Goal: Task Accomplishment & Management: Manage account settings

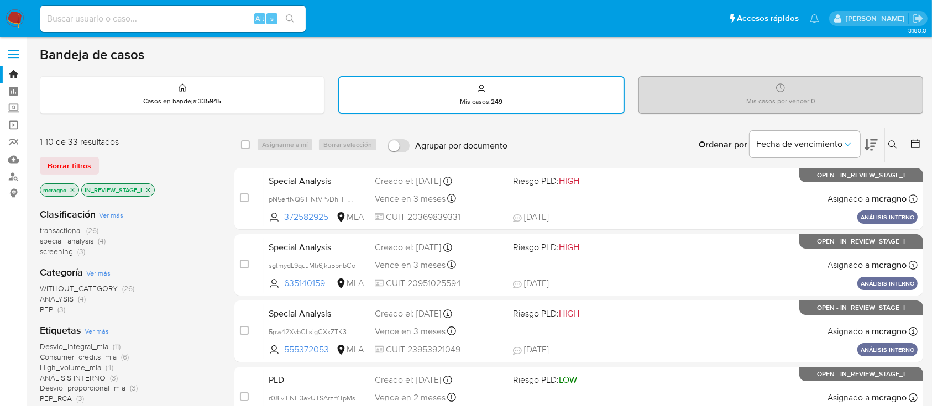
drag, startPoint x: 150, startPoint y: 192, endPoint x: 72, endPoint y: 188, distance: 78.0
click at [150, 192] on icon "close-filter" at bounding box center [148, 190] width 7 height 7
click at [75, 192] on icon "close-filter" at bounding box center [72, 190] width 7 height 7
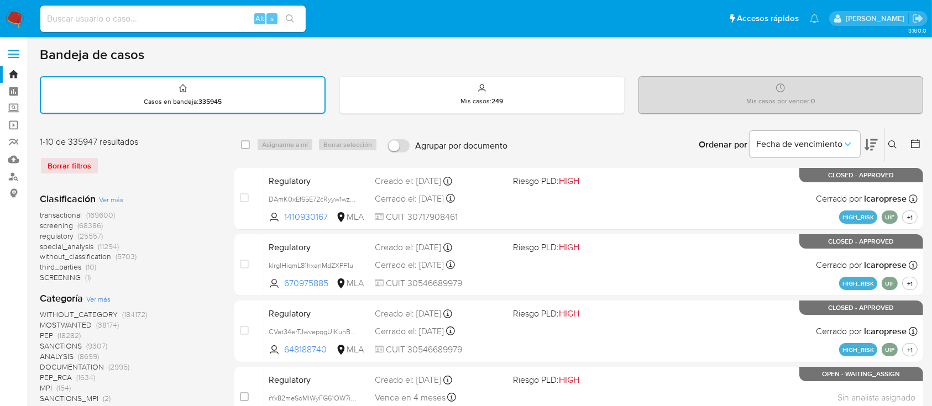
click at [893, 145] on icon at bounding box center [892, 144] width 9 height 9
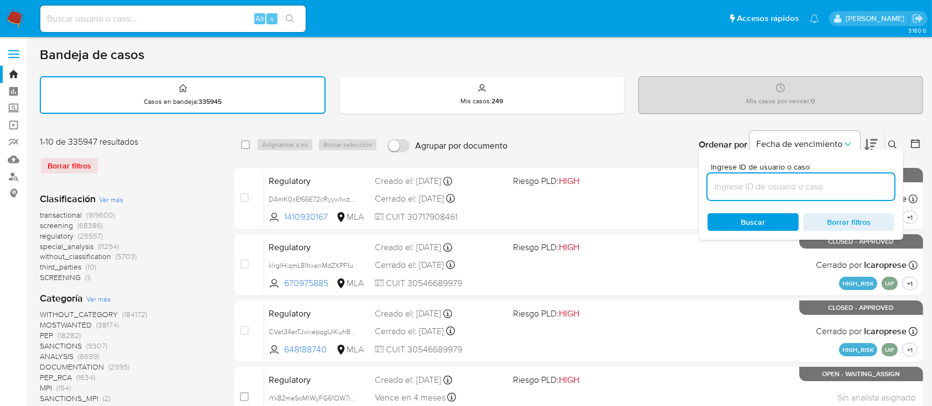
drag, startPoint x: 787, startPoint y: 188, endPoint x: 840, endPoint y: 163, distance: 58.6
click at [787, 188] on input at bounding box center [800, 187] width 187 height 14
type input "qtKBMM2UisDI2x7X0VLobUtg"
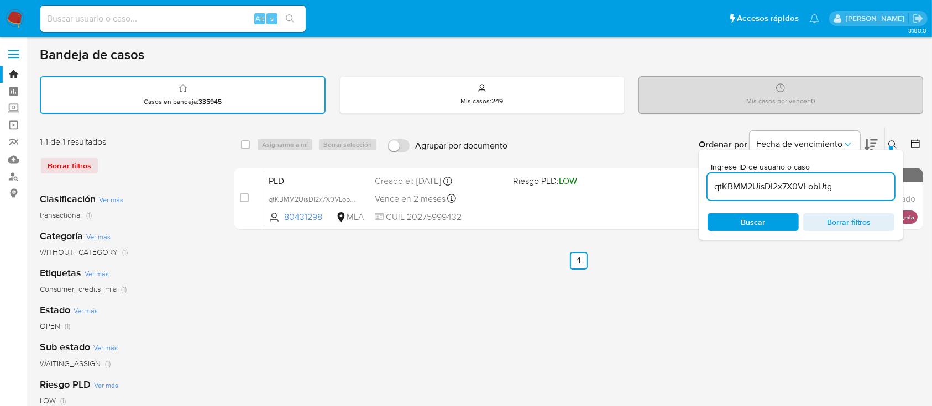
click at [889, 144] on icon at bounding box center [892, 144] width 9 height 9
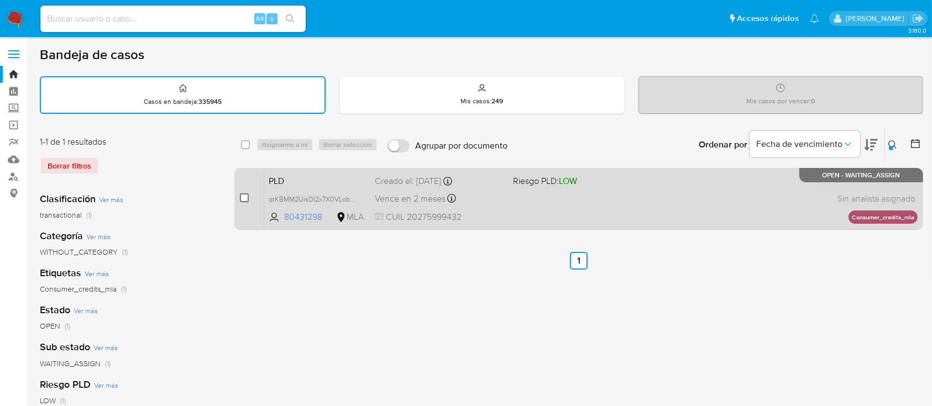
click at [240, 196] on input "checkbox" at bounding box center [244, 197] width 9 height 9
checkbox input "true"
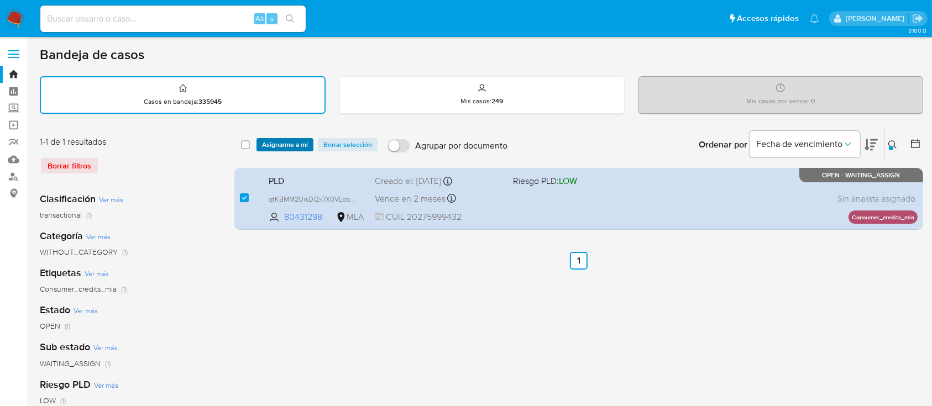
click at [291, 146] on span "Asignarme a mí" at bounding box center [285, 144] width 46 height 11
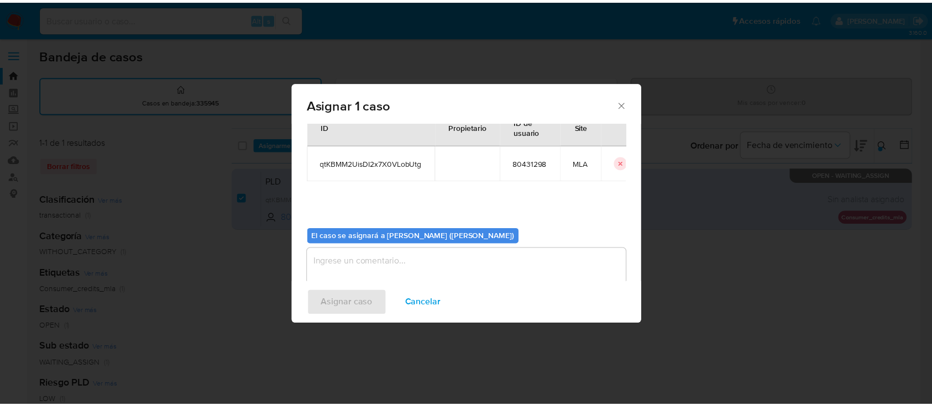
scroll to position [56, 0]
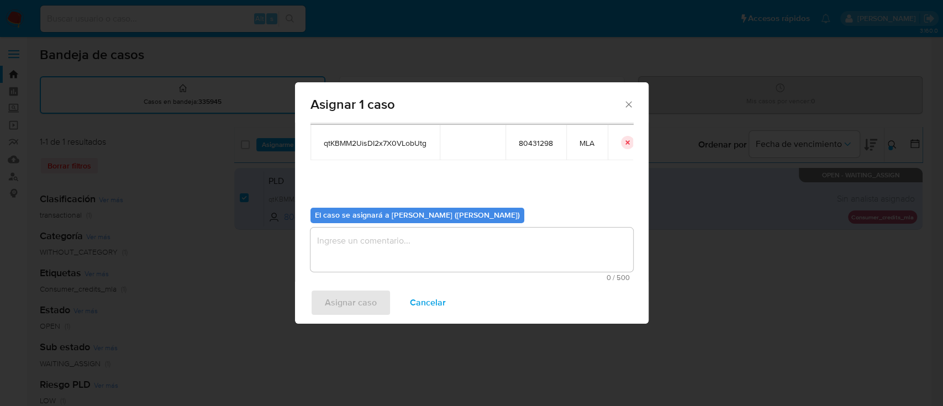
click at [360, 270] on textarea "assign-modal" at bounding box center [472, 250] width 323 height 44
click at [354, 297] on span "Asignar caso" at bounding box center [351, 303] width 52 height 24
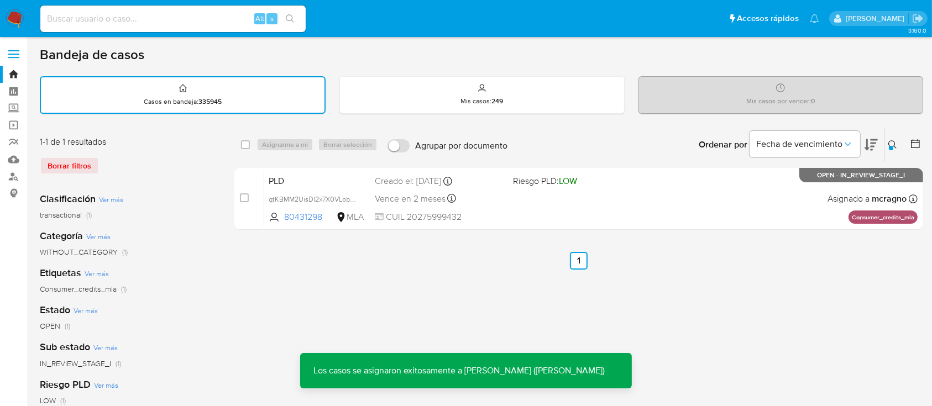
click at [894, 140] on icon at bounding box center [892, 144] width 9 height 9
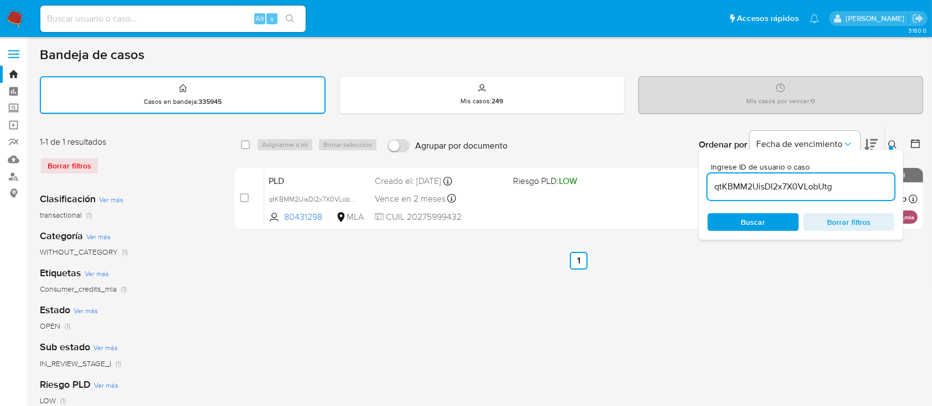
click at [810, 192] on input "qtKBMM2UisDI2x7X0VLobUtg" at bounding box center [800, 187] width 187 height 14
click at [893, 140] on icon at bounding box center [892, 144] width 9 height 9
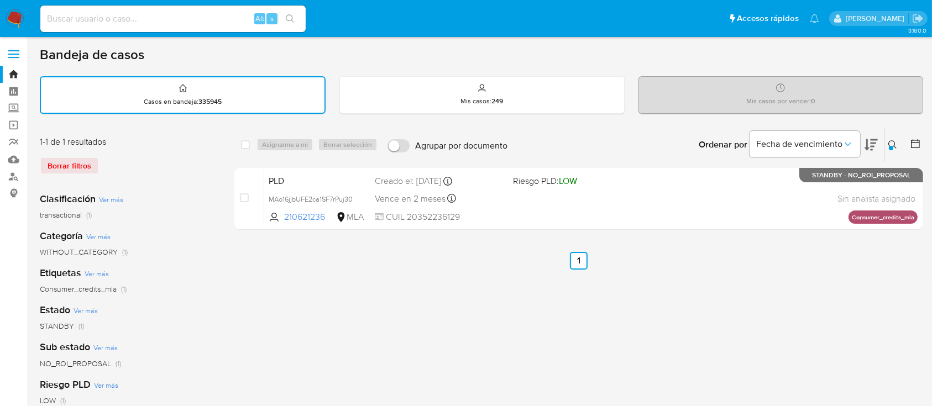
click at [895, 141] on icon at bounding box center [892, 144] width 9 height 9
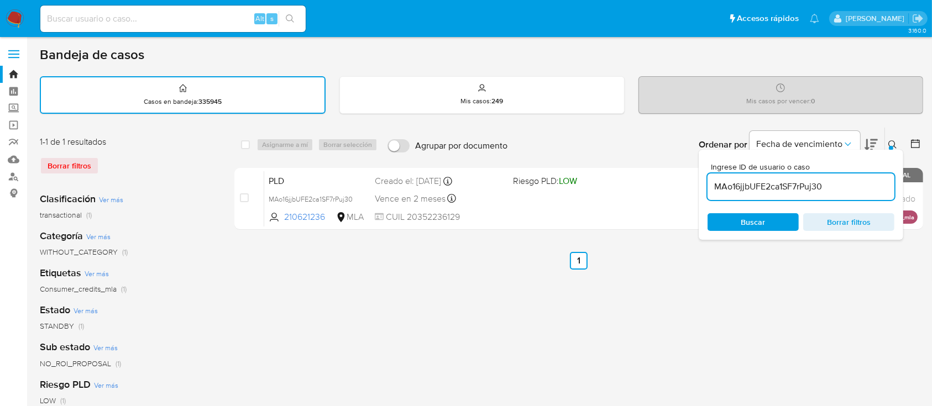
click at [816, 180] on input "MAo16jjbUFE2ca1SF7rPuj30" at bounding box center [800, 187] width 187 height 14
type input "ndcAwLvg2k6iPvpwJvngODDR"
click at [893, 141] on icon at bounding box center [892, 144] width 9 height 9
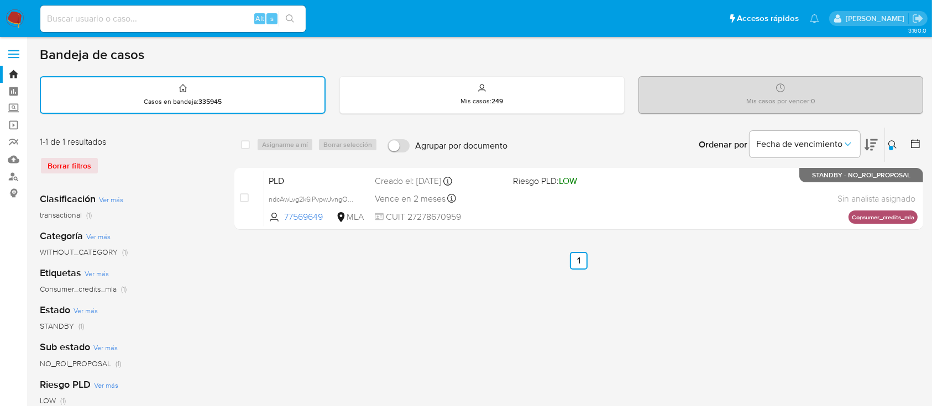
click at [22, 17] on img at bounding box center [15, 18] width 19 height 19
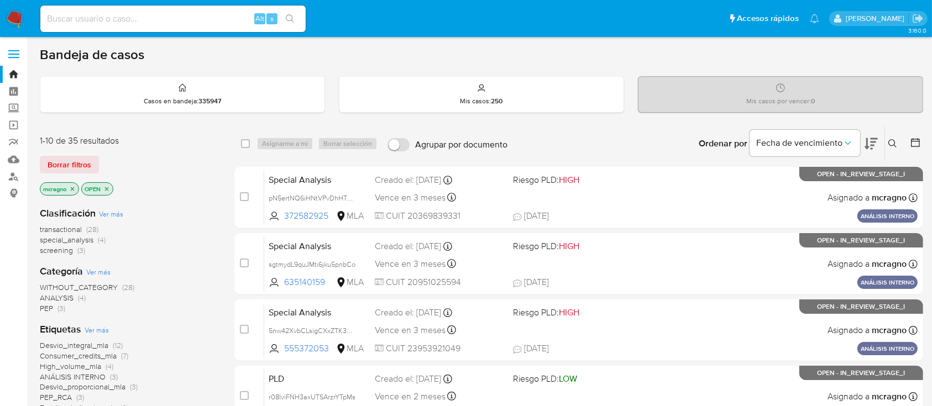
click at [110, 188] on icon "close-filter" at bounding box center [106, 189] width 7 height 7
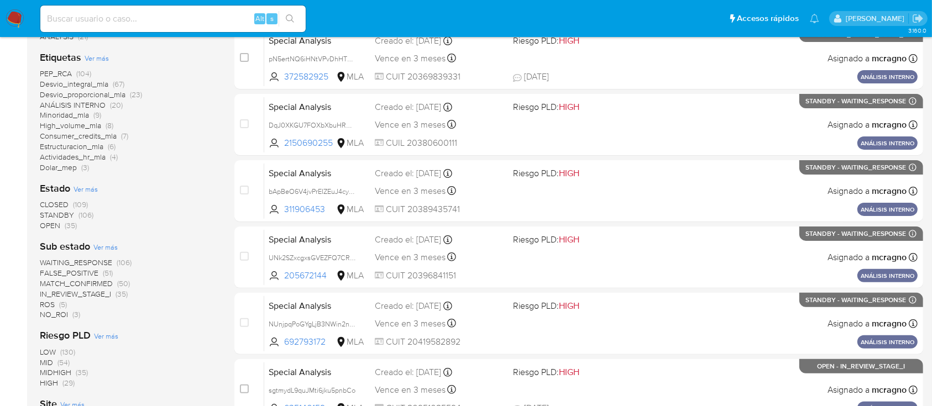
scroll to position [295, 0]
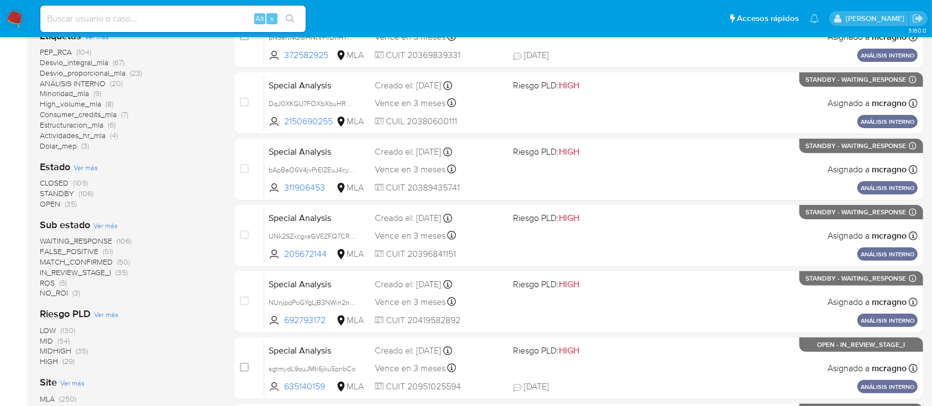
click at [100, 272] on span "IN_REVIEW_STAGE_I" at bounding box center [75, 272] width 71 height 11
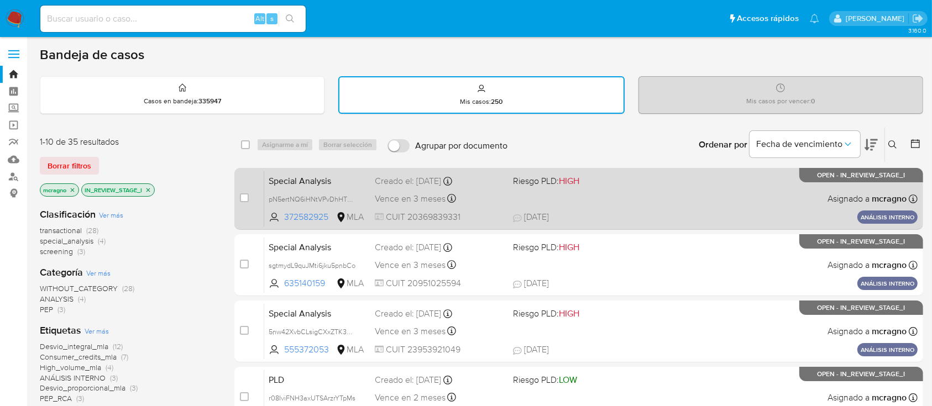
click at [736, 212] on span "17/09/2025 17/09/2025 14:32" at bounding box center [646, 217] width 267 height 12
click at [240, 196] on input "checkbox" at bounding box center [244, 197] width 9 height 9
checkbox input "true"
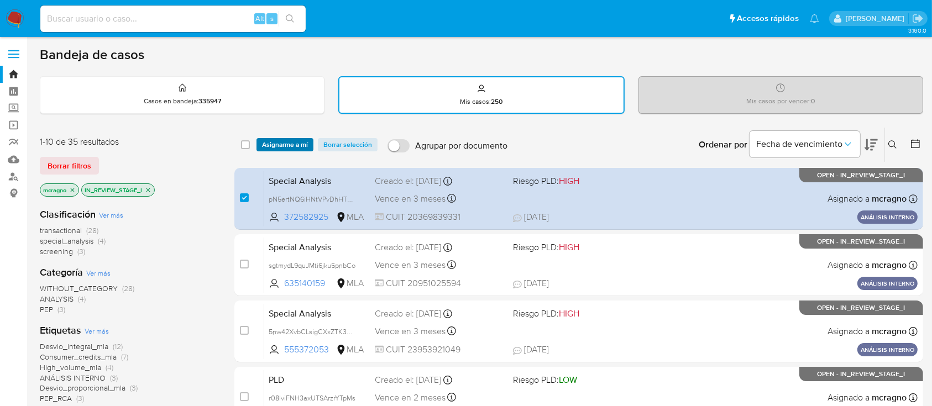
click at [292, 144] on span "Asignarme a mí" at bounding box center [285, 144] width 46 height 11
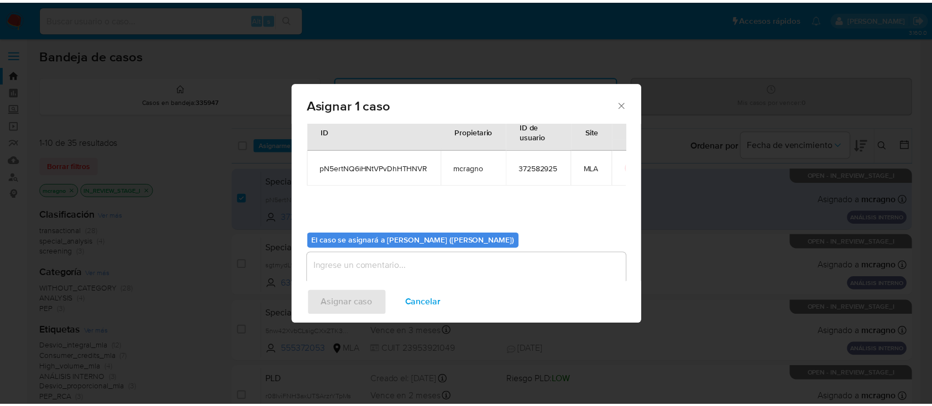
scroll to position [56, 0]
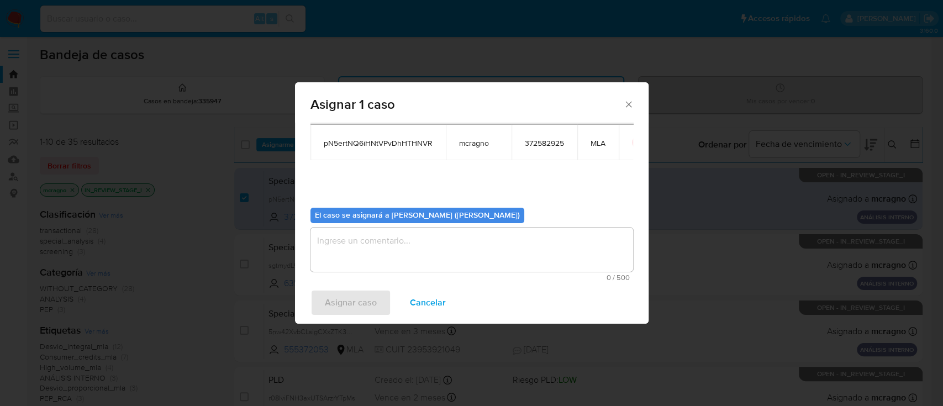
click at [371, 252] on textarea "assign-modal" at bounding box center [472, 250] width 323 height 44
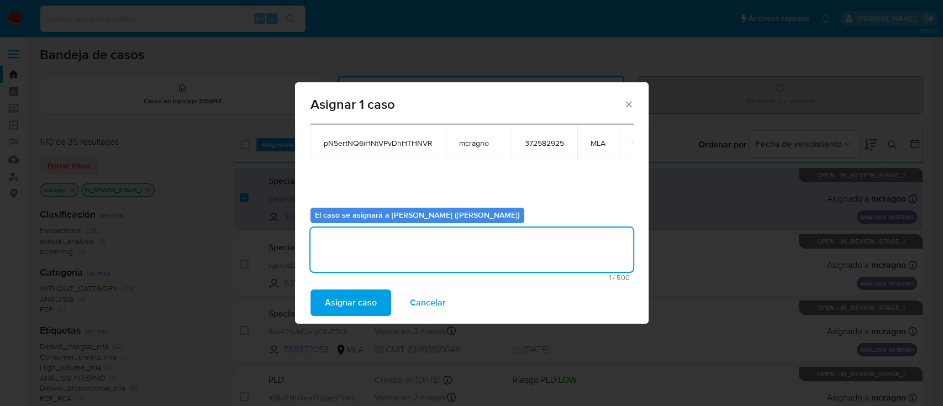
click at [363, 299] on span "Asignar caso" at bounding box center [351, 303] width 52 height 24
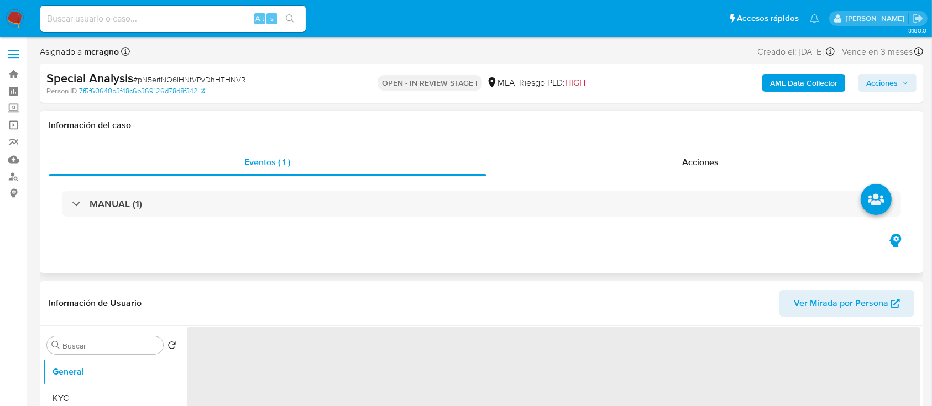
select select "10"
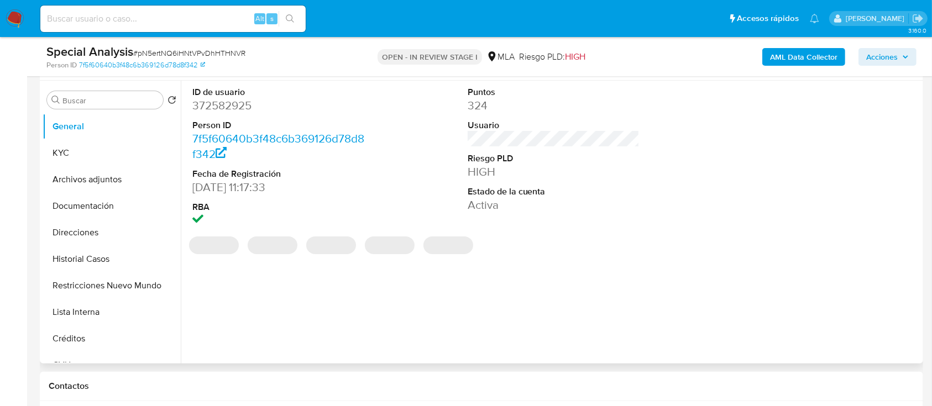
scroll to position [221, 0]
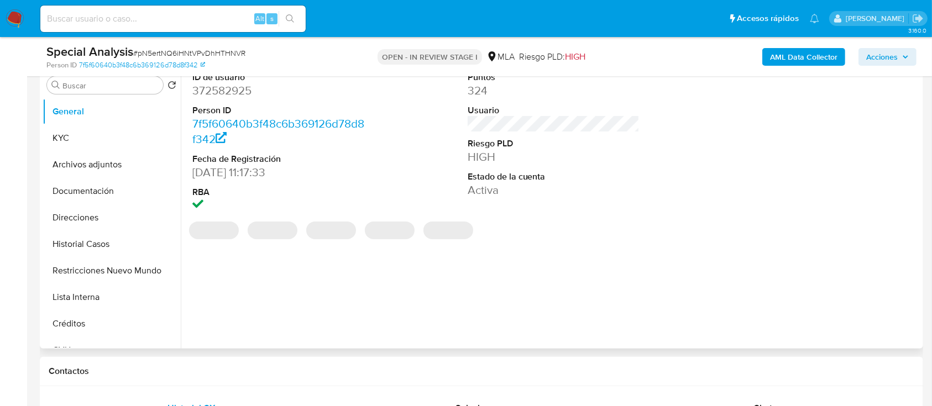
click at [221, 92] on dd "372582925" at bounding box center [278, 90] width 172 height 15
copy dd "372582925"
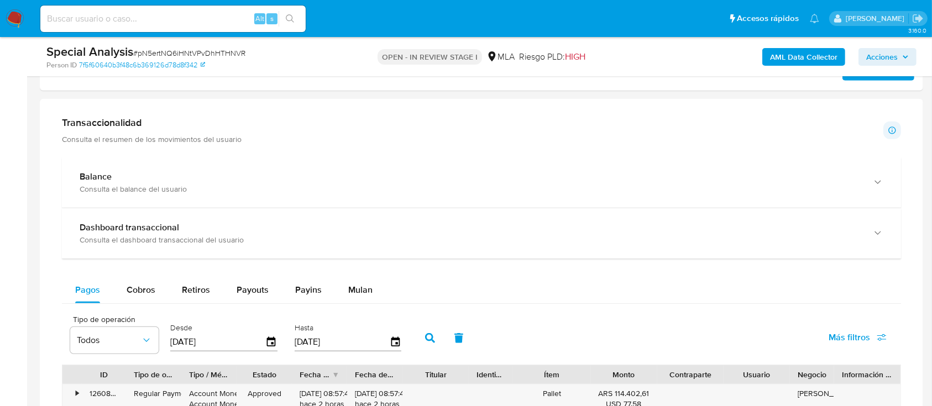
scroll to position [810, 0]
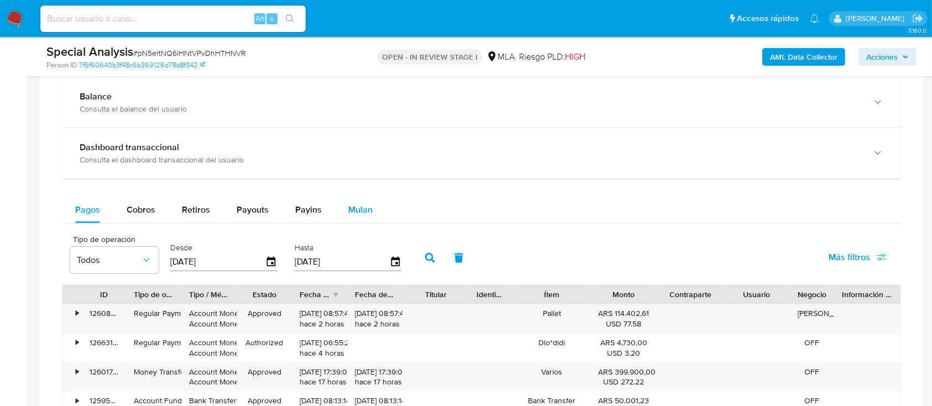
click at [354, 205] on span "Mulan" at bounding box center [360, 209] width 24 height 13
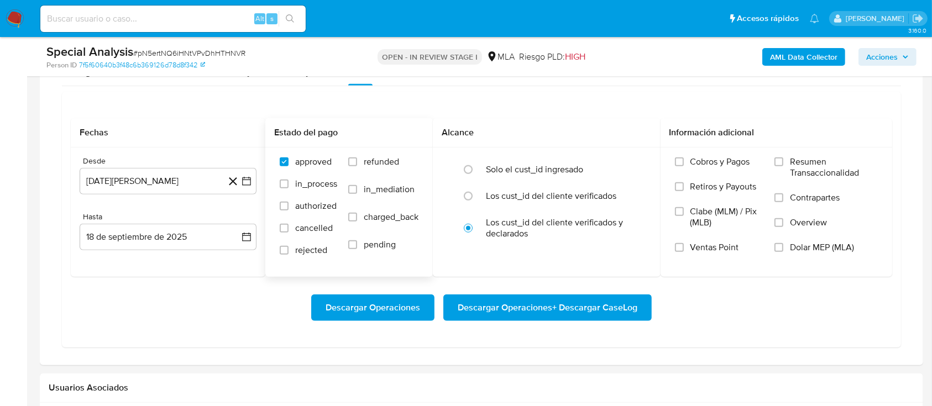
scroll to position [884, 0]
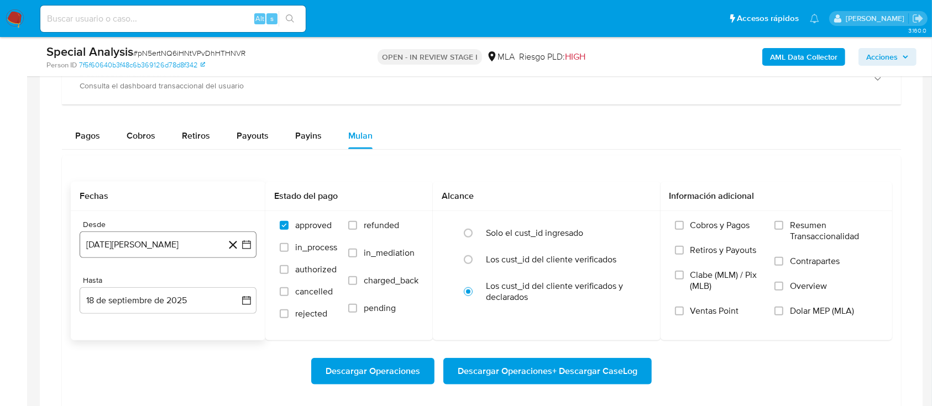
click at [156, 244] on button "18 [PERSON_NAME] de 2024" at bounding box center [168, 245] width 177 height 27
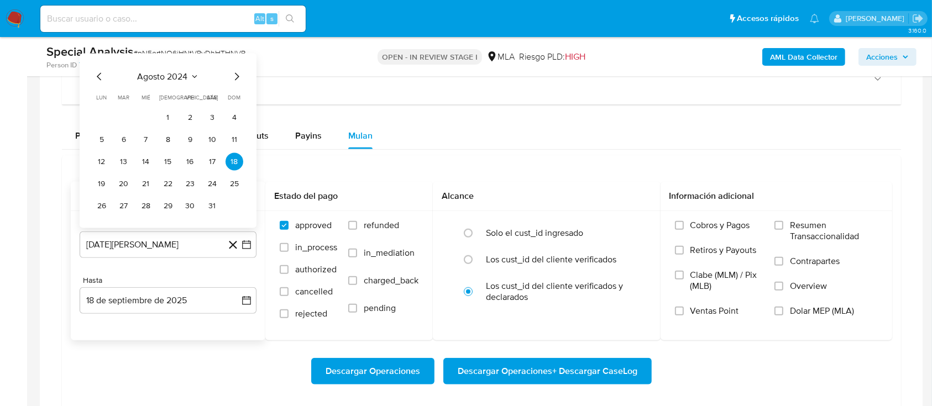
click at [168, 80] on span "agosto 2024" at bounding box center [163, 76] width 50 height 11
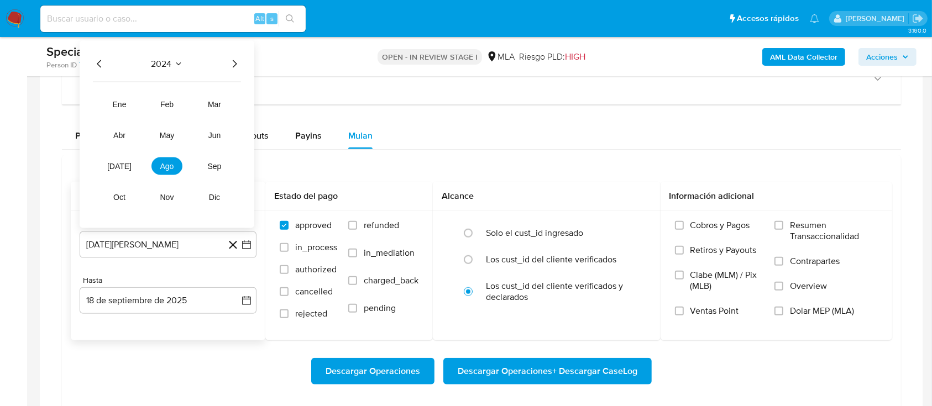
click at [228, 57] on icon "Año siguiente" at bounding box center [234, 63] width 13 height 13
click at [155, 130] on button "may" at bounding box center [166, 136] width 31 height 18
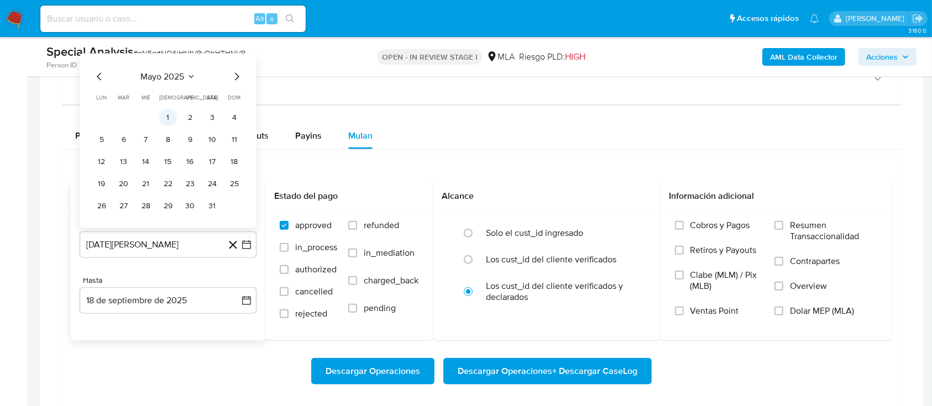
click at [166, 122] on button "1" at bounding box center [168, 118] width 18 height 18
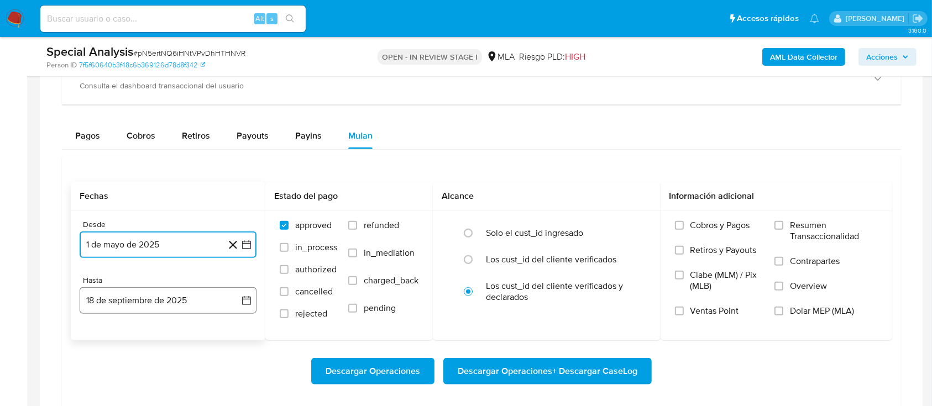
click at [139, 300] on button "18 de septiembre de 2025" at bounding box center [168, 300] width 177 height 27
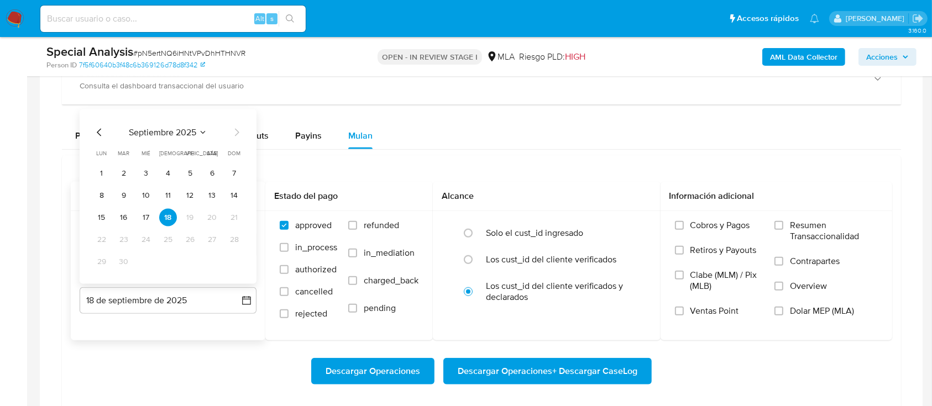
click at [95, 139] on div "septiembre 2025 septiembre 2025 lun lunes mar martes mié miércoles jue jueves v…" at bounding box center [168, 198] width 150 height 145
click at [97, 131] on icon "Mes anterior" at bounding box center [99, 132] width 13 height 13
click at [239, 262] on button "31" at bounding box center [235, 262] width 18 height 18
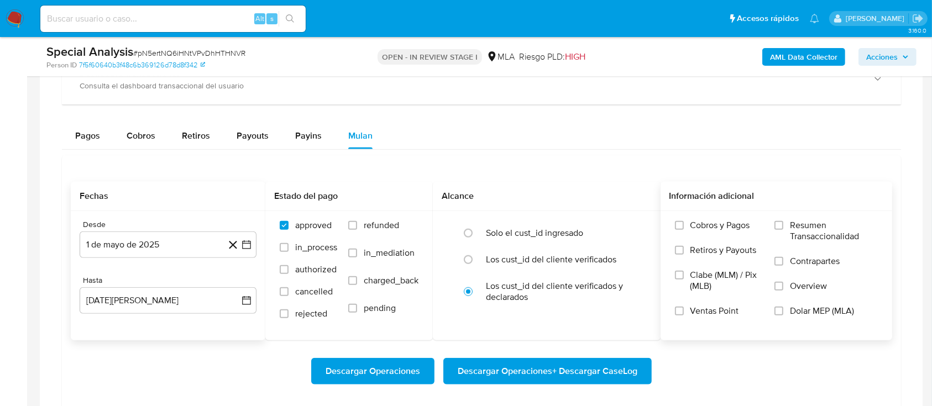
drag, startPoint x: 373, startPoint y: 221, endPoint x: 707, endPoint y: 321, distance: 348.9
click at [374, 221] on span "refunded" at bounding box center [381, 225] width 35 height 11
click at [699, 304] on span "Dolar MEP (MLA)" at bounding box center [822, 311] width 64 height 11
click at [699, 304] on input "Dolar MEP (MLA)" at bounding box center [778, 311] width 9 height 9
click at [580, 304] on span "Descargar Operaciones + Descargar CaseLog" at bounding box center [548, 371] width 180 height 24
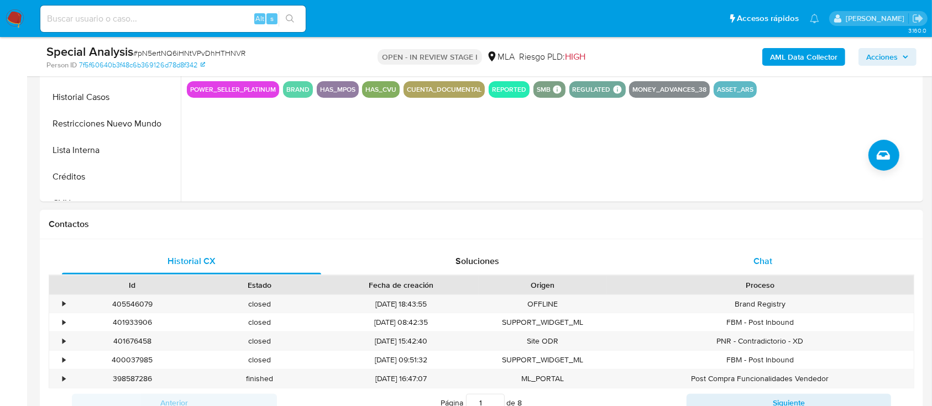
click at [699, 254] on div "Chat" at bounding box center [762, 261] width 259 height 27
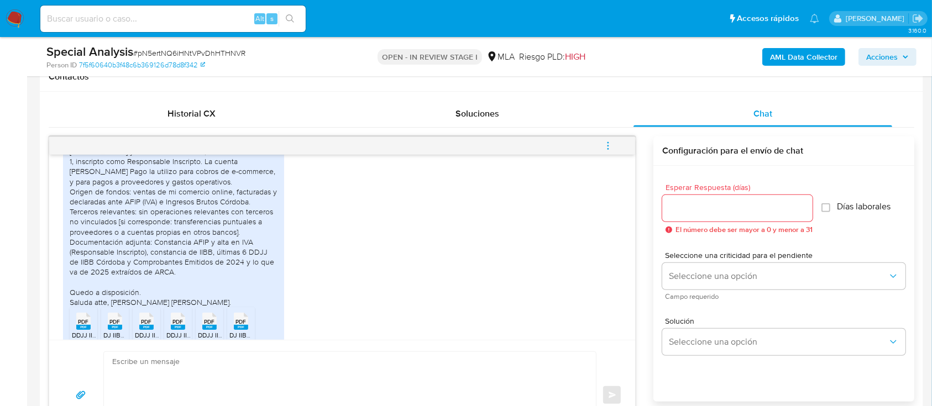
scroll to position [742, 0]
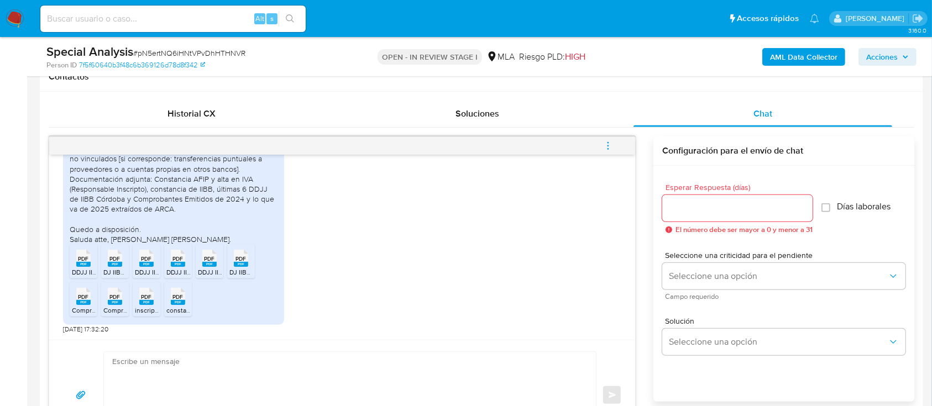
click at [94, 263] on div "PDF PDF" at bounding box center [83, 258] width 23 height 22
click at [101, 261] on li "PDF PDF DJ IIBB - 05-2025.pdf" at bounding box center [115, 261] width 28 height 34
click at [135, 261] on div "PDF PDF" at bounding box center [146, 258] width 23 height 22
click at [176, 253] on icon at bounding box center [178, 258] width 14 height 17
click at [200, 261] on div "PDF PDF" at bounding box center [209, 258] width 23 height 22
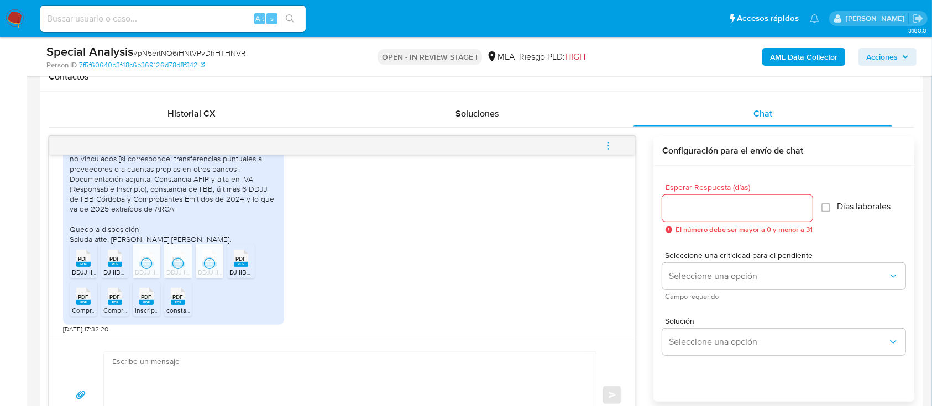
click at [238, 257] on span "PDF" at bounding box center [241, 258] width 11 height 7
click at [83, 298] on span "PDF" at bounding box center [83, 296] width 11 height 7
click at [115, 302] on rect at bounding box center [115, 302] width 14 height 5
drag, startPoint x: 141, startPoint y: 302, endPoint x: 176, endPoint y: 305, distance: 34.4
click at [144, 302] on rect at bounding box center [146, 302] width 14 height 5
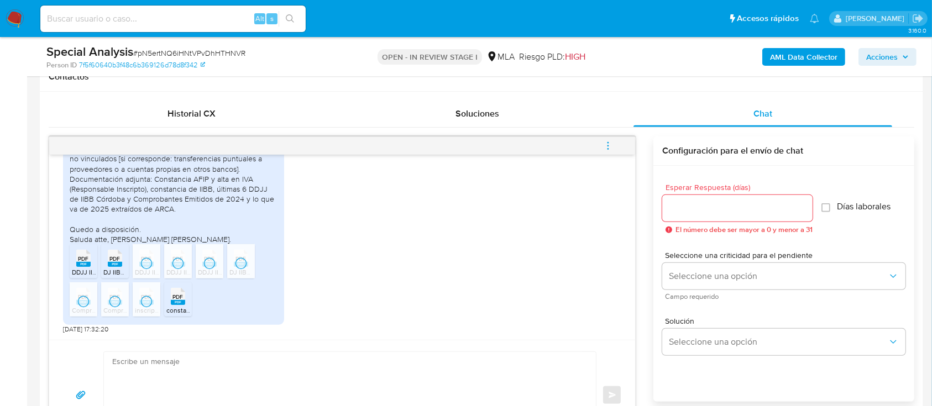
click at [182, 304] on span "constancia de inscripción IVA.pdf" at bounding box center [215, 310] width 98 height 9
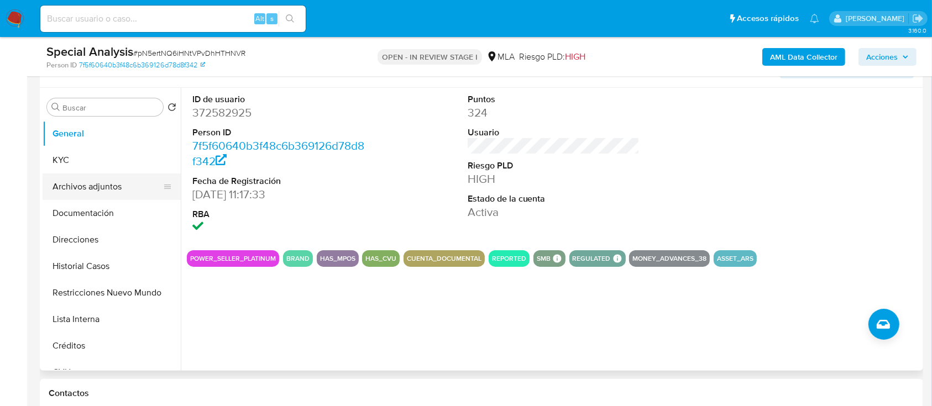
scroll to position [147, 0]
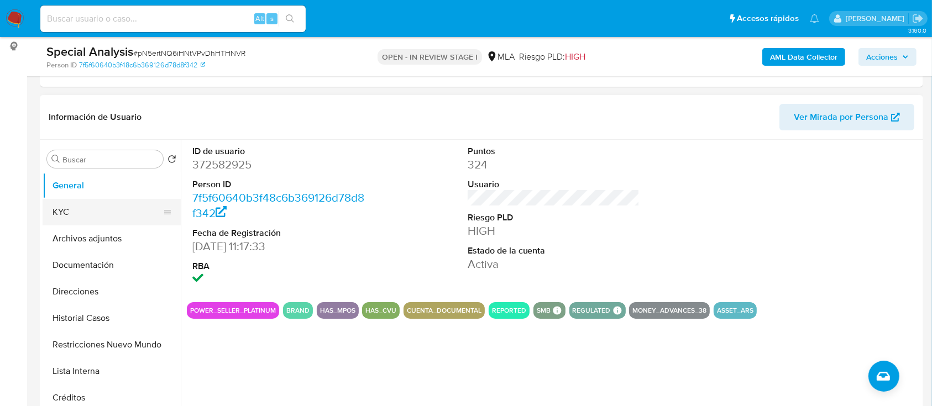
drag, startPoint x: 102, startPoint y: 205, endPoint x: 127, endPoint y: 210, distance: 25.9
click at [102, 205] on button "KYC" at bounding box center [107, 212] width 129 height 27
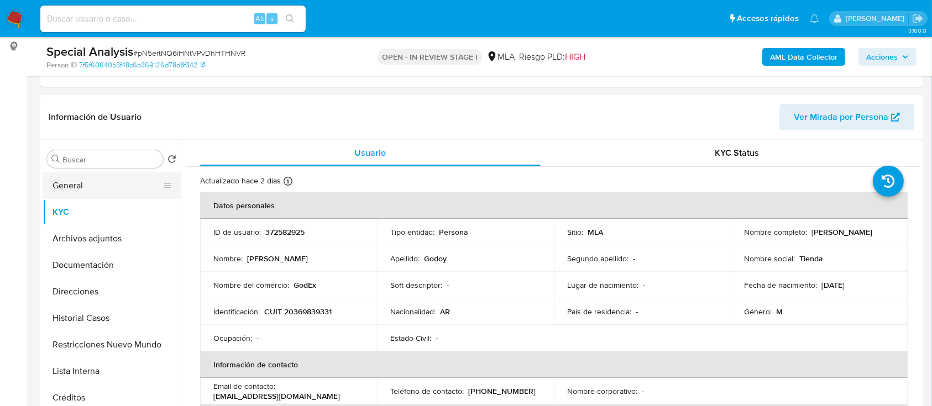
drag, startPoint x: 90, startPoint y: 180, endPoint x: 159, endPoint y: 192, distance: 69.5
click at [90, 180] on button "General" at bounding box center [107, 185] width 129 height 27
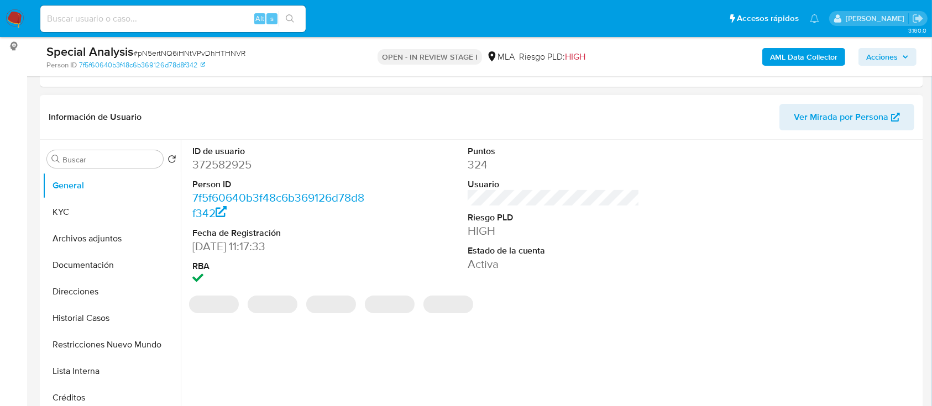
click at [230, 170] on dd "372582925" at bounding box center [278, 164] width 172 height 15
copy dd "372582925"
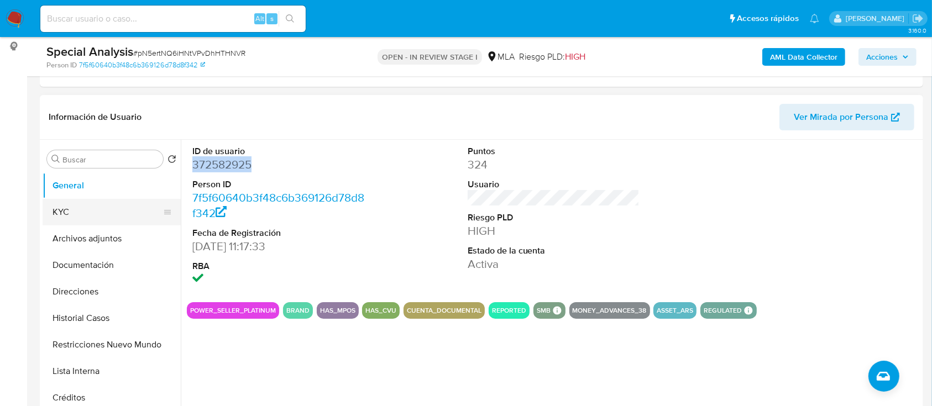
drag, startPoint x: 97, startPoint y: 210, endPoint x: 109, endPoint y: 214, distance: 12.2
click at [97, 210] on button "KYC" at bounding box center [107, 212] width 129 height 27
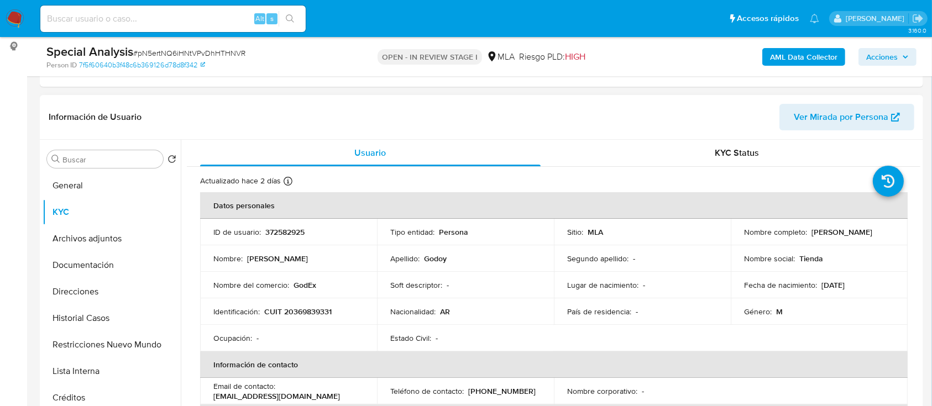
drag, startPoint x: 806, startPoint y: 231, endPoint x: 883, endPoint y: 235, distance: 77.5
click at [699, 235] on div "Nombre completo : Juan Ignacio Godoy" at bounding box center [819, 232] width 150 height 10
copy div "[PERSON_NAME]"
click at [699, 304] on td "Género : M" at bounding box center [819, 311] width 177 height 27
click at [314, 304] on p "CUIT 20369839331" at bounding box center [297, 312] width 67 height 10
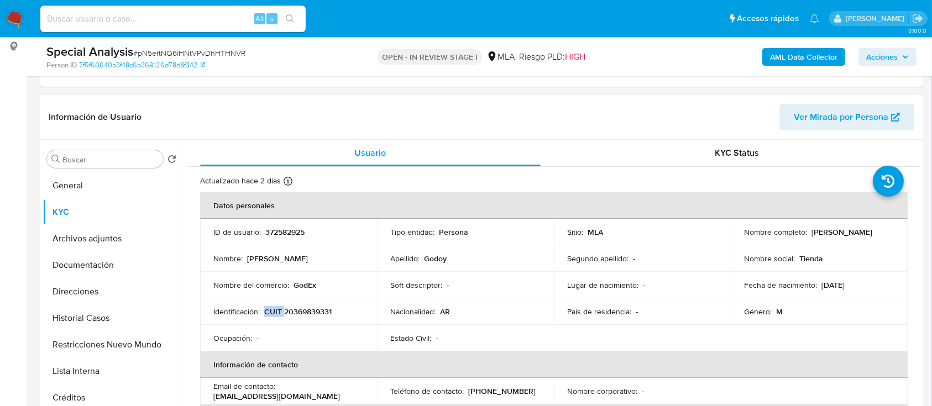
click at [314, 304] on p "CUIT 20369839331" at bounding box center [297, 312] width 67 height 10
copy p "CUIT"
click at [313, 304] on p "CUIT 20369839331" at bounding box center [297, 312] width 67 height 10
copy p "20369839331"
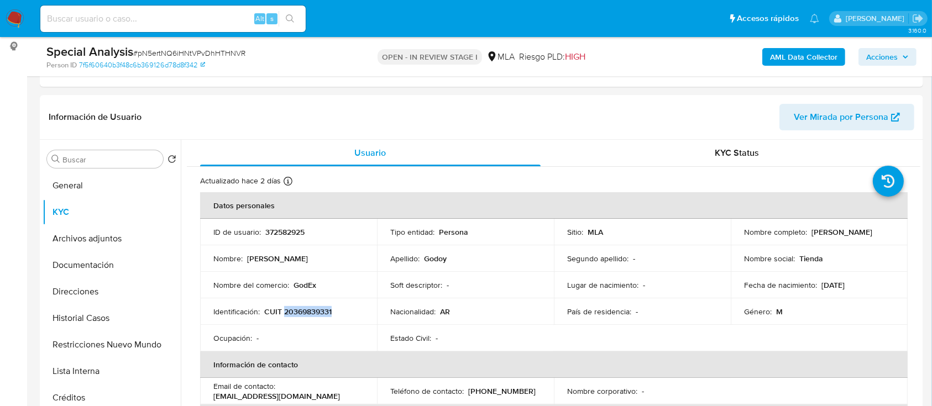
click at [699, 60] on b "AML Data Collector" at bounding box center [803, 57] width 67 height 18
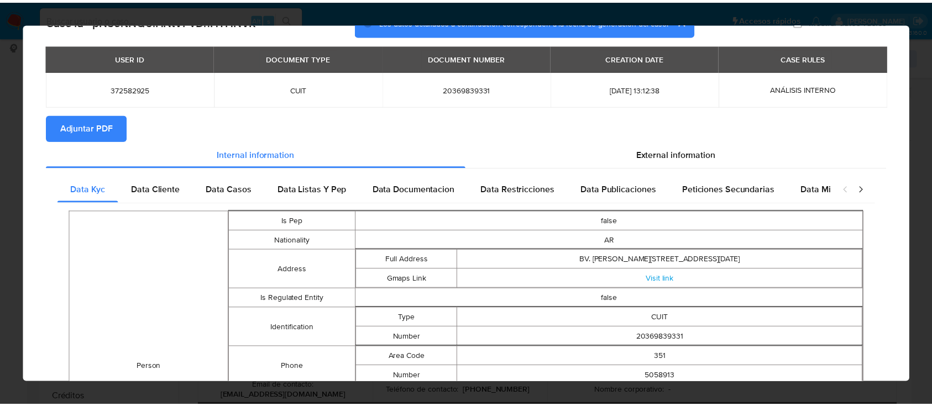
scroll to position [0, 0]
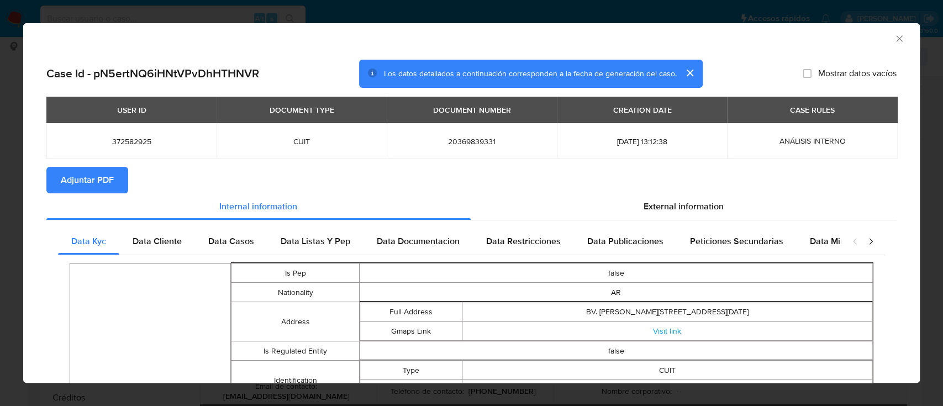
click at [109, 188] on span "Adjuntar PDF" at bounding box center [87, 180] width 53 height 24
click at [699, 36] on icon "Cerrar ventana" at bounding box center [899, 38] width 11 height 11
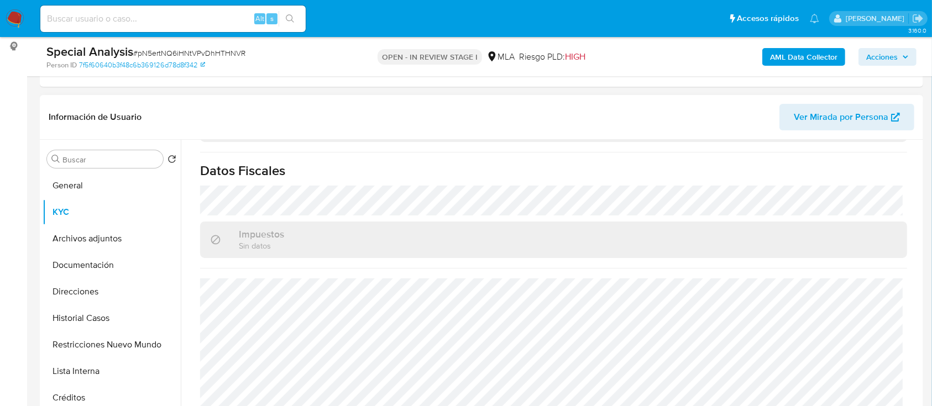
scroll to position [610, 0]
drag, startPoint x: 91, startPoint y: 297, endPoint x: 115, endPoint y: 295, distance: 24.4
click at [91, 297] on button "Direcciones" at bounding box center [107, 292] width 129 height 27
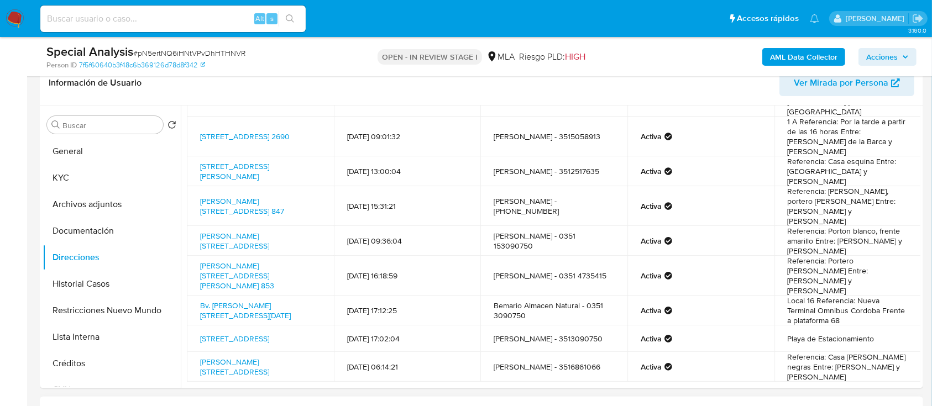
scroll to position [295, 0]
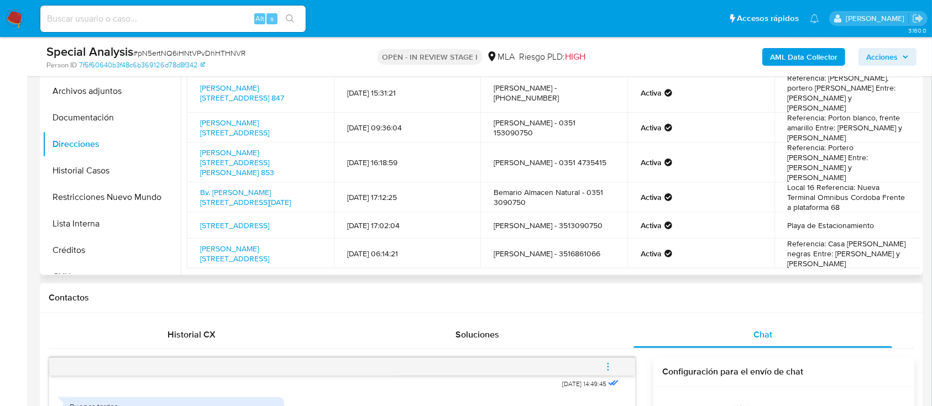
click at [526, 286] on link "2" at bounding box center [531, 295] width 18 height 18
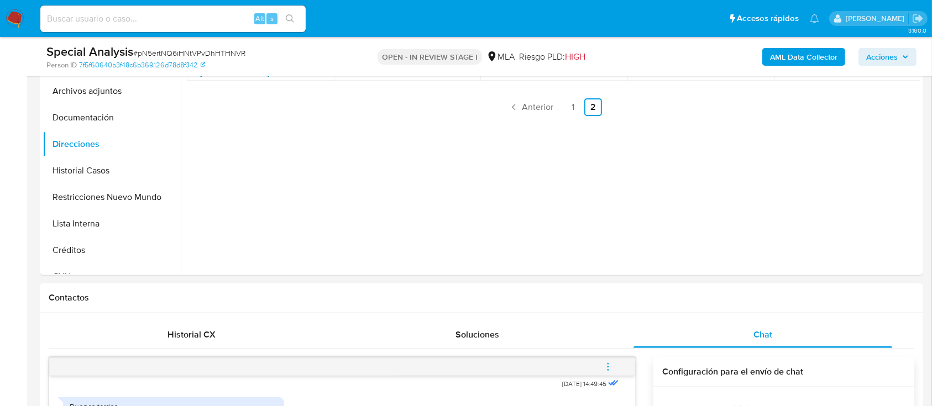
scroll to position [147, 0]
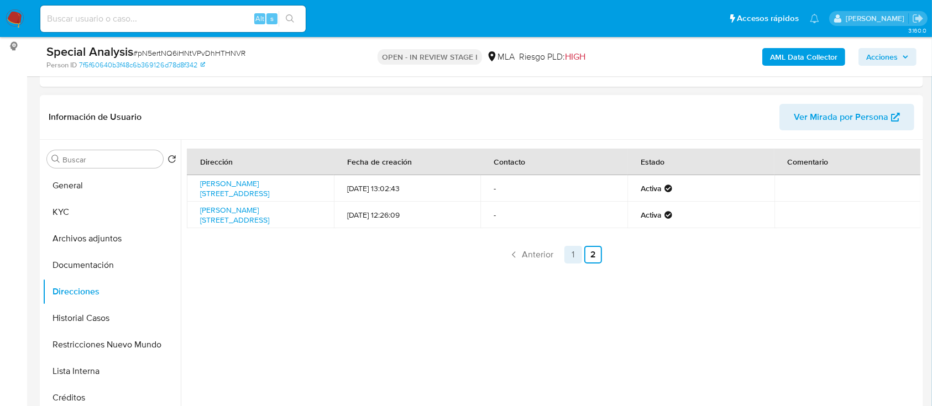
click at [570, 251] on link "1" at bounding box center [573, 255] width 18 height 18
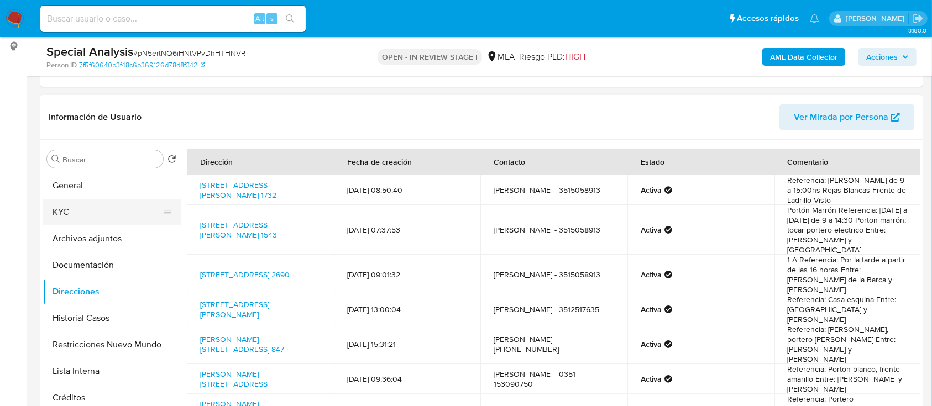
click at [102, 206] on button "KYC" at bounding box center [107, 212] width 129 height 27
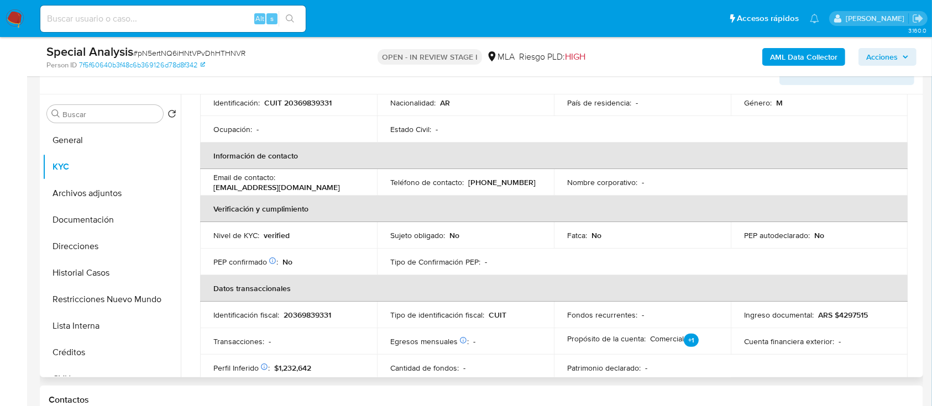
scroll to position [20, 0]
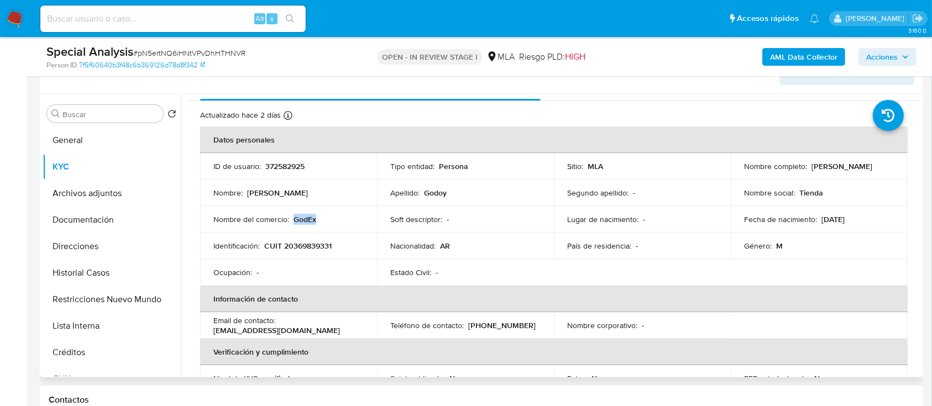
click at [344, 219] on div "Nombre del comercio : GodEx" at bounding box center [288, 219] width 150 height 10
click at [113, 263] on button "Historial Casos" at bounding box center [107, 273] width 129 height 27
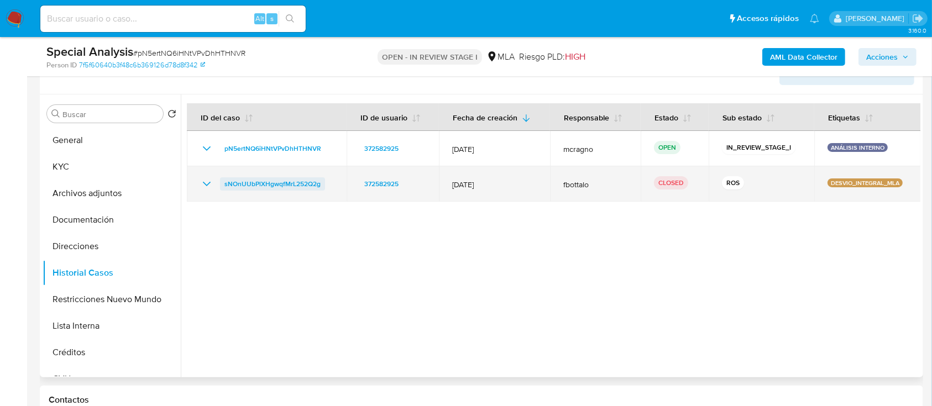
click at [269, 185] on span "sNOnUUbPlXHgwqfMrL252Q2g" at bounding box center [272, 183] width 96 height 13
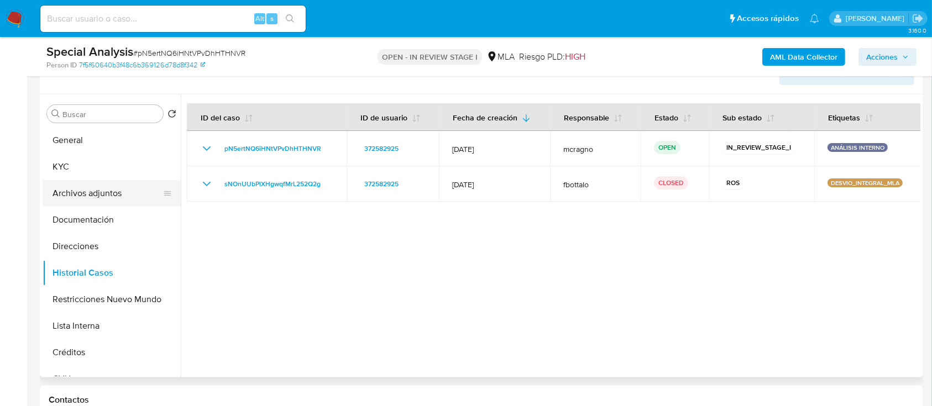
click at [126, 190] on button "Archivos adjuntos" at bounding box center [107, 193] width 129 height 27
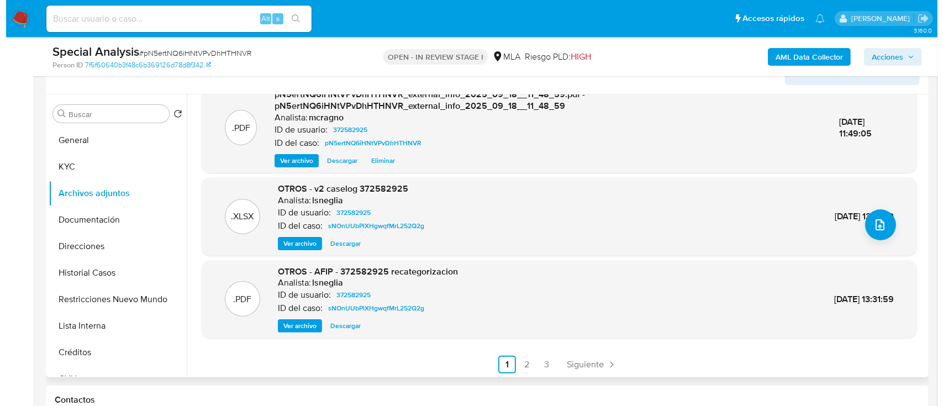
scroll to position [117, 0]
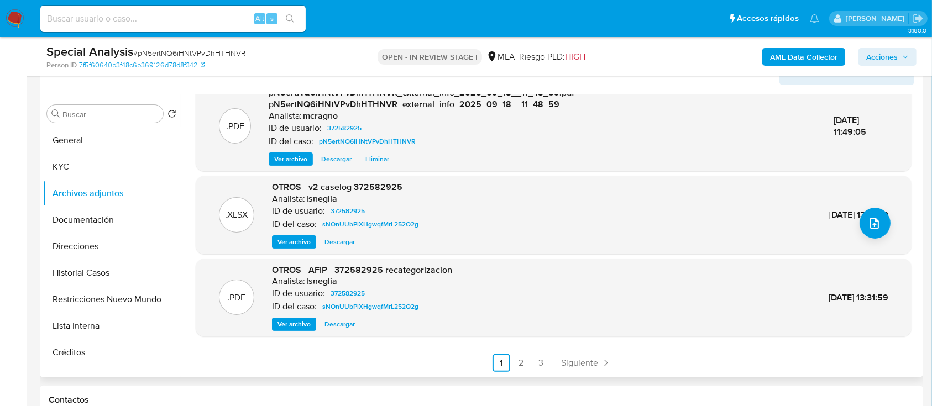
click at [290, 240] on span "Ver archivo" at bounding box center [293, 242] width 33 height 11
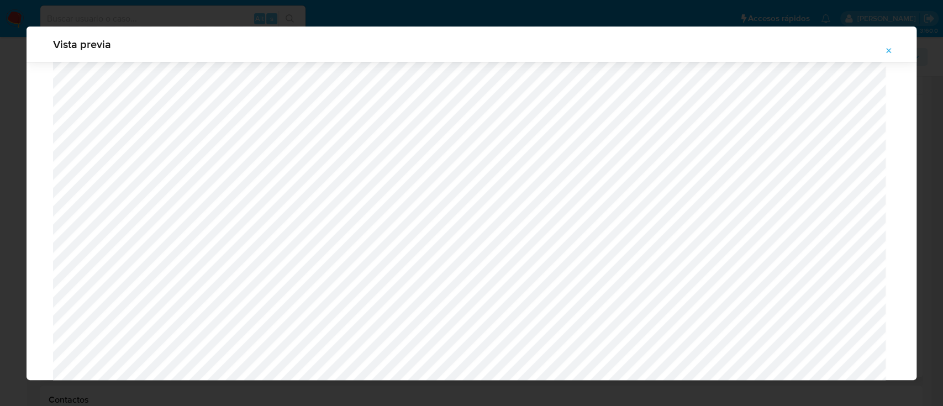
scroll to position [715, 0]
click at [699, 48] on icon "Attachment preview" at bounding box center [889, 50] width 9 height 9
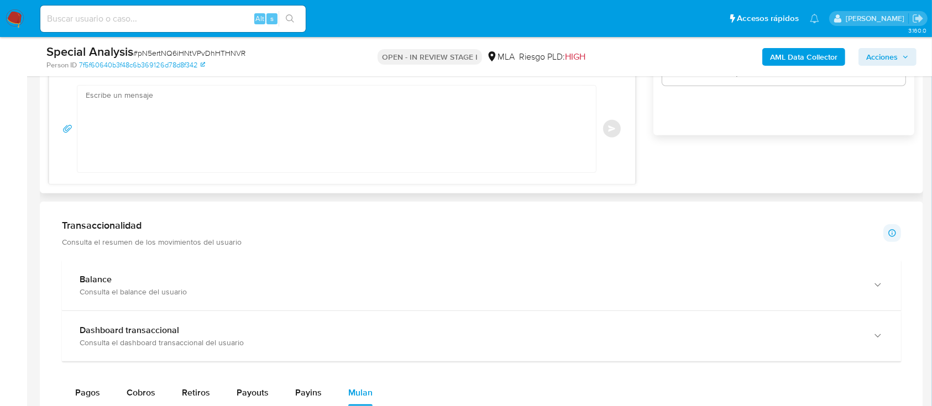
scroll to position [708, 0]
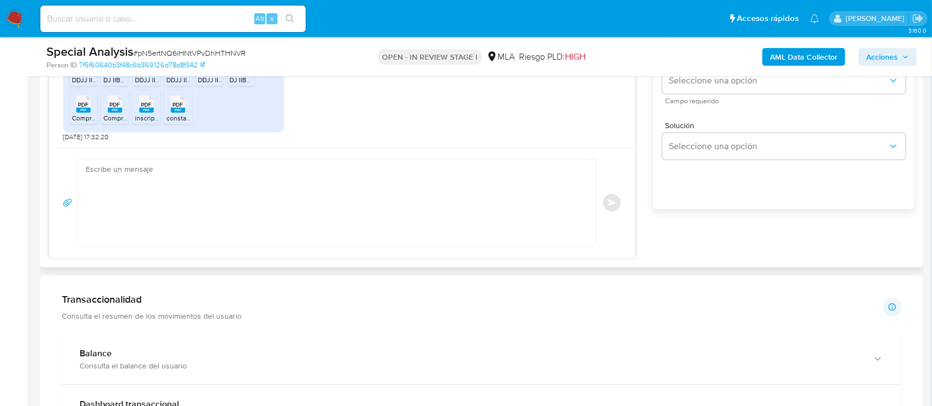
click at [228, 212] on textarea at bounding box center [334, 203] width 496 height 87
paste textarea "Hola, ¡Muchas gracias por tu respuesta! Confirmamos la recepción de la document…"
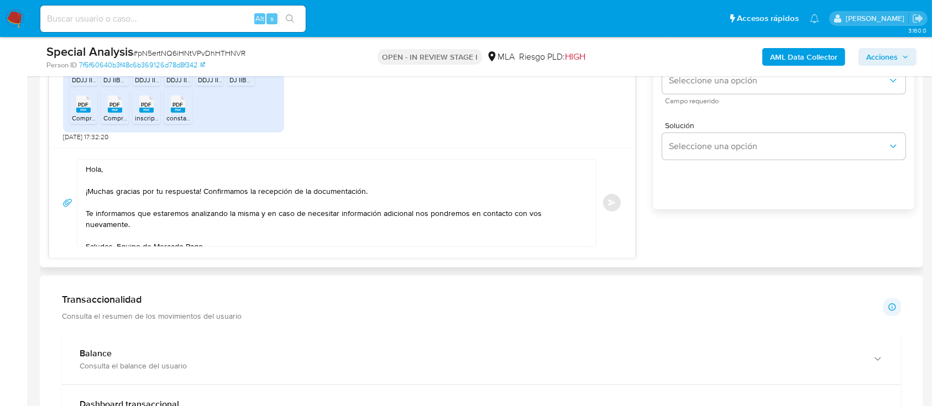
drag, startPoint x: 582, startPoint y: 211, endPoint x: 91, endPoint y: 210, distance: 491.4
click at [91, 210] on div "Hola, ¡Muchas gracias por tu respuesta! Confirmamos la recepción de la document…" at bounding box center [333, 203] width 513 height 87
drag, startPoint x: 85, startPoint y: 211, endPoint x: 597, endPoint y: 211, distance: 512.4
click at [597, 213] on div "Hola, ¡Muchas gracias por tu respuesta! Confirmamos la recepción de la document…" at bounding box center [341, 203] width 559 height 88
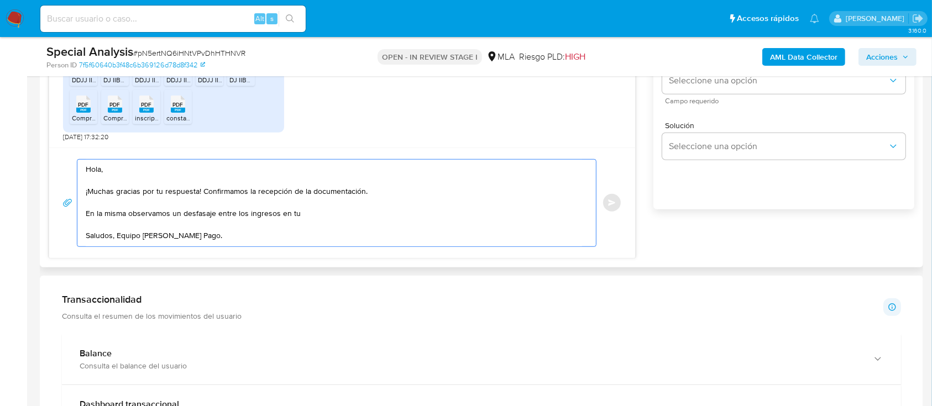
drag, startPoint x: 131, startPoint y: 214, endPoint x: 54, endPoint y: 214, distance: 76.8
click at [54, 214] on div "Hola, ¡Muchas gracias por tu respuesta! Confirmamos la recepción de la document…" at bounding box center [342, 203] width 586 height 111
click at [454, 218] on textarea "Hola, ¡Muchas gracias por tu respuesta! Confirmamos la recepción de la document…" at bounding box center [334, 203] width 496 height 87
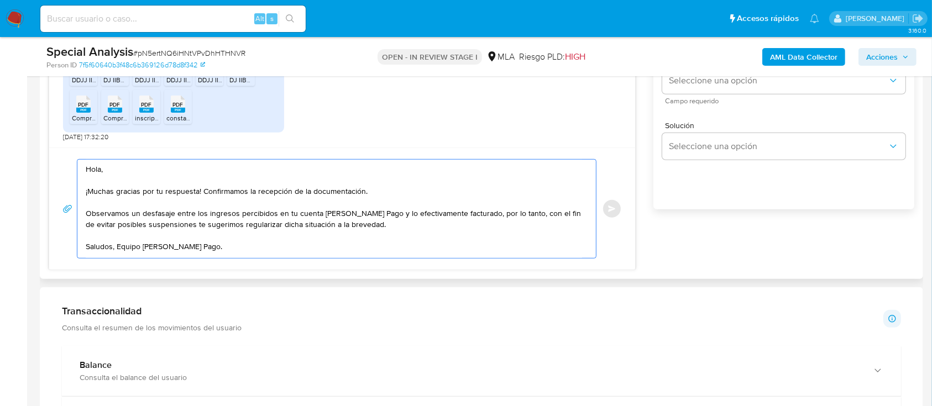
click at [432, 228] on textarea "Hola, ¡Muchas gracias por tu respuesta! Confirmamos la recepción de la document…" at bounding box center [334, 209] width 496 height 98
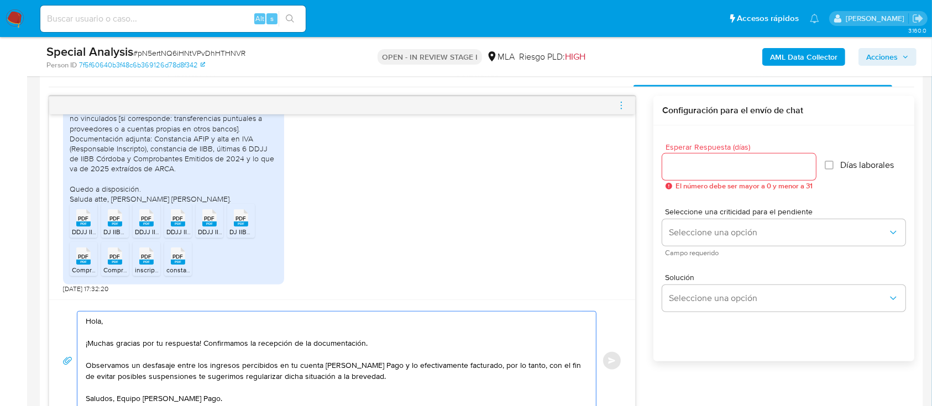
scroll to position [487, 0]
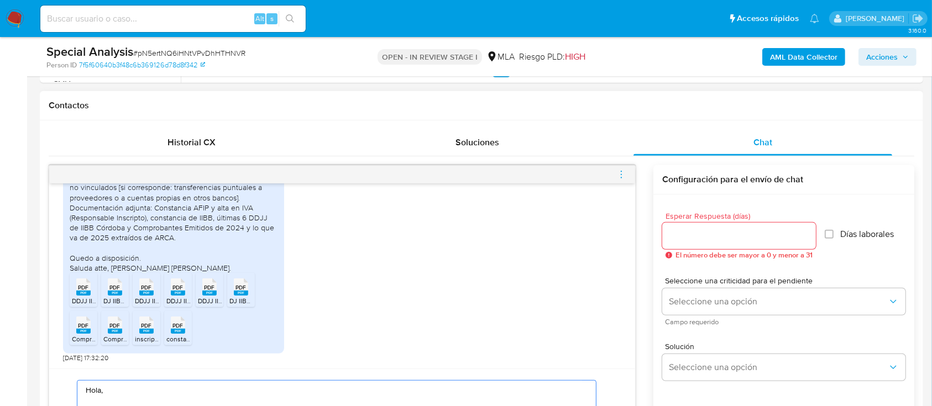
type textarea "Hola, ¡Muchas gracias por tu respuesta! Confirmamos la recepción de la document…"
click at [699, 239] on input "Esperar Respuesta (días)" at bounding box center [739, 236] width 154 height 14
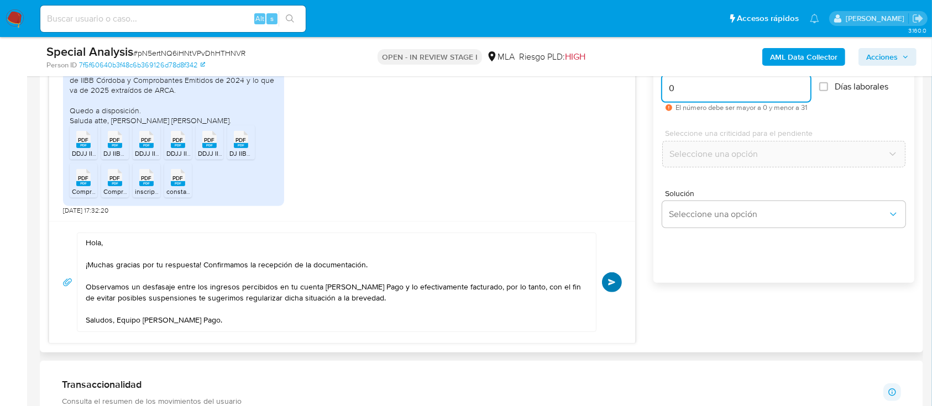
type input "0"
click at [615, 279] on span "Enviar" at bounding box center [612, 282] width 8 height 7
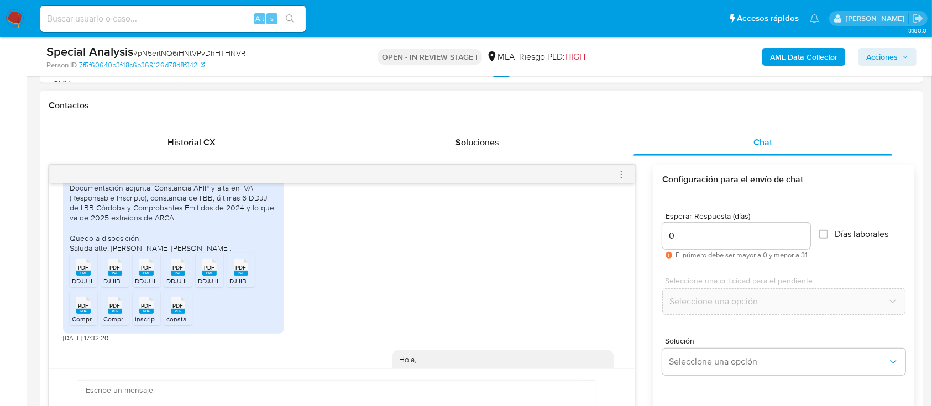
scroll to position [884, 0]
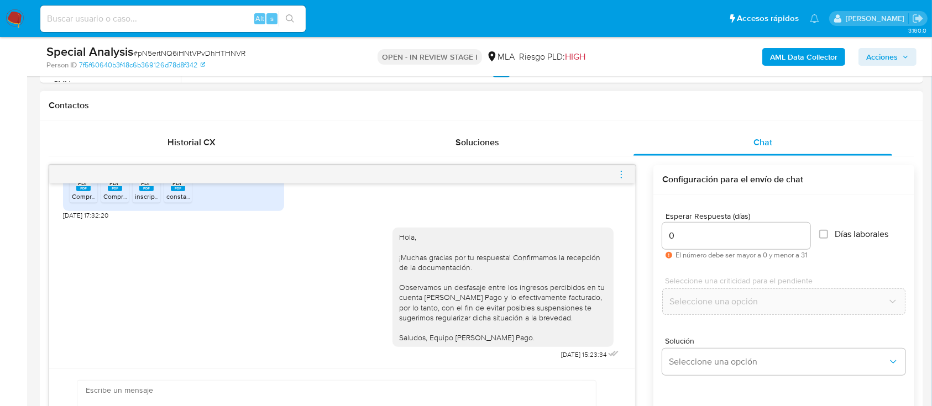
click at [625, 174] on icon "menu-action" at bounding box center [621, 175] width 10 height 10
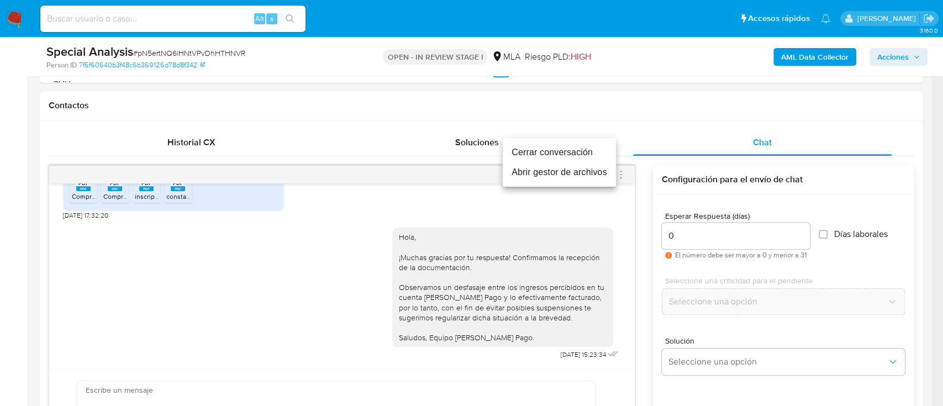
drag, startPoint x: 547, startPoint y: 155, endPoint x: 547, endPoint y: 163, distance: 8.3
click at [547, 154] on li "Cerrar conversación" at bounding box center [559, 153] width 113 height 20
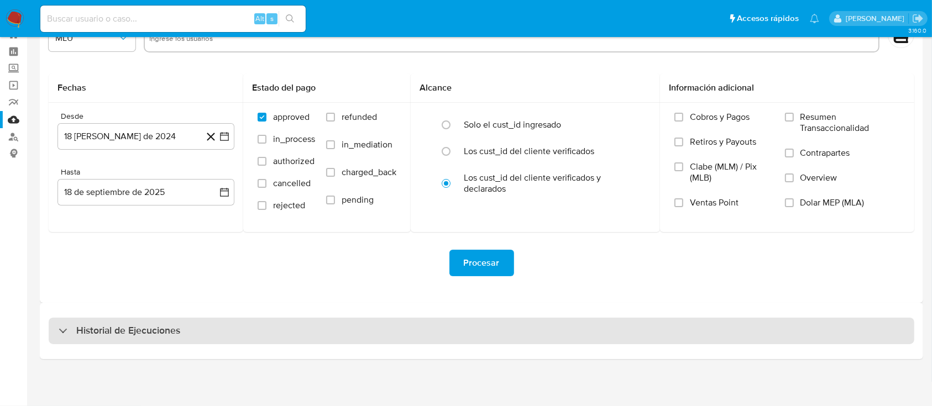
click at [104, 321] on div "Historial de Ejecuciones" at bounding box center [482, 331] width 866 height 27
select select "10"
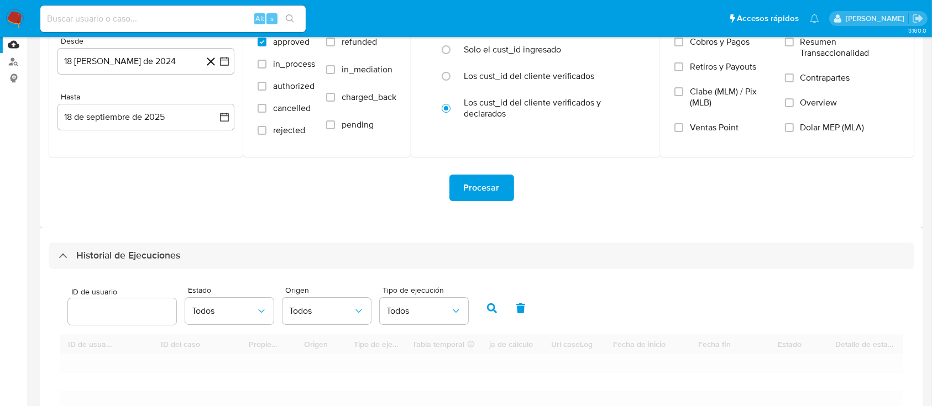
scroll to position [187, 0]
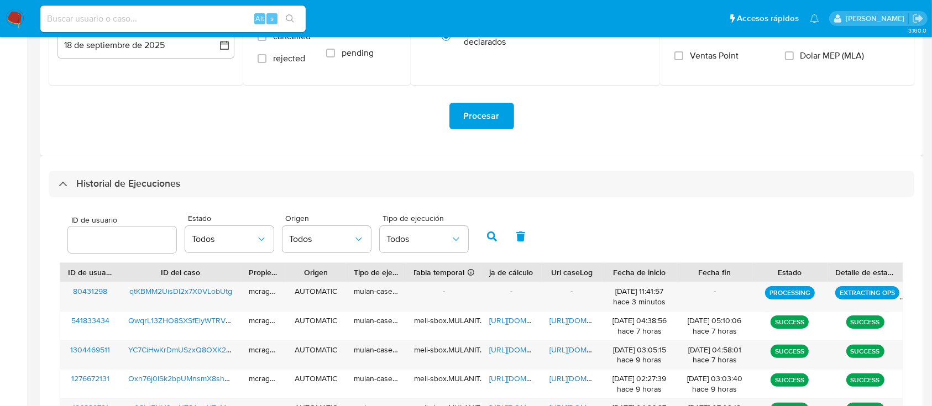
click at [102, 239] on input "number" at bounding box center [122, 240] width 108 height 14
type input "372582925"
drag, startPoint x: 489, startPoint y: 239, endPoint x: 506, endPoint y: 291, distance: 54.2
click at [488, 240] on icon "button" at bounding box center [492, 237] width 10 height 10
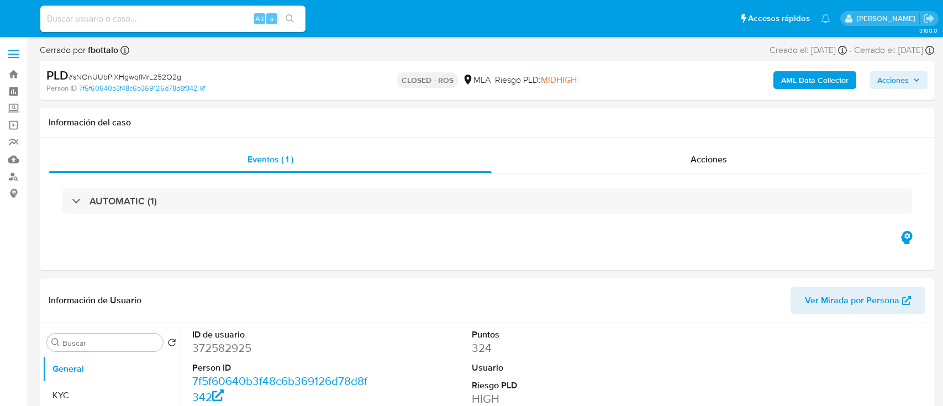
select select "10"
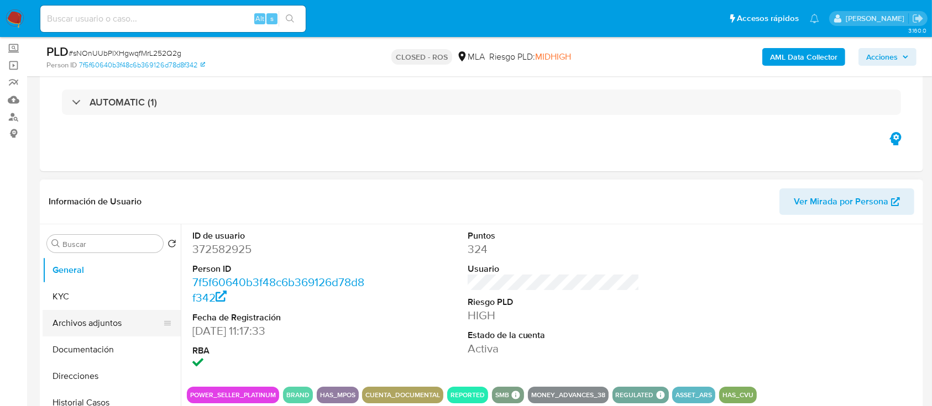
scroll to position [74, 0]
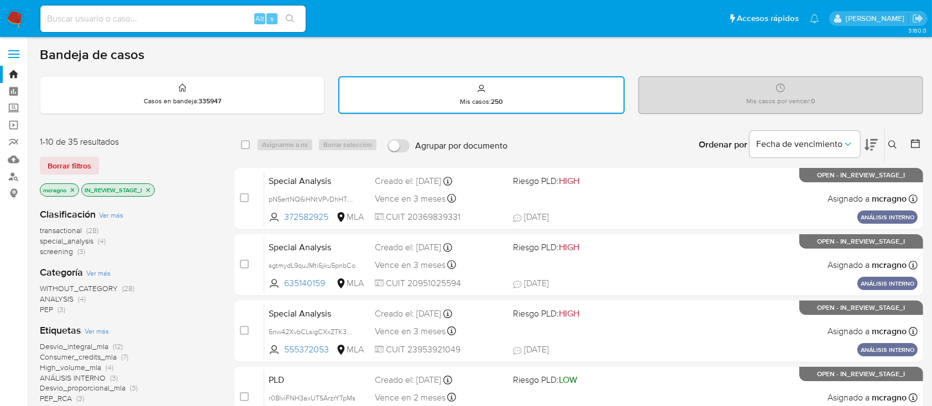
click at [893, 147] on icon at bounding box center [892, 144] width 9 height 9
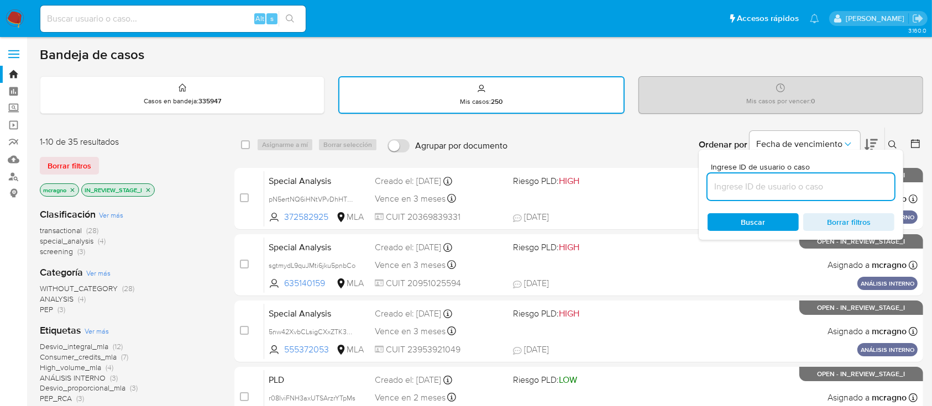
drag, startPoint x: 835, startPoint y: 181, endPoint x: 863, endPoint y: 166, distance: 32.6
click at [835, 181] on input at bounding box center [800, 187] width 187 height 14
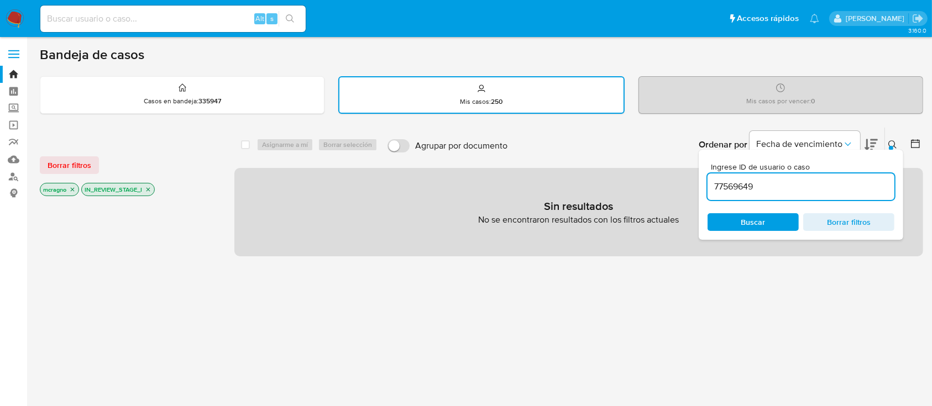
click at [894, 141] on icon at bounding box center [892, 144] width 9 height 9
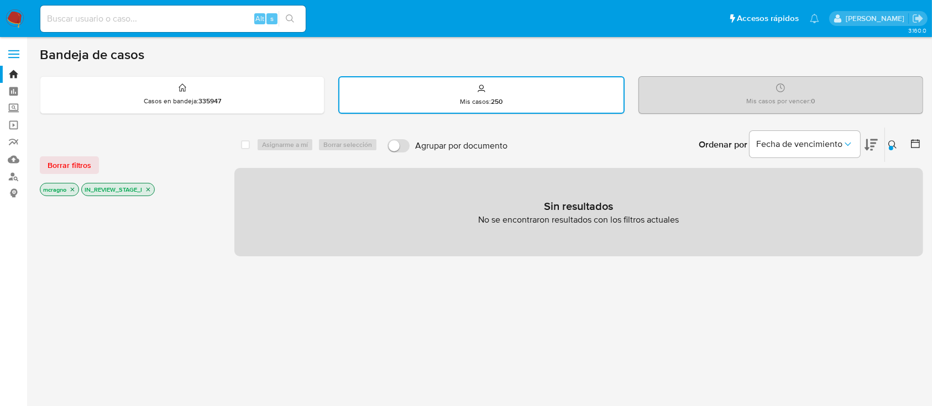
click at [889, 142] on icon at bounding box center [892, 144] width 9 height 9
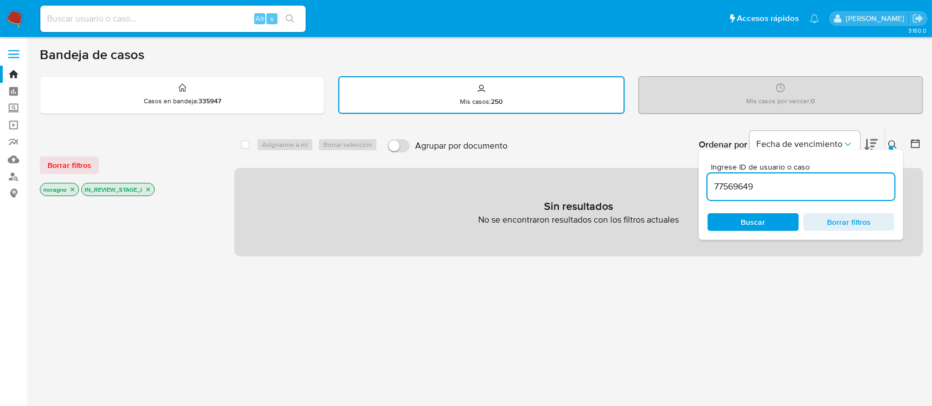
click at [844, 187] on input "77569649" at bounding box center [800, 187] width 187 height 14
type input "372582925"
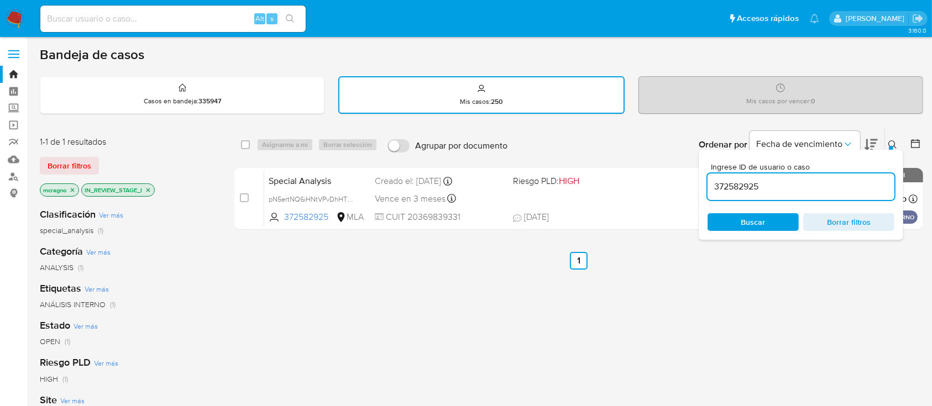
click at [895, 143] on icon at bounding box center [892, 144] width 9 height 9
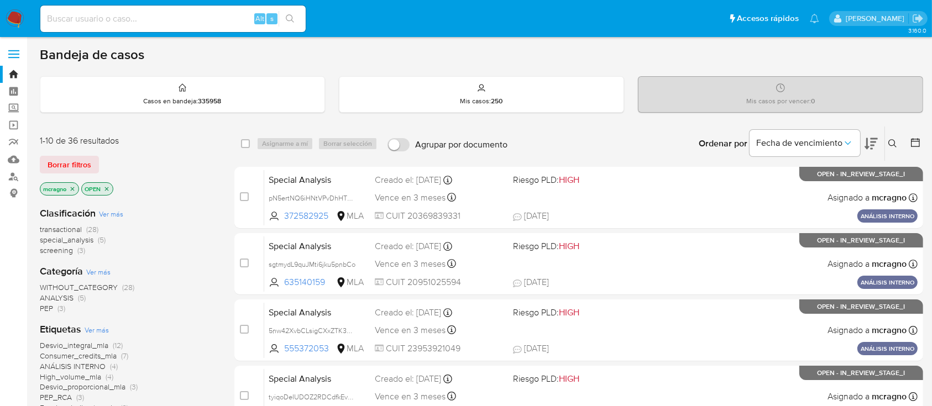
click at [109, 188] on icon "close-filter" at bounding box center [106, 189] width 7 height 7
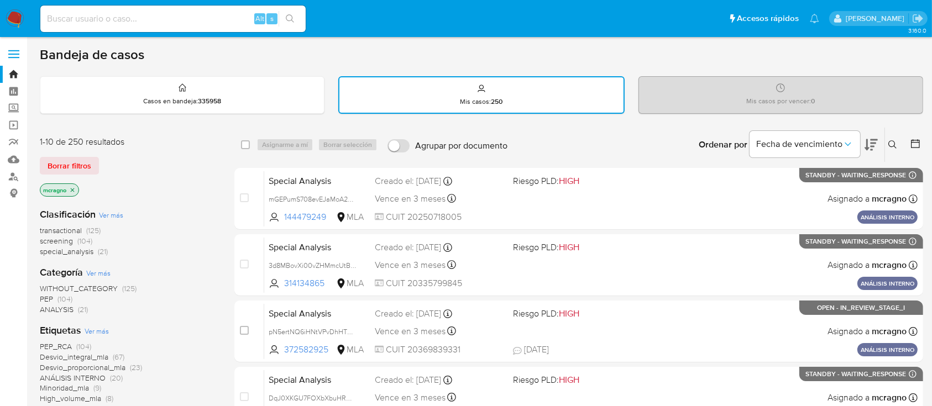
click at [75, 190] on icon "close-filter" at bounding box center [72, 190] width 7 height 7
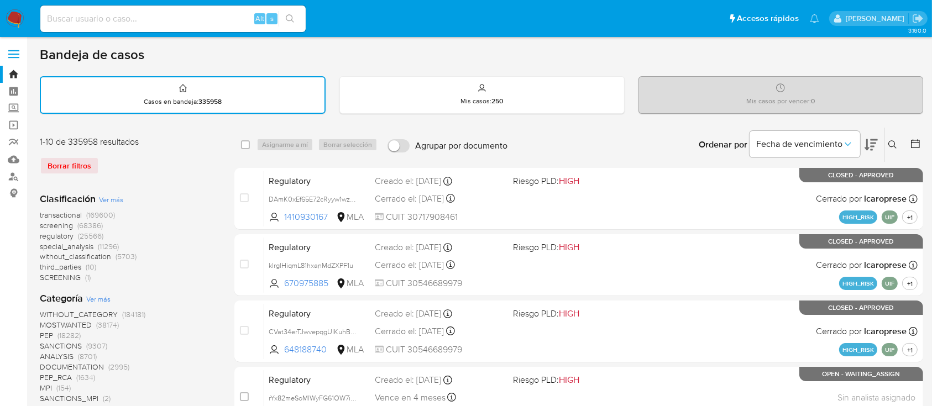
click at [889, 140] on icon at bounding box center [892, 144] width 9 height 9
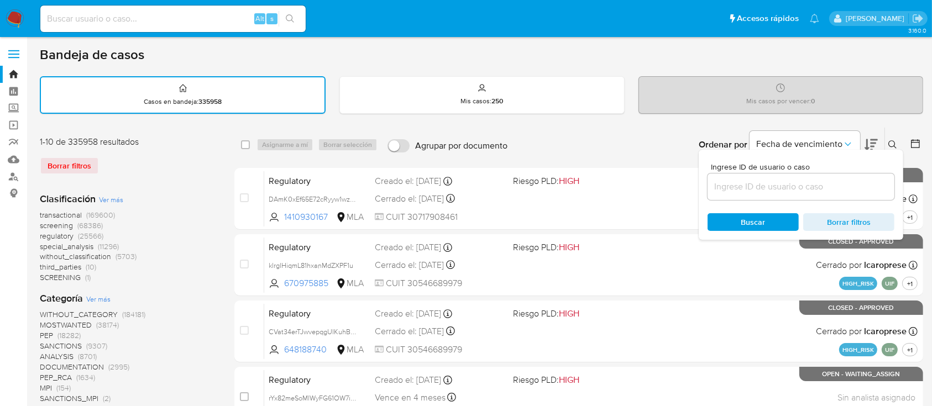
click at [879, 164] on span "Ingrese ID de usuario o caso" at bounding box center [804, 167] width 187 height 8
click at [879, 180] on input at bounding box center [800, 187] width 187 height 14
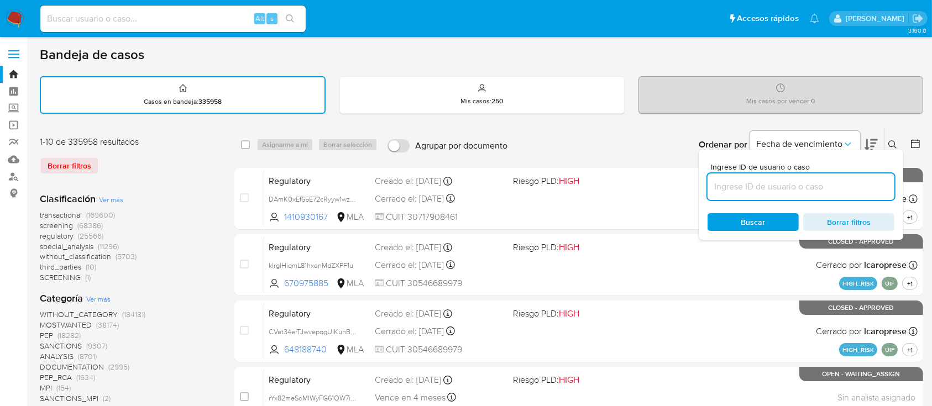
click at [871, 177] on div at bounding box center [800, 187] width 187 height 27
drag, startPoint x: 842, startPoint y: 180, endPoint x: 854, endPoint y: 172, distance: 14.4
click at [841, 180] on input at bounding box center [800, 187] width 187 height 14
paste input "80431298"
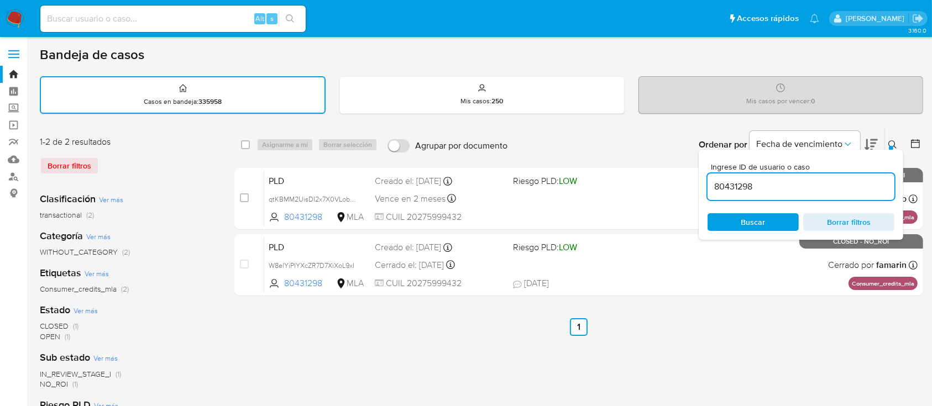
click at [895, 140] on icon at bounding box center [892, 144] width 9 height 9
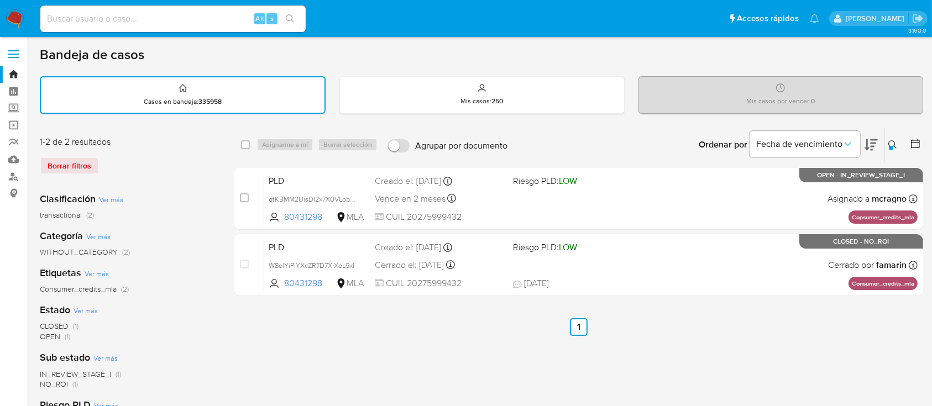
click at [892, 140] on icon at bounding box center [892, 144] width 8 height 8
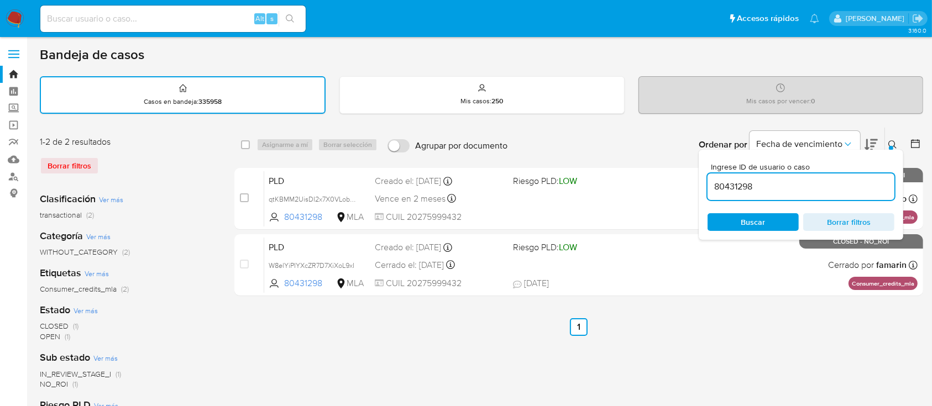
click at [827, 187] on input "80431298" at bounding box center [800, 187] width 187 height 14
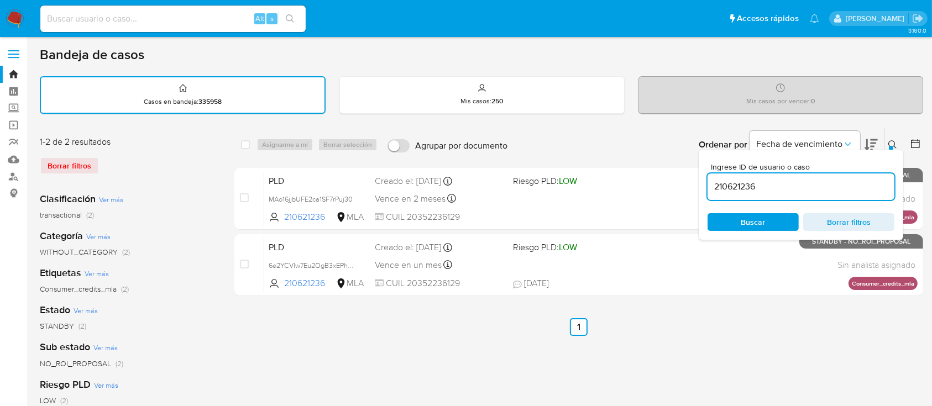
click at [892, 140] on icon at bounding box center [892, 144] width 8 height 8
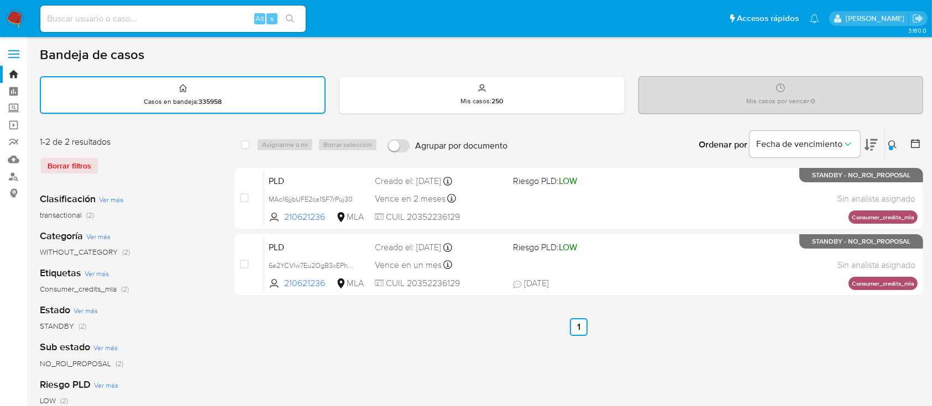
click at [891, 144] on icon at bounding box center [892, 144] width 9 height 9
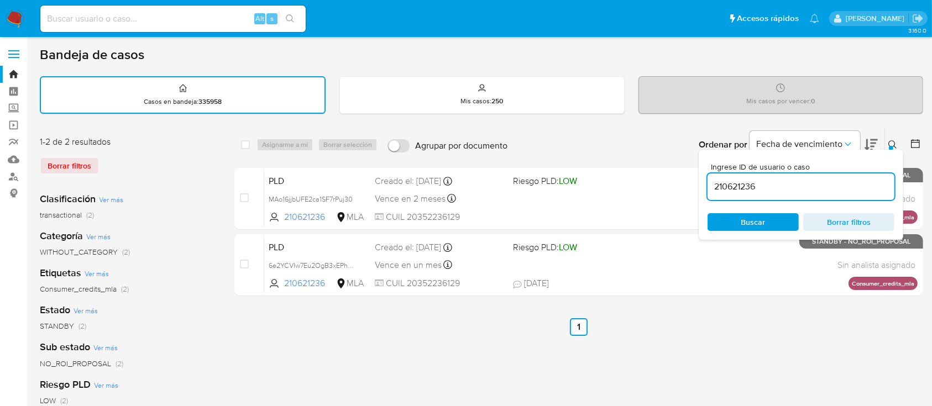
click at [831, 186] on input "210621236" at bounding box center [800, 187] width 187 height 14
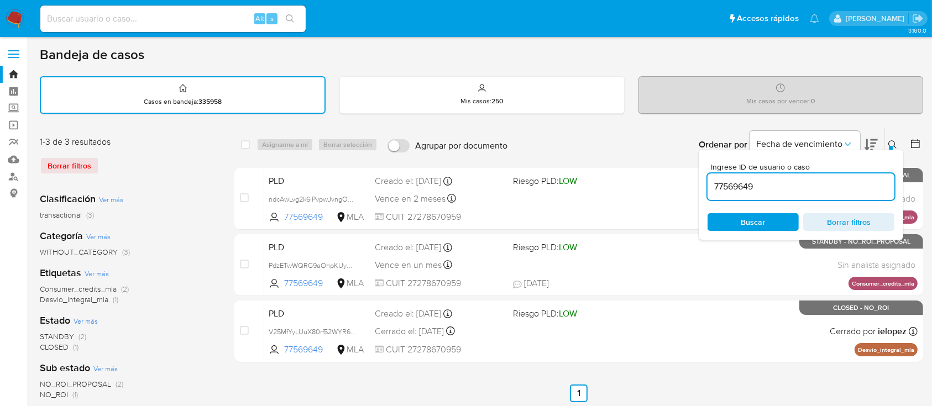
click at [894, 143] on icon at bounding box center [892, 144] width 9 height 9
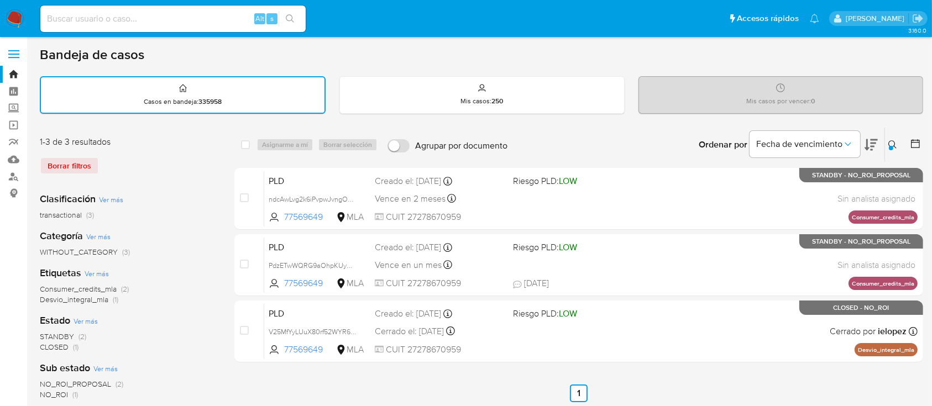
drag, startPoint x: 895, startPoint y: 141, endPoint x: 889, endPoint y: 150, distance: 10.3
click at [895, 141] on icon at bounding box center [892, 144] width 9 height 9
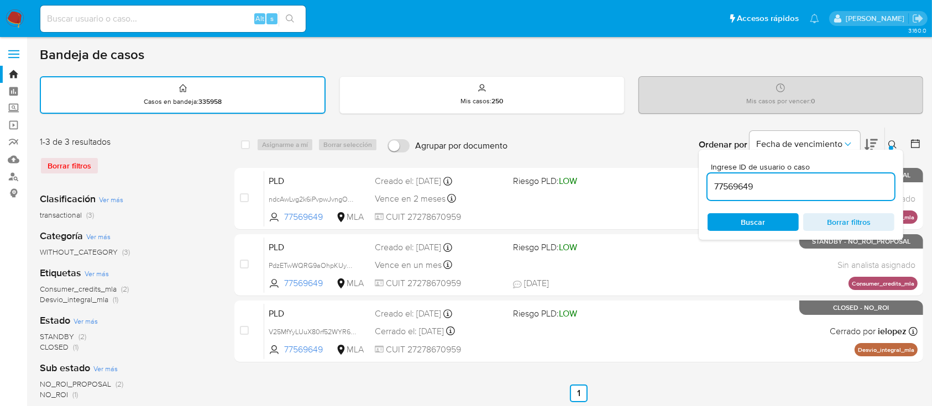
click at [848, 186] on input "77569649" at bounding box center [800, 187] width 187 height 14
type input "372582925"
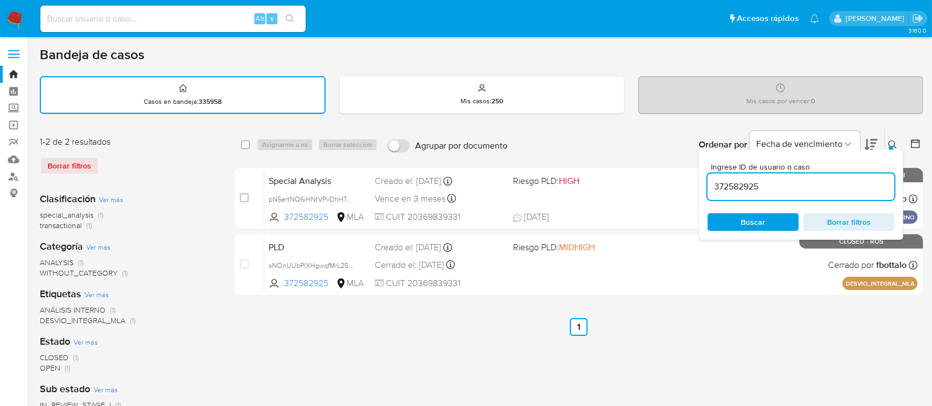
click at [893, 140] on icon at bounding box center [892, 144] width 9 height 9
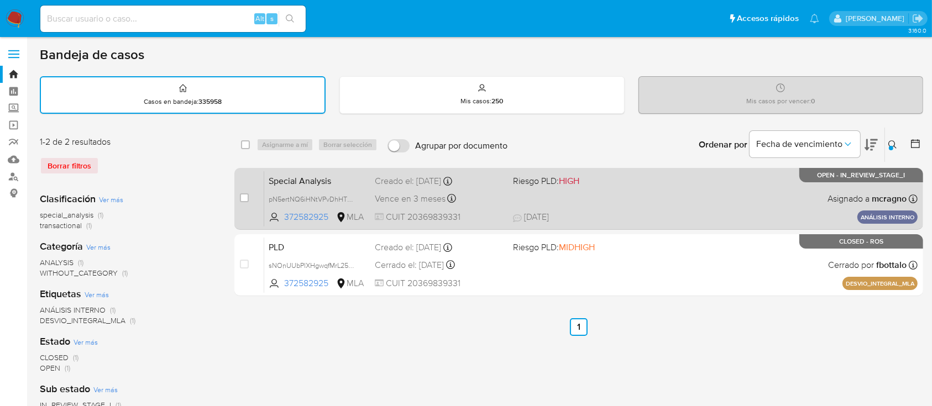
click at [774, 193] on div "Special Analysis pN5ertNQ6iHNtVPvDhHTHNVR 372582925 MLA Riesgo PLD: HIGH Creado…" at bounding box center [590, 199] width 653 height 56
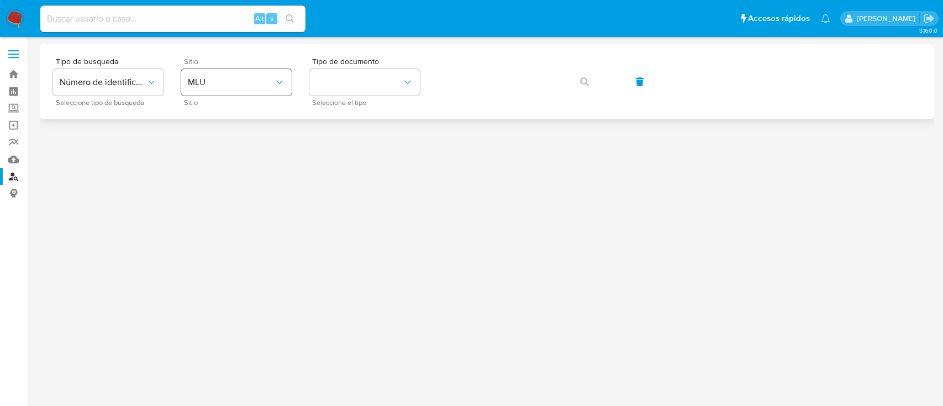
click at [228, 91] on button "MLU" at bounding box center [236, 82] width 111 height 27
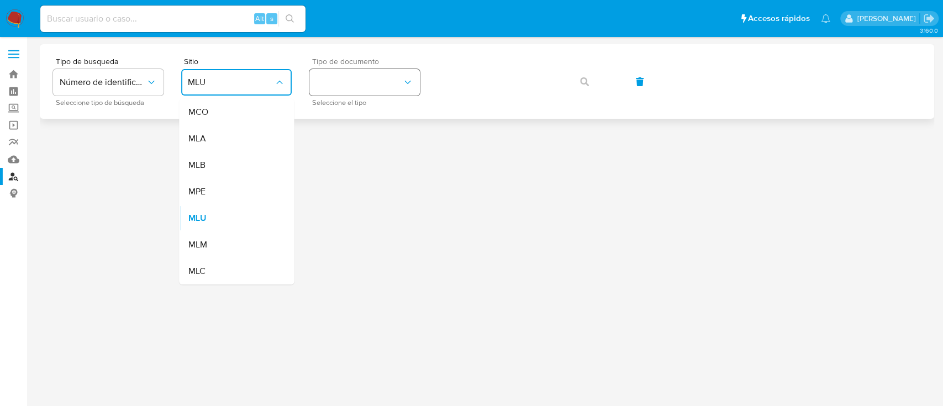
drag, startPoint x: 239, startPoint y: 142, endPoint x: 394, endPoint y: 70, distance: 170.6
click at [242, 143] on div "MLA" at bounding box center [233, 138] width 91 height 27
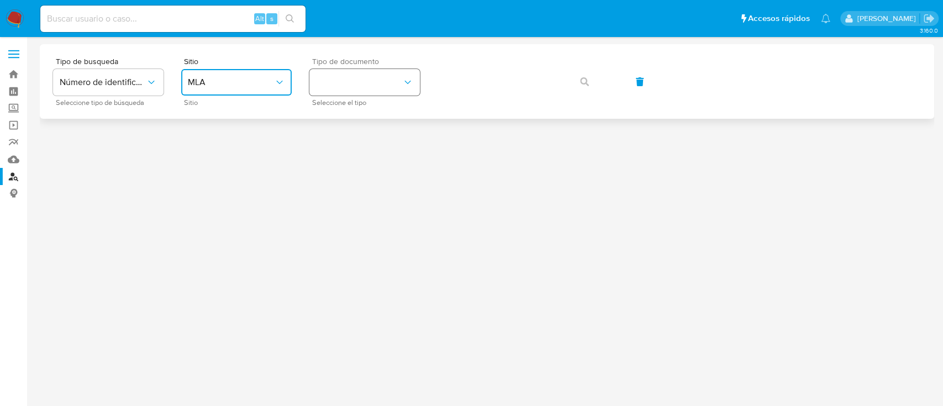
drag, startPoint x: 394, startPoint y: 70, endPoint x: 394, endPoint y: 88, distance: 18.2
click at [394, 70] on button "identificationType" at bounding box center [365, 82] width 111 height 27
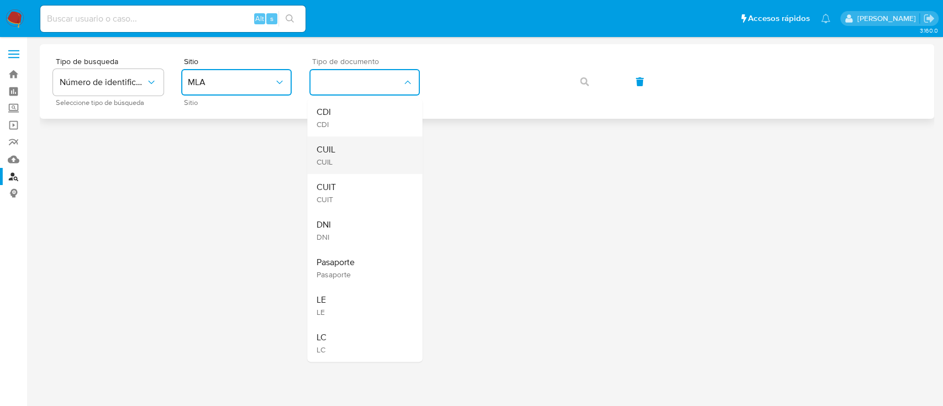
click at [373, 149] on div "CUIL CUIL" at bounding box center [361, 156] width 91 height 38
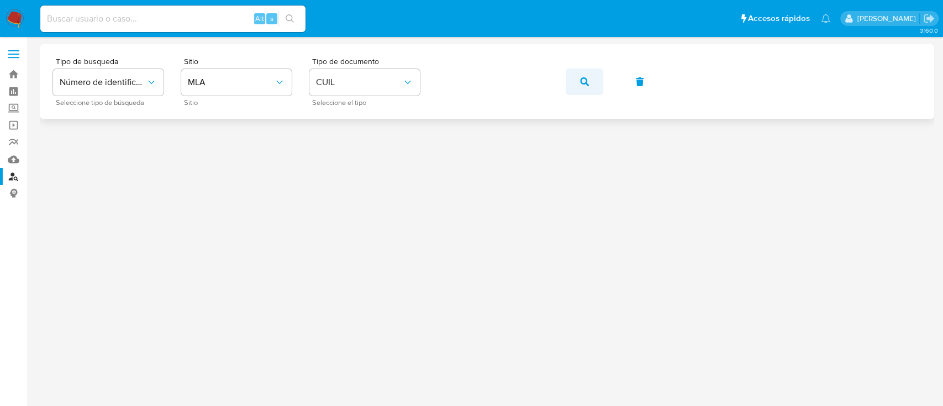
drag, startPoint x: 587, startPoint y: 78, endPoint x: 560, endPoint y: 17, distance: 66.8
click at [587, 78] on icon "button" at bounding box center [584, 81] width 9 height 9
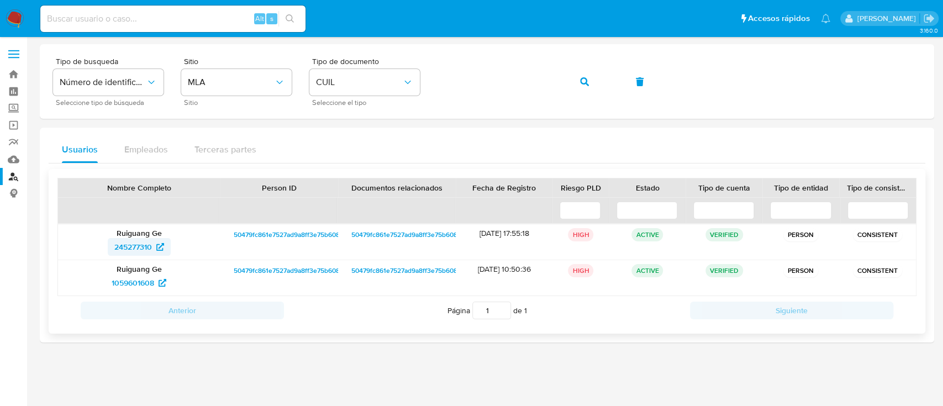
click at [146, 250] on span "245277310" at bounding box center [133, 247] width 38 height 18
click at [581, 78] on icon "button" at bounding box center [584, 81] width 9 height 9
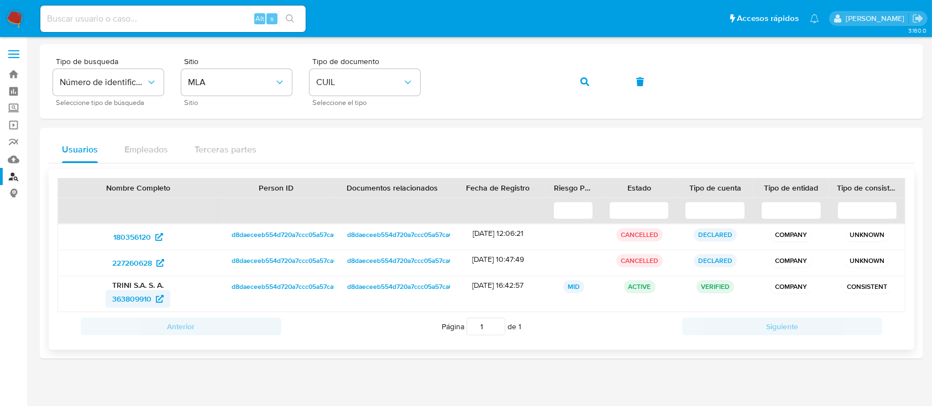
click at [117, 297] on span "363809910" at bounding box center [131, 299] width 39 height 18
click at [574, 76] on button "button" at bounding box center [585, 82] width 38 height 27
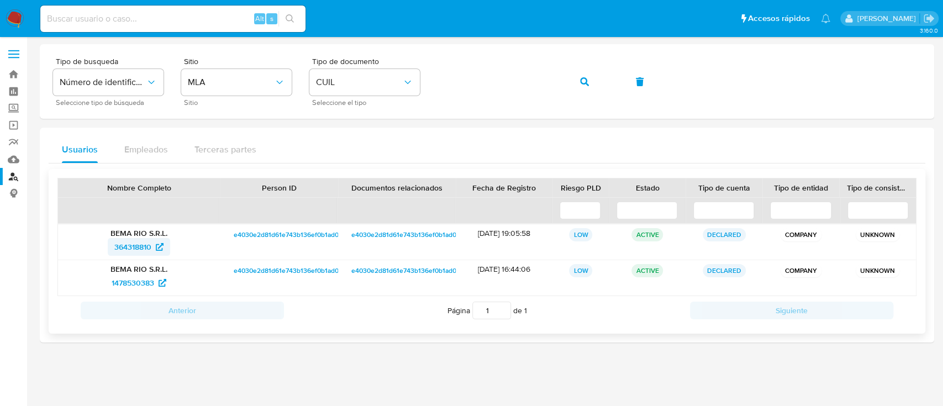
click at [141, 248] on span "364318810" at bounding box center [132, 247] width 37 height 18
click at [594, 85] on button "button" at bounding box center [585, 82] width 38 height 27
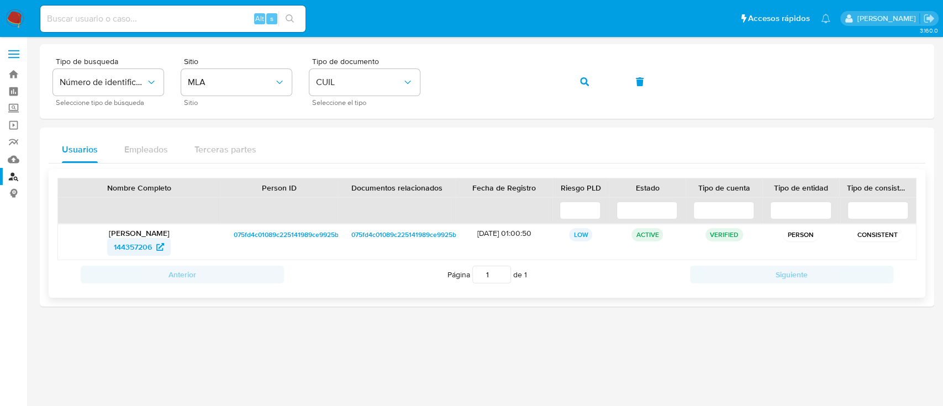
click at [138, 242] on span "144357206" at bounding box center [133, 247] width 38 height 18
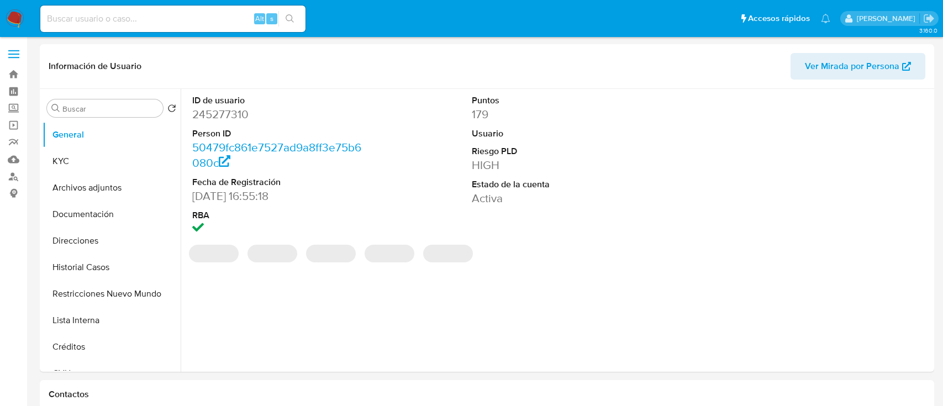
select select "10"
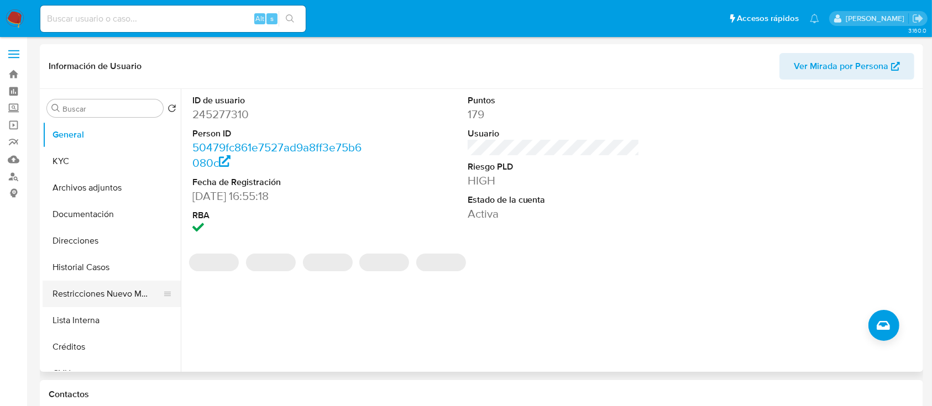
drag, startPoint x: 112, startPoint y: 300, endPoint x: 134, endPoint y: 290, distance: 24.5
click at [112, 300] on button "Restricciones Nuevo Mundo" at bounding box center [107, 294] width 129 height 27
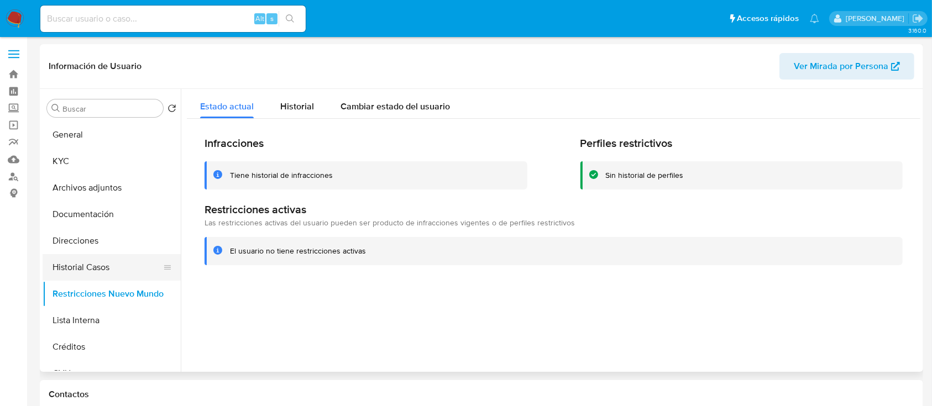
click at [132, 268] on button "Historial Casos" at bounding box center [107, 267] width 129 height 27
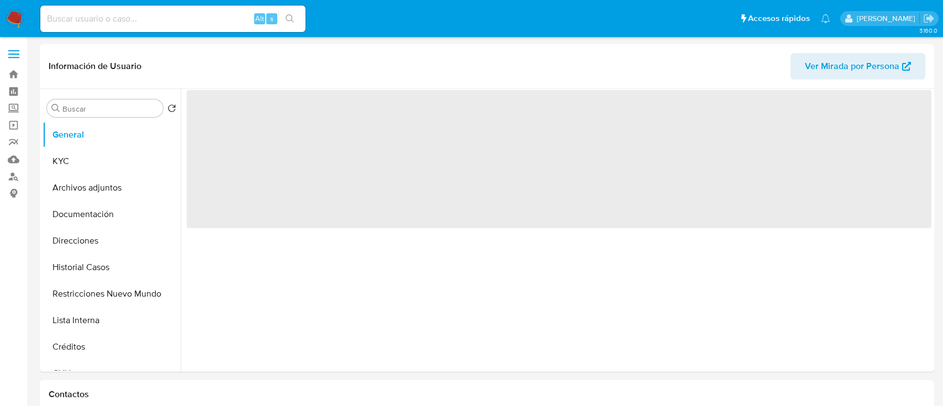
select select "10"
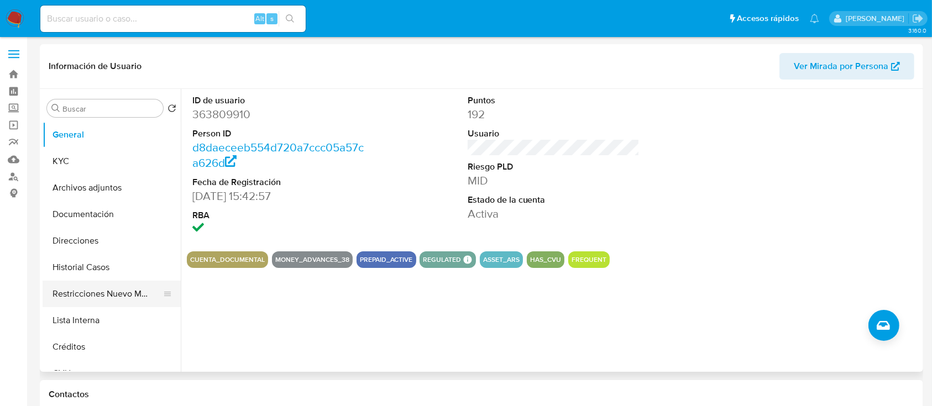
click at [107, 285] on button "Restricciones Nuevo Mundo" at bounding box center [107, 294] width 129 height 27
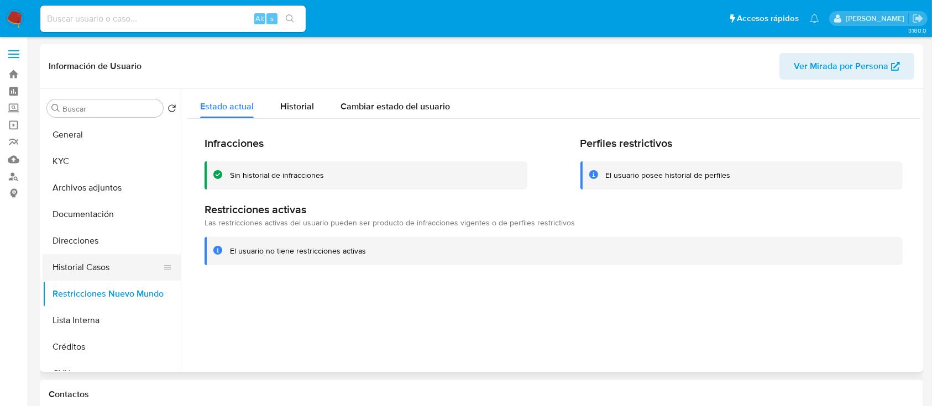
click at [115, 268] on button "Historial Casos" at bounding box center [107, 267] width 129 height 27
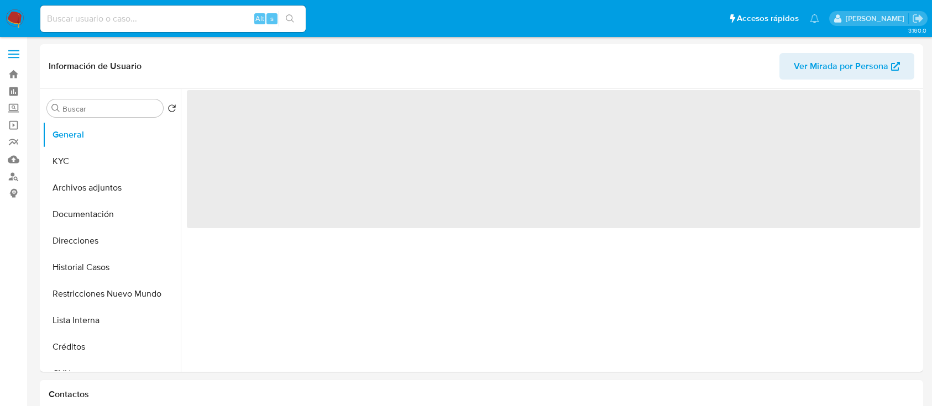
select select "10"
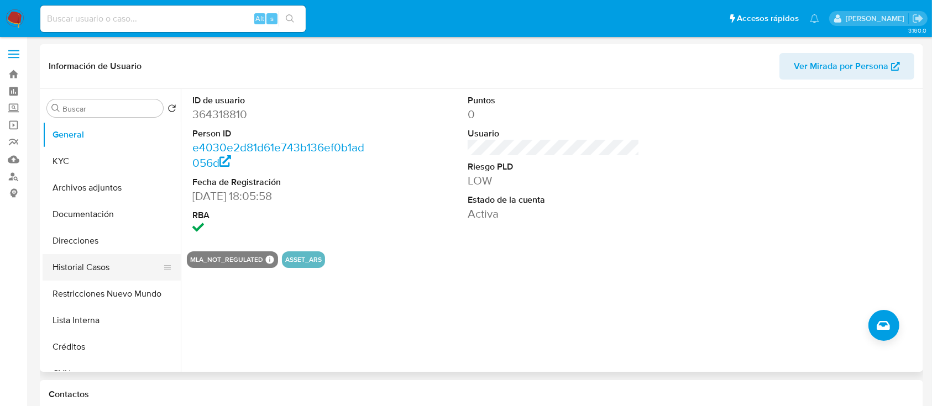
click at [111, 279] on button "Historial Casos" at bounding box center [107, 267] width 129 height 27
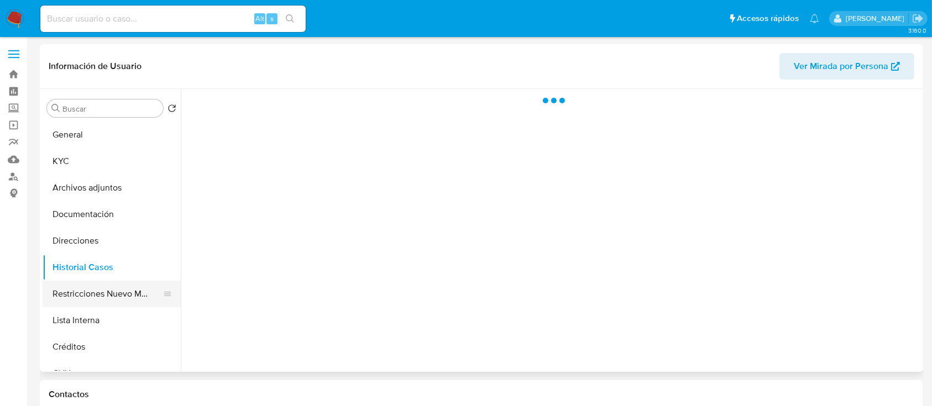
click at [113, 297] on button "Restricciones Nuevo Mundo" at bounding box center [107, 294] width 129 height 27
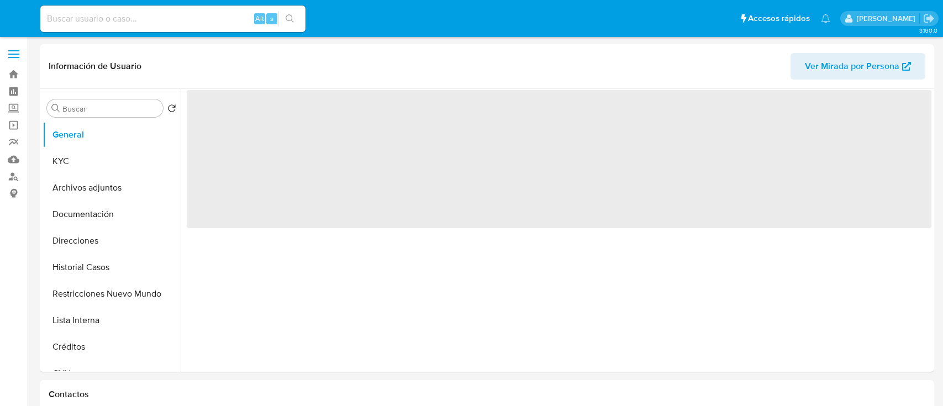
select select "10"
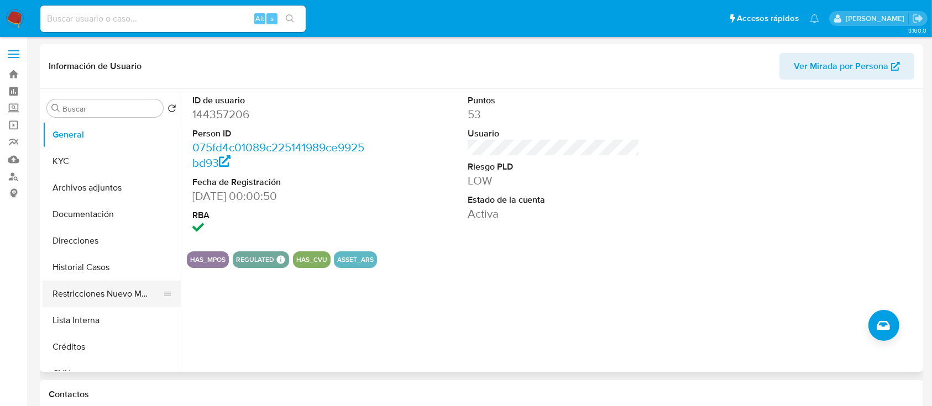
click at [117, 291] on button "Restricciones Nuevo Mundo" at bounding box center [107, 294] width 129 height 27
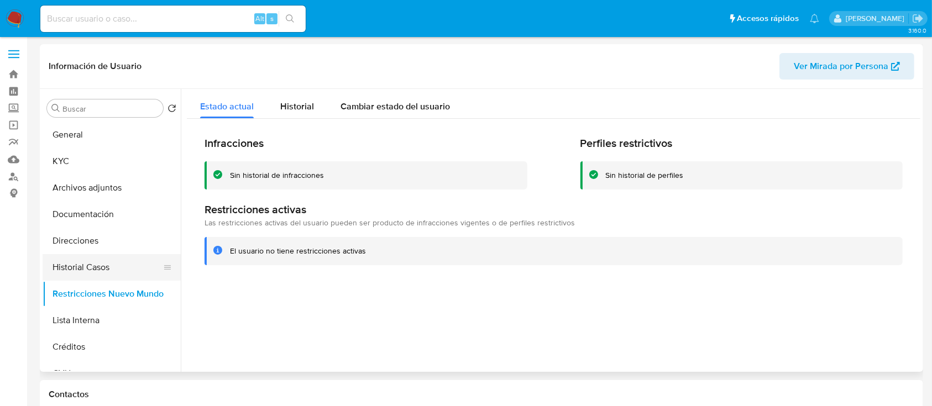
click at [123, 265] on button "Historial Casos" at bounding box center [107, 267] width 129 height 27
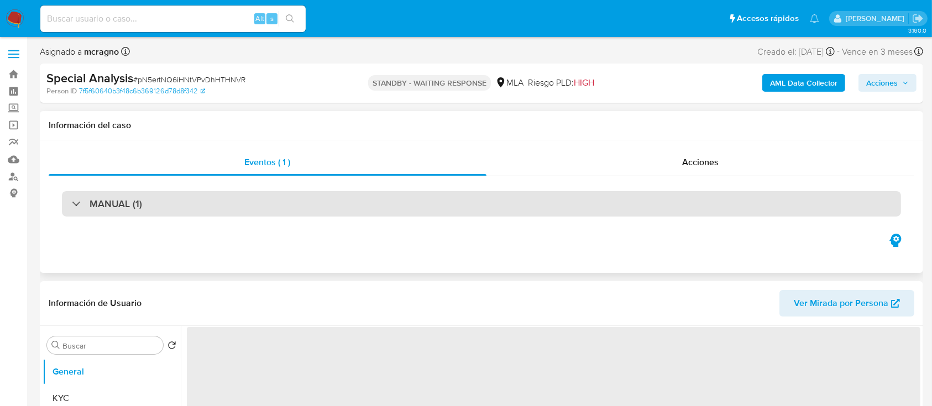
select select "10"
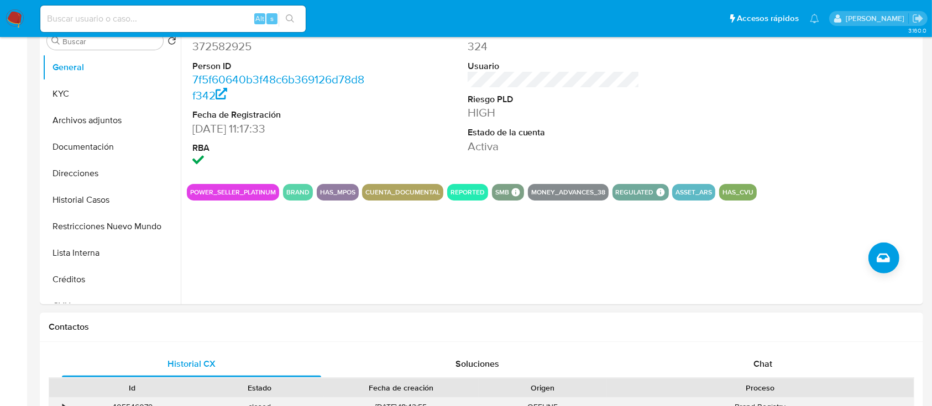
scroll to position [368, 0]
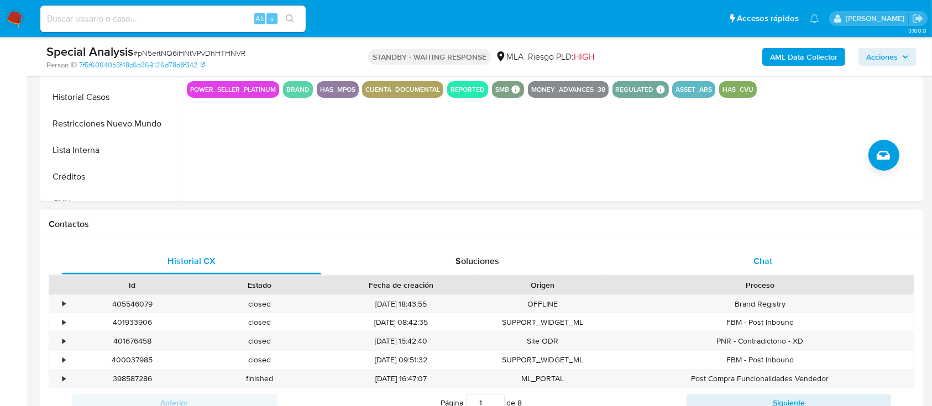
click at [825, 265] on div "Chat" at bounding box center [762, 261] width 259 height 27
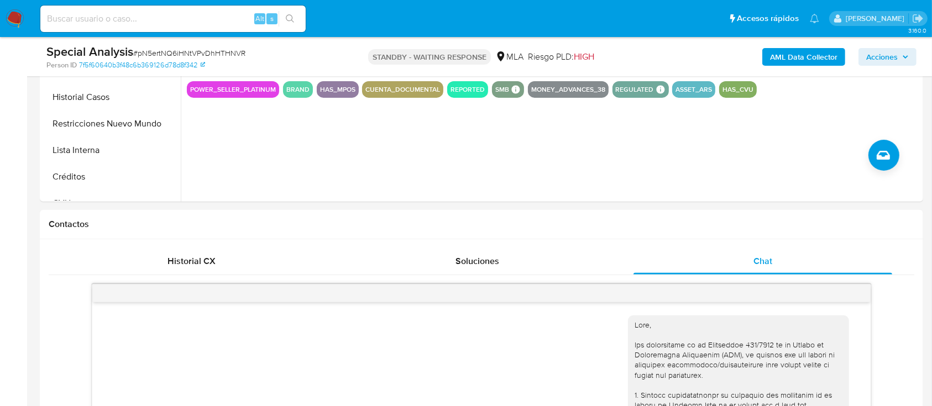
scroll to position [884, 0]
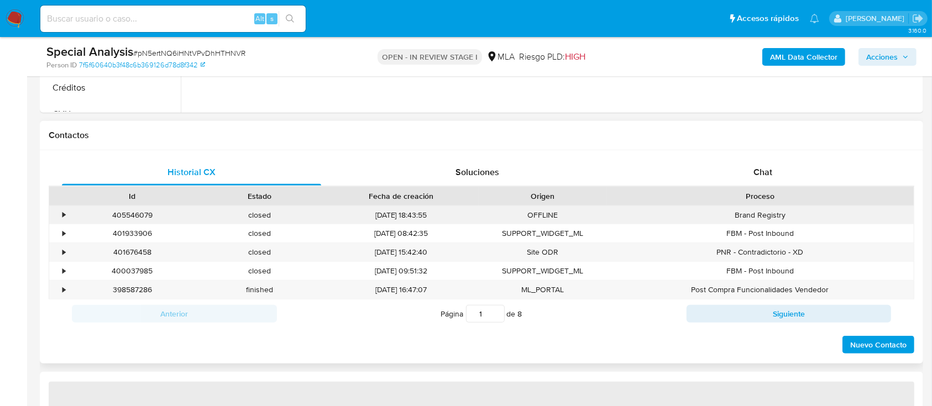
scroll to position [516, 0]
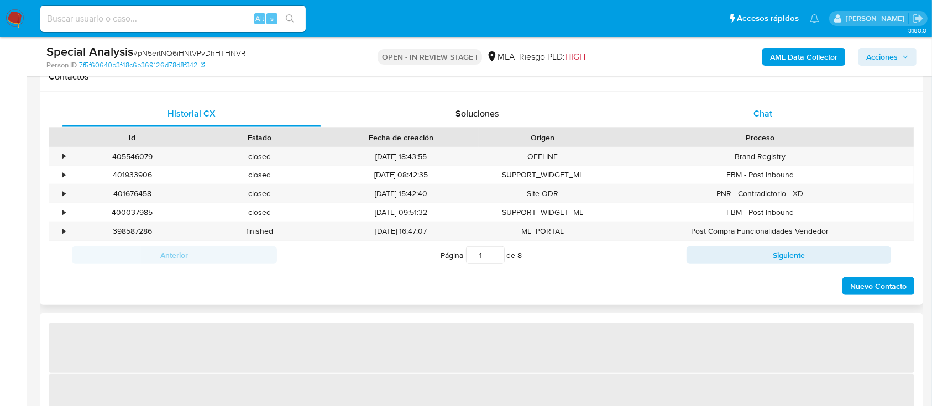
select select "10"
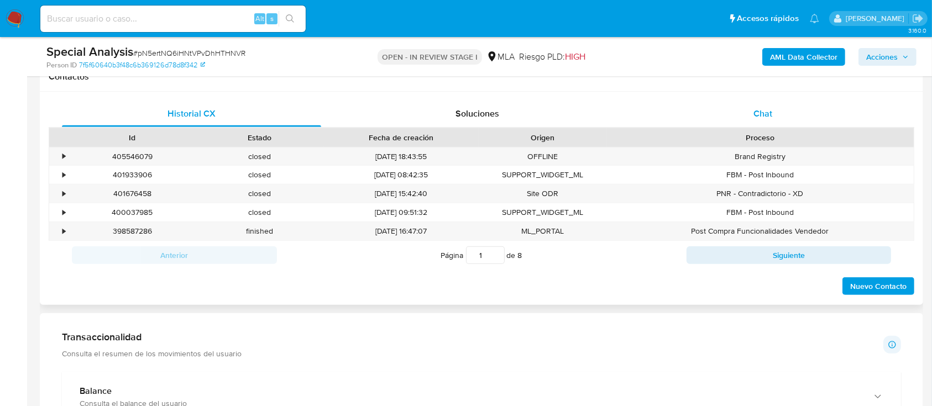
click at [777, 113] on div "Chat" at bounding box center [762, 114] width 259 height 27
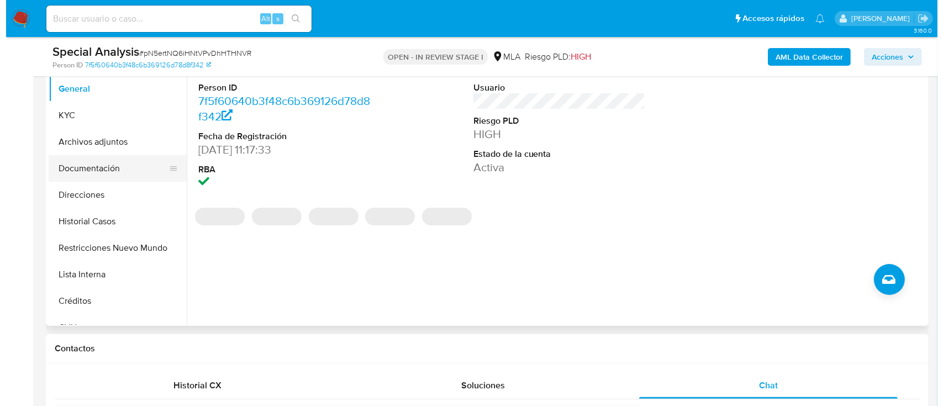
scroll to position [221, 0]
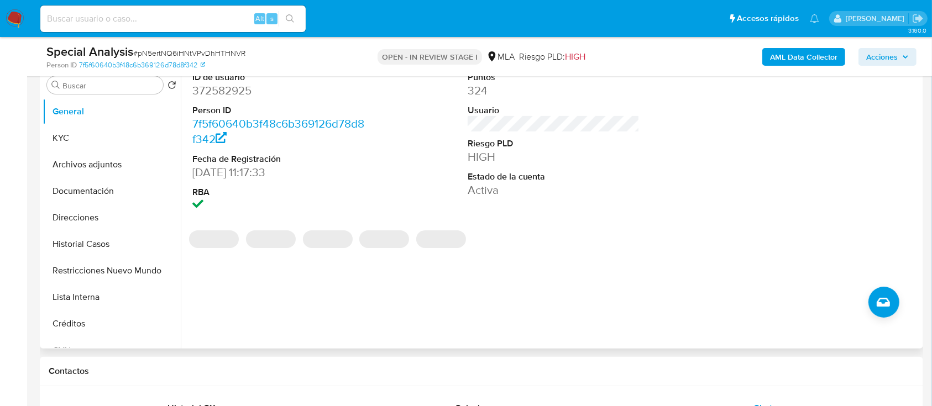
drag, startPoint x: 111, startPoint y: 166, endPoint x: 360, endPoint y: 203, distance: 252.1
click at [113, 167] on button "Archivos adjuntos" at bounding box center [112, 164] width 138 height 27
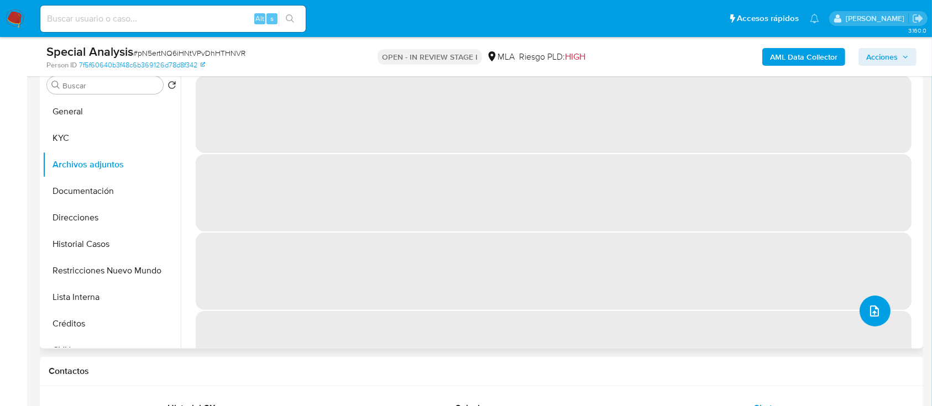
click at [873, 302] on button "upload-file" at bounding box center [874, 311] width 31 height 31
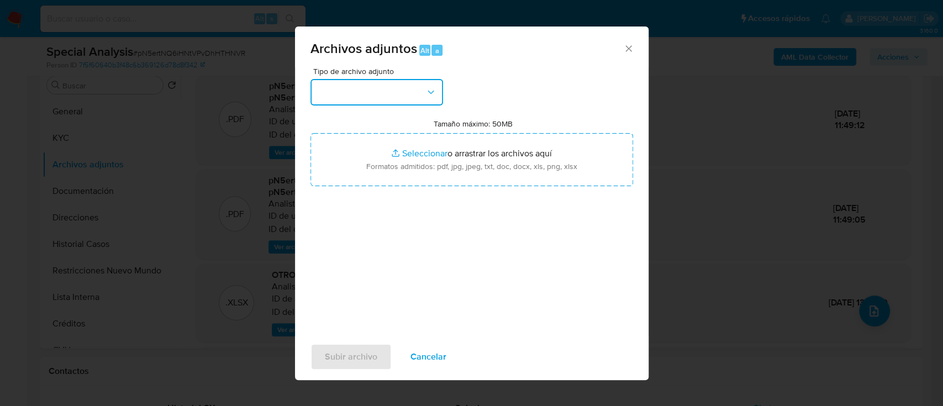
click at [348, 91] on button "button" at bounding box center [377, 92] width 133 height 27
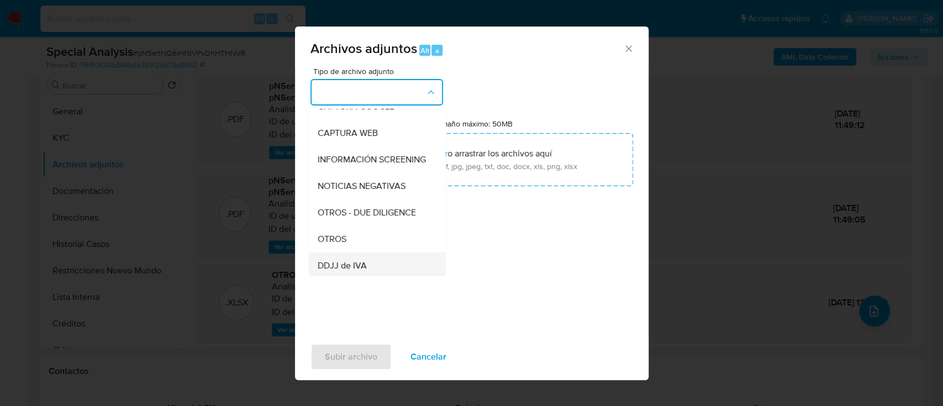
scroll to position [147, 0]
click at [353, 200] on div "OTROS" at bounding box center [373, 187] width 113 height 27
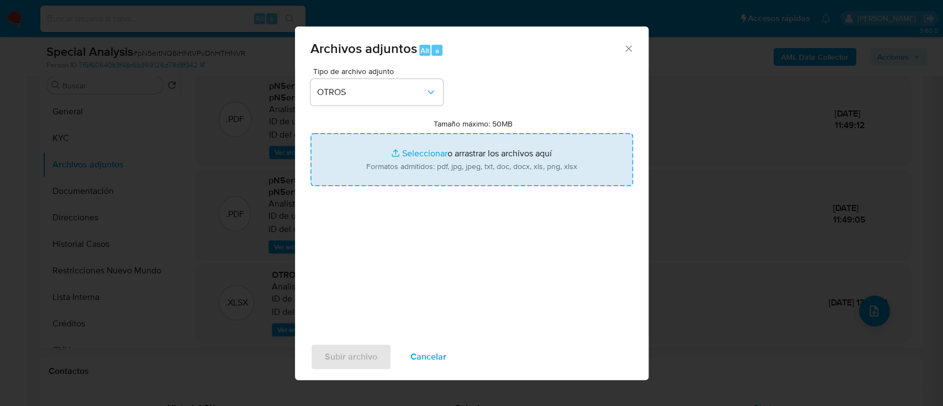
click at [444, 144] on input "Tamaño máximo: 50MB Seleccionar archivos" at bounding box center [472, 159] width 323 height 53
type input "C:\fakepath\372582925 - Movimientos.xlsx"
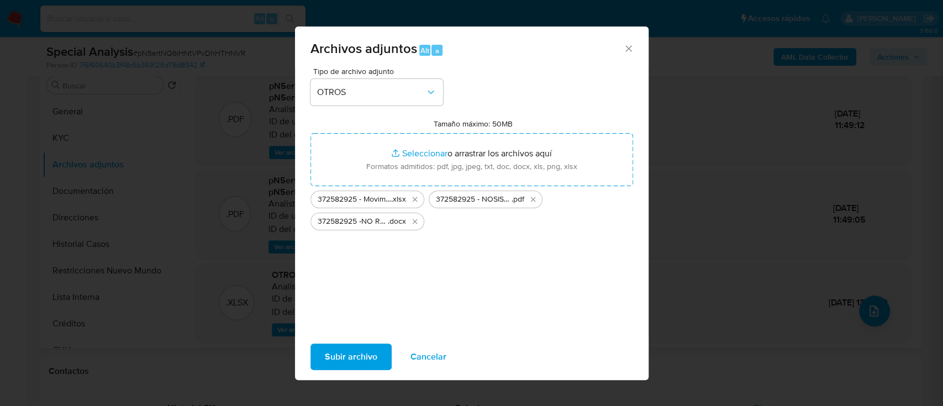
click at [317, 351] on button "Subir archivo" at bounding box center [351, 357] width 81 height 27
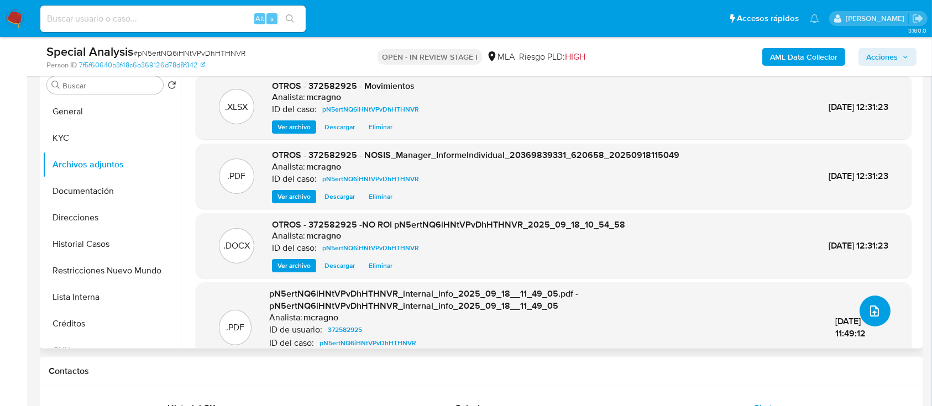
click at [868, 306] on icon "upload-file" at bounding box center [874, 311] width 13 height 13
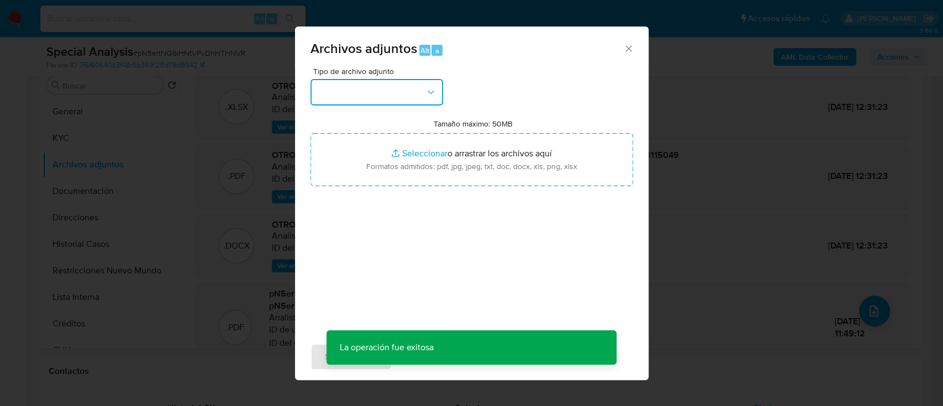
click at [406, 102] on button "button" at bounding box center [377, 92] width 133 height 27
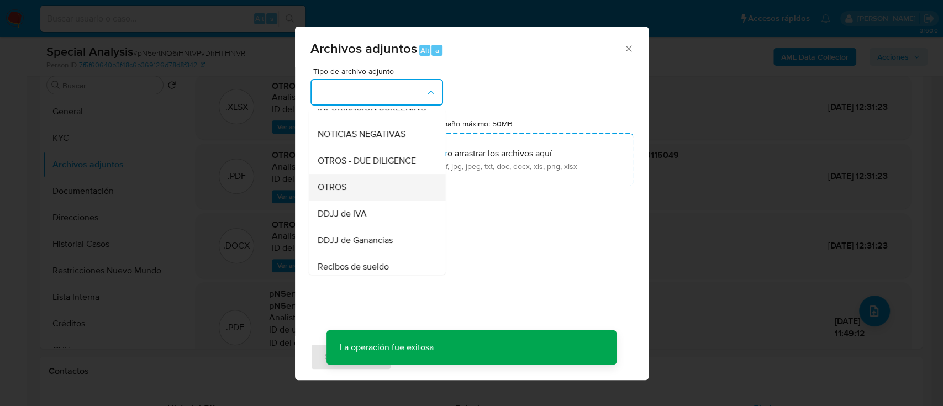
click at [355, 198] on div "OTROS" at bounding box center [373, 187] width 113 height 27
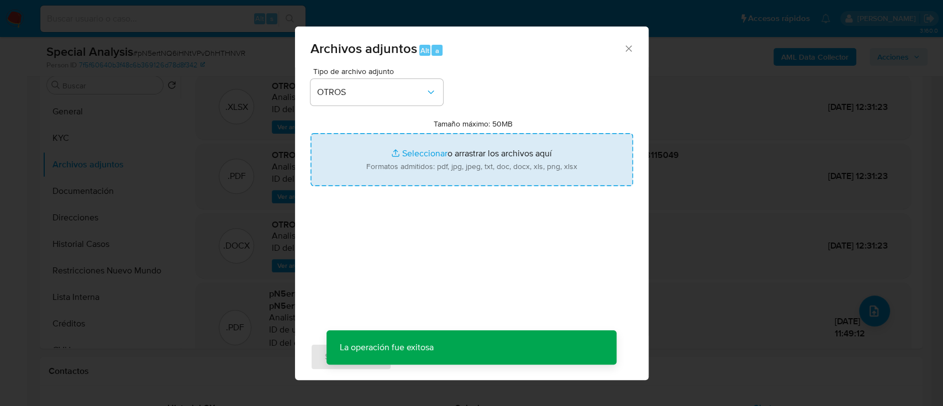
click at [399, 161] on input "Tamaño máximo: 50MB Seleccionar archivos" at bounding box center [472, 159] width 323 height 53
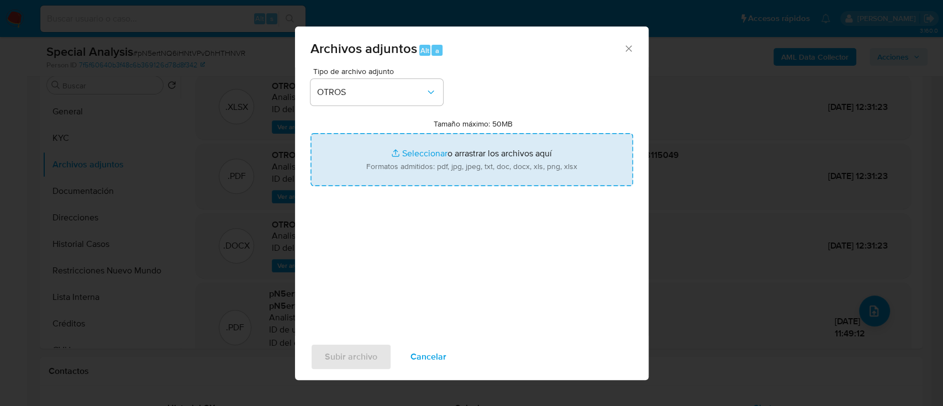
type input "C:\fakepath\372582925 - Calculadora.xlsx"
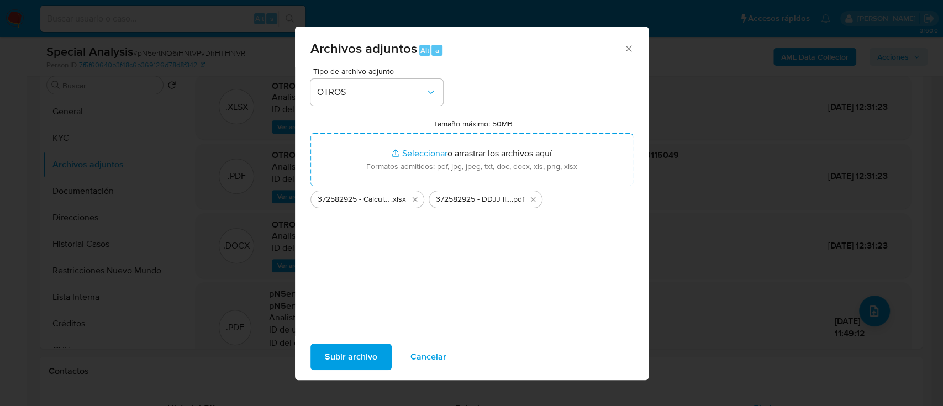
click at [385, 353] on button "Subir archivo" at bounding box center [351, 357] width 81 height 27
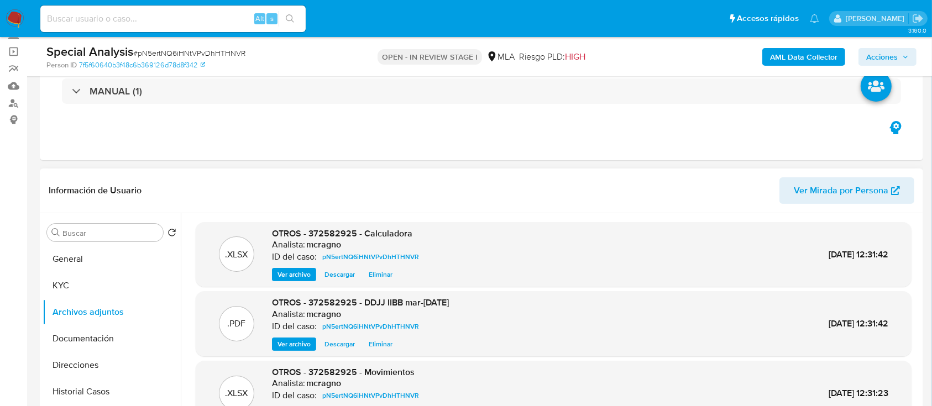
scroll to position [40, 0]
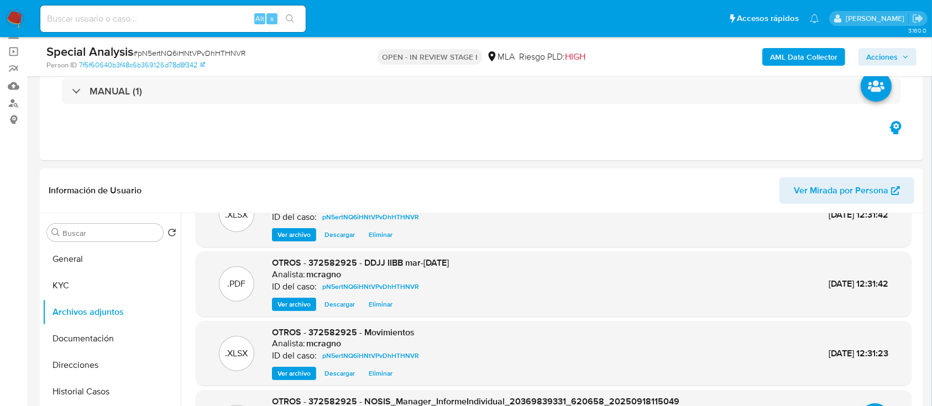
click at [877, 55] on span "Acciones" at bounding box center [882, 57] width 32 height 18
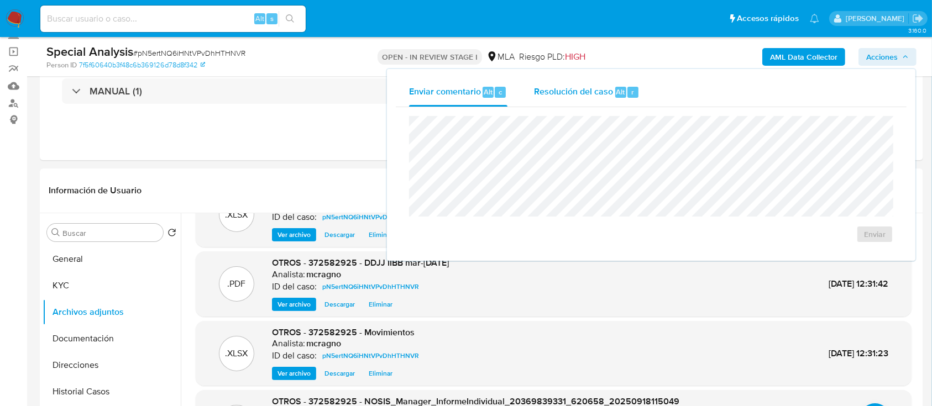
click at [591, 94] on span "Resolución del caso" at bounding box center [573, 91] width 79 height 13
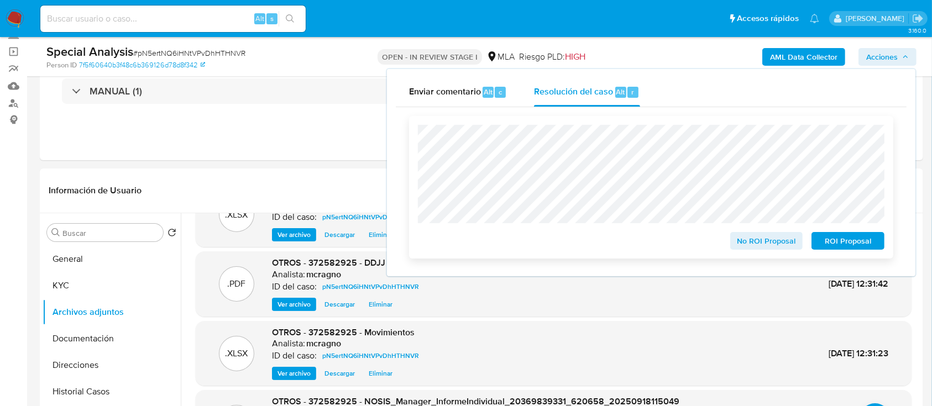
click at [759, 248] on span "No ROI Proposal" at bounding box center [766, 240] width 57 height 15
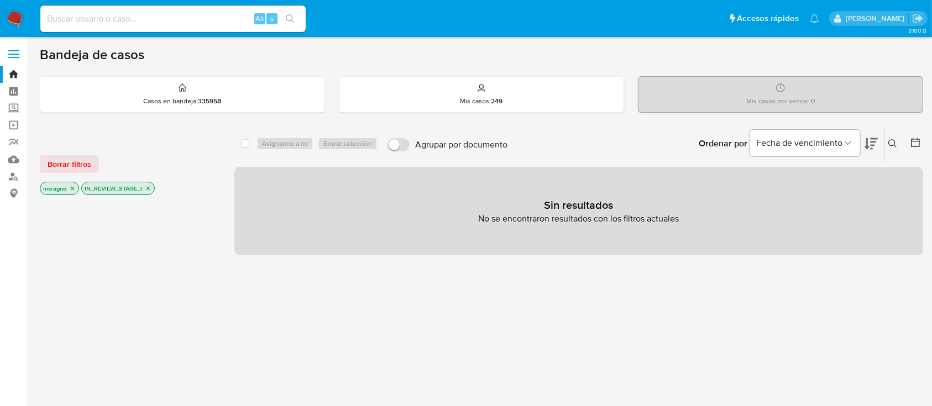
click at [151, 189] on icon "close-filter" at bounding box center [148, 188] width 7 height 7
drag, startPoint x: 892, startPoint y: 140, endPoint x: 832, endPoint y: 180, distance: 71.4
click at [892, 141] on icon at bounding box center [892, 143] width 9 height 9
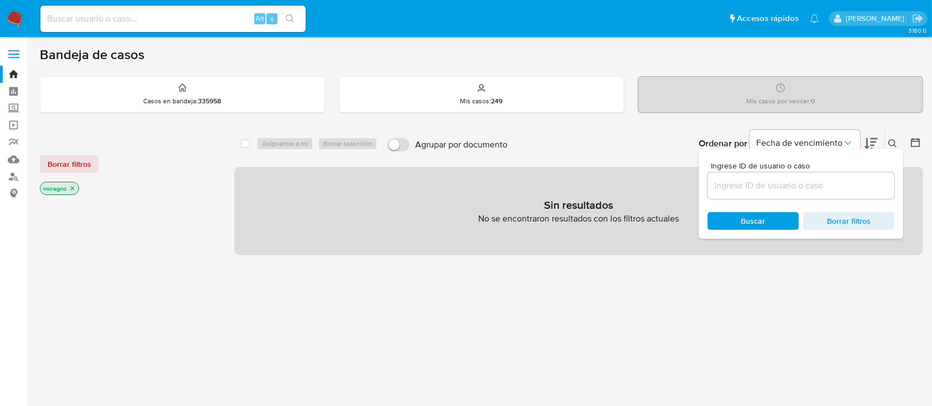
click at [788, 192] on div at bounding box center [800, 185] width 187 height 27
click at [793, 181] on input at bounding box center [800, 186] width 187 height 14
click at [869, 192] on div at bounding box center [800, 185] width 187 height 27
click at [866, 185] on input at bounding box center [800, 186] width 187 height 14
paste input "372582925"
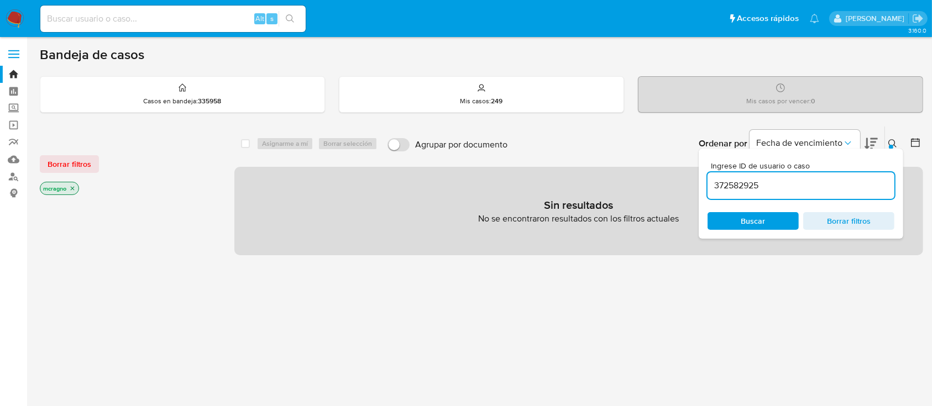
type input "372582925"
click at [71, 188] on icon "close-filter" at bounding box center [72, 188] width 7 height 7
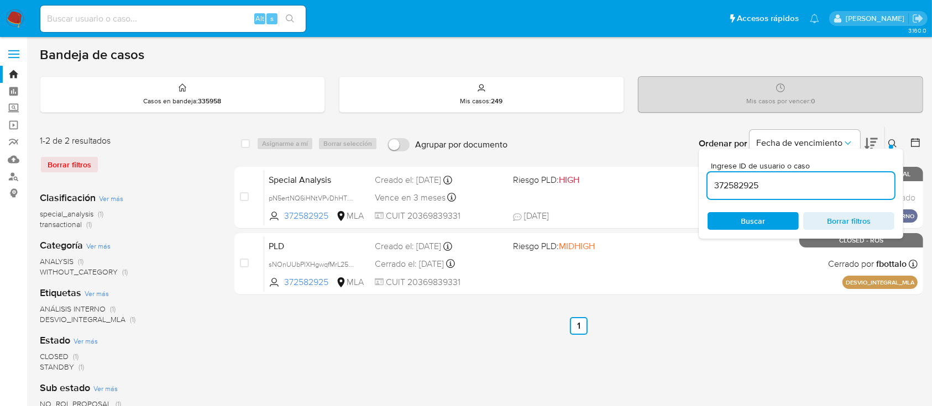
click at [884, 141] on div "Ingrese ID de usuario o caso 372582925 Buscar Borrar filtros" at bounding box center [893, 144] width 19 height 34
click at [897, 142] on icon at bounding box center [892, 143] width 9 height 9
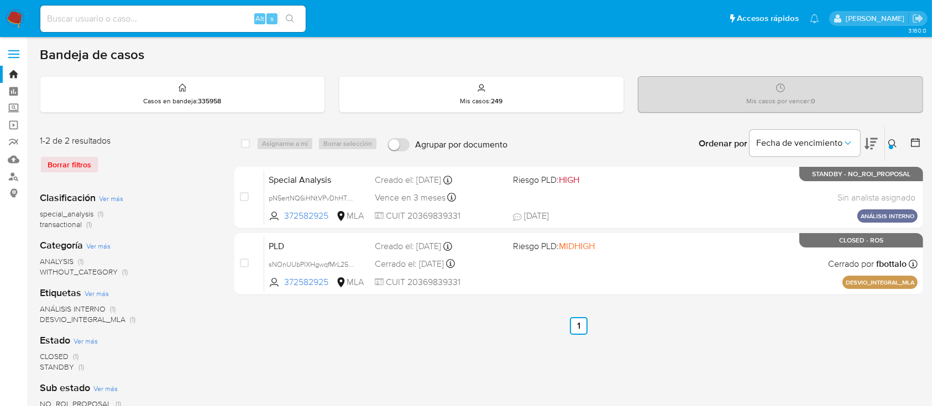
click at [10, 17] on img at bounding box center [15, 18] width 19 height 19
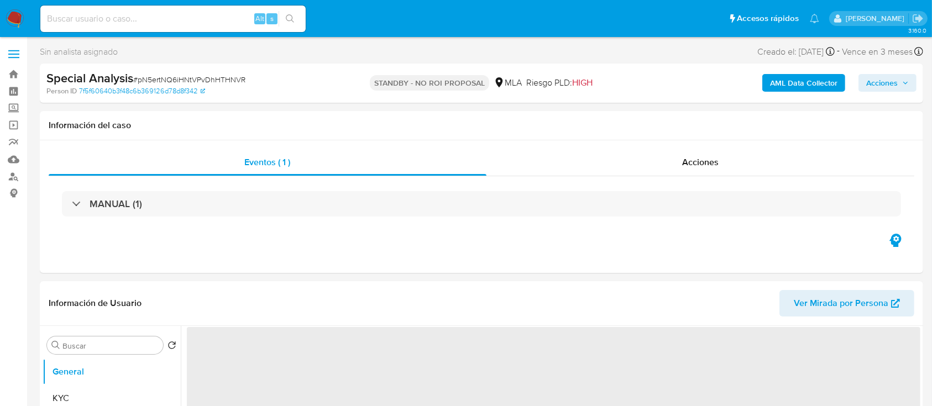
select select "10"
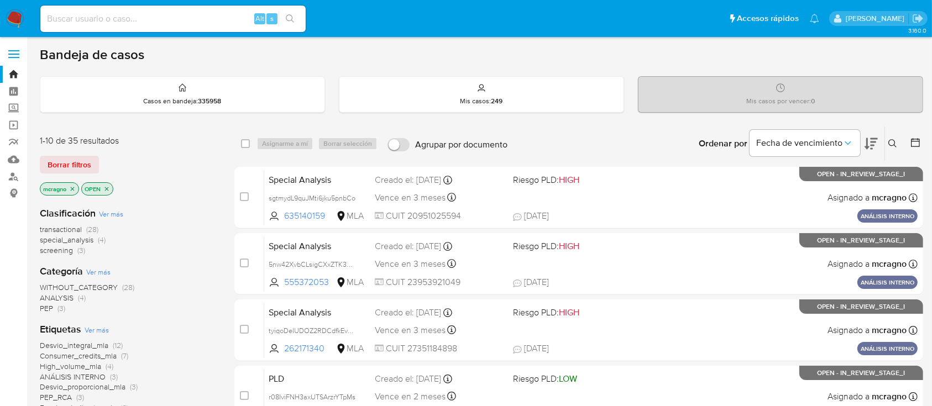
click at [108, 188] on icon "close-filter" at bounding box center [106, 189] width 7 height 7
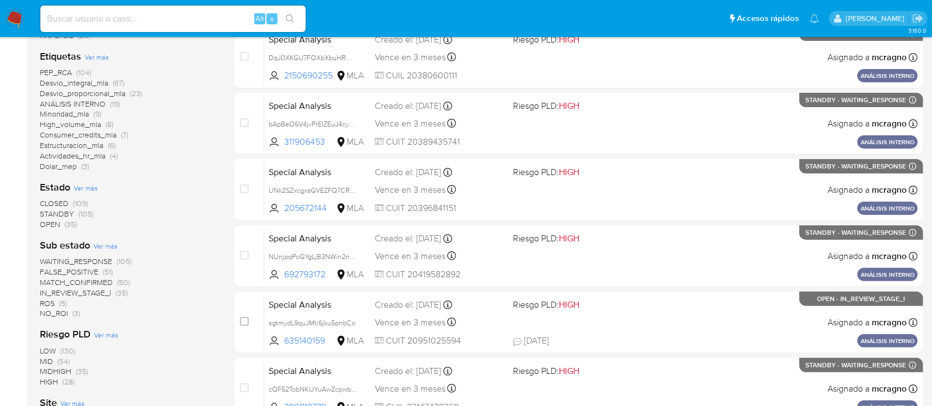
scroll to position [368, 0]
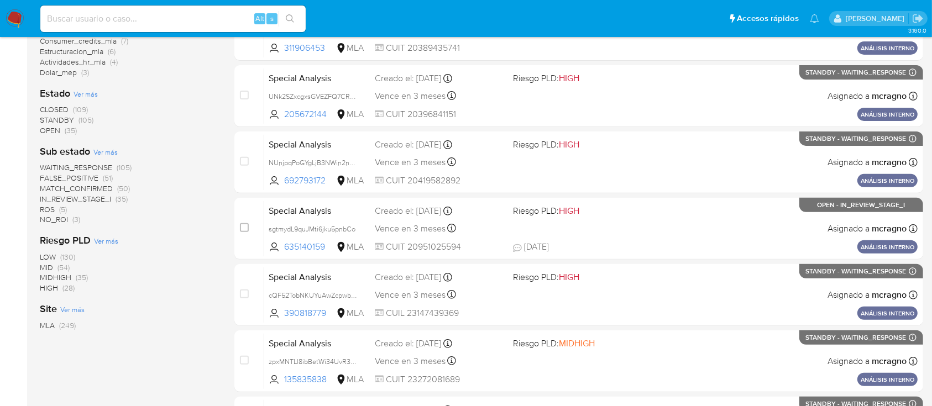
click at [106, 197] on span "IN_REVIEW_STAGE_I" at bounding box center [75, 198] width 71 height 11
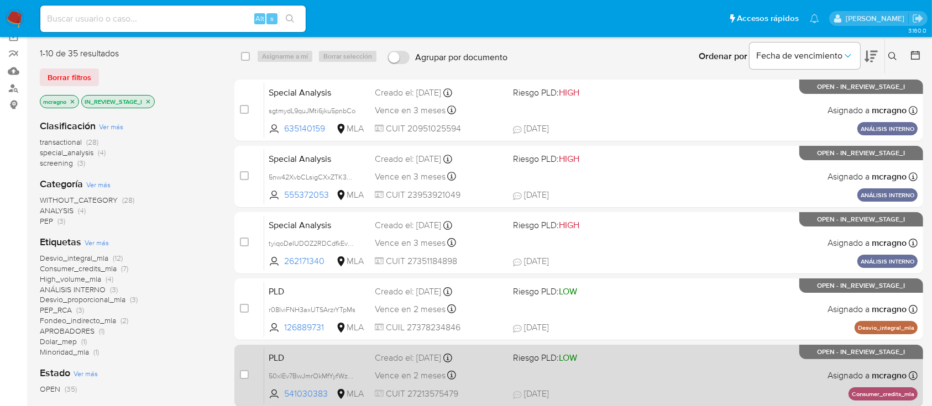
scroll to position [147, 0]
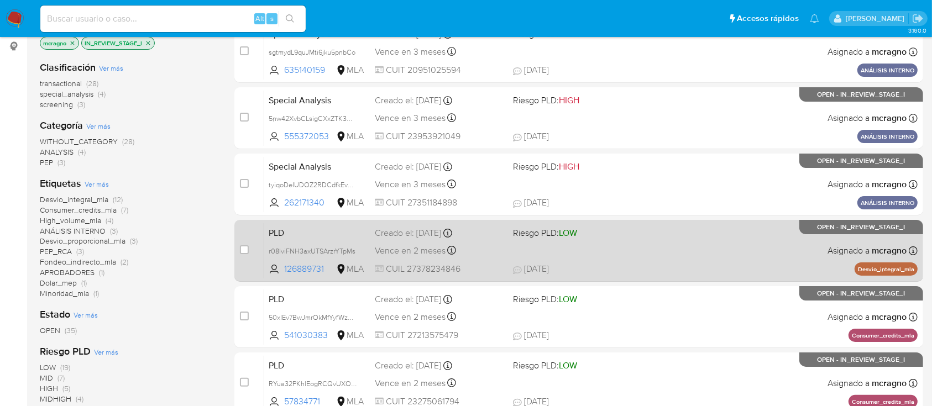
click at [700, 259] on div "PLD r08IviFNH3axUTSArzrYTpMs 126889731 MLA Riesgo PLD: LOW Creado el: 12/09/202…" at bounding box center [590, 251] width 653 height 56
click at [242, 251] on input "checkbox" at bounding box center [244, 249] width 9 height 9
checkbox input "true"
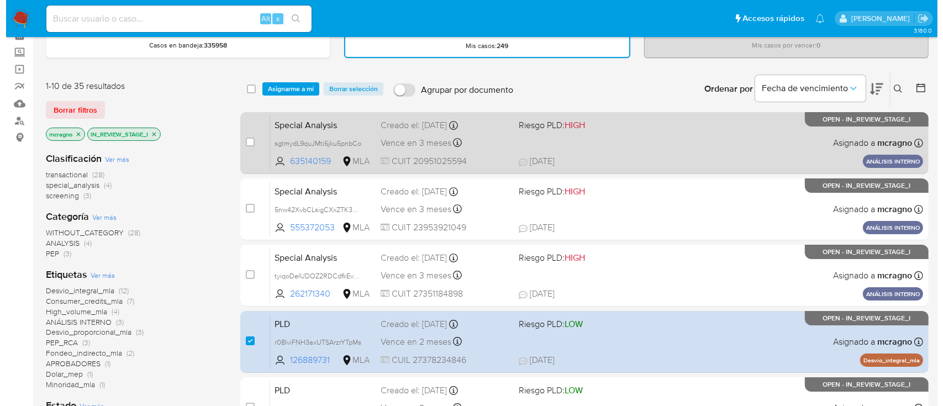
scroll to position [0, 0]
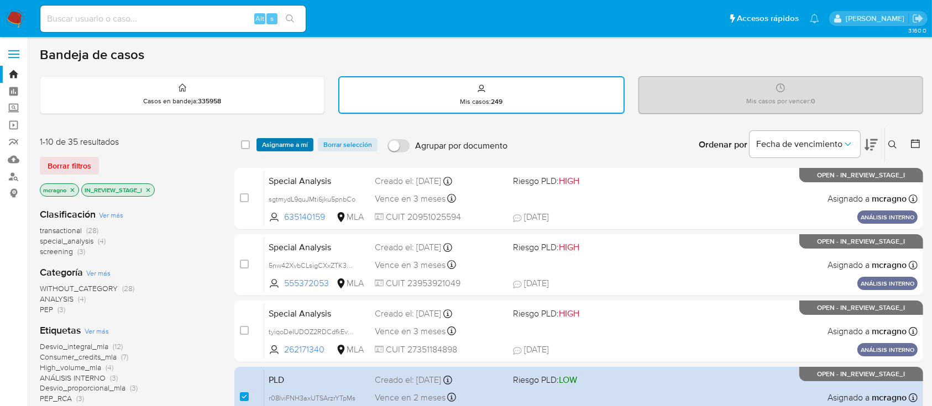
click at [289, 146] on span "Asignarme a mí" at bounding box center [285, 144] width 46 height 11
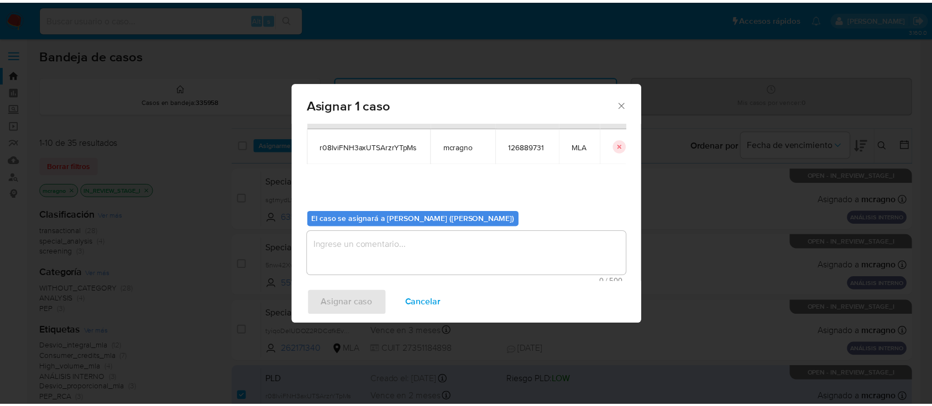
scroll to position [56, 0]
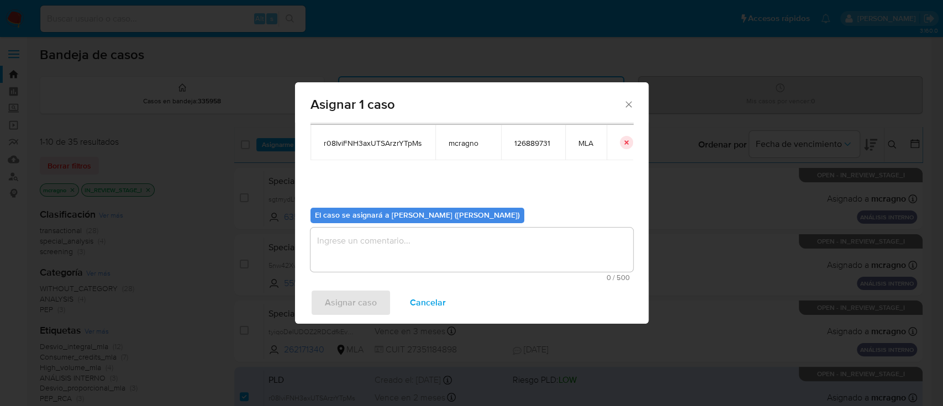
click at [392, 237] on textarea "assign-modal" at bounding box center [472, 250] width 323 height 44
click at [340, 306] on span "Asignar caso" at bounding box center [351, 303] width 52 height 24
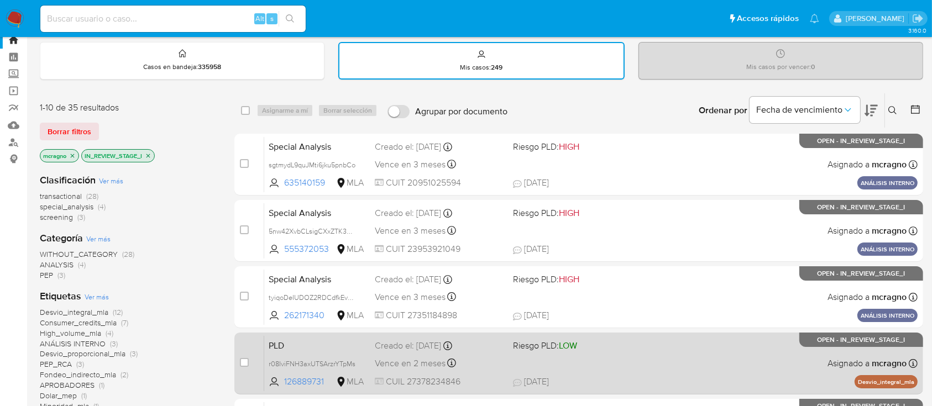
scroll to position [147, 0]
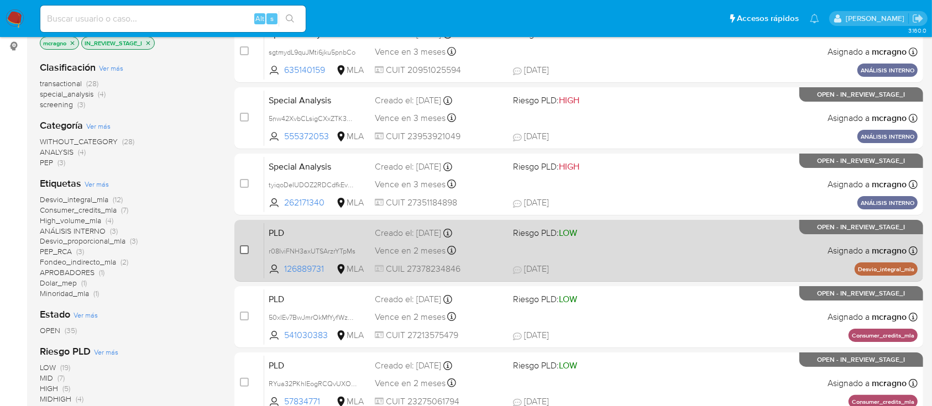
click at [244, 251] on input "checkbox" at bounding box center [244, 249] width 9 height 9
checkbox input "true"
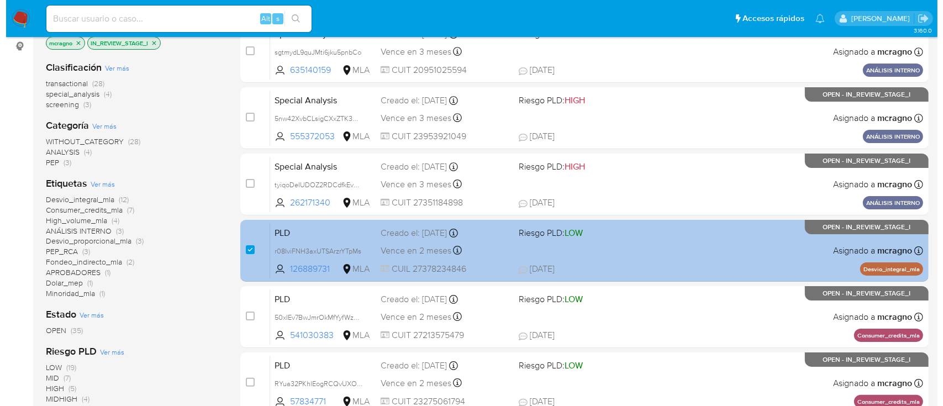
scroll to position [0, 0]
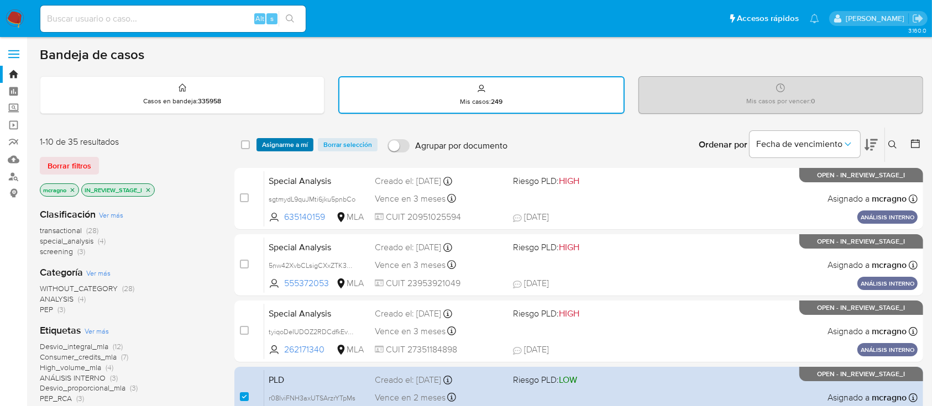
click at [285, 139] on span "Asignarme a mí" at bounding box center [285, 144] width 46 height 11
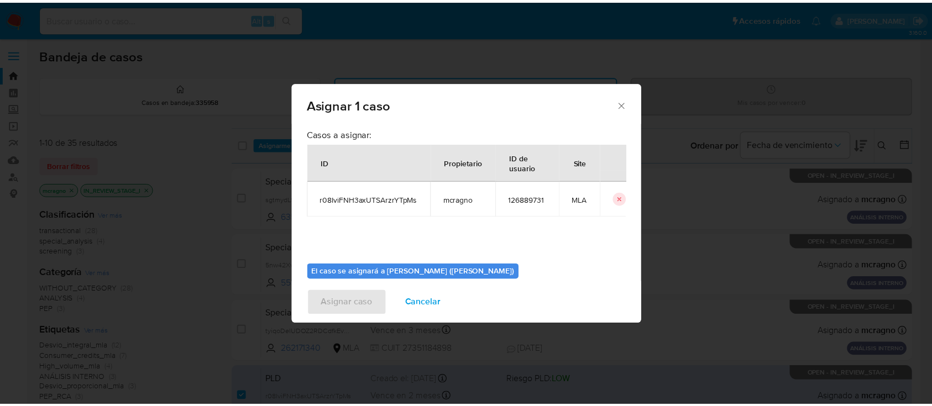
scroll to position [56, 0]
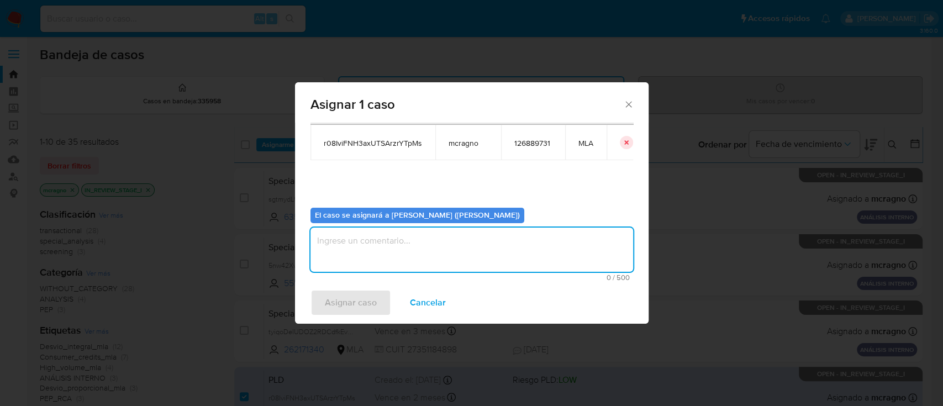
click at [361, 253] on textarea "assign-modal" at bounding box center [472, 250] width 323 height 44
click at [353, 295] on span "Asignar caso" at bounding box center [351, 303] width 52 height 24
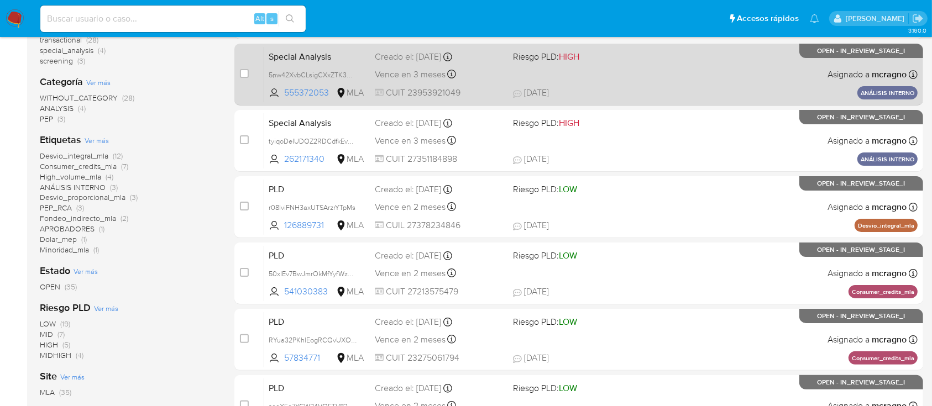
scroll to position [221, 0]
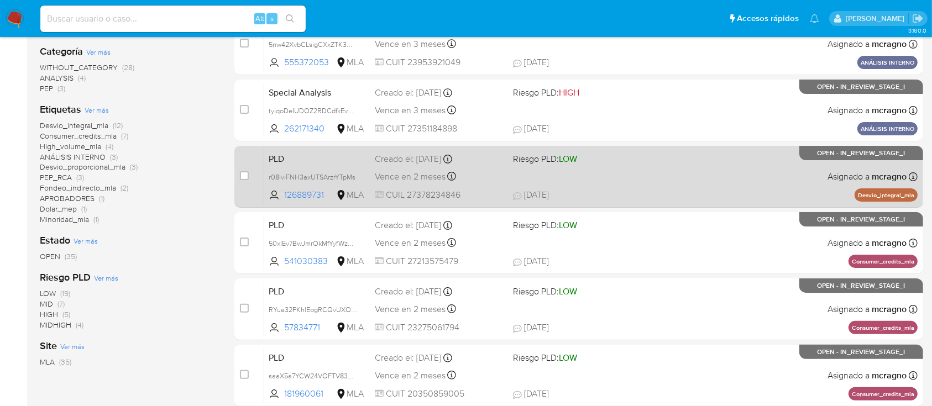
click at [660, 174] on div "PLD r08IviFNH3axUTSArzrYTpMs 126889731 MLA Riesgo PLD: LOW Creado el: 12/09/202…" at bounding box center [590, 177] width 653 height 56
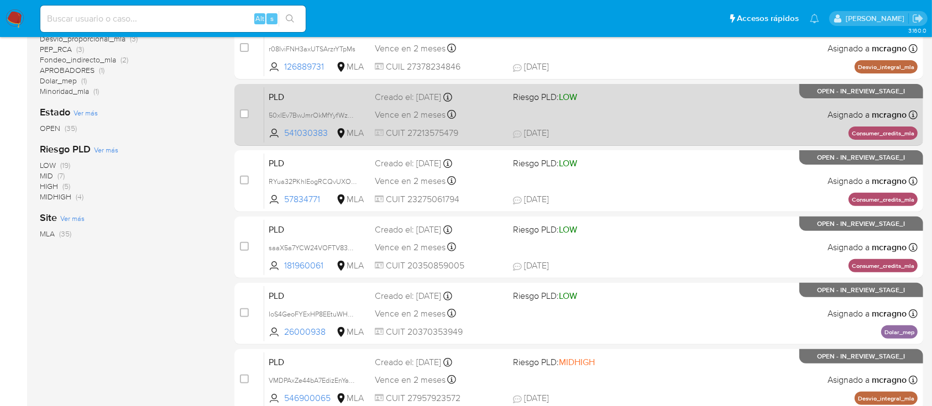
scroll to position [368, 0]
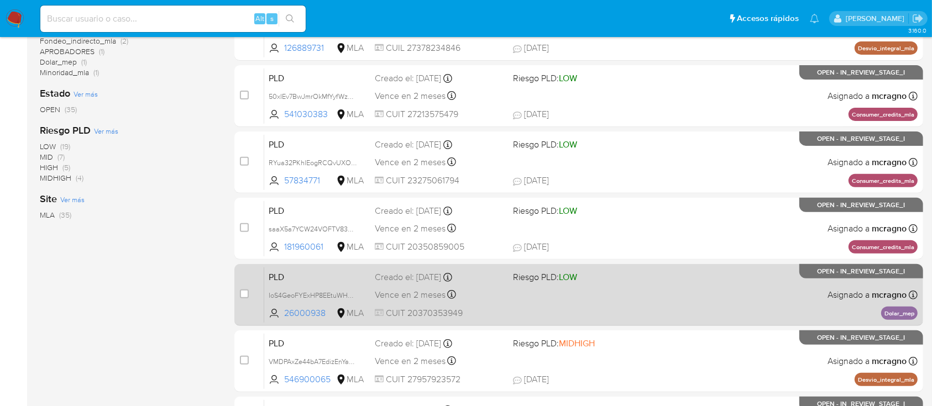
click at [690, 291] on div "PLD IoS4GeoFYExHP8EEtuWHUZ0A 26000938 MLA Riesgo PLD: LOW Creado el: 12/09/2025…" at bounding box center [590, 295] width 653 height 56
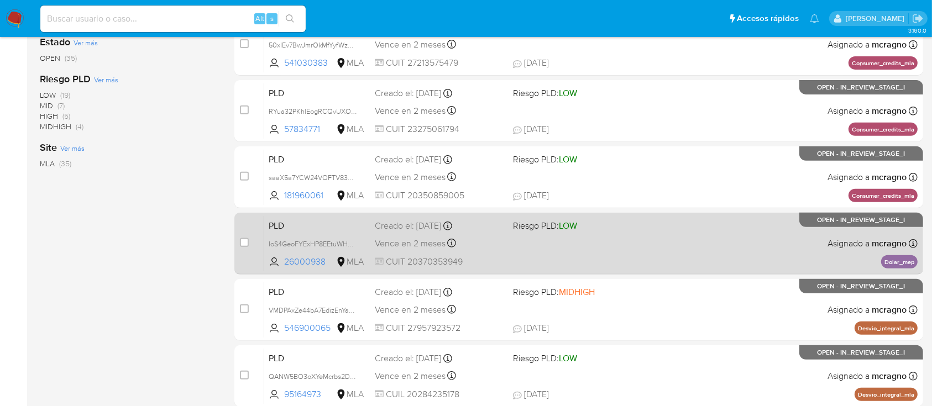
scroll to position [442, 0]
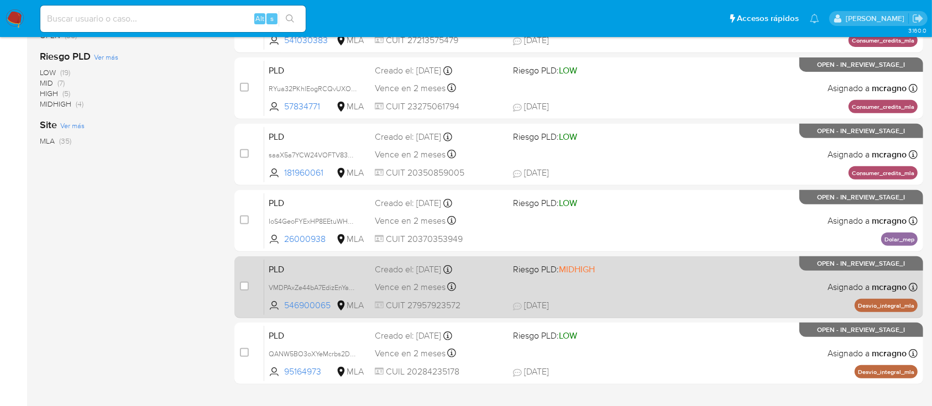
click at [722, 275] on div "PLD VMDPAxZe44bA7EdizEnYa6IO 546900065 MLA Riesgo PLD: MIDHIGH Creado el: 12/09…" at bounding box center [590, 287] width 653 height 56
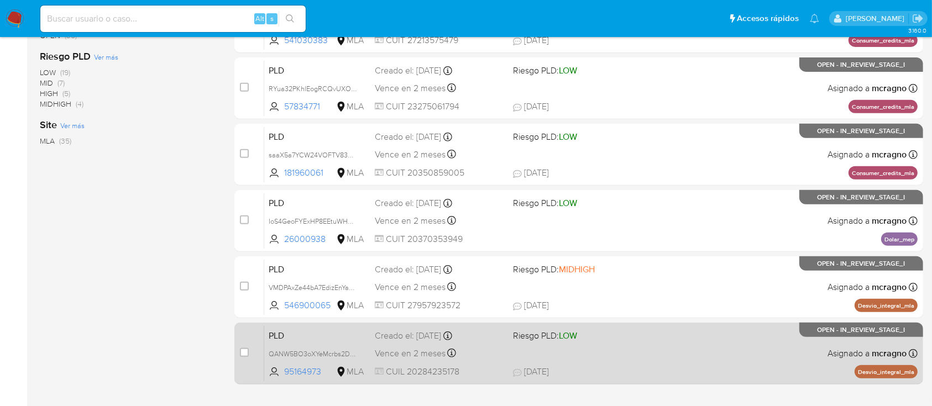
click at [659, 360] on div "PLD QANW5BO3oXYeMcrbs2Dh9s99 95164973 MLA Riesgo PLD: LOW Creado el: 12/09/2025…" at bounding box center [590, 354] width 653 height 56
click at [245, 353] on input "checkbox" at bounding box center [244, 352] width 9 height 9
checkbox input "true"
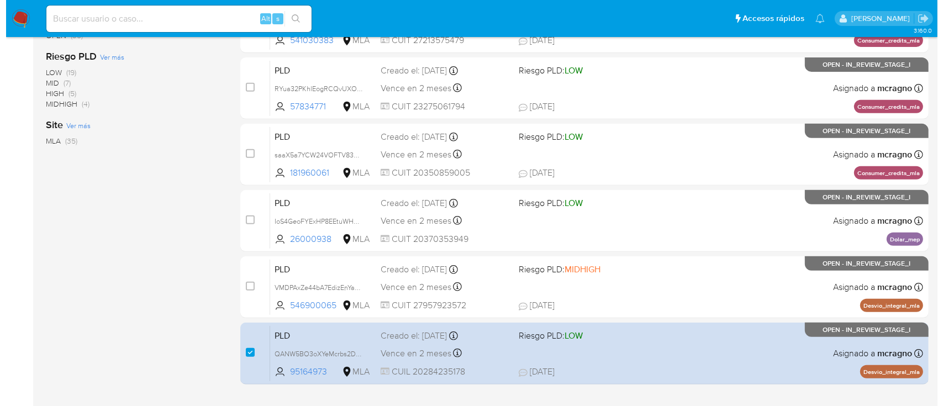
scroll to position [74, 0]
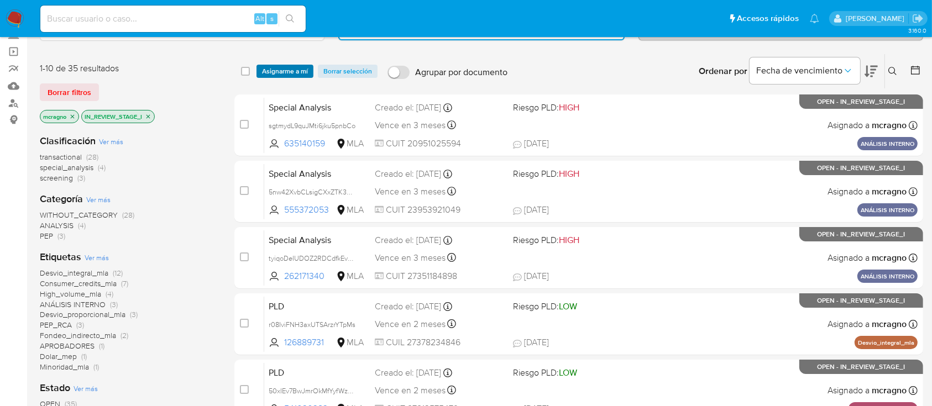
click at [300, 72] on span "Asignarme a mí" at bounding box center [285, 71] width 46 height 11
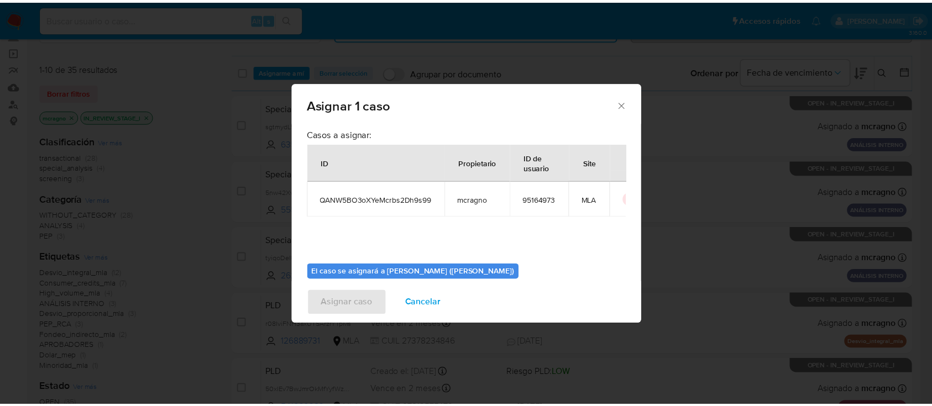
scroll to position [56, 0]
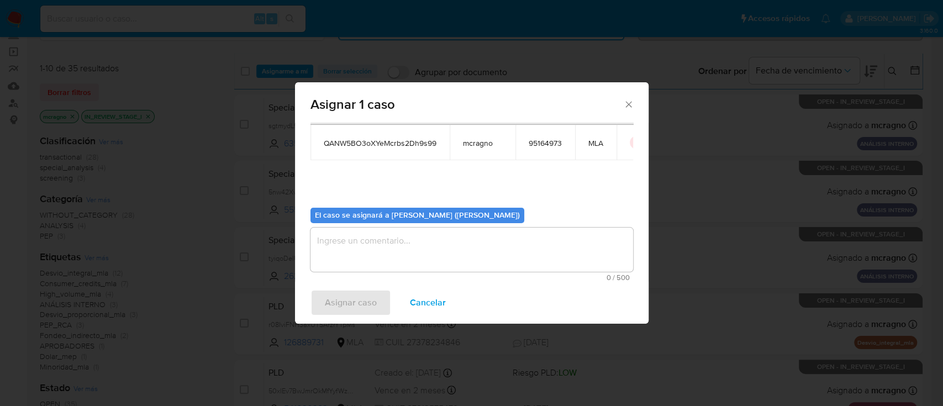
click at [401, 247] on textarea "assign-modal" at bounding box center [472, 250] width 323 height 44
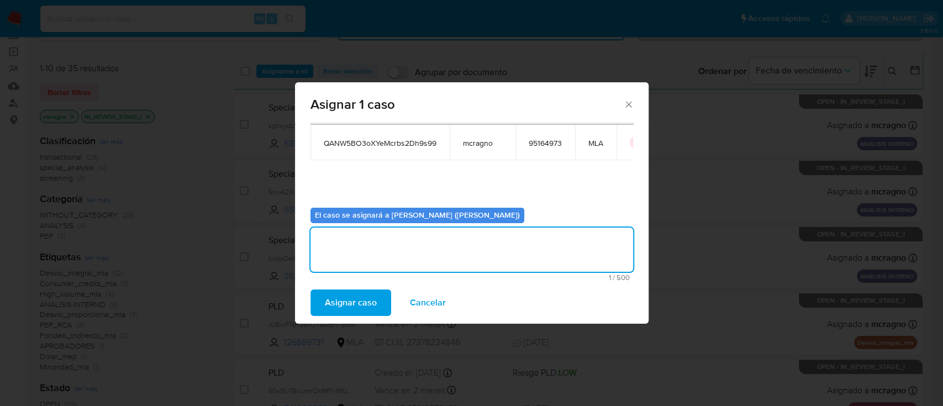
click at [359, 307] on span "Asignar caso" at bounding box center [351, 303] width 52 height 24
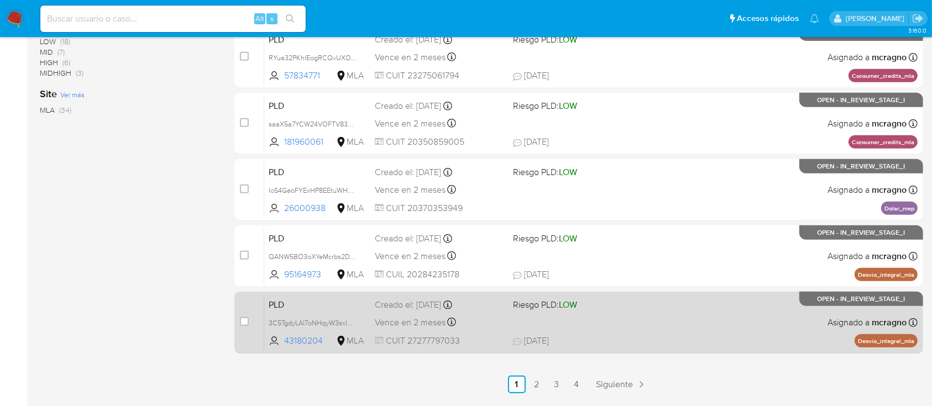
scroll to position [506, 0]
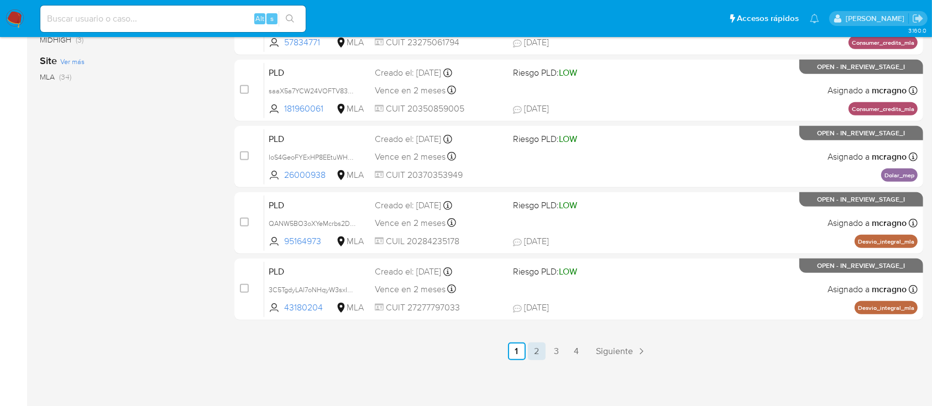
click at [539, 353] on link "2" at bounding box center [537, 352] width 18 height 18
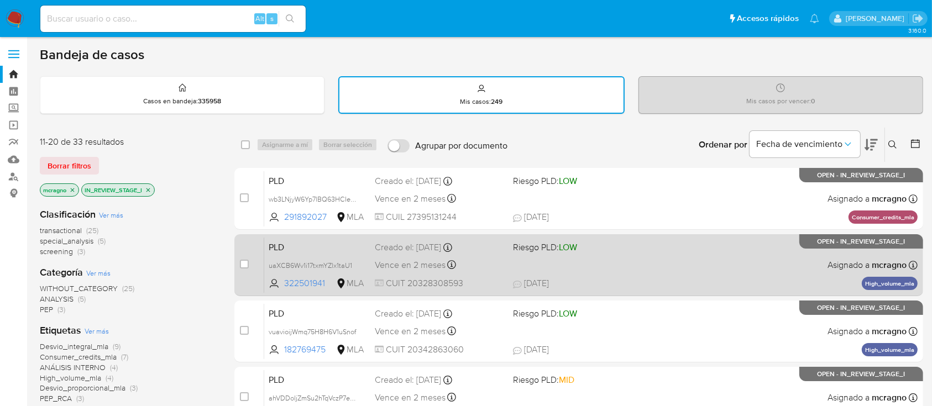
click at [780, 268] on div "PLD uaXCB6Wv1i17txmYZlx1taU1 322501941 MLA Riesgo PLD: LOW Creado el: 12/09/202…" at bounding box center [590, 265] width 653 height 56
click at [243, 265] on input "checkbox" at bounding box center [244, 264] width 9 height 9
checkbox input "true"
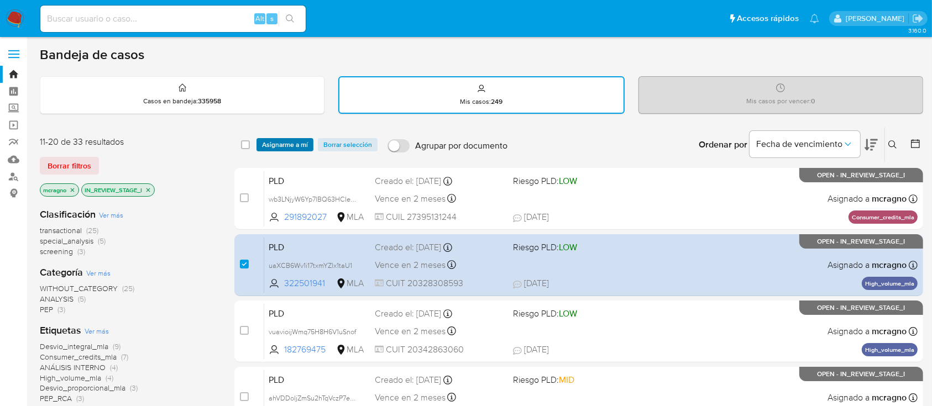
click at [286, 144] on span "Asignarme a mí" at bounding box center [285, 144] width 46 height 11
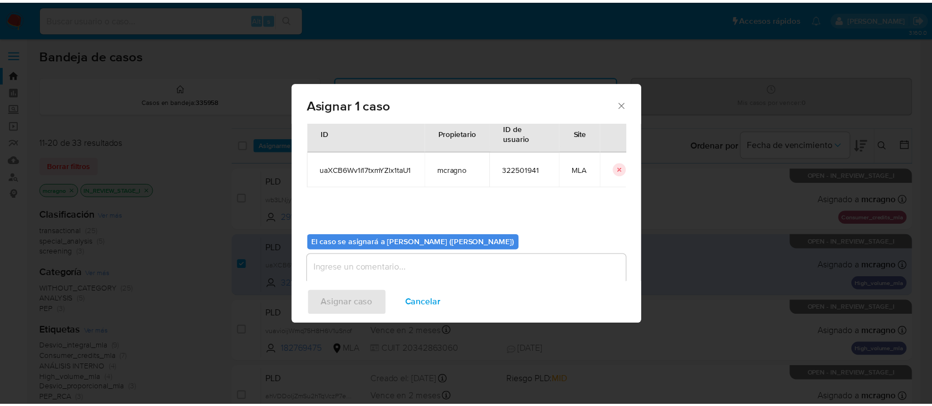
scroll to position [56, 0]
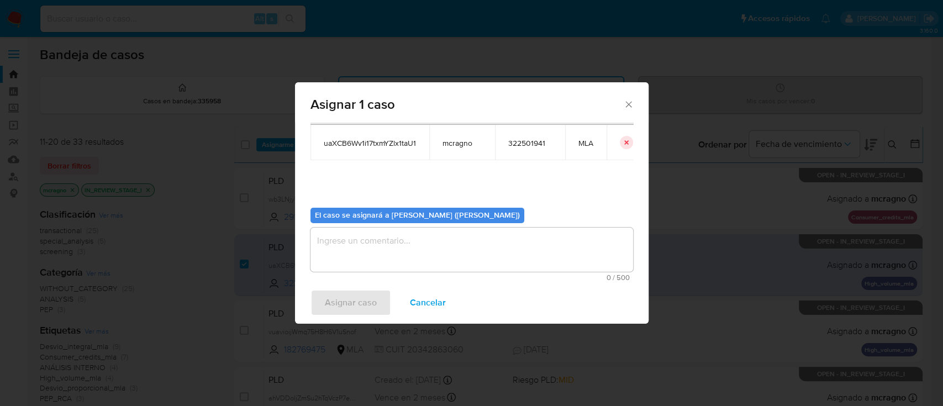
click at [363, 256] on textarea "assign-modal" at bounding box center [472, 250] width 323 height 44
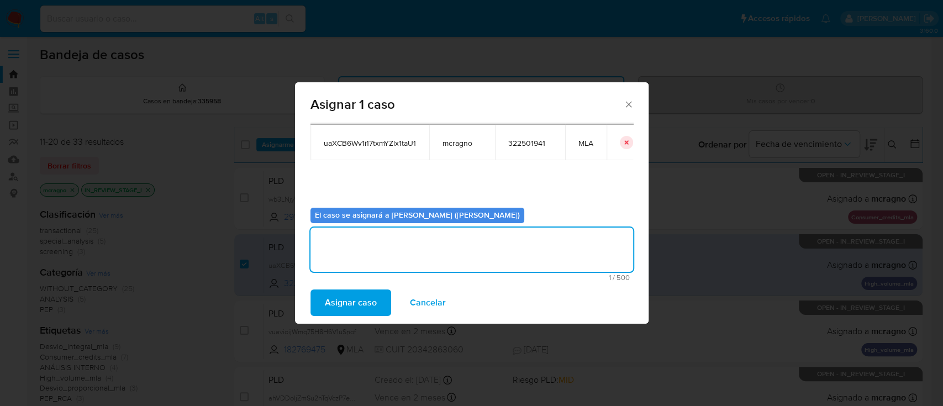
click at [363, 303] on span "Asignar caso" at bounding box center [351, 303] width 52 height 24
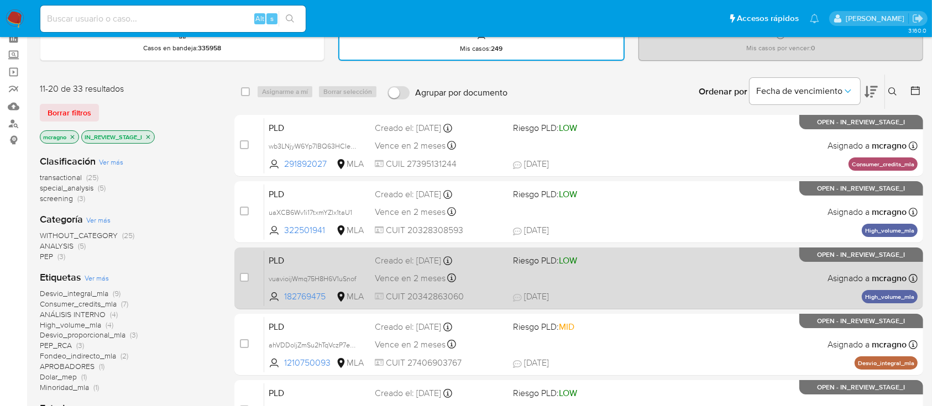
scroll to position [74, 0]
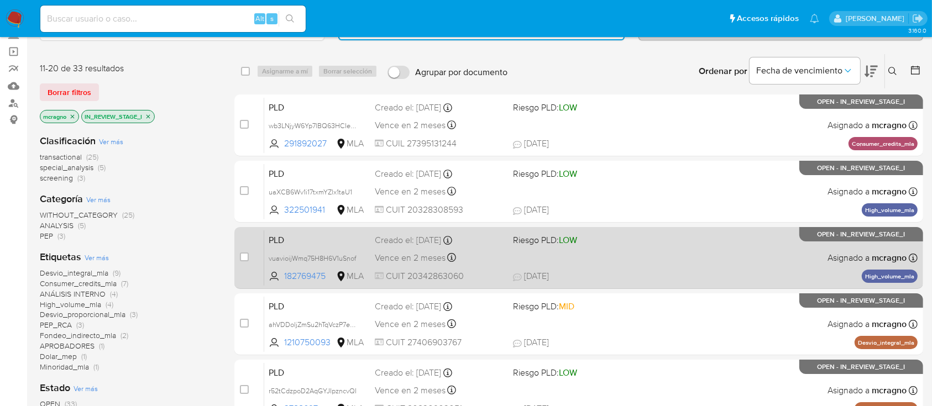
click at [688, 272] on span "17/09/2025 17/09/2025 12:34" at bounding box center [646, 276] width 267 height 12
click at [242, 254] on input "checkbox" at bounding box center [244, 257] width 9 height 9
checkbox input "true"
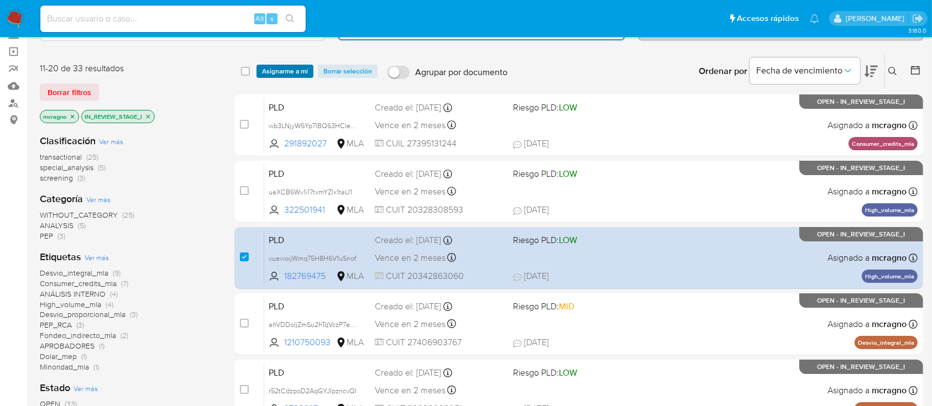
click at [290, 70] on span "Asignarme a mí" at bounding box center [285, 71] width 46 height 11
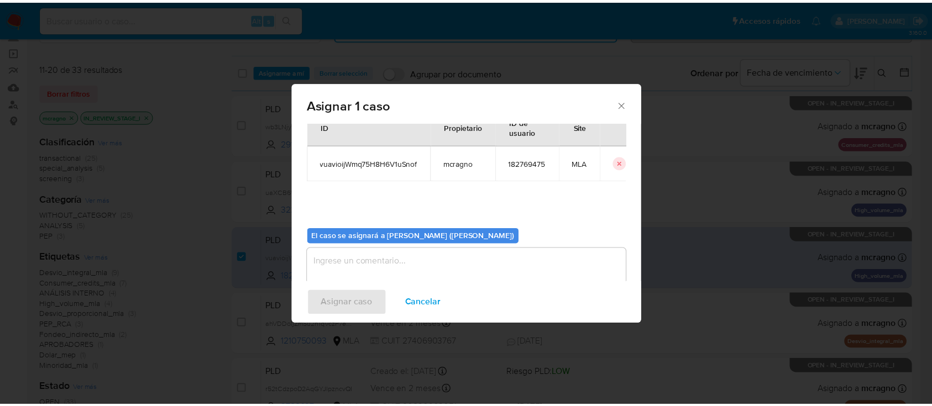
scroll to position [56, 0]
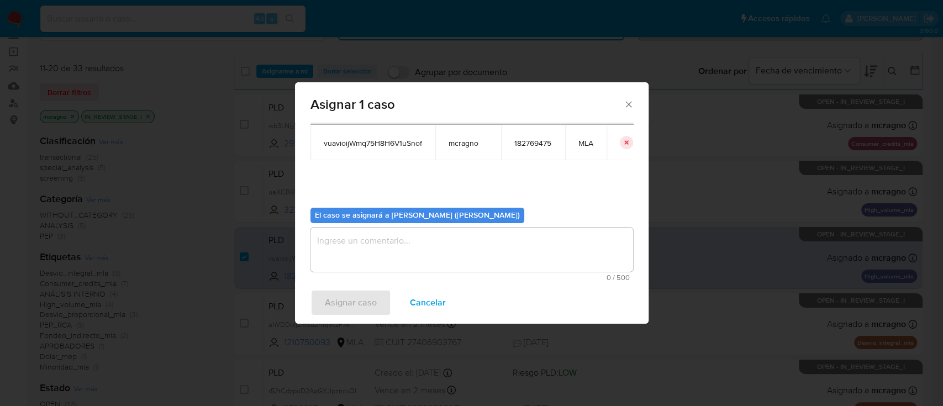
click at [365, 252] on textarea "assign-modal" at bounding box center [472, 250] width 323 height 44
click at [359, 307] on span "Asignar caso" at bounding box center [351, 303] width 52 height 24
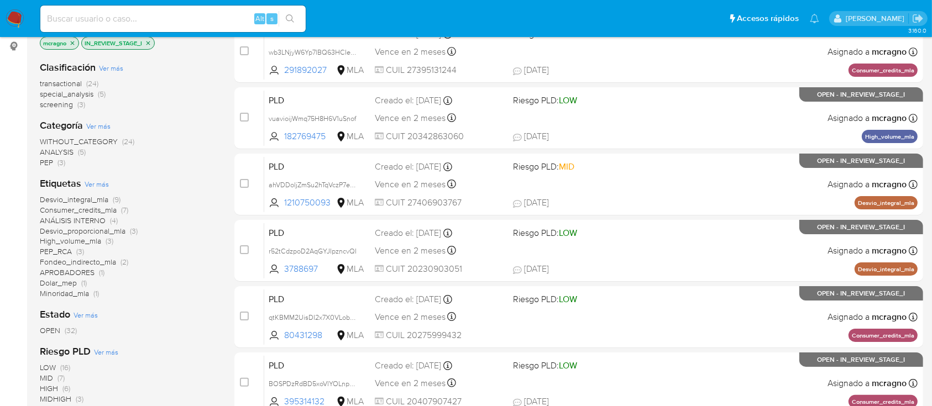
scroll to position [0, 0]
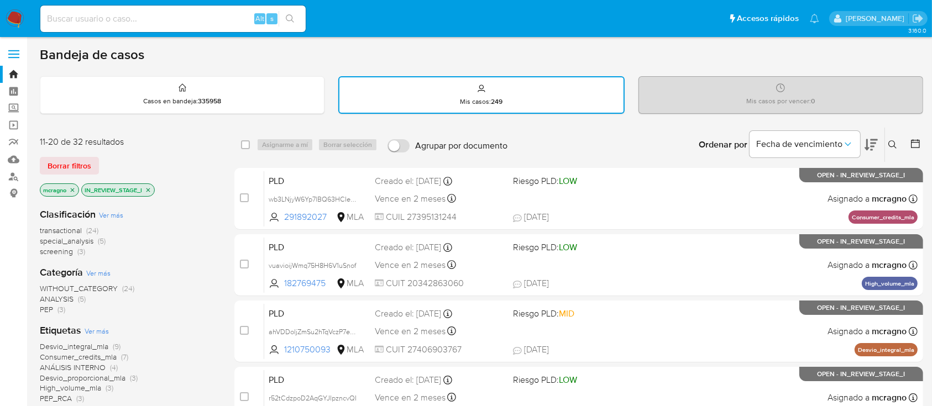
click at [153, 188] on p "IN_REVIEW_STAGE_I" at bounding box center [118, 190] width 72 height 12
click at [151, 188] on icon "close-filter" at bounding box center [148, 190] width 7 height 7
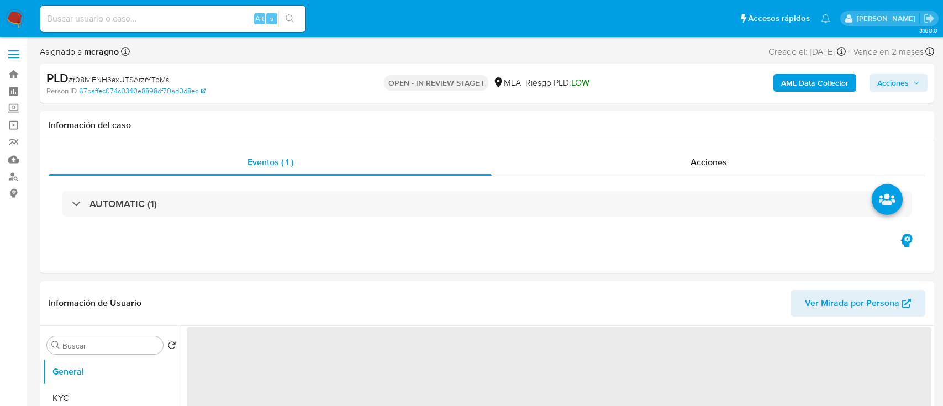
select select "10"
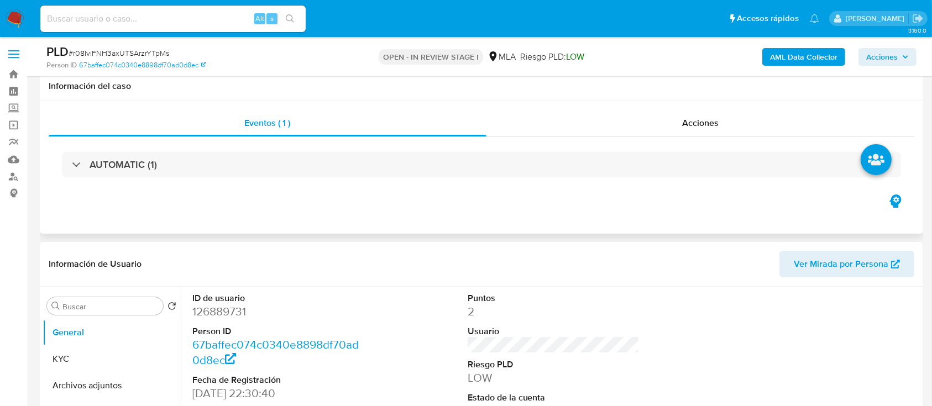
scroll to position [221, 0]
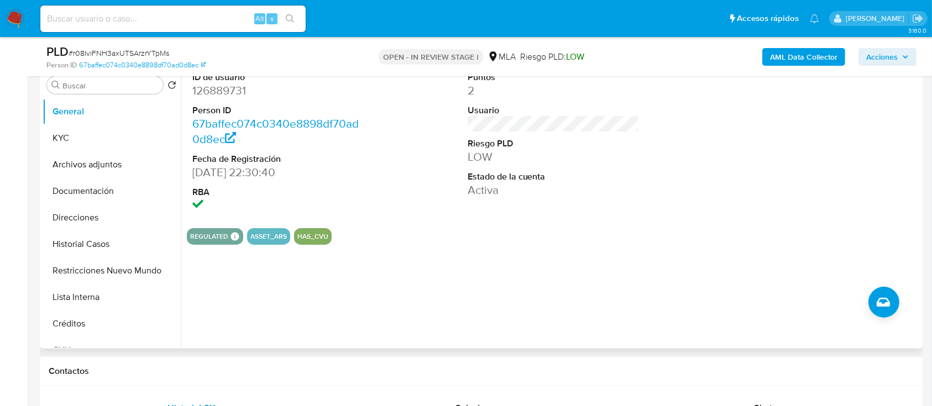
click at [233, 92] on dd "126889731" at bounding box center [278, 90] width 172 height 15
copy dd "126889731"
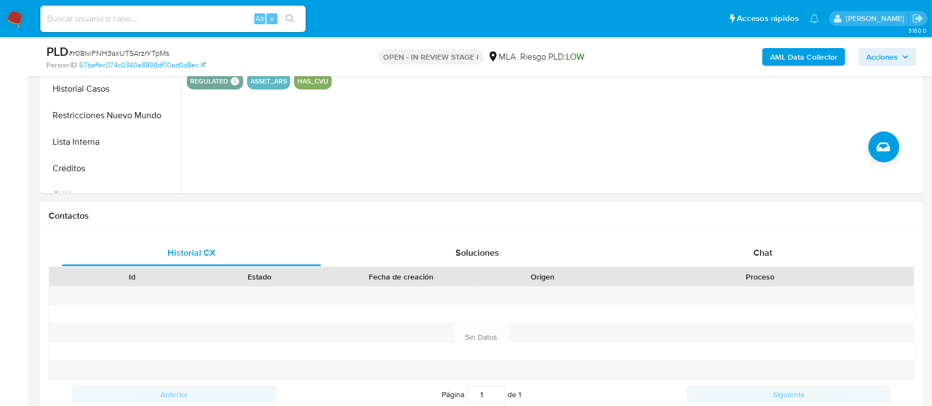
scroll to position [442, 0]
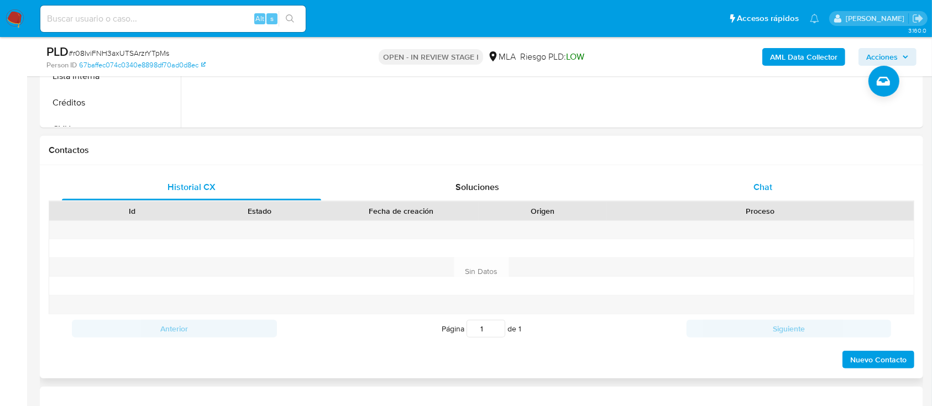
click at [889, 182] on div "Chat" at bounding box center [762, 187] width 259 height 27
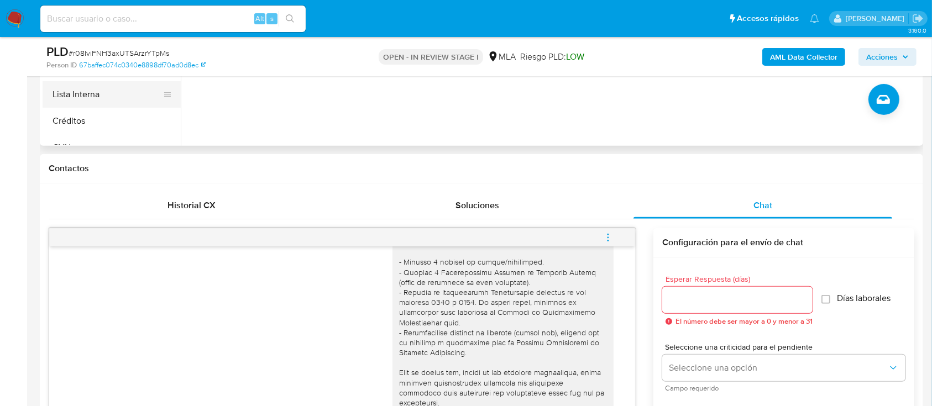
scroll to position [295, 0]
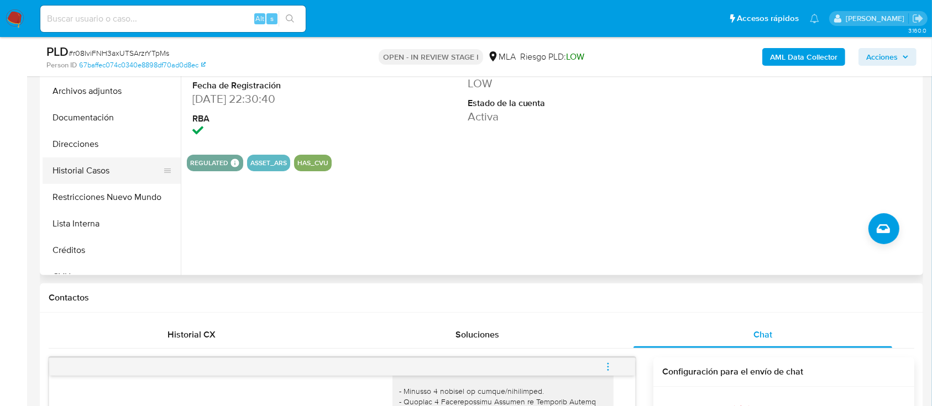
click at [106, 170] on button "Historial Casos" at bounding box center [107, 171] width 129 height 27
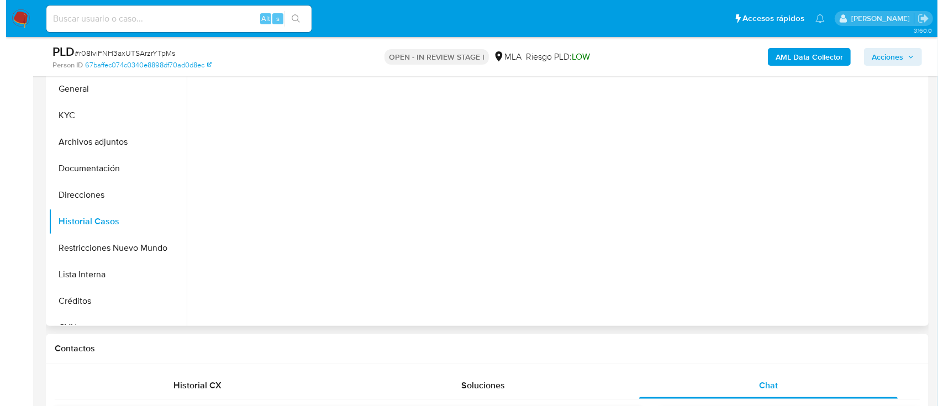
scroll to position [221, 0]
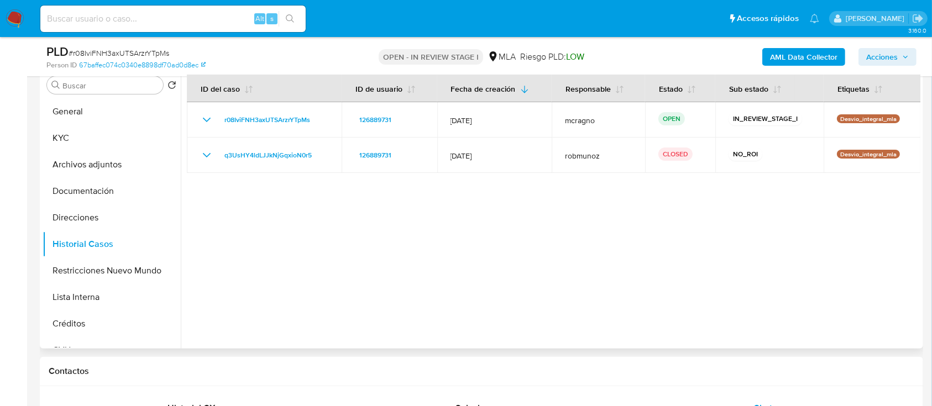
drag, startPoint x: 106, startPoint y: 166, endPoint x: 402, endPoint y: 214, distance: 299.7
click at [107, 166] on button "Archivos adjuntos" at bounding box center [112, 164] width 138 height 27
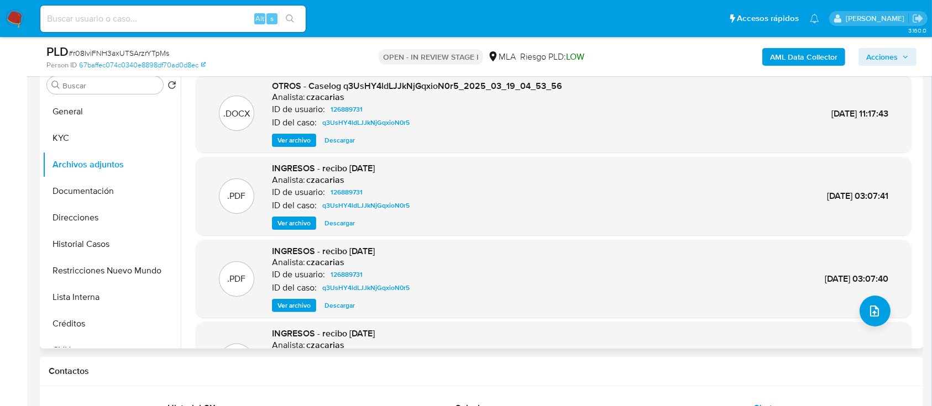
click at [299, 140] on span "Ver archivo" at bounding box center [293, 140] width 33 height 11
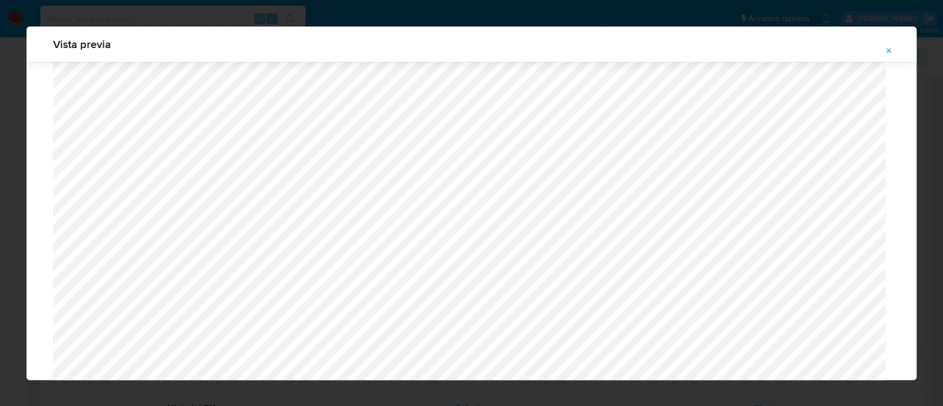
scroll to position [420, 0]
click at [891, 47] on icon "Attachment preview" at bounding box center [889, 50] width 9 height 9
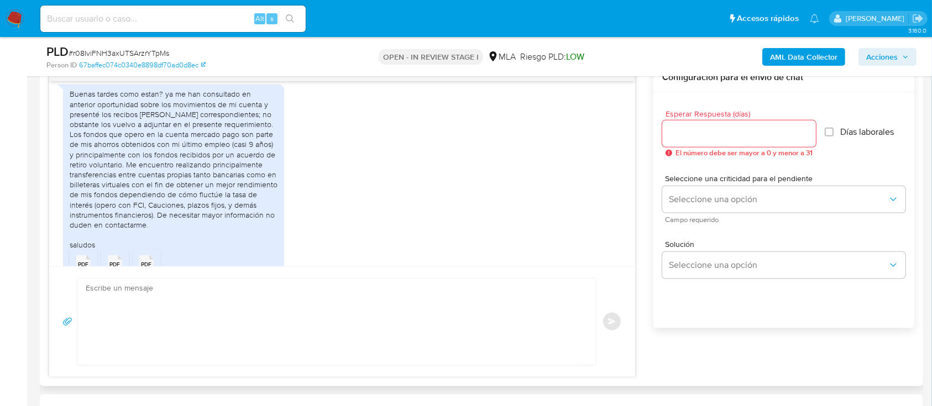
scroll to position [673, 0]
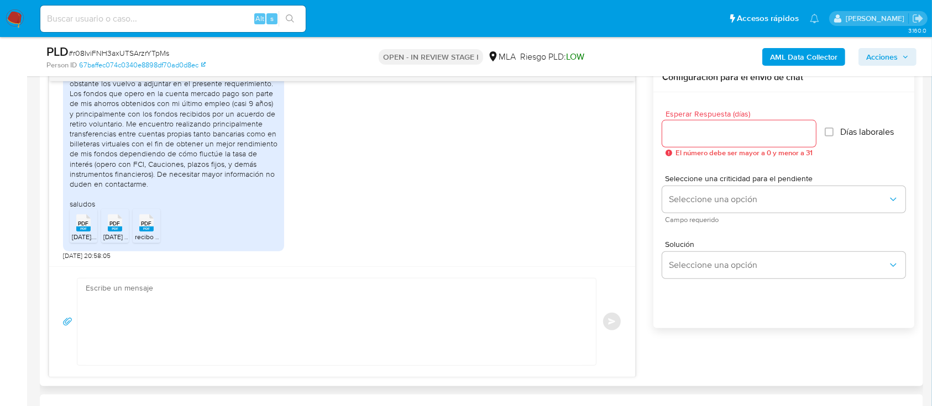
drag, startPoint x: 86, startPoint y: 221, endPoint x: 103, endPoint y: 226, distance: 18.5
click at [86, 221] on span "PDF" at bounding box center [83, 223] width 11 height 7
click at [106, 227] on div "PDF PDF" at bounding box center [114, 222] width 23 height 22
click at [142, 226] on span "PDF" at bounding box center [146, 223] width 11 height 7
click at [829, 51] on b "AML Data Collector" at bounding box center [803, 57] width 67 height 18
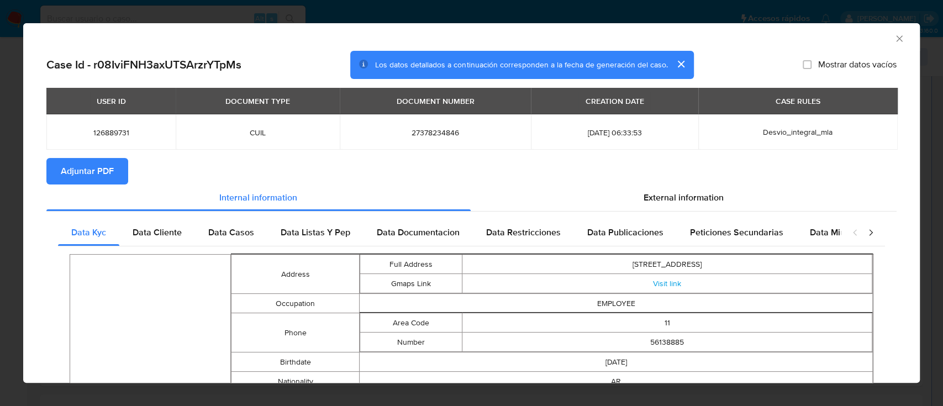
click at [94, 175] on span "Adjuntar PDF" at bounding box center [87, 171] width 53 height 24
click at [894, 39] on icon "Cerrar ventana" at bounding box center [899, 38] width 11 height 11
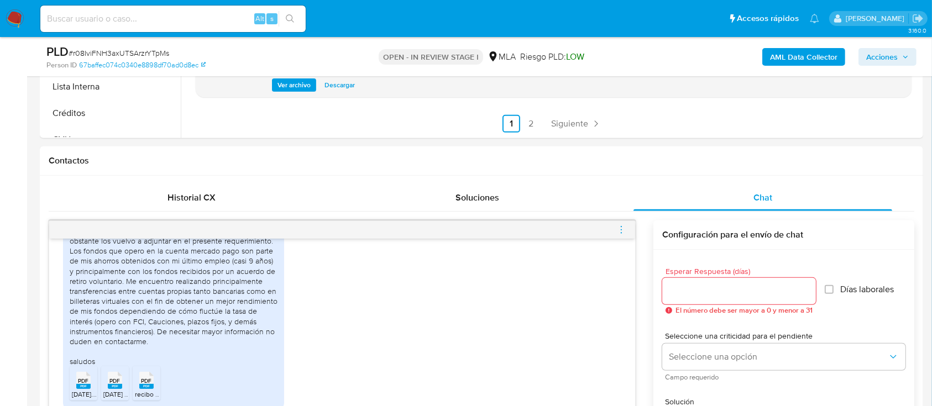
scroll to position [368, 0]
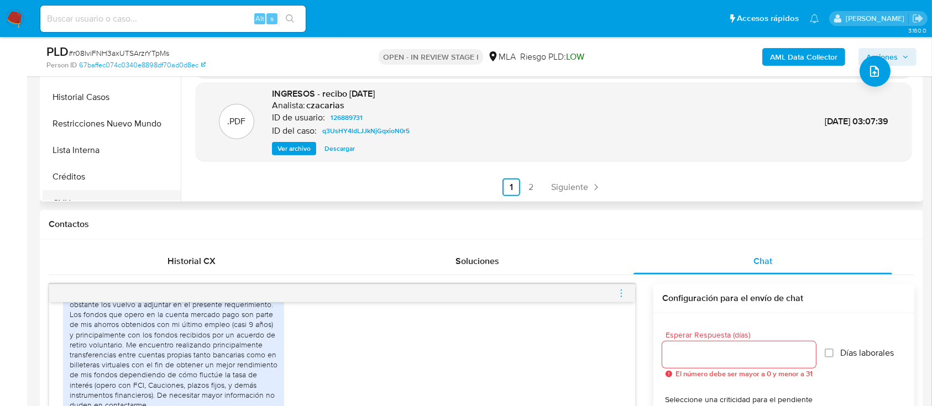
drag, startPoint x: 121, startPoint y: 91, endPoint x: 114, endPoint y: 192, distance: 101.4
click at [120, 92] on button "Historial Casos" at bounding box center [112, 97] width 138 height 27
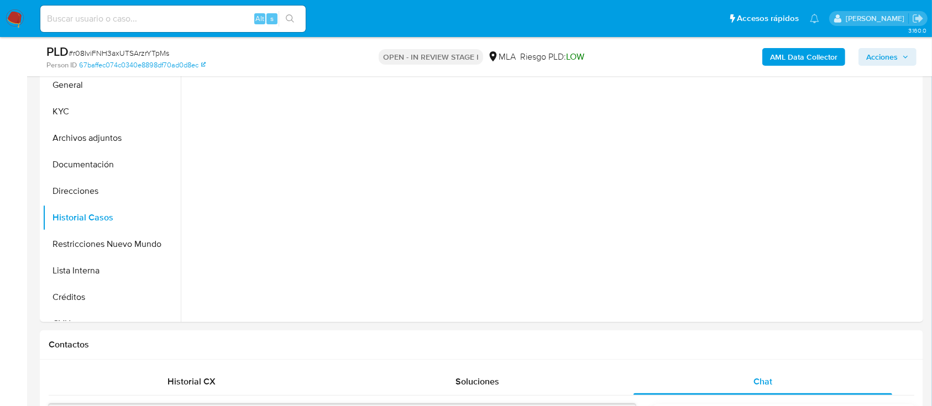
scroll to position [242, 0]
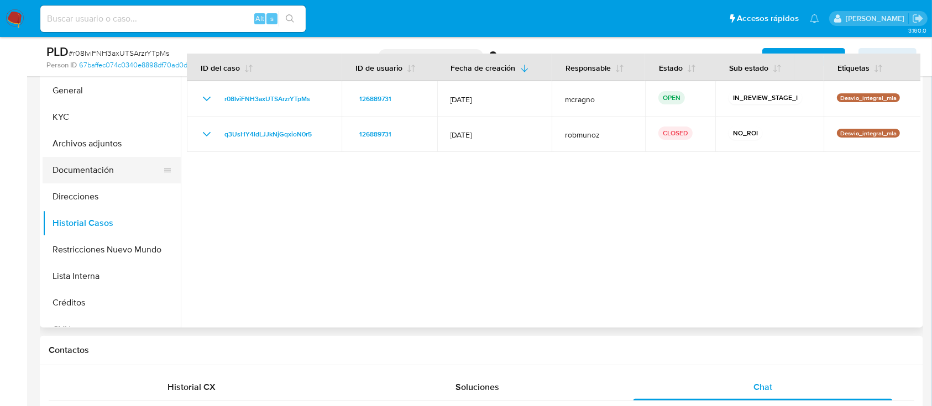
click at [94, 170] on button "Documentación" at bounding box center [107, 170] width 129 height 27
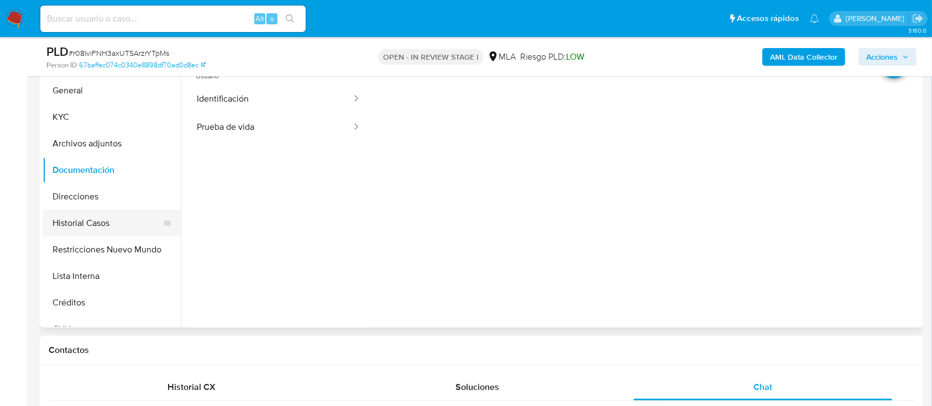
click at [96, 216] on button "Historial Casos" at bounding box center [107, 223] width 129 height 27
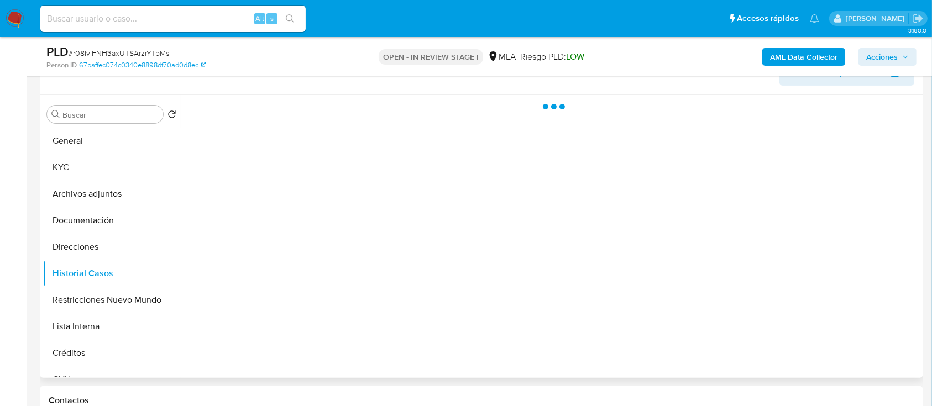
scroll to position [168, 0]
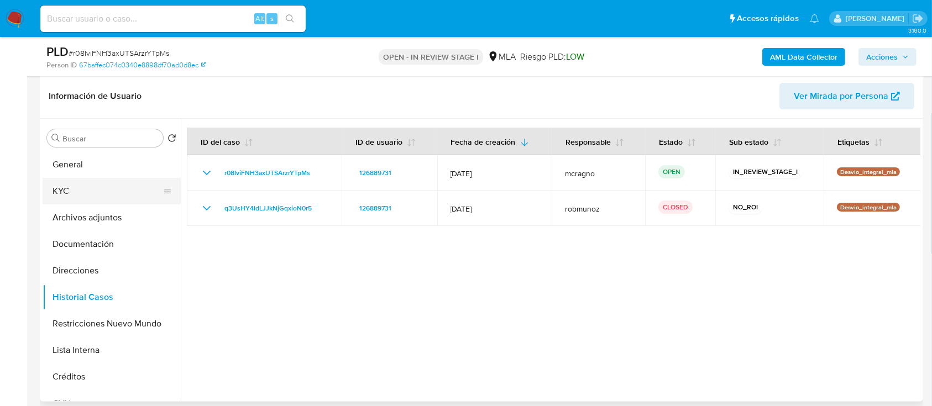
click at [111, 188] on button "KYC" at bounding box center [107, 191] width 129 height 27
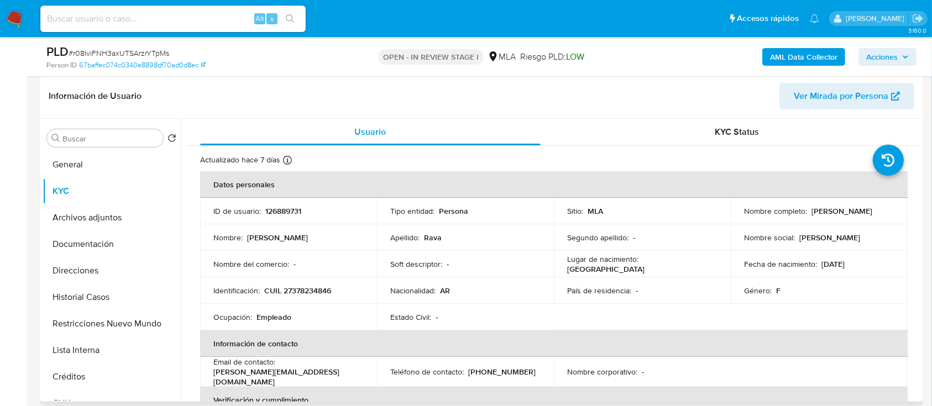
scroll to position [147, 0]
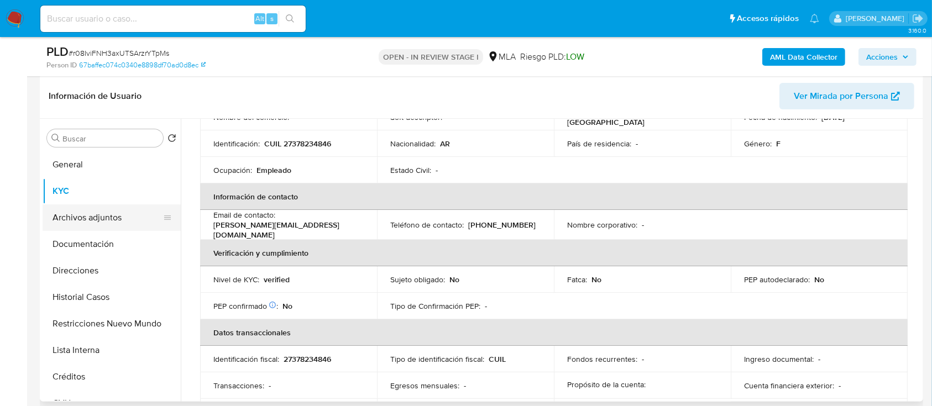
click at [109, 214] on button "Archivos adjuntos" at bounding box center [107, 218] width 129 height 27
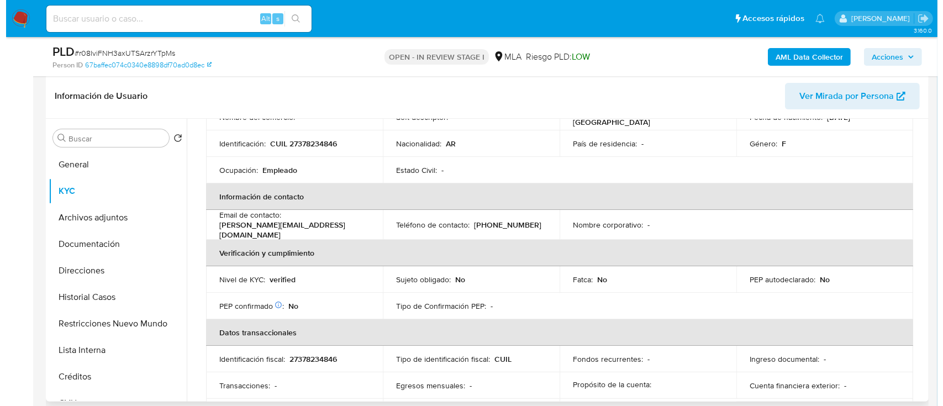
scroll to position [0, 0]
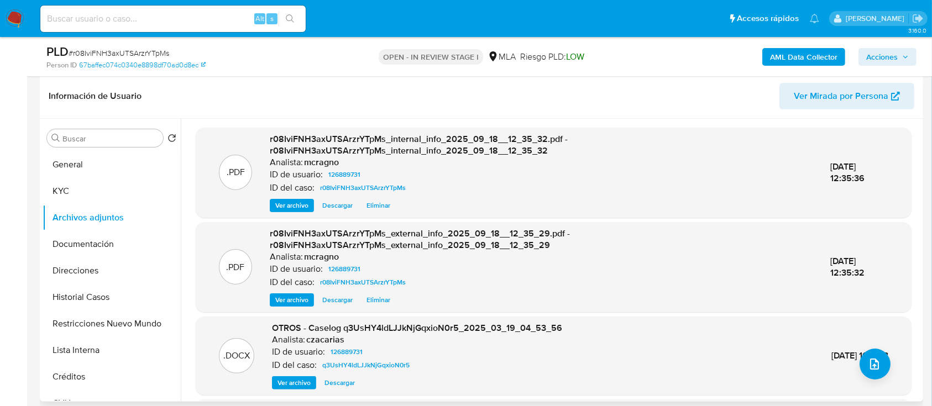
click at [305, 380] on span "Ver archivo" at bounding box center [293, 383] width 33 height 11
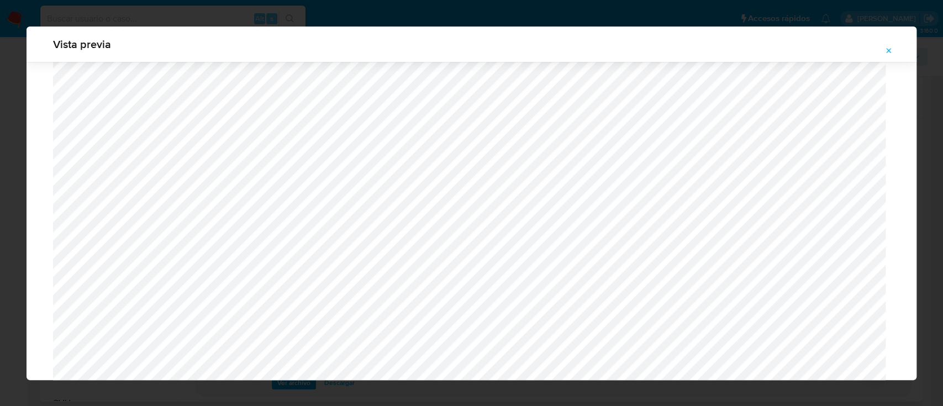
scroll to position [862, 0]
click at [892, 55] on span "Attachment preview" at bounding box center [889, 50] width 9 height 15
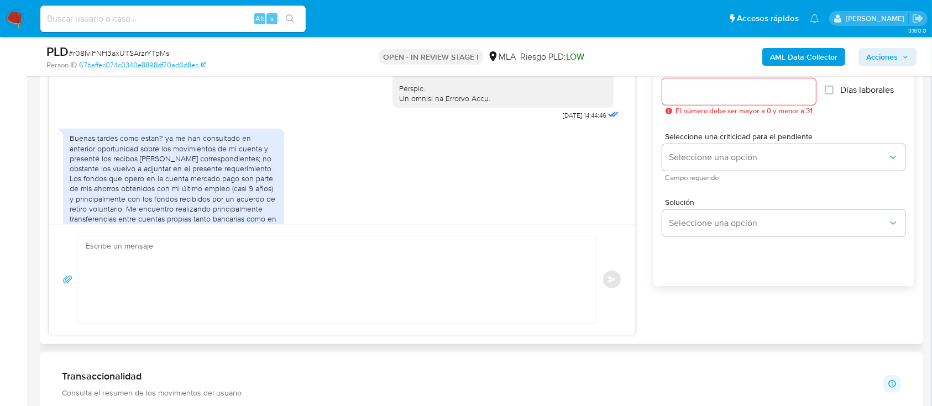
scroll to position [600, 0]
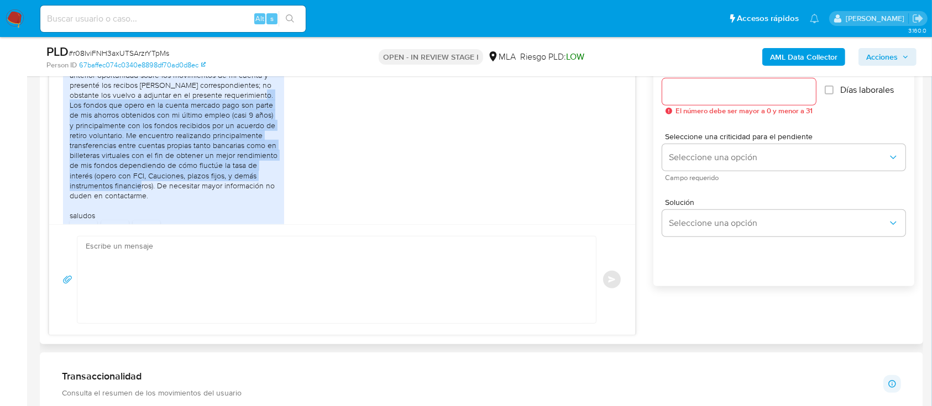
drag, startPoint x: 68, startPoint y: 124, endPoint x: 258, endPoint y: 210, distance: 208.5
click at [153, 205] on div "Buenas tardes como estan? ya me han consultado en anterior oportunidad sobre lo…" at bounding box center [173, 159] width 221 height 208
copy div "Los fondos que opero en la cuenta mercado pago son parte de mis ahorros obtenid…"
click at [297, 284] on textarea at bounding box center [334, 280] width 496 height 87
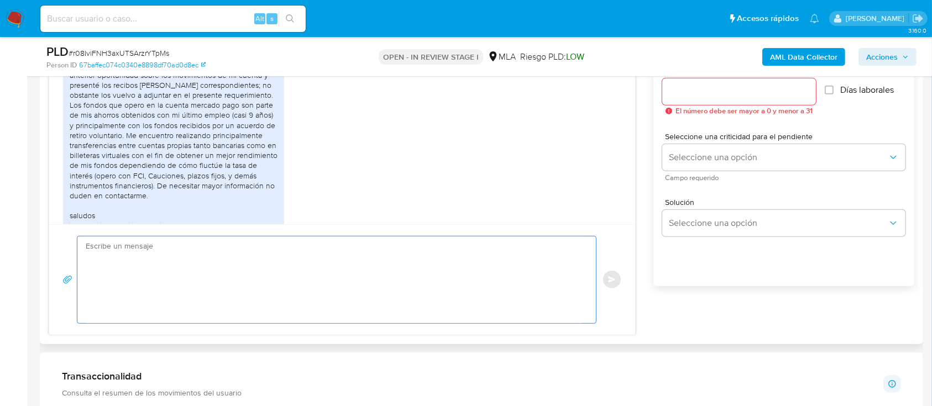
paste textarea "Hola, ¡Muchas gracias por tu respuesta! Confirmamos la recepción de la document…"
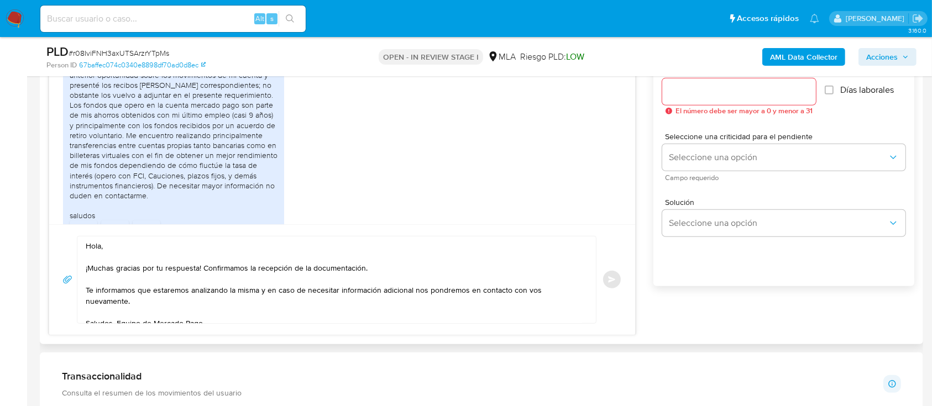
click at [576, 289] on div "Hola, ¡Muchas gracias por tu respuesta! Confirmamos la recepción de la document…" at bounding box center [333, 280] width 513 height 87
drag, startPoint x: 581, startPoint y: 287, endPoint x: 126, endPoint y: 284, distance: 454.9
click at [126, 284] on textarea "Hola, ¡Muchas gracias por tu respuesta! Confirmamos la recepción de la document…" at bounding box center [334, 280] width 496 height 87
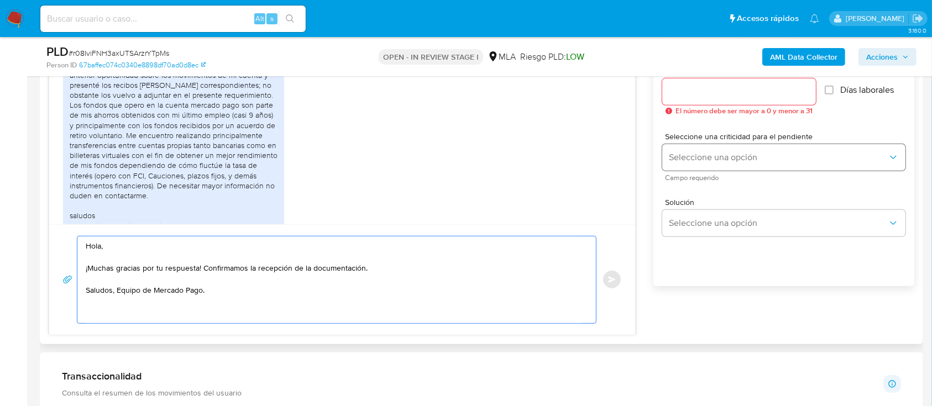
drag, startPoint x: 379, startPoint y: 269, endPoint x: 826, endPoint y: 165, distance: 458.9
click at [826, 165] on div "17/09/2025 14:44:46 Buenas tardes como estan? ya me han consultado en anterior …" at bounding box center [482, 178] width 866 height 314
type textarea "Hola, ¡Muchas gracias por tu respuesta! Confirmamos la recepción de la document…"
click at [761, 94] on input "Esperar Respuesta (días)" at bounding box center [739, 92] width 154 height 14
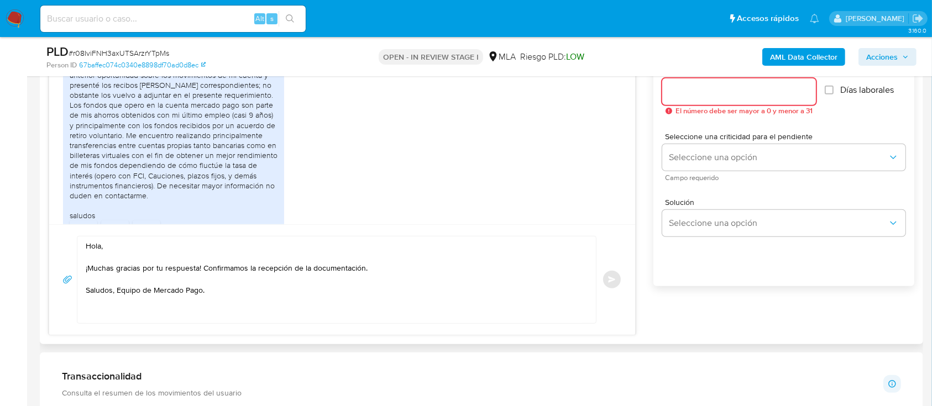
type input "9"
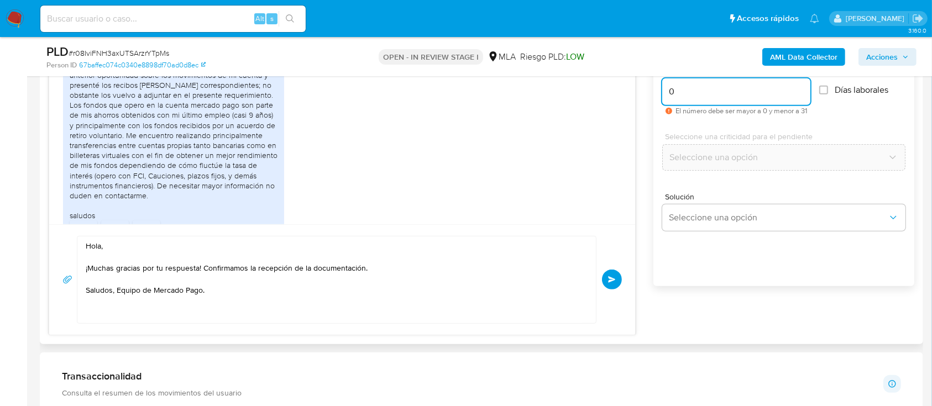
type input "0"
click at [494, 298] on textarea "Hola, ¡Muchas gracias por tu respuesta! Confirmamos la recepción de la document…" at bounding box center [334, 280] width 496 height 87
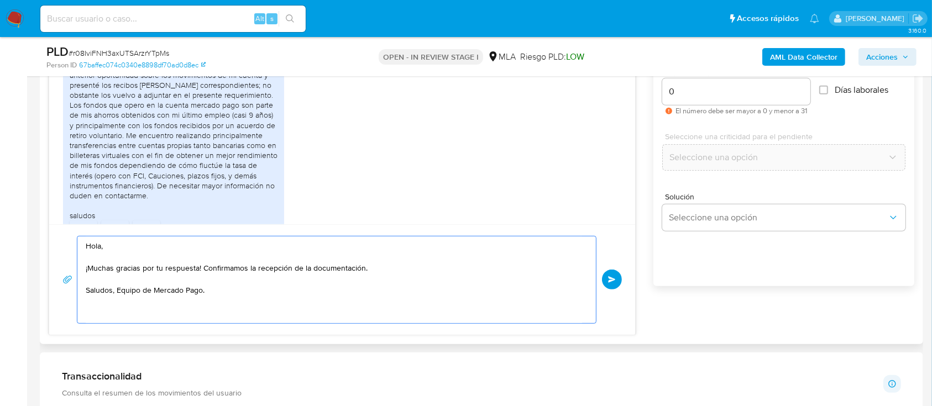
scroll to position [557, 0]
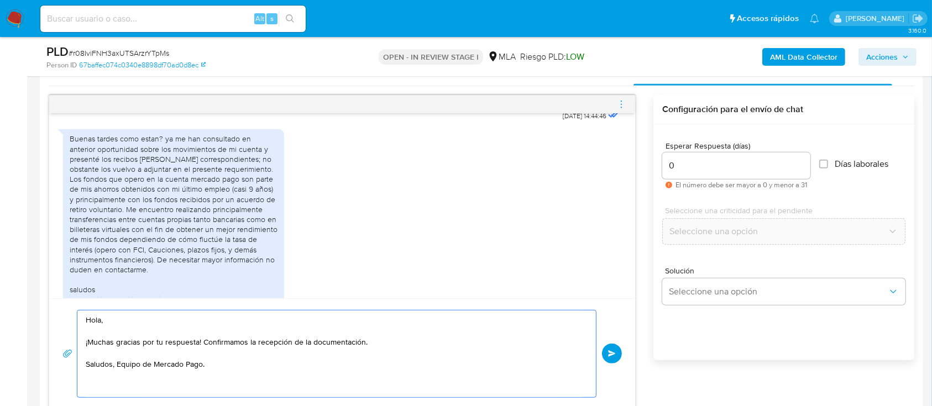
click at [614, 350] on span "Enviar" at bounding box center [612, 353] width 8 height 7
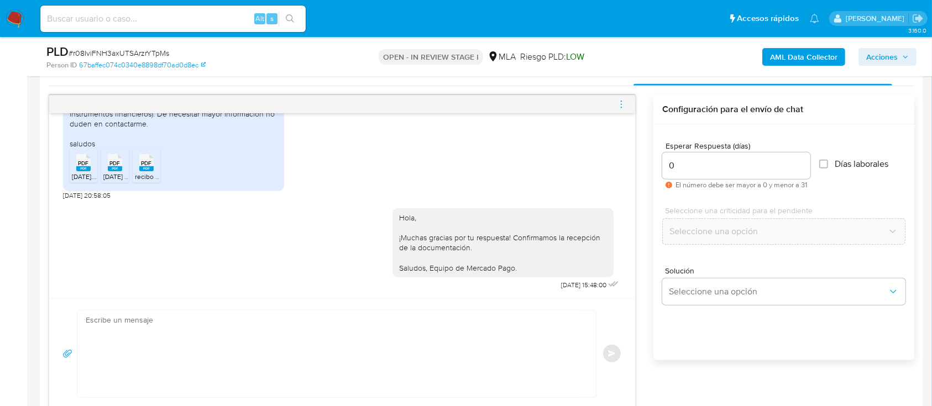
drag, startPoint x: 621, startPoint y: 105, endPoint x: 578, endPoint y: 96, distance: 44.6
click at [621, 104] on icon "menu-action" at bounding box center [621, 104] width 10 height 10
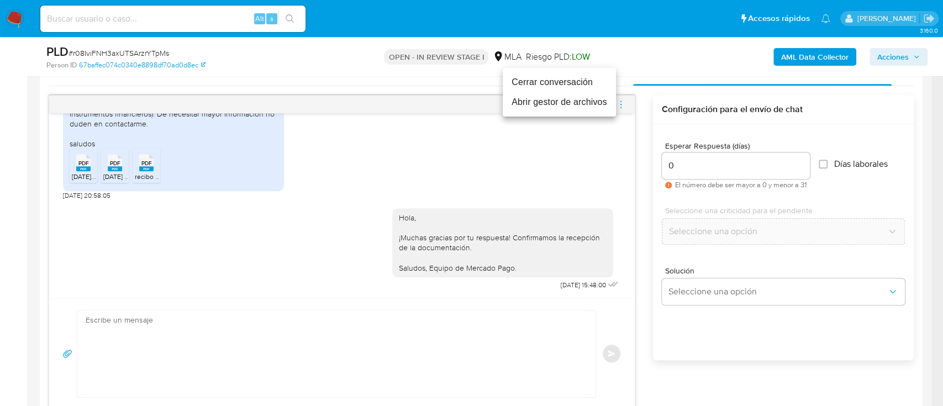
click at [539, 82] on li "Cerrar conversación" at bounding box center [559, 82] width 113 height 20
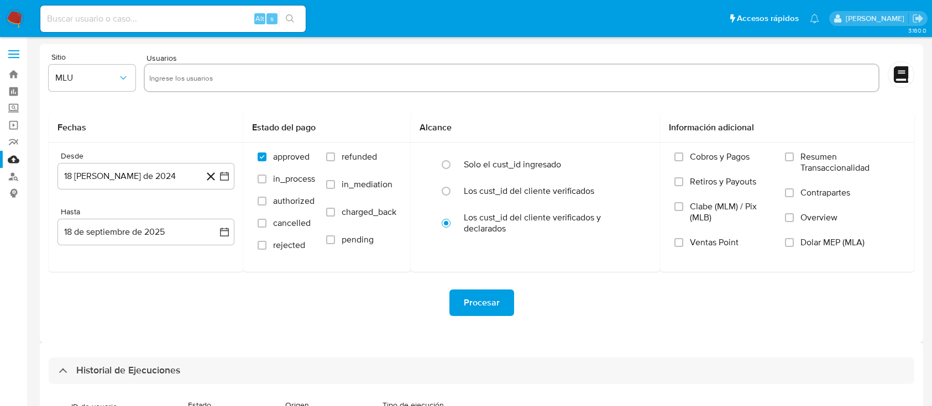
select select "10"
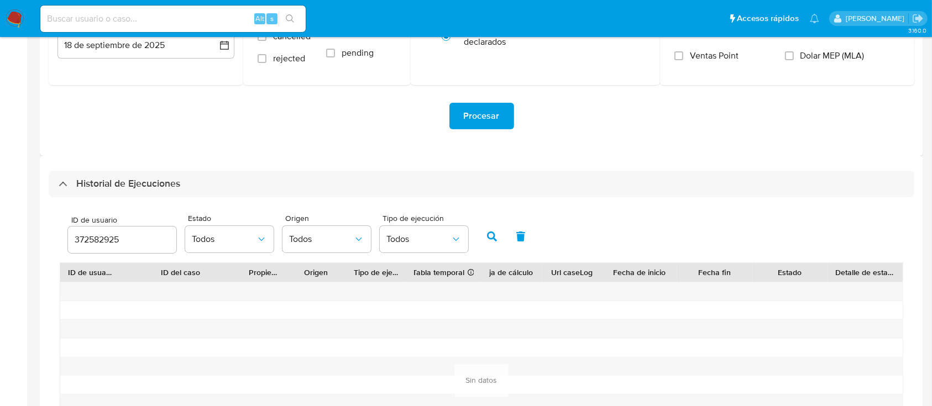
click at [103, 242] on input "372582925" at bounding box center [122, 240] width 108 height 14
paste input "126889731"
type input "126889731"
click at [495, 237] on icon "button" at bounding box center [492, 237] width 10 height 10
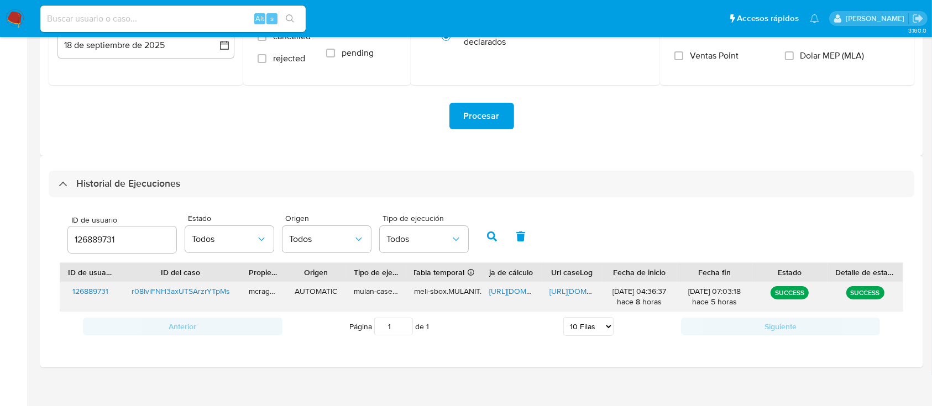
click at [511, 297] on span "https://docs.google.com/spreadsheets/d/1292MNaFpoUIXvxLm7tCam8y2q-Xkf_93iQMsTs0…" at bounding box center [527, 291] width 76 height 11
click at [574, 290] on span "https://docs.google.com/document/d/1fDeiQlG-O2j5W_m-PUxgNR1ARPVQfm0iBPOVpWoDZZc…" at bounding box center [587, 291] width 76 height 11
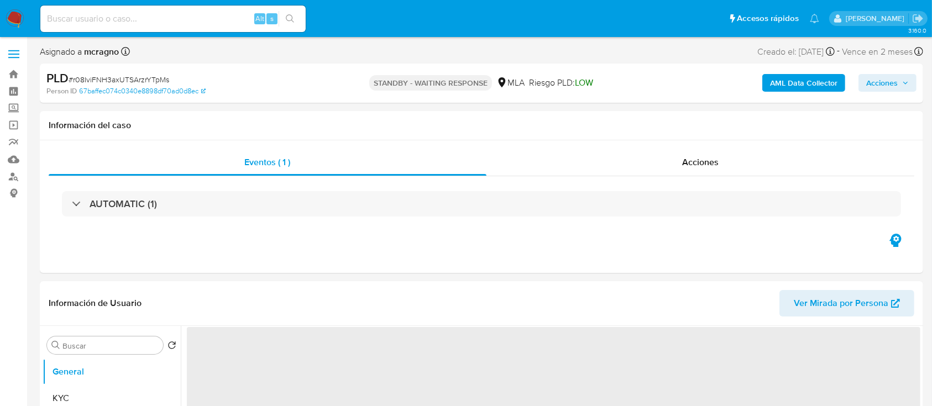
select select "10"
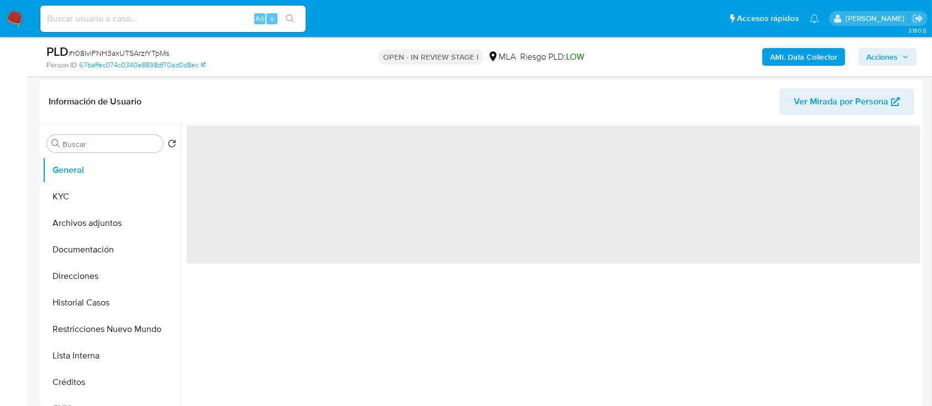
scroll to position [221, 0]
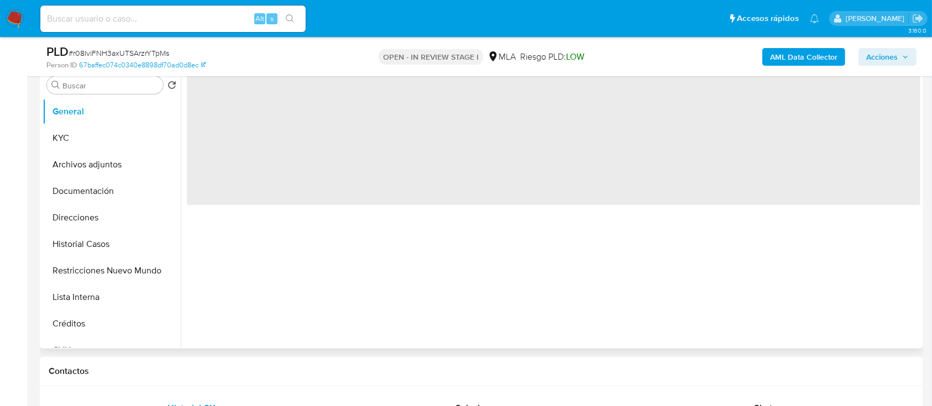
select select "10"
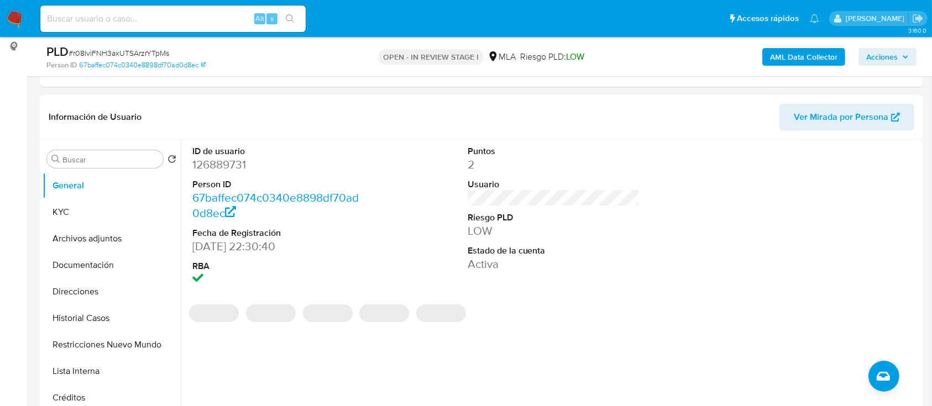
drag, startPoint x: 97, startPoint y: 235, endPoint x: 264, endPoint y: 256, distance: 168.2
click at [97, 235] on button "Archivos adjuntos" at bounding box center [112, 239] width 138 height 27
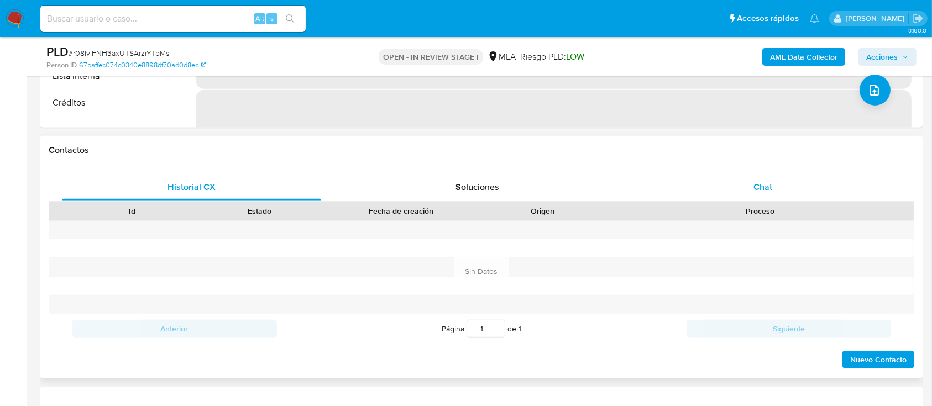
click at [770, 189] on span "Chat" at bounding box center [762, 187] width 19 height 13
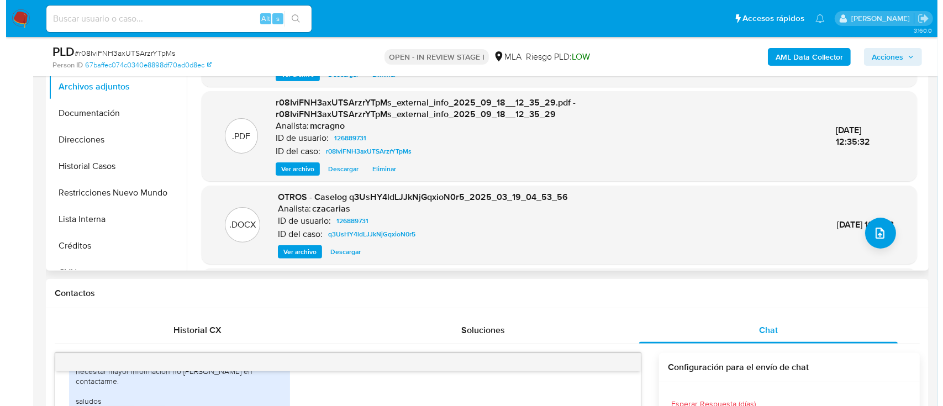
scroll to position [295, 0]
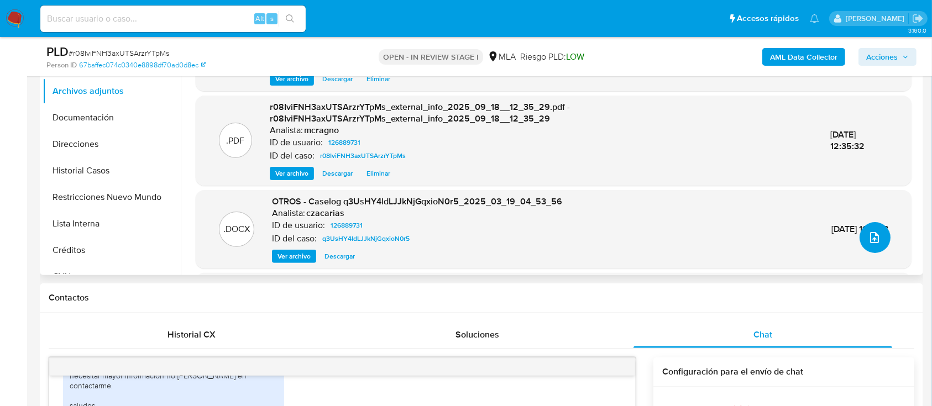
click at [862, 237] on button "upload-file" at bounding box center [874, 237] width 31 height 31
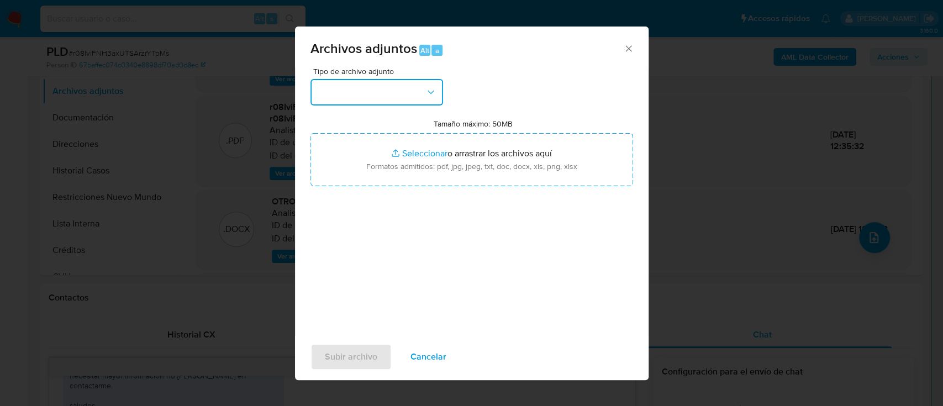
click at [366, 96] on button "button" at bounding box center [377, 92] width 133 height 27
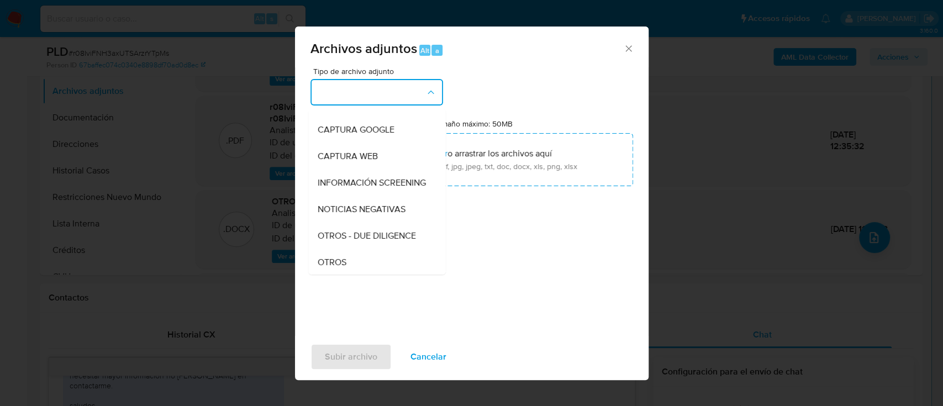
scroll to position [147, 0]
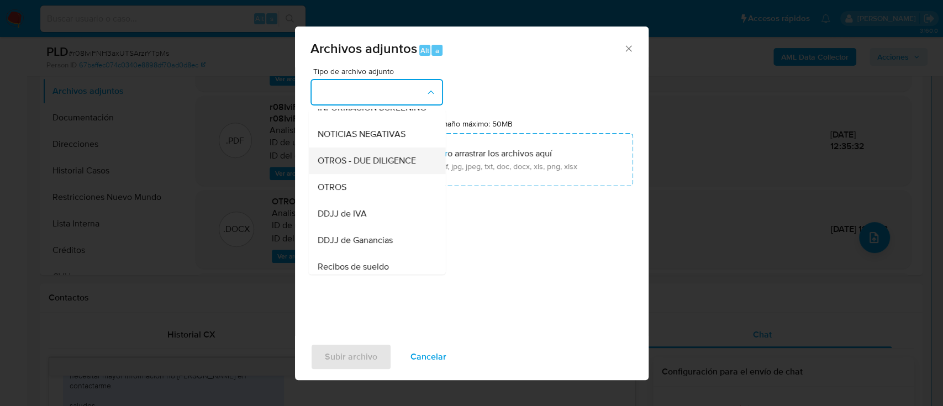
drag, startPoint x: 361, startPoint y: 184, endPoint x: 384, endPoint y: 174, distance: 24.7
click at [361, 184] on ul "IDENTIFICACIÓN INGRESOS CAPTURA BUREAU CAPTURA GOOGLE CAPTURA WEB INFORMACIÓN S…" at bounding box center [376, 272] width 137 height 621
click at [359, 188] on div "OTROS" at bounding box center [373, 187] width 113 height 27
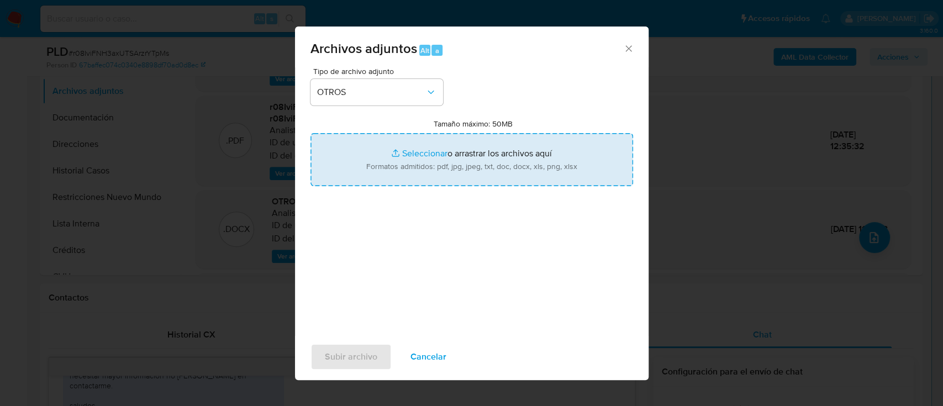
click at [443, 156] on input "Tamaño máximo: 50MB Seleccionar archivos" at bounding box center [472, 159] width 323 height 53
type input "C:\fakepath\126889731 - Movimientos.xlsx"
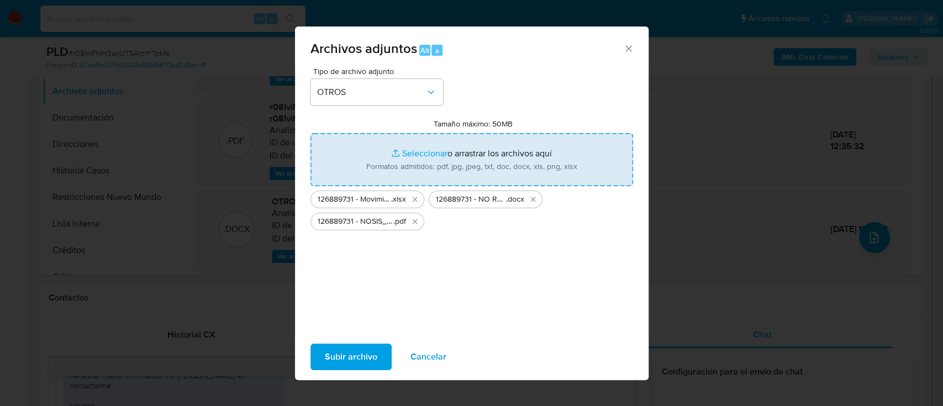
click at [380, 355] on button "Subir archivo" at bounding box center [351, 357] width 81 height 27
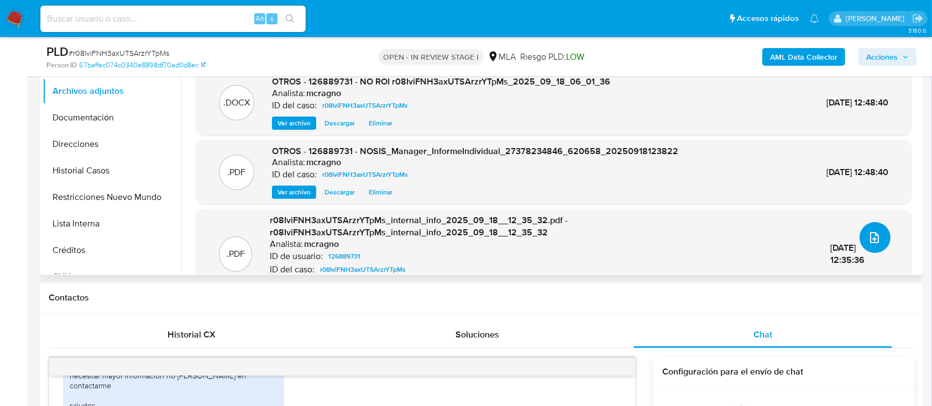
click at [876, 239] on span "upload-file" at bounding box center [874, 237] width 13 height 13
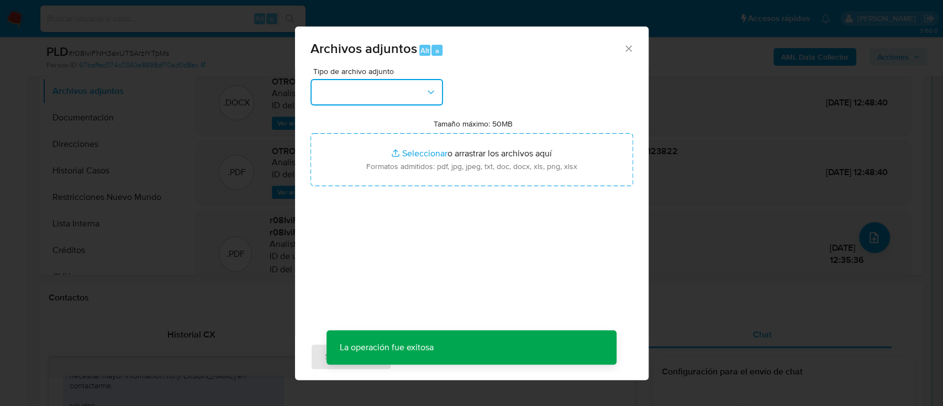
click at [401, 105] on button "button" at bounding box center [377, 92] width 133 height 27
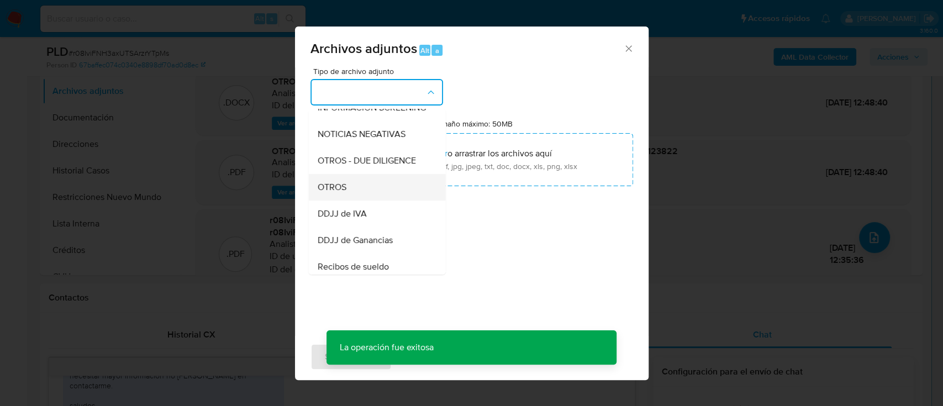
click at [368, 196] on div "OTROS" at bounding box center [373, 187] width 113 height 27
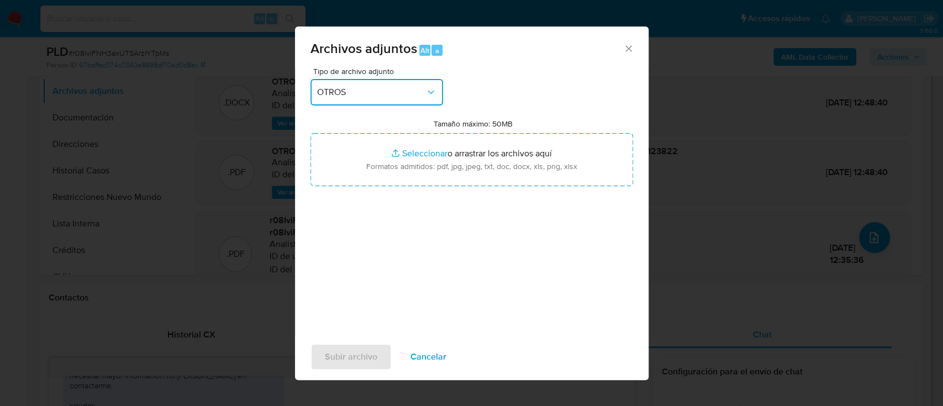
click at [385, 81] on button "OTROS" at bounding box center [377, 92] width 133 height 27
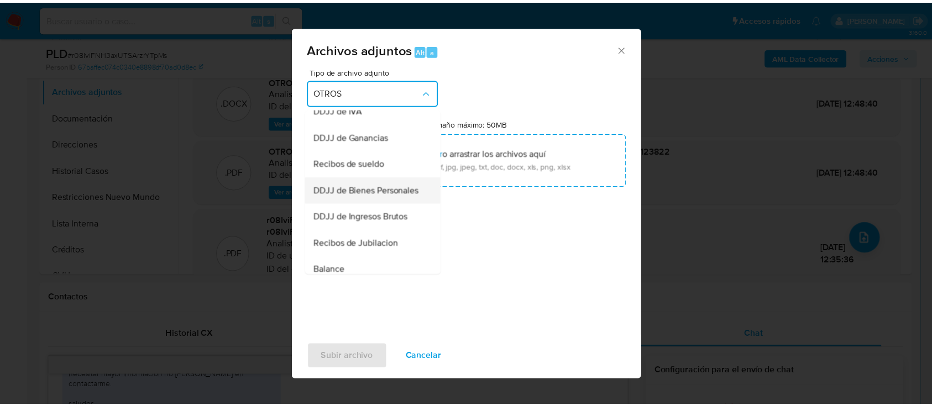
scroll to position [227, 0]
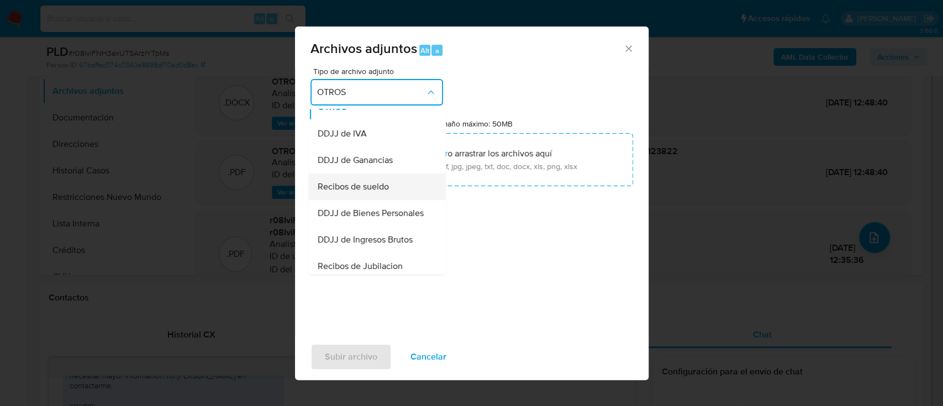
click at [387, 192] on span "Recibos de sueldo" at bounding box center [352, 186] width 71 height 11
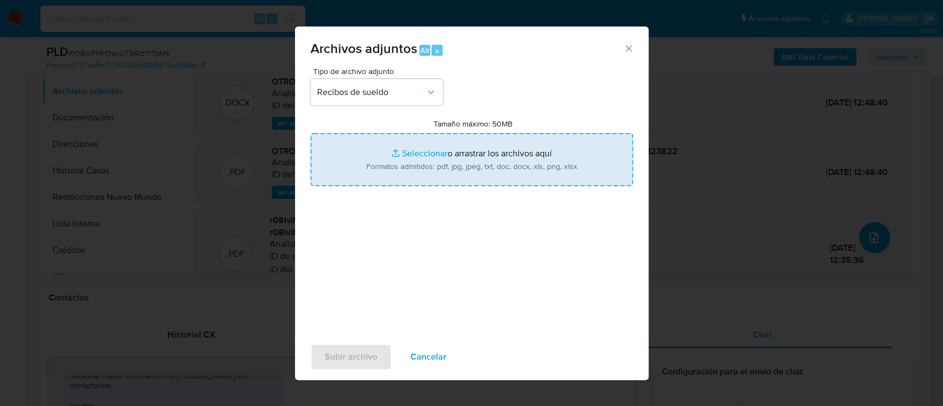
click at [423, 167] on input "Tamaño máximo: 50MB Seleccionar archivos" at bounding box center [472, 159] width 323 height 53
type input "C:\fakepath\126889731 - Recibos de sueldo jun-[DATE].pdf"
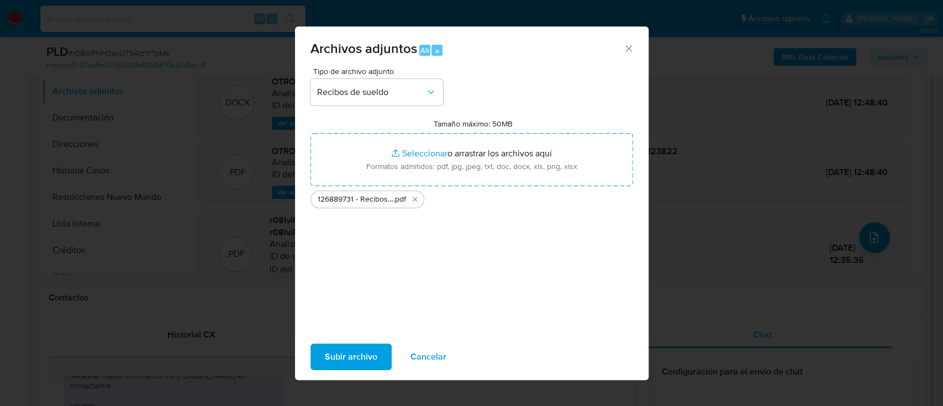
click at [354, 355] on span "Subir archivo" at bounding box center [351, 357] width 53 height 24
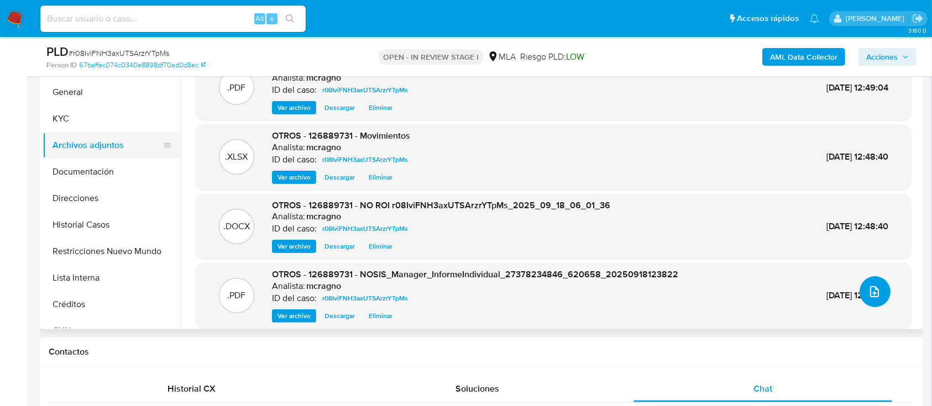
scroll to position [221, 0]
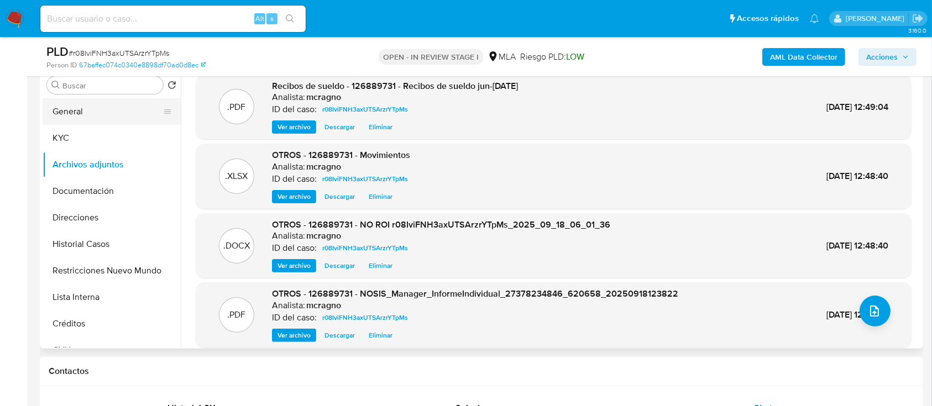
click at [96, 117] on button "General" at bounding box center [107, 111] width 129 height 27
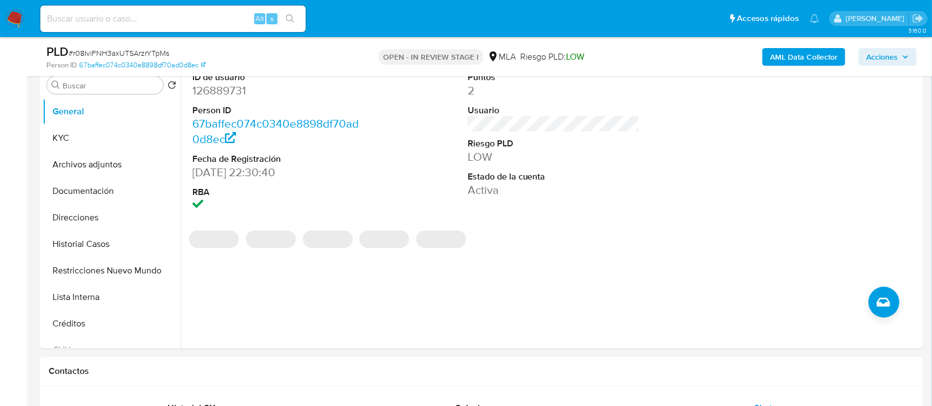
click at [905, 59] on icon "button" at bounding box center [905, 57] width 7 height 7
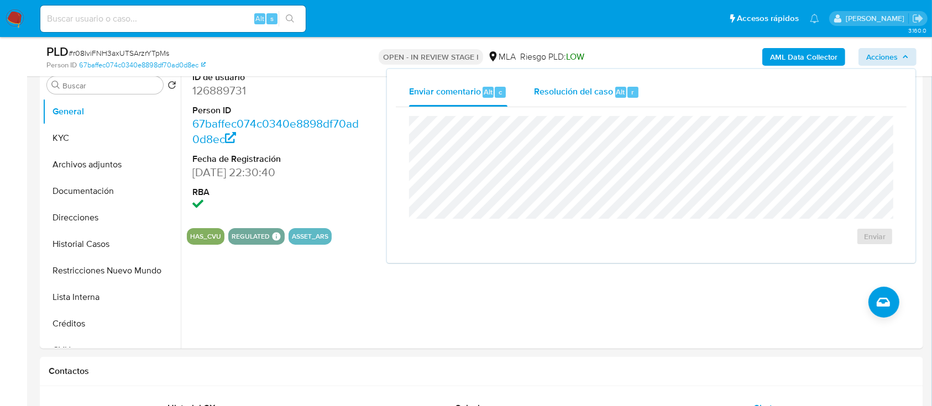
click at [596, 98] on div "Resolución del caso Alt r" at bounding box center [587, 92] width 106 height 29
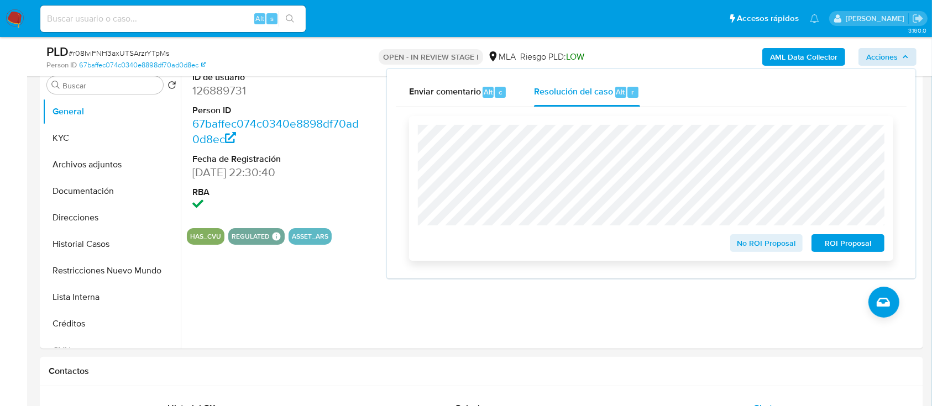
click at [754, 255] on div "No ROI Proposal ROI Proposal" at bounding box center [651, 188] width 484 height 145
click at [761, 245] on span "No ROI Proposal" at bounding box center [766, 242] width 57 height 15
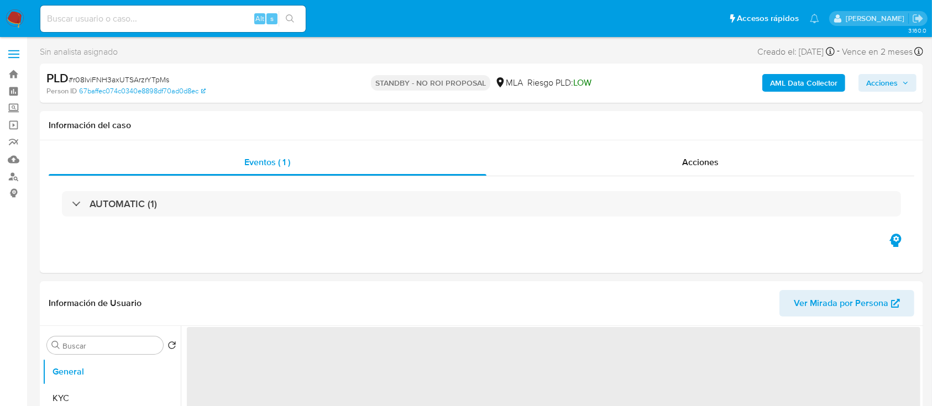
select select "10"
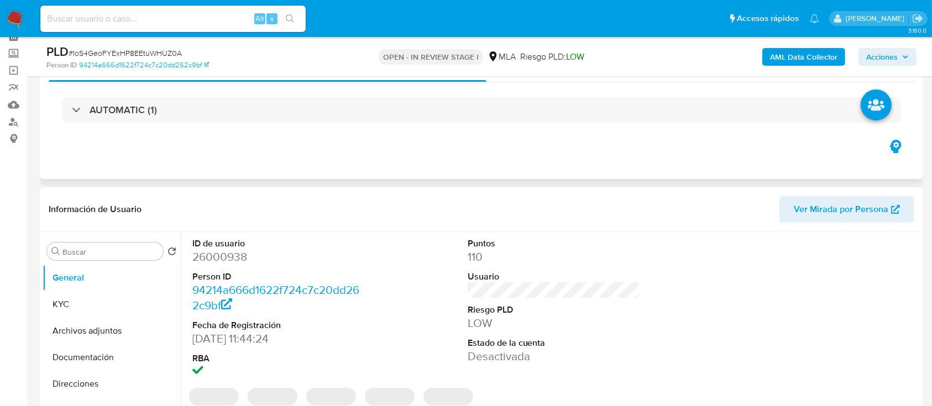
scroll to position [147, 0]
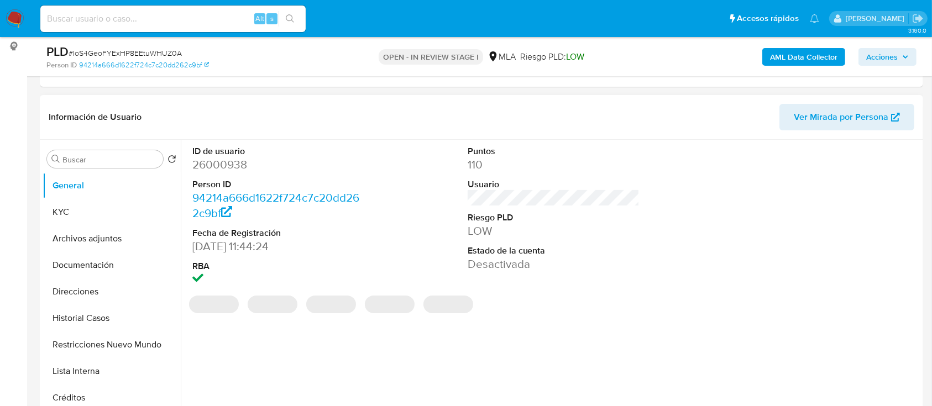
click at [229, 161] on dd "26000938" at bounding box center [278, 164] width 172 height 15
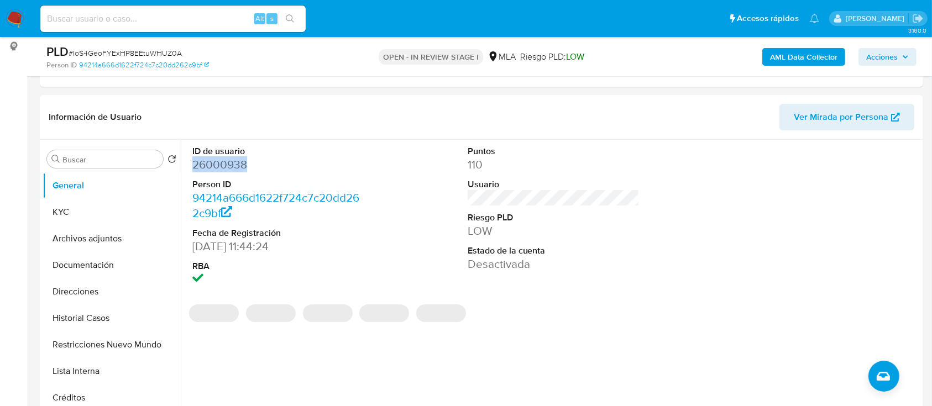
copy dd "26000938"
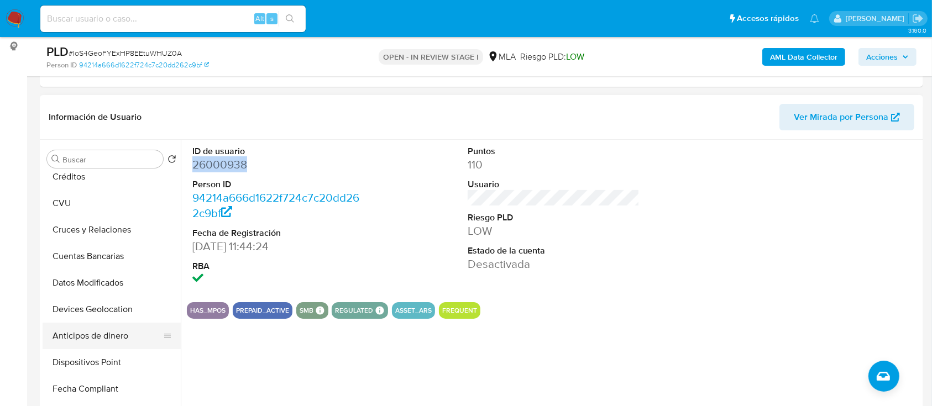
scroll to position [0, 0]
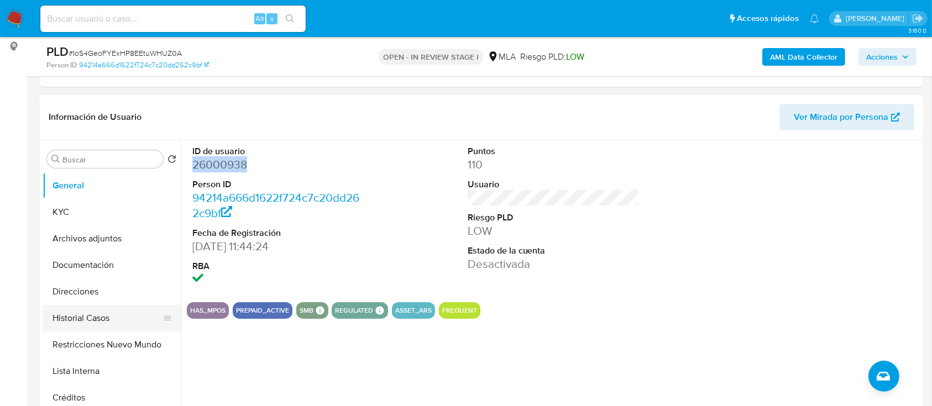
click at [114, 324] on button "Historial Casos" at bounding box center [107, 318] width 129 height 27
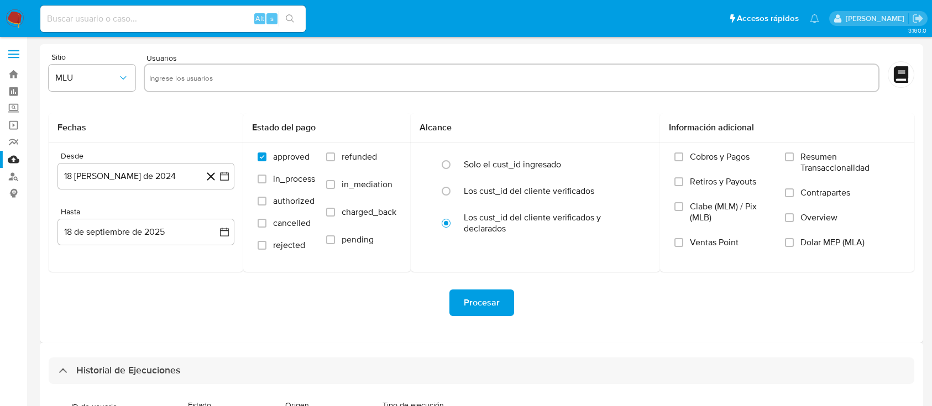
select select "10"
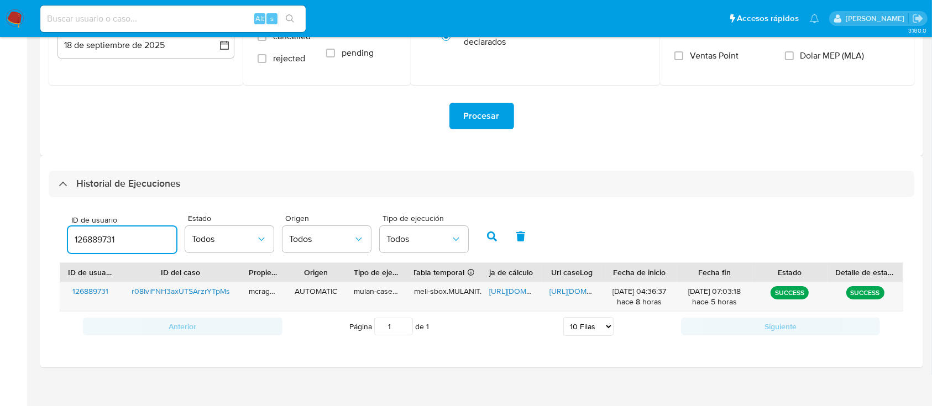
click at [96, 233] on input "126889731" at bounding box center [122, 240] width 108 height 14
click at [499, 235] on button "button" at bounding box center [492, 236] width 29 height 27
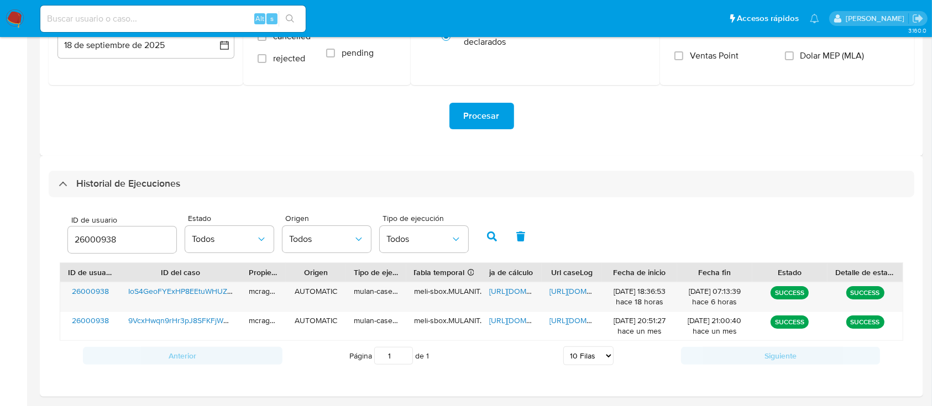
click at [111, 240] on input "26000938" at bounding box center [122, 240] width 108 height 14
paste input "546900065"
click at [485, 234] on button "button" at bounding box center [492, 236] width 29 height 27
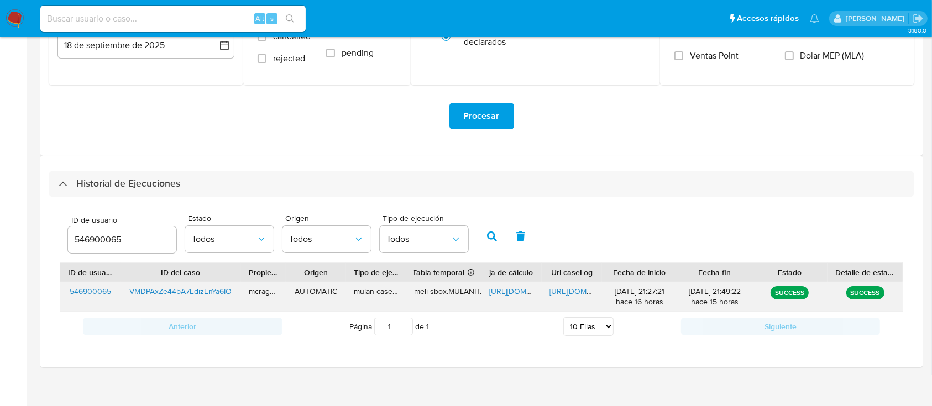
click at [506, 293] on span "https://docs.google.com/spreadsheets/d/1V6xnl_s22oYPYGdKwhrBFFB4pTxqYD3CE2oXeAV…" at bounding box center [527, 291] width 76 height 11
click at [572, 289] on span "https://docs.google.com/document/d/1Gs7CsuDstkGdU_m3x05mXmStT-HSNjfp1kGEUJIRTxU…" at bounding box center [587, 291] width 76 height 11
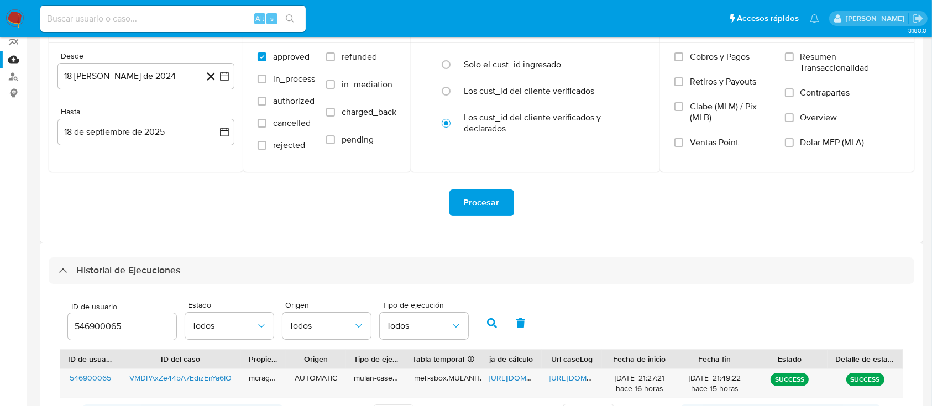
scroll to position [113, 0]
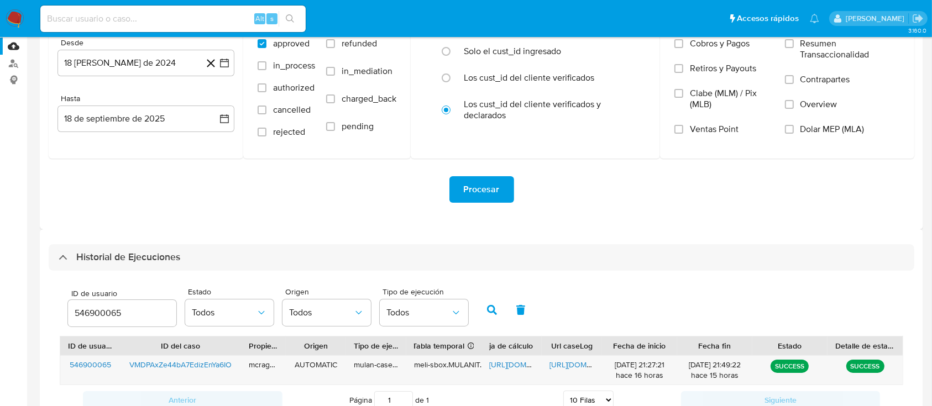
click at [91, 307] on input "546900065" at bounding box center [122, 313] width 108 height 14
click at [487, 314] on icon "button" at bounding box center [492, 310] width 10 height 10
click at [509, 365] on span "https://docs.google.com/spreadsheets/d/13aRCSgAeCn1qqO_mnMkrZa4K_ZrJvKfGkfI_Ztm…" at bounding box center [527, 364] width 76 height 11
click at [583, 368] on span "https://docs.google.com/document/d/1bvmHpkvNIDnNPKEBvP0M-SUa_F_-zPFPcaJ_TyvmnW8…" at bounding box center [587, 364] width 76 height 11
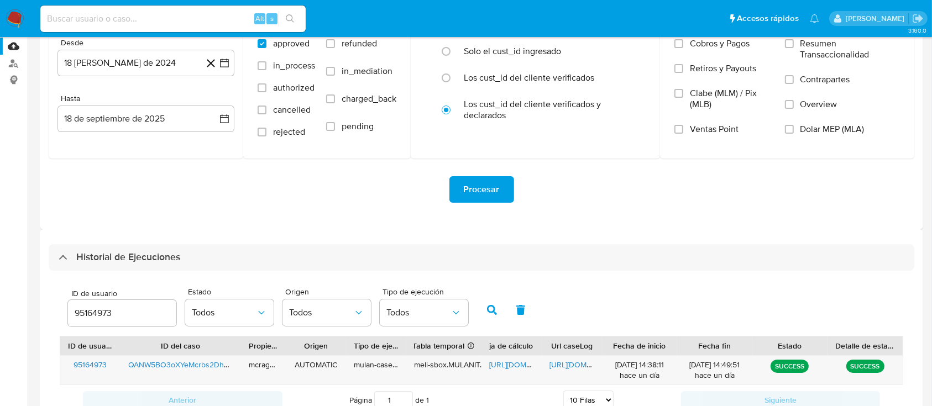
click at [113, 313] on input "95164973" at bounding box center [122, 313] width 108 height 14
click at [112, 313] on input "95164973" at bounding box center [122, 313] width 108 height 14
click at [111, 313] on input "95164973" at bounding box center [122, 313] width 108 height 14
click at [80, 313] on input "95164973" at bounding box center [122, 313] width 108 height 14
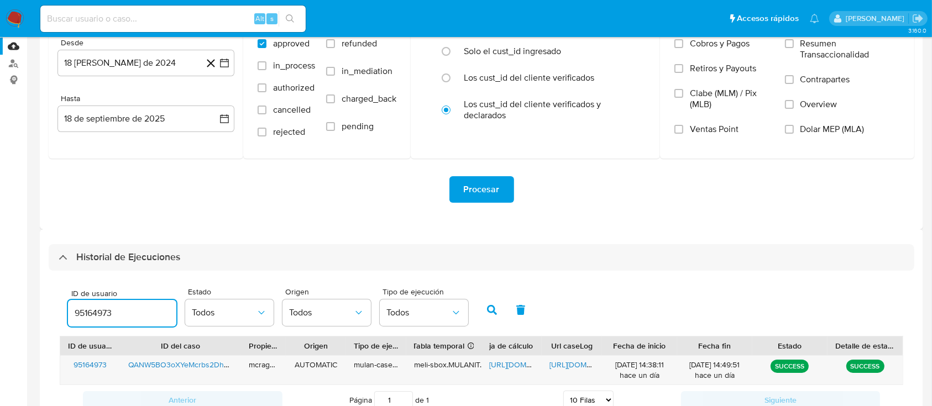
click at [80, 313] on input "95164973" at bounding box center [122, 313] width 108 height 14
click at [494, 300] on button "button" at bounding box center [492, 310] width 29 height 27
click at [514, 365] on span "https://docs.google.com/spreadsheets/d/1ajCJyN-q213jlGZhwkg9YipJVMRYRPv0OwAv_9T…" at bounding box center [527, 364] width 76 height 11
click at [560, 367] on span "https://docs.google.com/document/d/1svhFxWbhXCHz4Deig2ZBBQcsdt-jKJNCOjYqpSfkMto…" at bounding box center [587, 364] width 76 height 11
click at [91, 317] on input "322501941" at bounding box center [122, 313] width 108 height 14
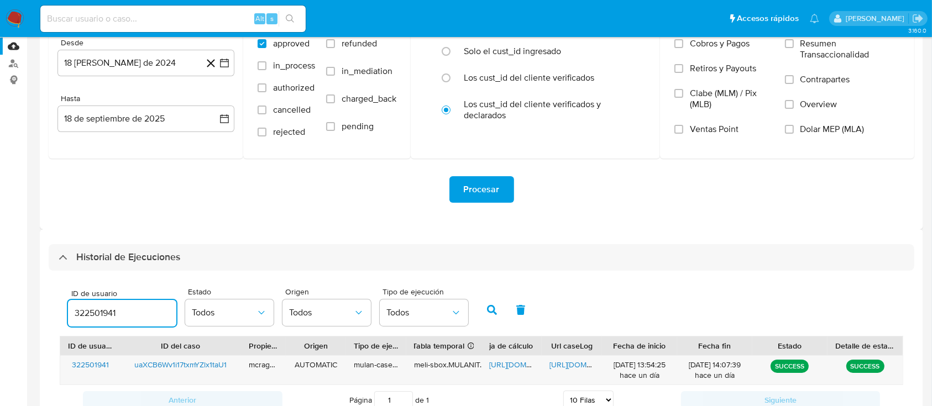
click at [91, 317] on input "322501941" at bounding box center [122, 313] width 108 height 14
type input "182769475"
click at [480, 304] on button "button" at bounding box center [492, 310] width 29 height 27
click at [511, 362] on span "https://docs.google.com/spreadsheets/d/1wL9d4fxfDoirAtu6FNMLRDhz_dnaRWGKOX3DQrV…" at bounding box center [527, 364] width 76 height 11
click at [575, 363] on span "https://docs.google.com/document/d/1vwWm-EnUWcCzCo1d-v1U21T85dDoswiELYmb407bwnM…" at bounding box center [587, 364] width 76 height 11
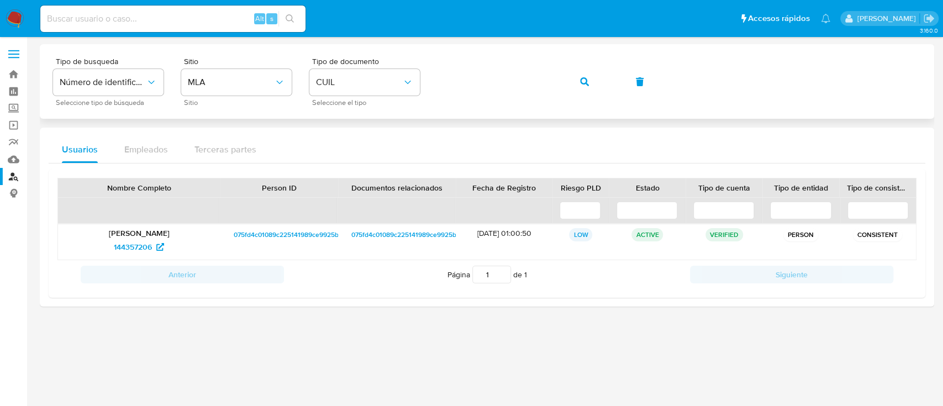
drag, startPoint x: 588, startPoint y: 81, endPoint x: 555, endPoint y: 107, distance: 42.5
click at [589, 80] on button "button" at bounding box center [585, 82] width 38 height 27
click at [135, 235] on p "[PERSON_NAME]" at bounding box center [139, 233] width 147 height 10
click at [132, 249] on span "756947322" at bounding box center [133, 247] width 39 height 18
drag, startPoint x: 473, startPoint y: 57, endPoint x: 478, endPoint y: 62, distance: 6.7
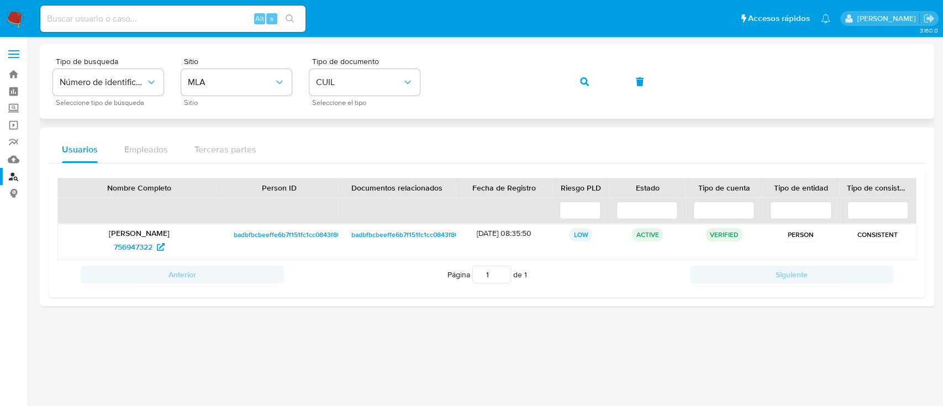
click at [473, 57] on div "Tipo de busqueda Número de identificación Seleccione tipo de búsqueda Sitio MLA…" at bounding box center [487, 81] width 868 height 48
click at [601, 86] on button "button" at bounding box center [585, 82] width 38 height 27
drag, startPoint x: 117, startPoint y: 234, endPoint x: 119, endPoint y: 240, distance: 6.2
click at [117, 235] on p "[PERSON_NAME]" at bounding box center [139, 233] width 147 height 10
click at [124, 248] on span "2341785898" at bounding box center [133, 247] width 42 height 18
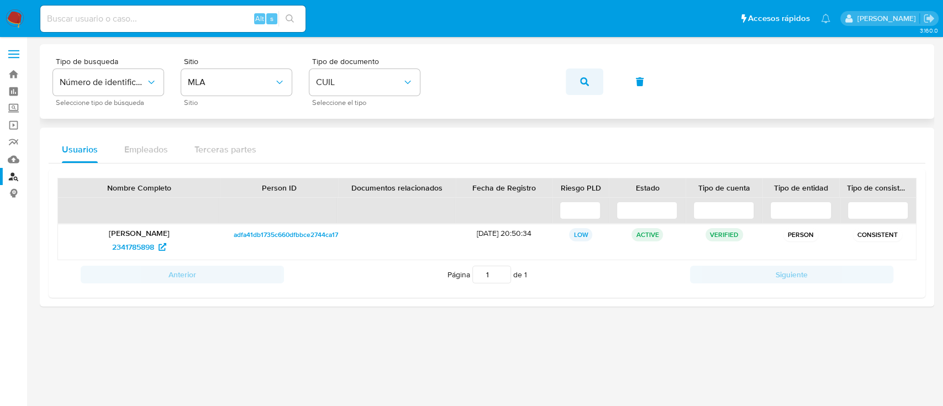
click at [579, 77] on button "button" at bounding box center [585, 82] width 38 height 27
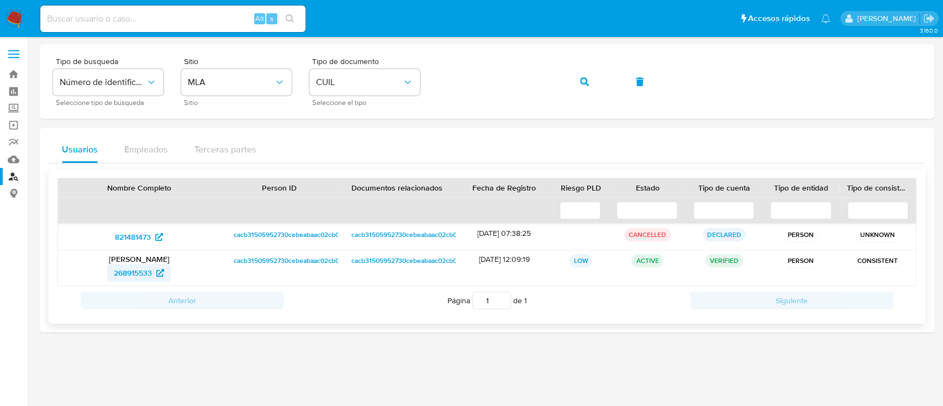
click at [125, 279] on span "268915533" at bounding box center [133, 273] width 38 height 18
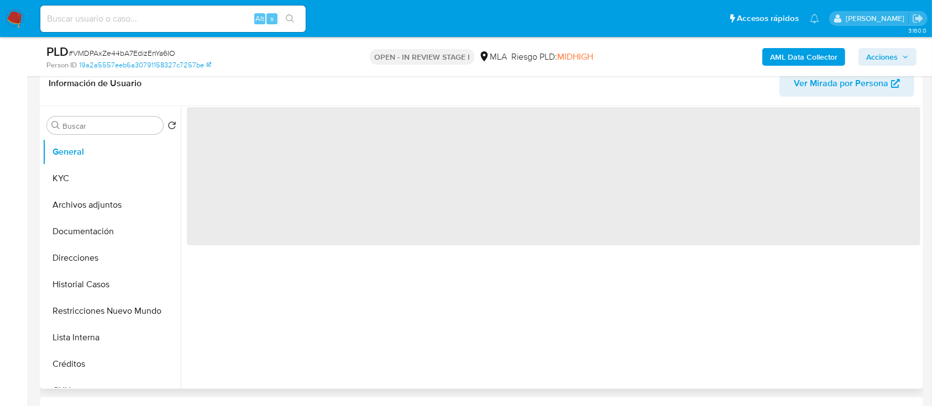
scroll to position [147, 0]
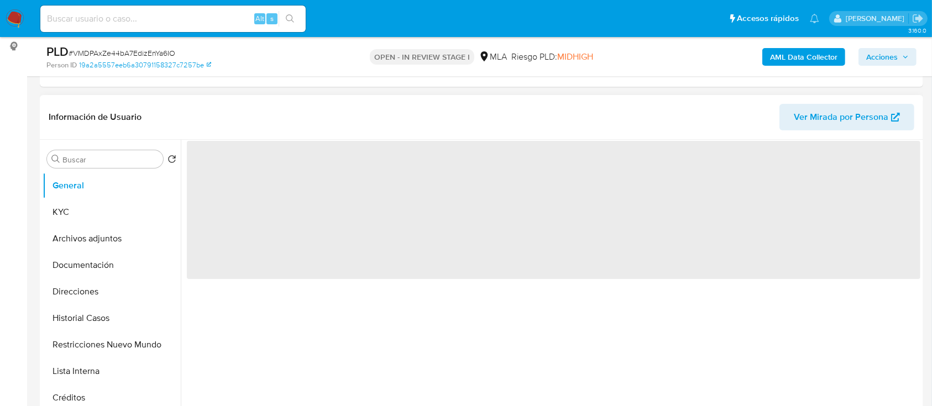
select select "10"
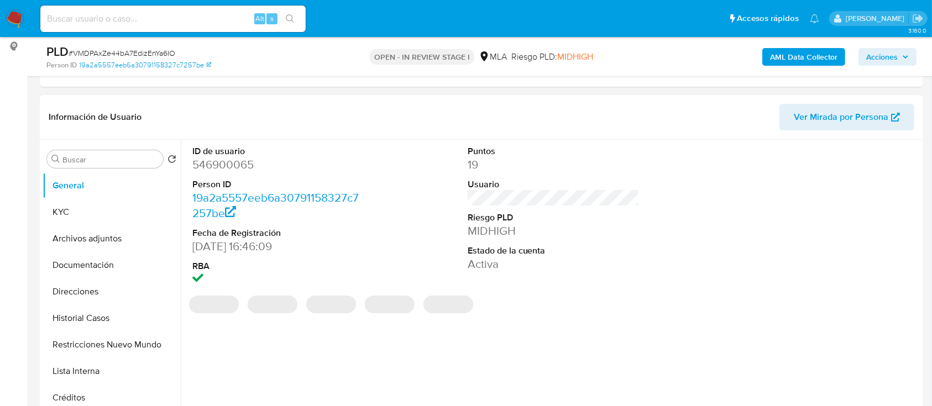
click at [230, 170] on dd "546900065" at bounding box center [278, 164] width 172 height 15
copy dd "546900065"
click at [110, 319] on button "Historial Casos" at bounding box center [107, 318] width 129 height 27
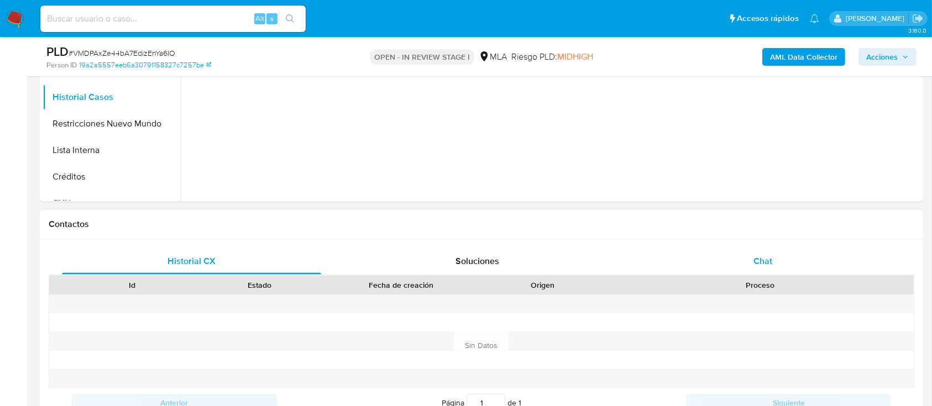
click at [800, 264] on div "Chat" at bounding box center [762, 261] width 259 height 27
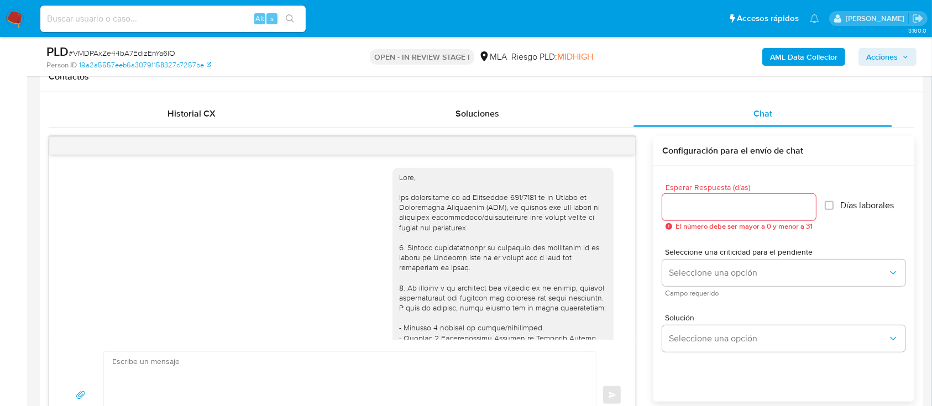
scroll to position [495, 0]
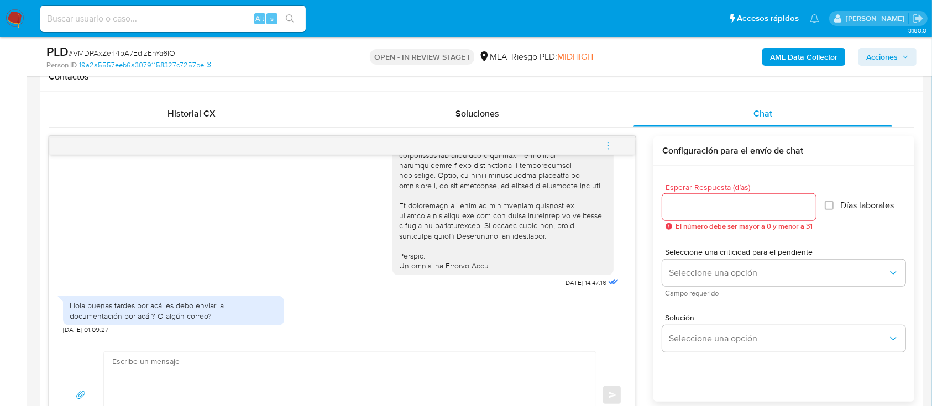
click at [557, 43] on div "PLD # VMDPAxZe44bA7EdizEnYa6IO Person ID 19a2a5557eeb6a30791158327c7257be OPEN …" at bounding box center [481, 56] width 883 height 39
click at [796, 63] on b "AML Data Collector" at bounding box center [803, 57] width 67 height 18
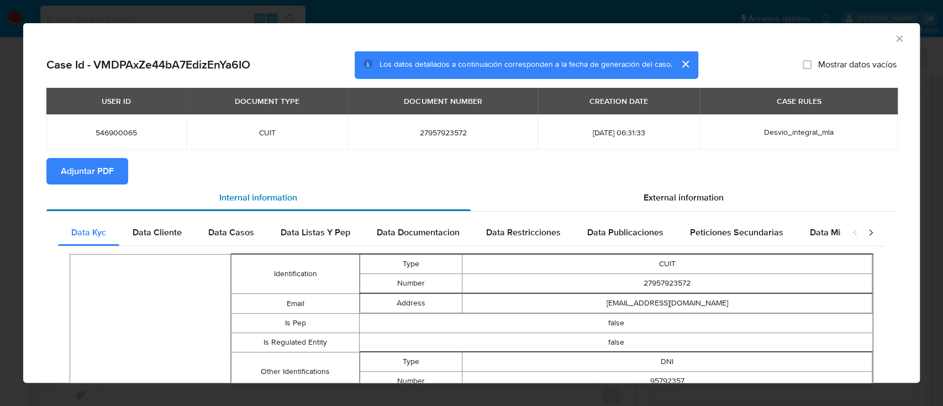
click at [99, 175] on span "Adjuntar PDF" at bounding box center [87, 171] width 53 height 24
click at [894, 38] on icon "Cerrar ventana" at bounding box center [899, 38] width 11 height 11
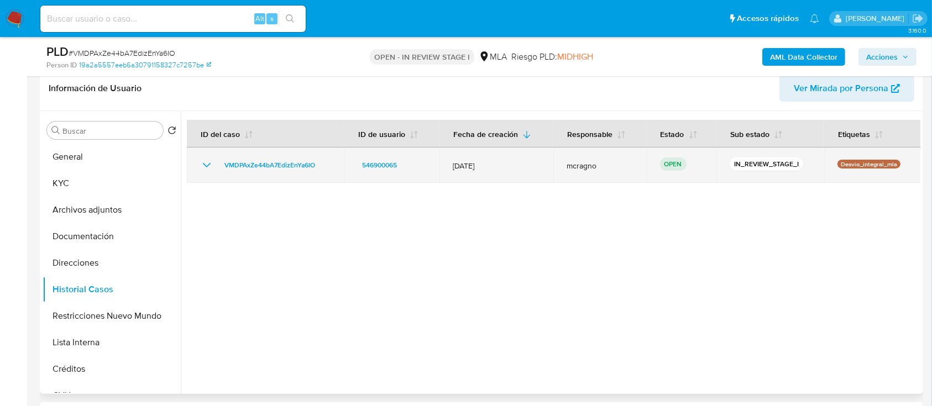
scroll to position [74, 0]
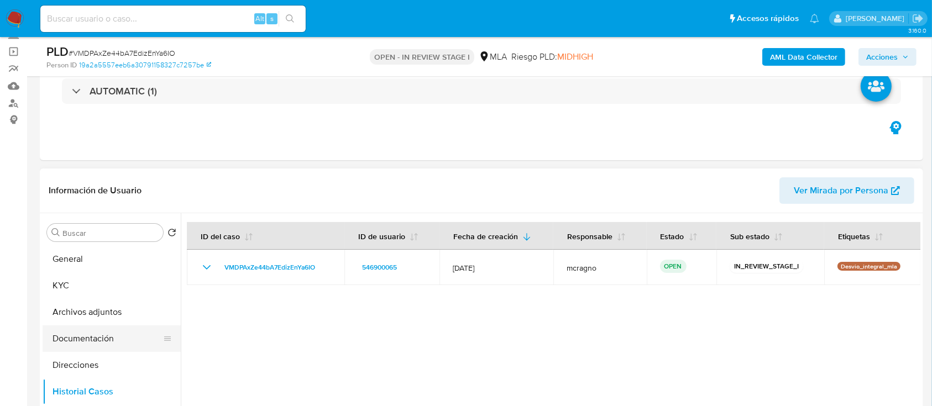
drag, startPoint x: 109, startPoint y: 318, endPoint x: 163, endPoint y: 347, distance: 61.3
click at [109, 318] on button "Archivos adjuntos" at bounding box center [112, 312] width 138 height 27
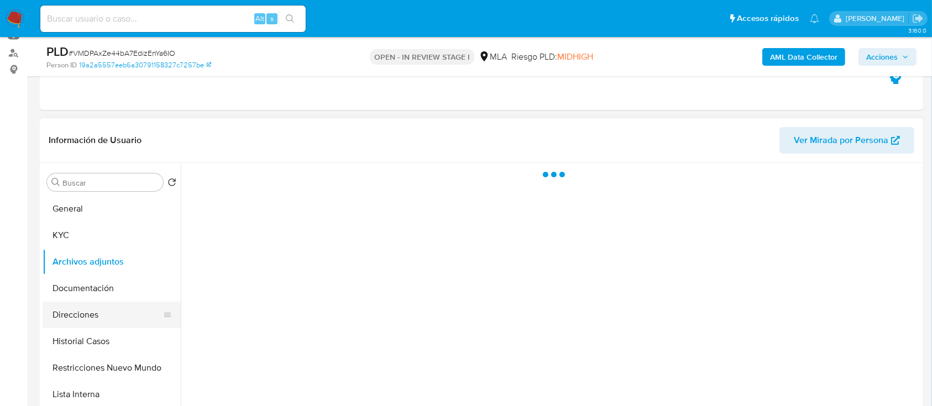
scroll to position [147, 0]
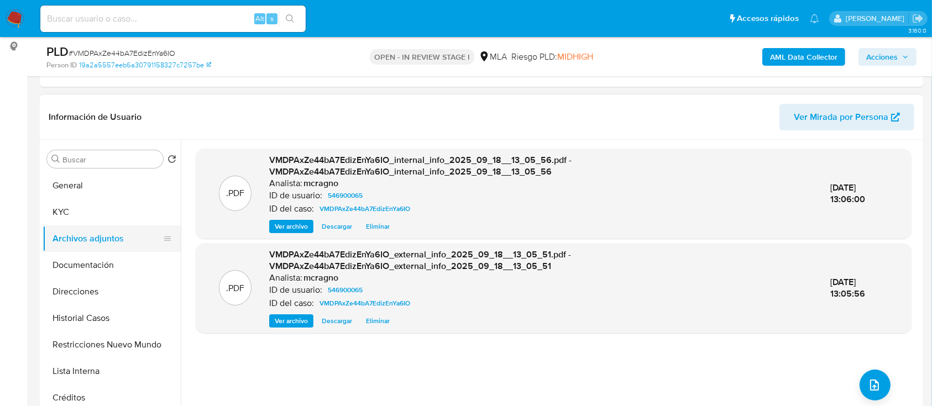
click at [108, 209] on button "KYC" at bounding box center [112, 212] width 138 height 27
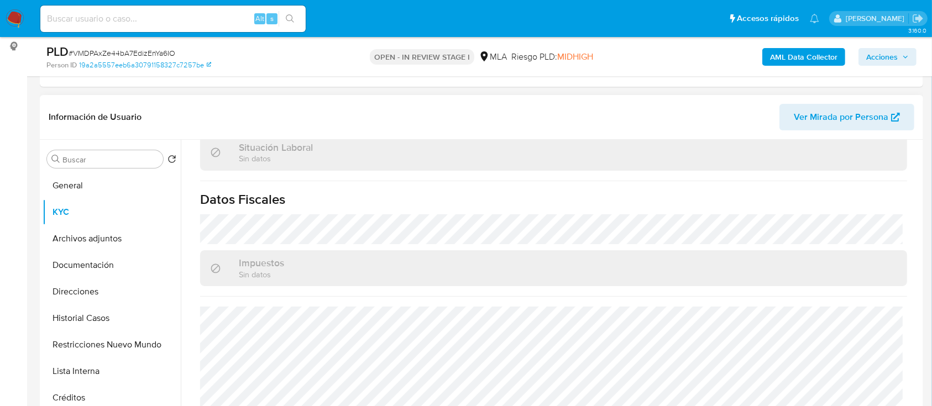
scroll to position [582, 0]
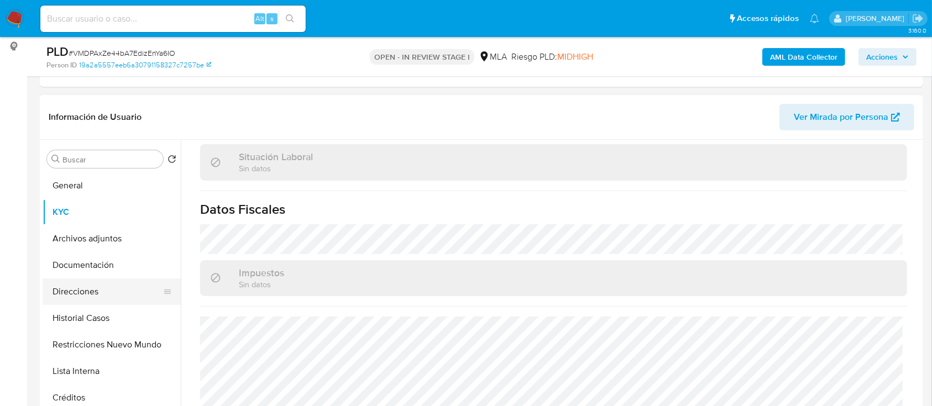
click at [91, 285] on button "Direcciones" at bounding box center [107, 292] width 129 height 27
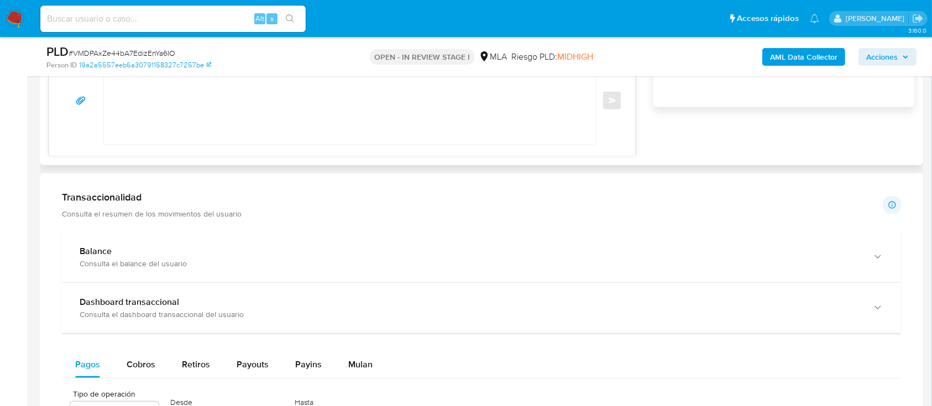
scroll to position [737, 0]
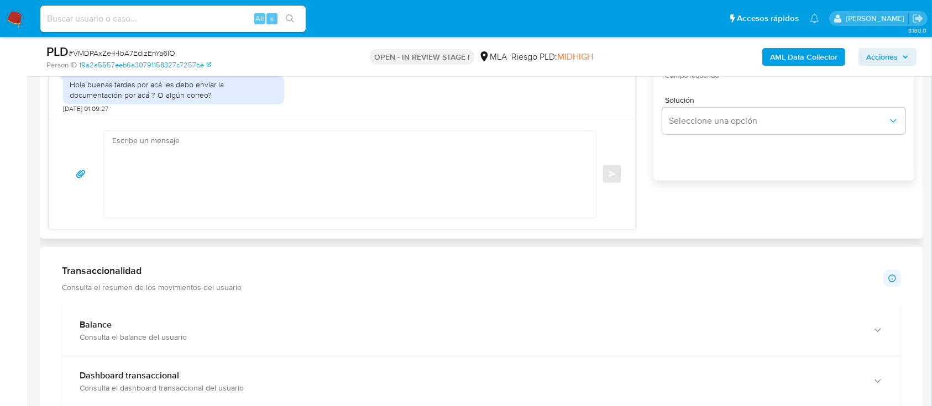
click at [290, 185] on textarea at bounding box center [347, 174] width 470 height 87
paste textarea "Hola Odalis Maybelin Montenegro de Quero, Muchas gracias por tu respuesta, te c…"
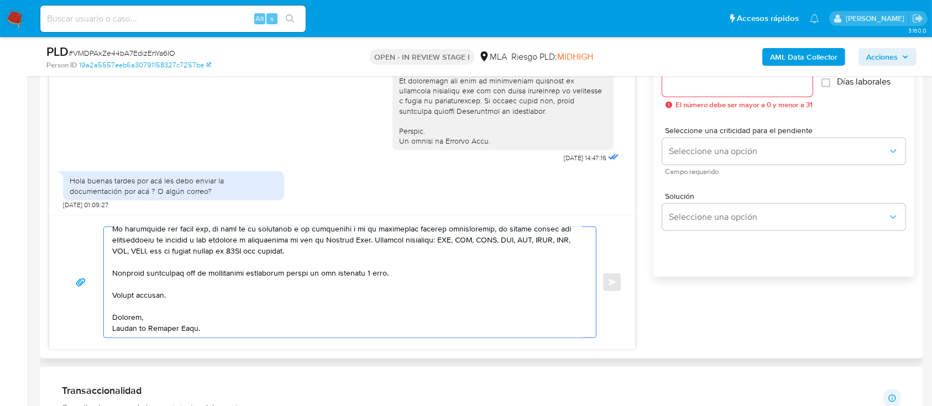
scroll to position [516, 0]
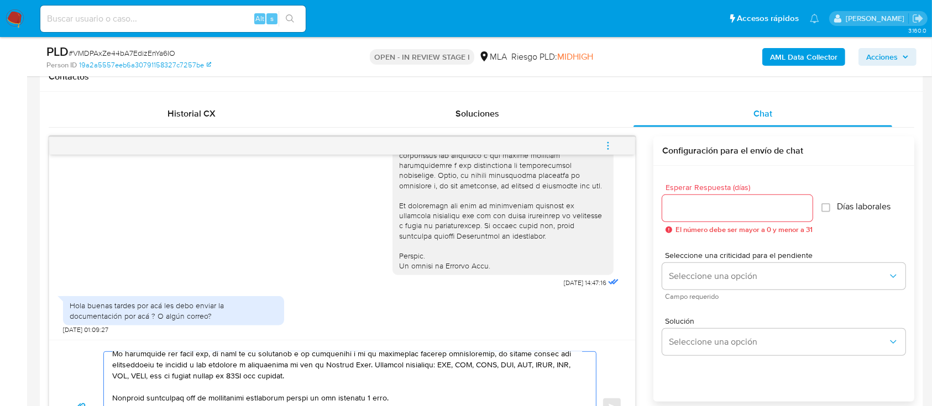
type textarea "Hola Odalis Maybelin Montenegro de Quero, Muchas gracias por tu respuesta, te c…"
click at [715, 203] on input "Esperar Respuesta (días)" at bounding box center [737, 208] width 150 height 14
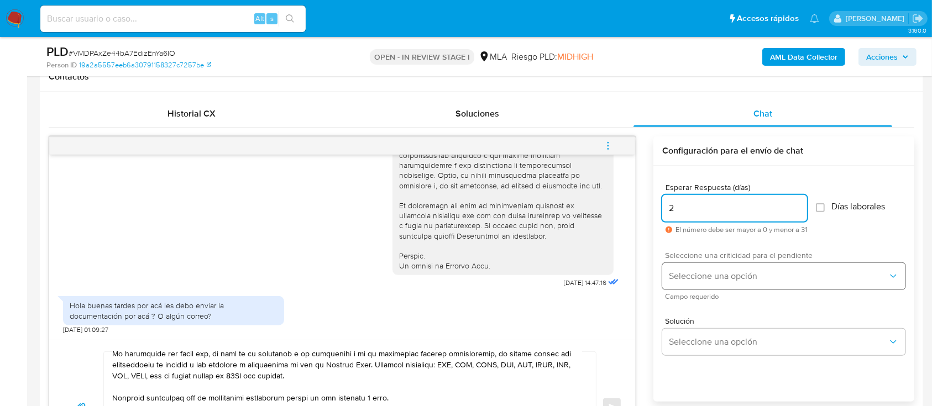
type input "2"
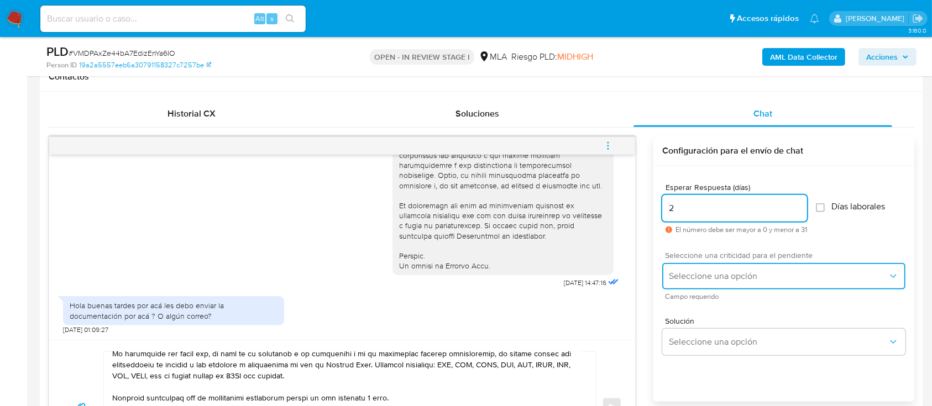
drag, startPoint x: 698, startPoint y: 275, endPoint x: 697, endPoint y: 286, distance: 11.7
click at [698, 276] on span "Seleccione una opción" at bounding box center [778, 276] width 219 height 11
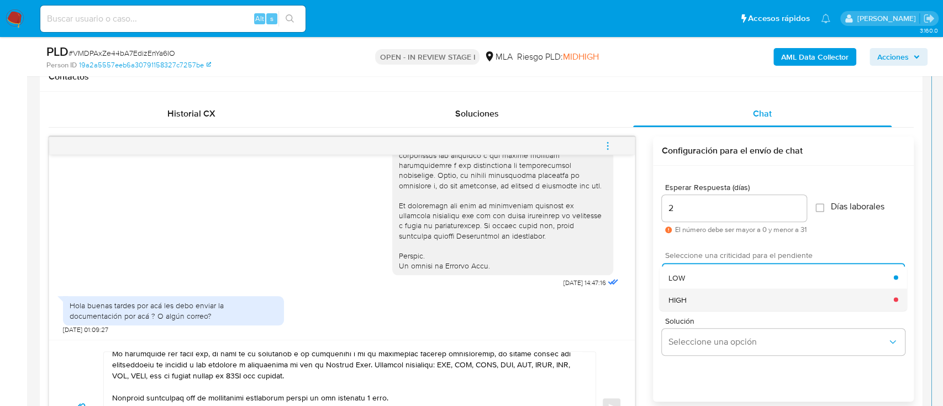
click at [688, 300] on div "HIGH" at bounding box center [782, 300] width 226 height 22
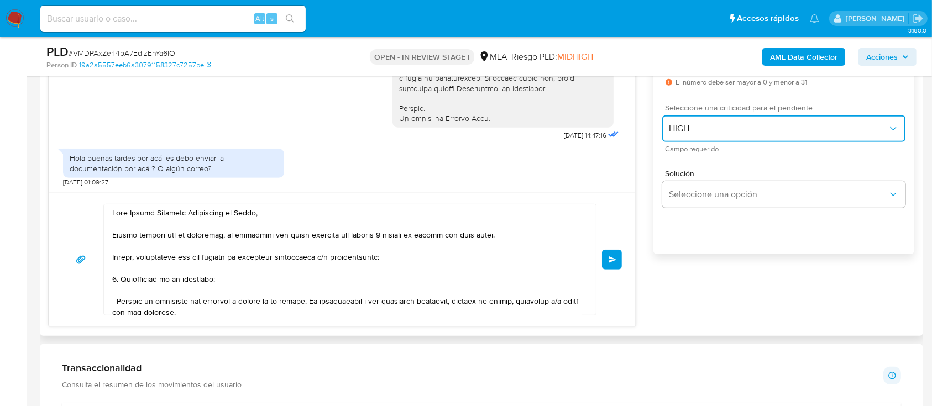
scroll to position [0, 0]
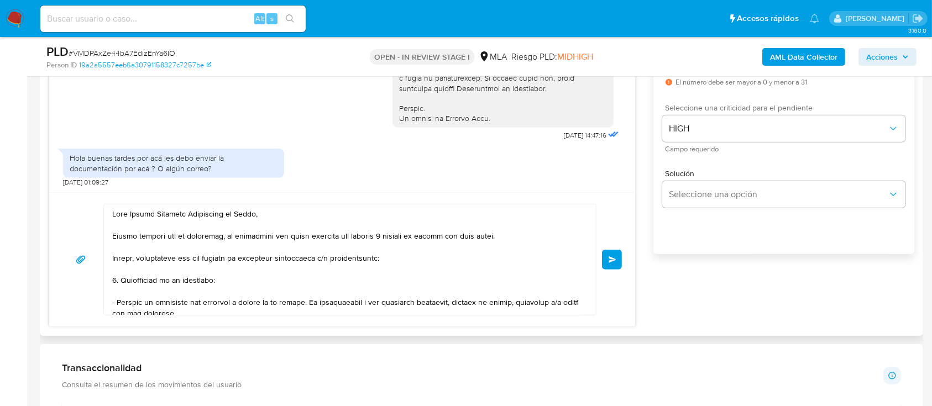
click at [617, 261] on button "Enviar" at bounding box center [612, 260] width 20 height 20
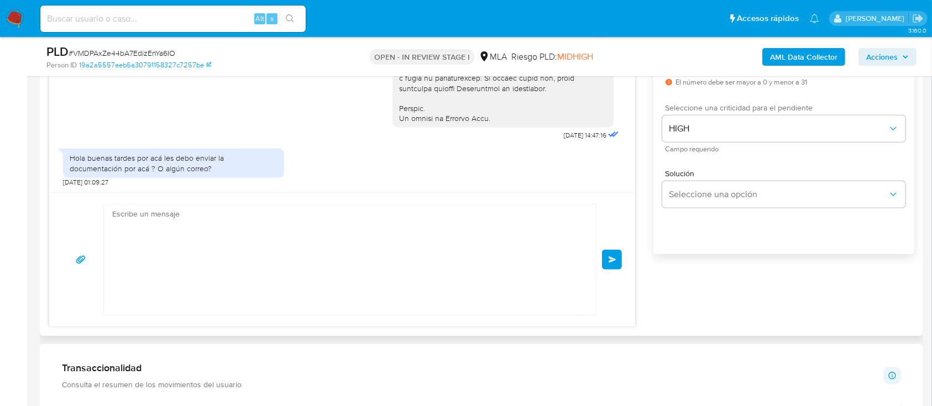
scroll to position [939, 0]
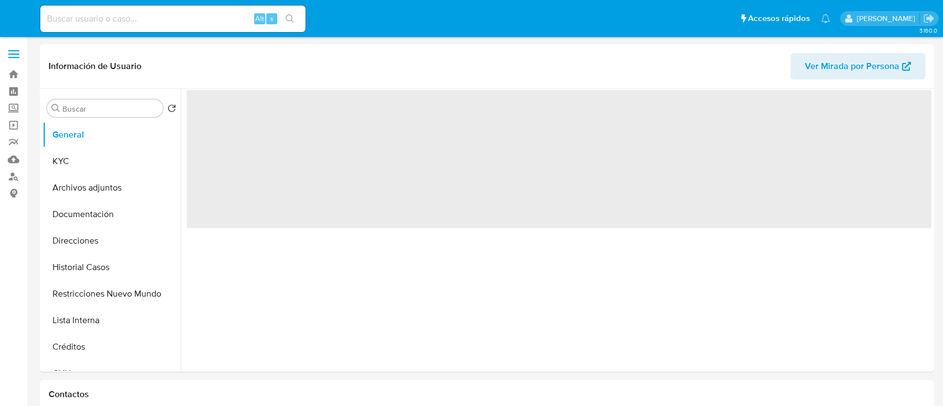
select select "10"
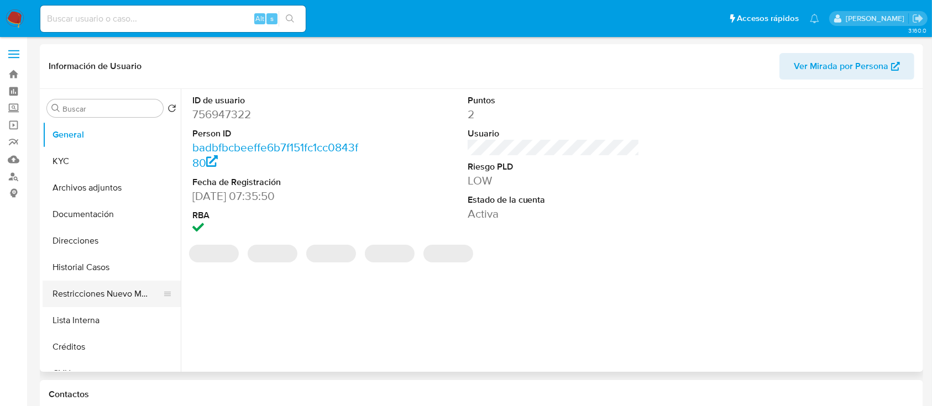
click at [124, 293] on button "Restricciones Nuevo Mundo" at bounding box center [107, 294] width 129 height 27
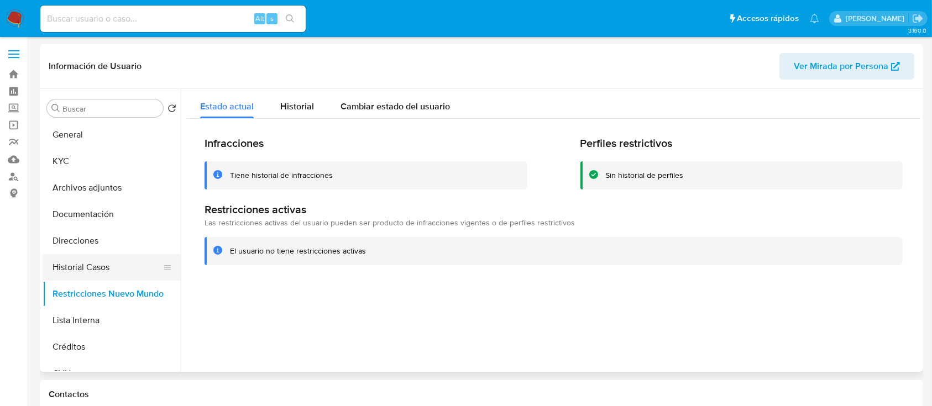
click at [120, 275] on button "Historial Casos" at bounding box center [107, 267] width 129 height 27
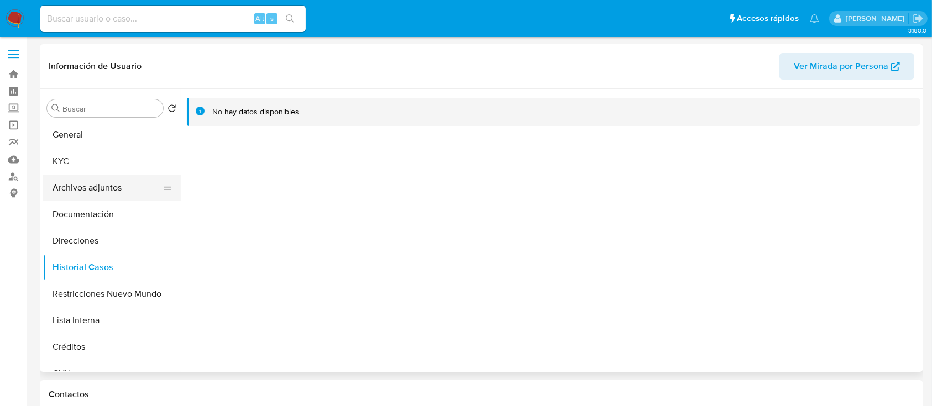
click at [108, 184] on button "Archivos adjuntos" at bounding box center [107, 188] width 129 height 27
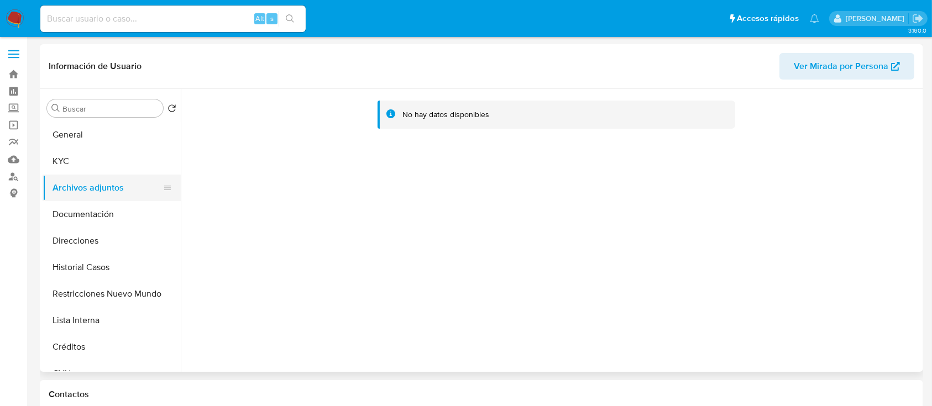
click at [113, 201] on button "Archivos adjuntos" at bounding box center [107, 188] width 129 height 27
click at [116, 213] on button "Documentación" at bounding box center [107, 214] width 129 height 27
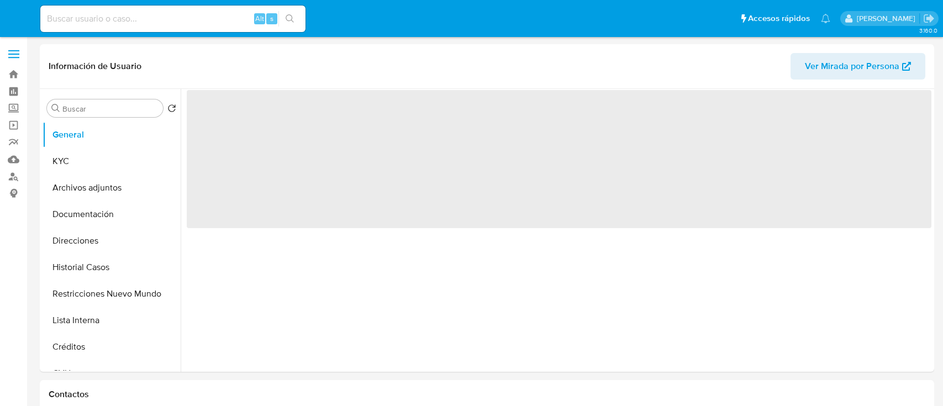
select select "10"
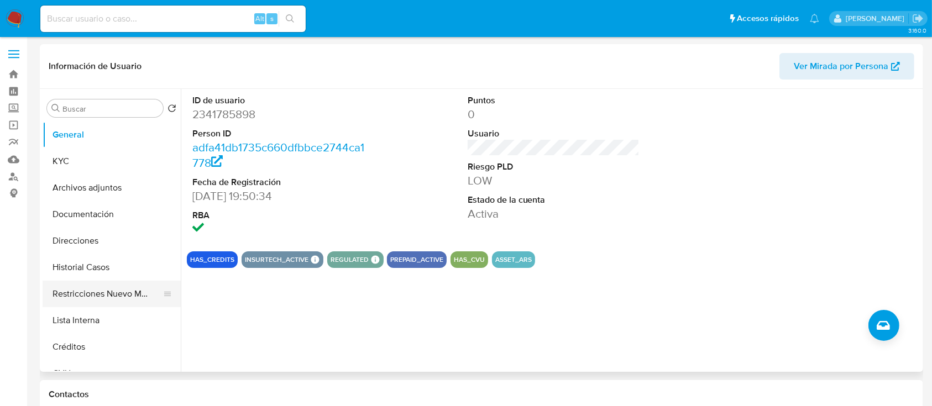
click at [120, 293] on button "Restricciones Nuevo Mundo" at bounding box center [107, 294] width 129 height 27
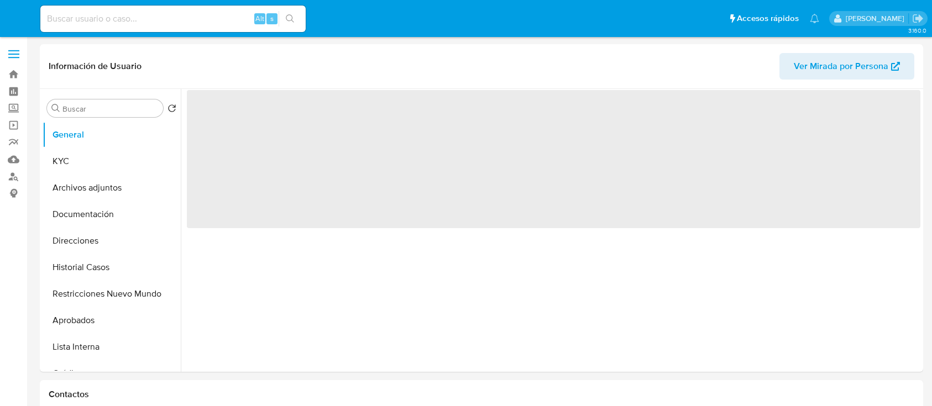
select select "10"
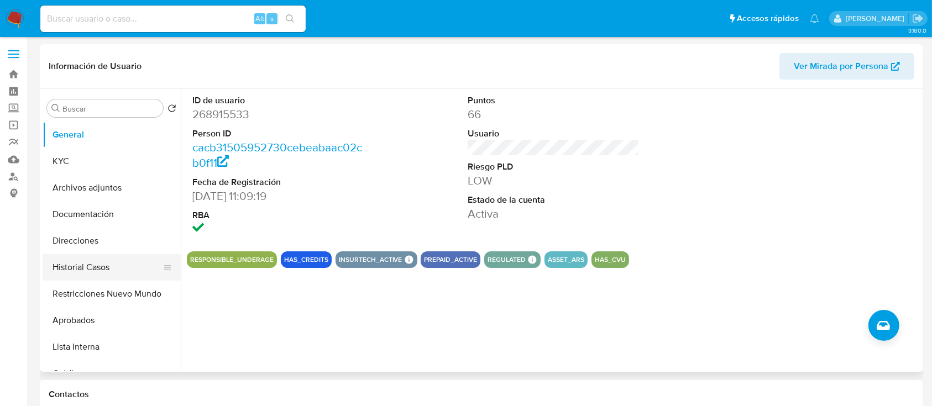
click at [100, 279] on button "Historial Casos" at bounding box center [107, 267] width 129 height 27
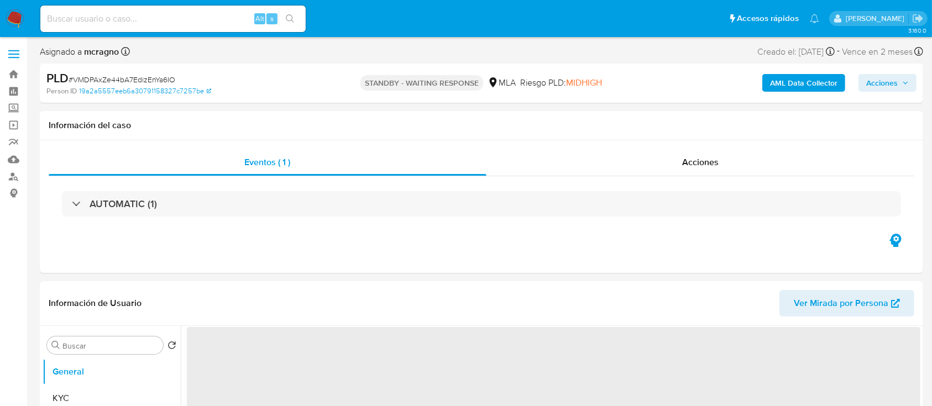
select select "10"
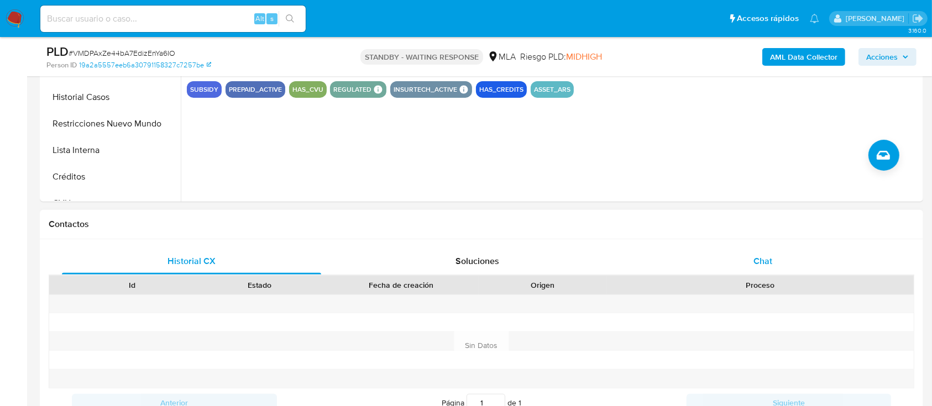
click at [787, 259] on div "Chat" at bounding box center [762, 261] width 259 height 27
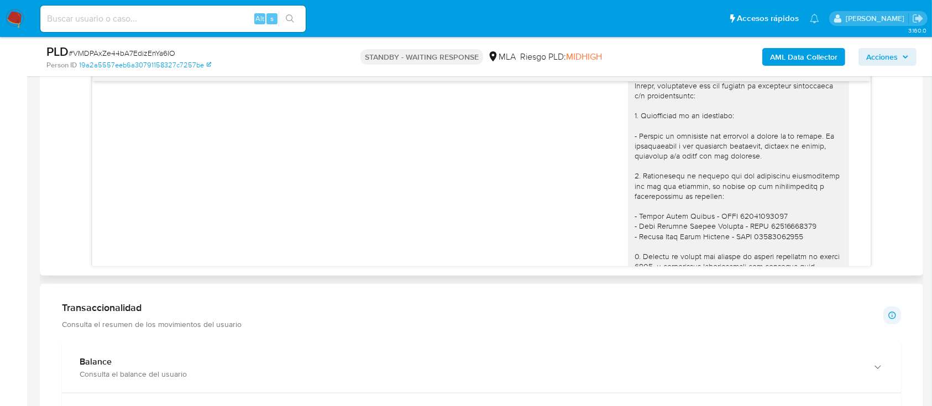
scroll to position [738, 0]
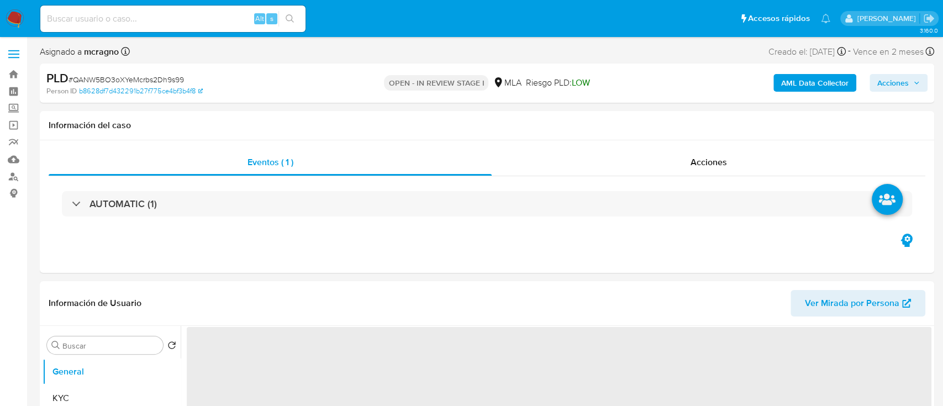
select select "10"
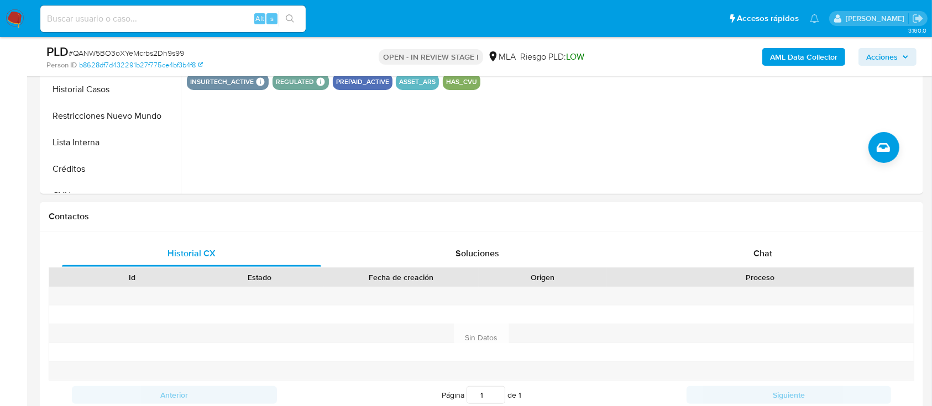
scroll to position [442, 0]
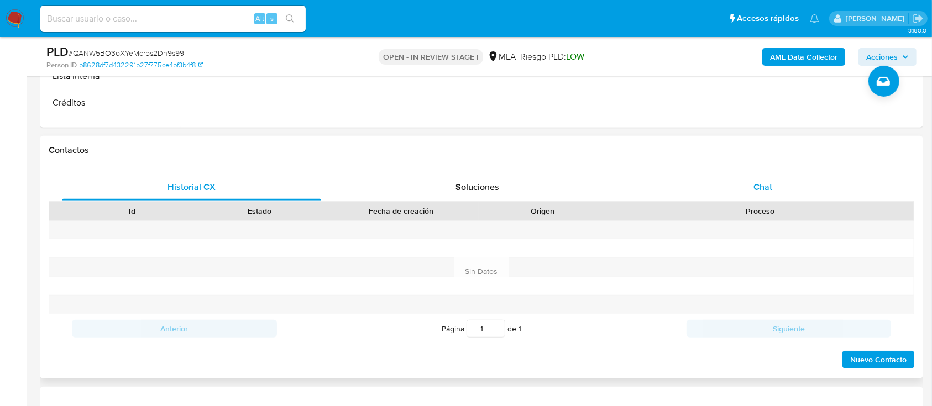
click at [800, 191] on div "Chat" at bounding box center [762, 187] width 259 height 27
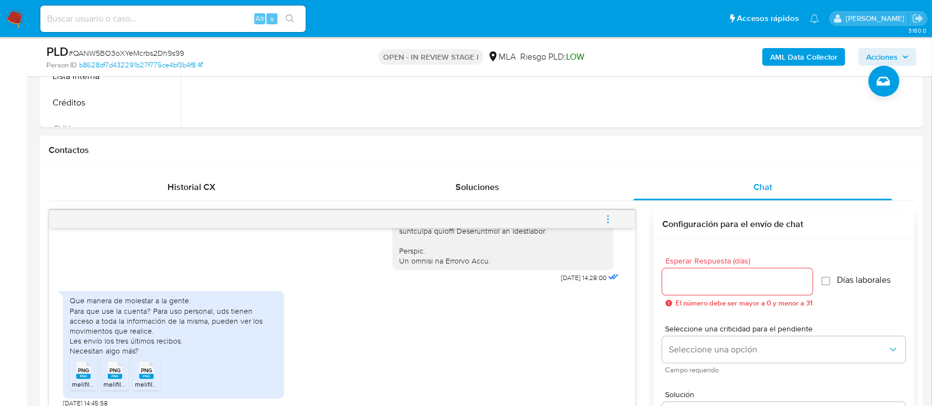
scroll to position [516, 0]
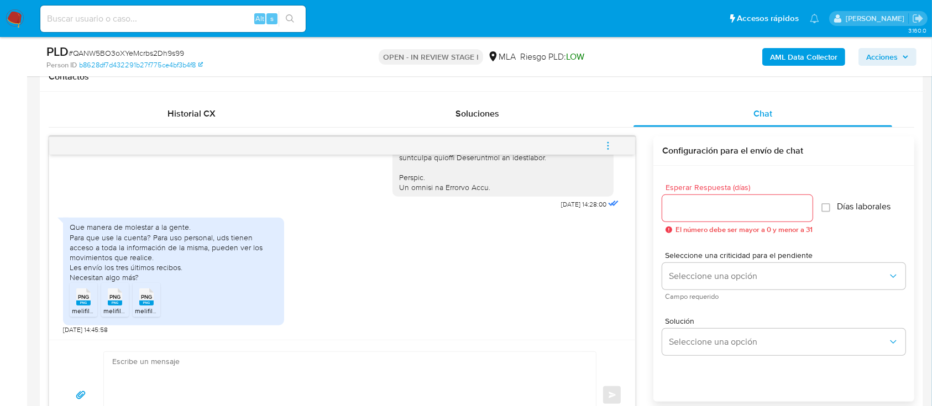
click at [87, 306] on icon "PNG" at bounding box center [83, 296] width 14 height 19
click at [117, 305] on icon "PNG" at bounding box center [115, 296] width 14 height 19
click at [150, 295] on span "PNG" at bounding box center [146, 296] width 11 height 7
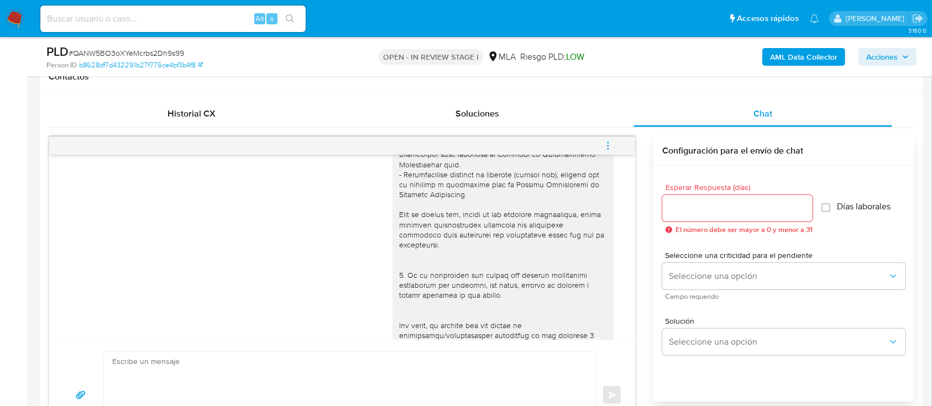
scroll to position [130, 0]
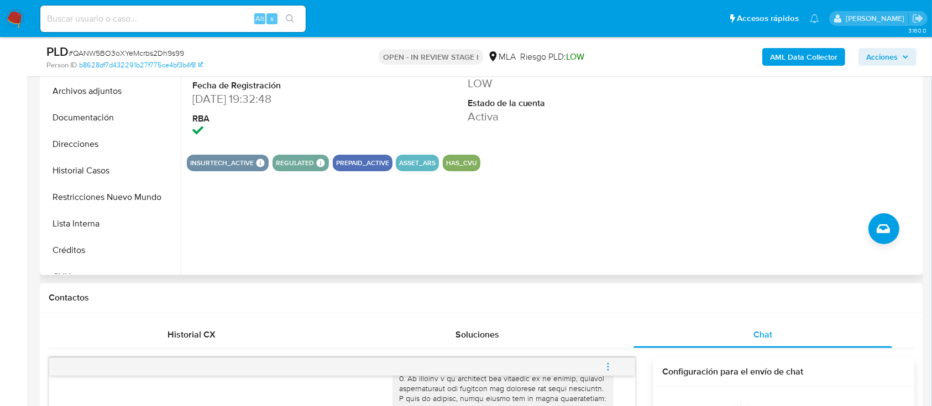
click at [128, 205] on button "Restricciones Nuevo Mundo" at bounding box center [112, 197] width 138 height 27
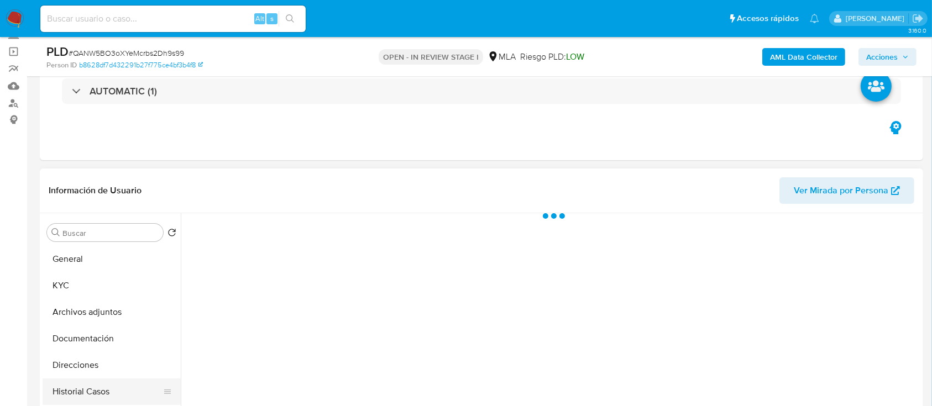
click at [81, 384] on button "Historial Casos" at bounding box center [107, 392] width 129 height 27
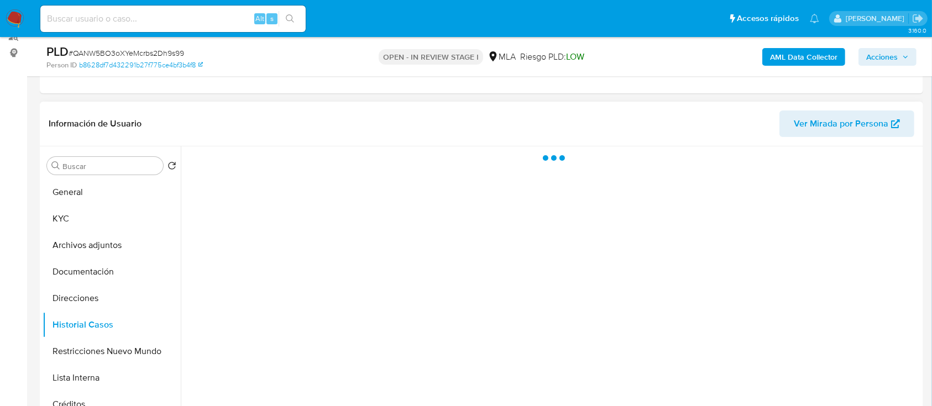
scroll to position [221, 0]
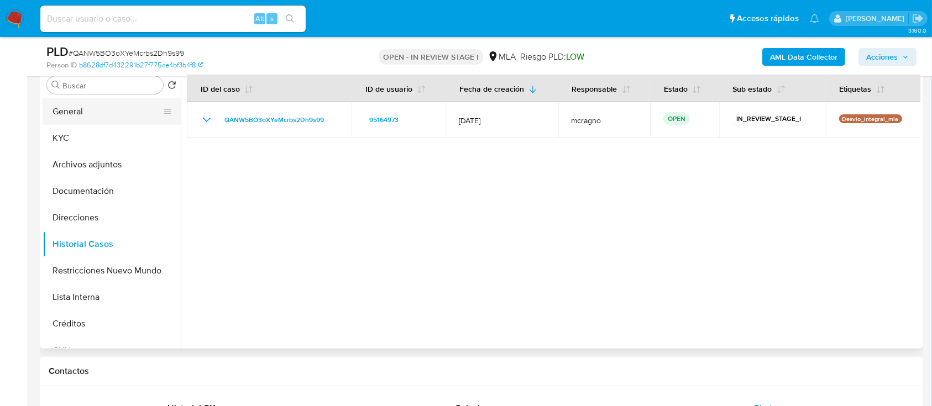
click at [93, 113] on button "General" at bounding box center [107, 111] width 129 height 27
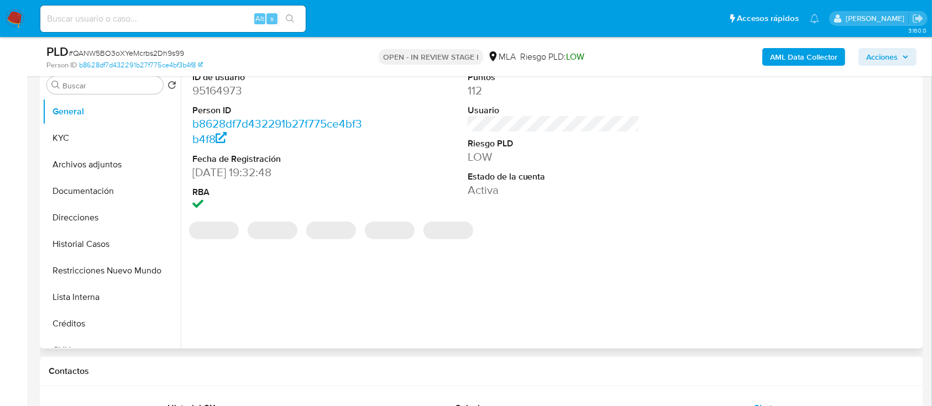
click at [226, 91] on dd "95164973" at bounding box center [278, 90] width 172 height 15
copy dd "95164973"
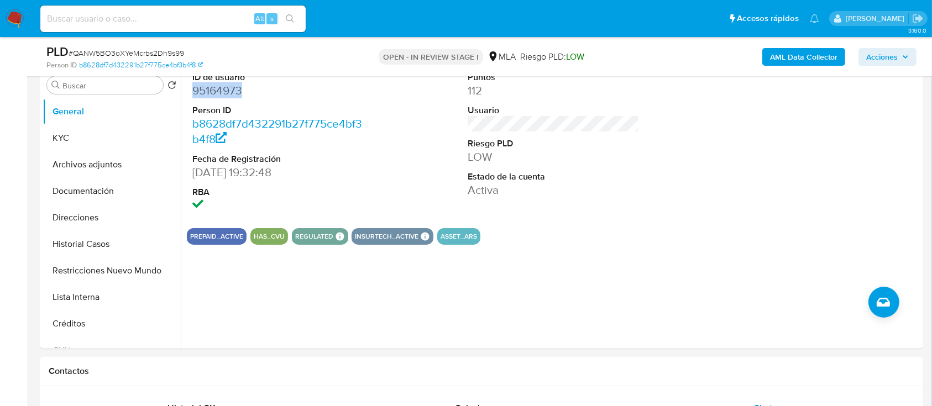
click at [780, 48] on b "AML Data Collector" at bounding box center [803, 57] width 67 height 18
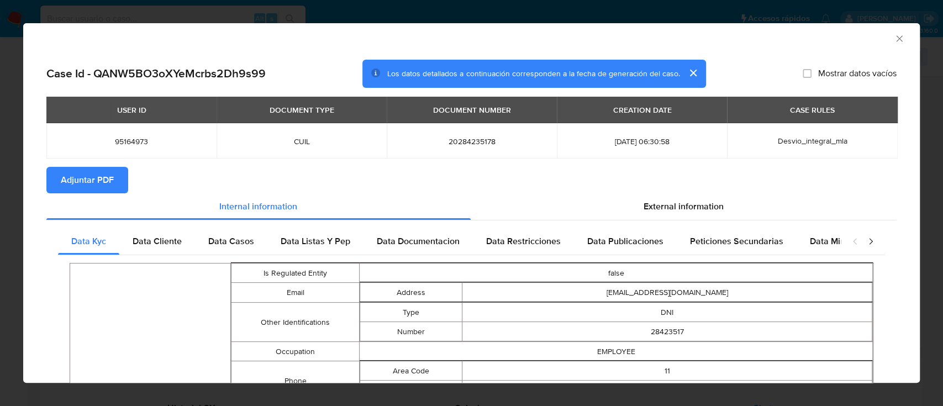
click at [90, 174] on span "Adjuntar PDF" at bounding box center [87, 180] width 53 height 24
click at [894, 37] on icon "Cerrar ventana" at bounding box center [899, 38] width 11 height 11
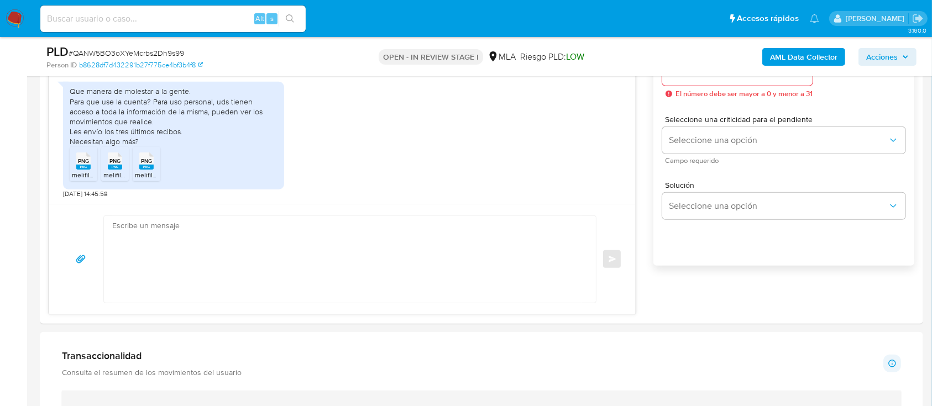
scroll to position [737, 0]
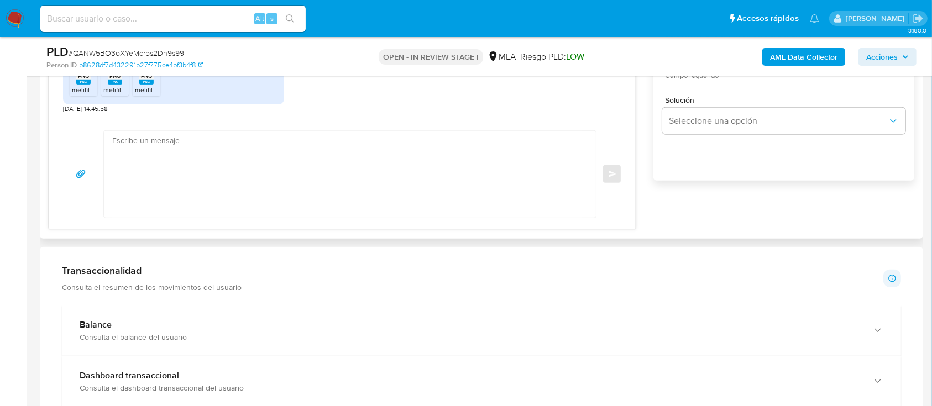
click at [357, 183] on textarea at bounding box center [347, 174] width 470 height 87
paste textarea "Hola, ¡Muchas gracias por tu respuesta! Confirmamos la recepción de la document…"
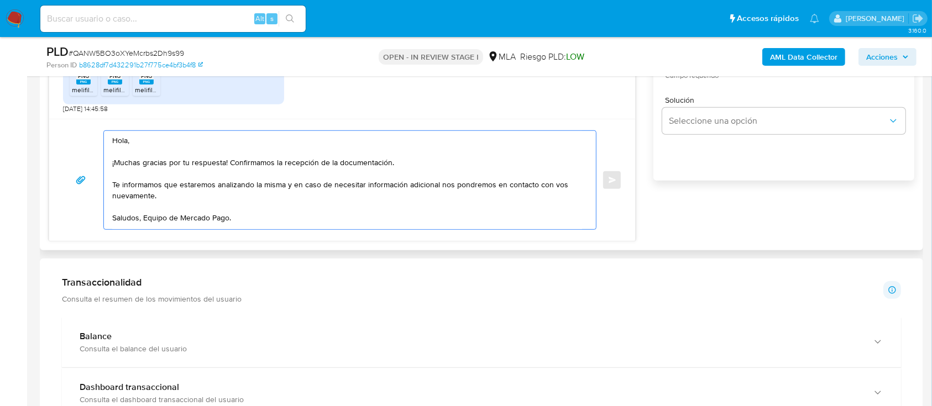
drag, startPoint x: 164, startPoint y: 195, endPoint x: 112, endPoint y: 185, distance: 52.9
click at [112, 185] on textarea "Hola, ¡Muchas gracias por tu respuesta! Confirmamos la recepción de la document…" at bounding box center [347, 180] width 470 height 98
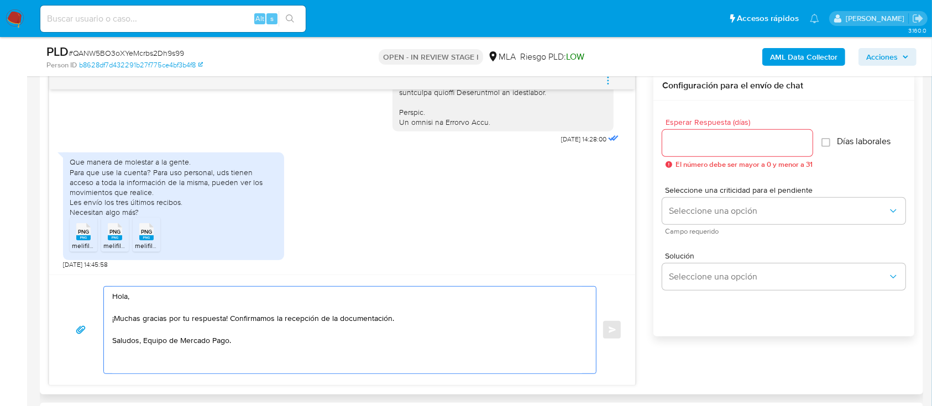
scroll to position [516, 0]
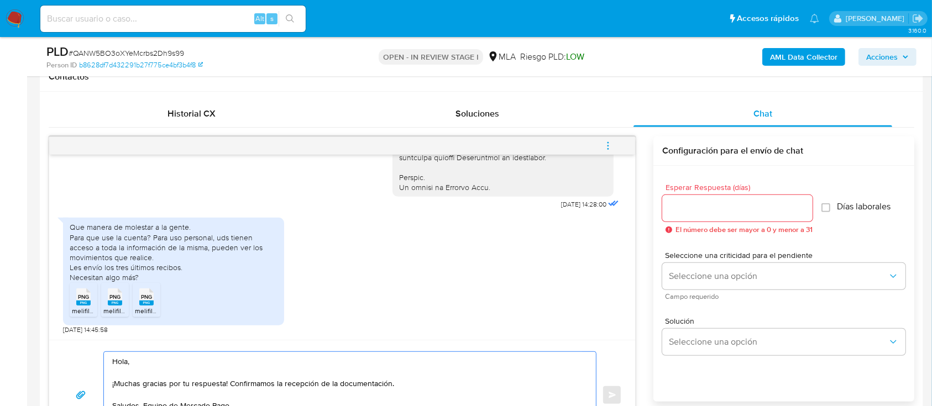
type textarea "Hola, ¡Muchas gracias por tu respuesta! Confirmamos la recepción de la document…"
click at [672, 203] on input "Esperar Respuesta (días)" at bounding box center [737, 208] width 150 height 14
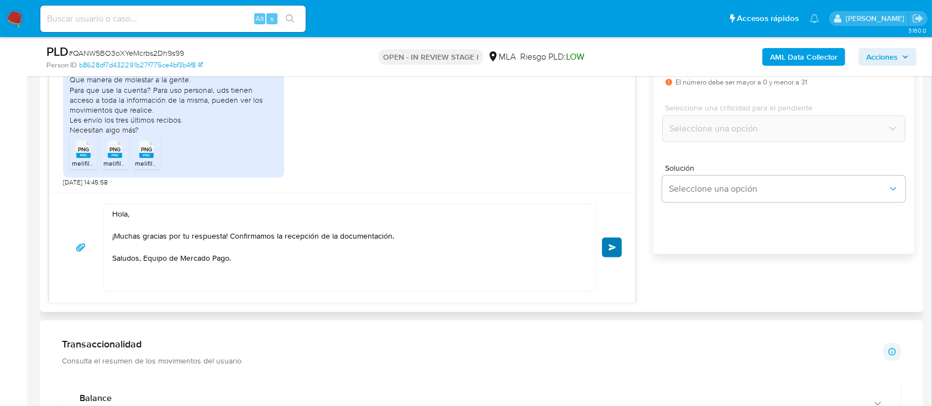
type input "0"
click at [618, 255] on button "Enviar" at bounding box center [612, 248] width 20 height 20
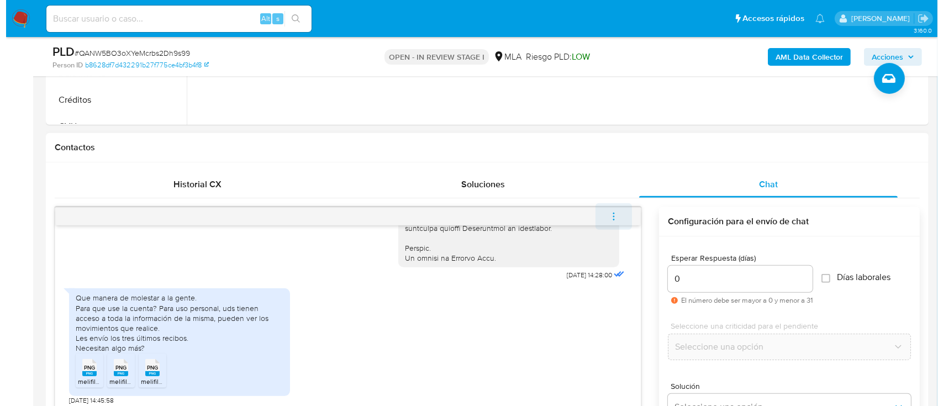
scroll to position [442, 0]
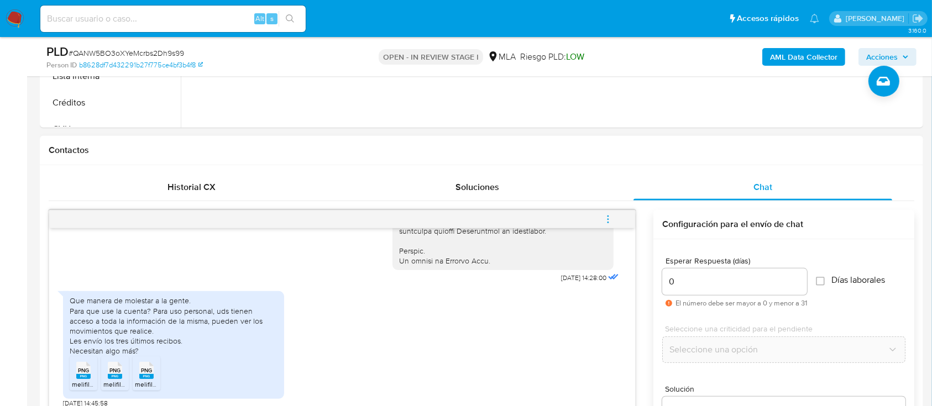
click at [612, 216] on icon "menu-action" at bounding box center [608, 219] width 10 height 10
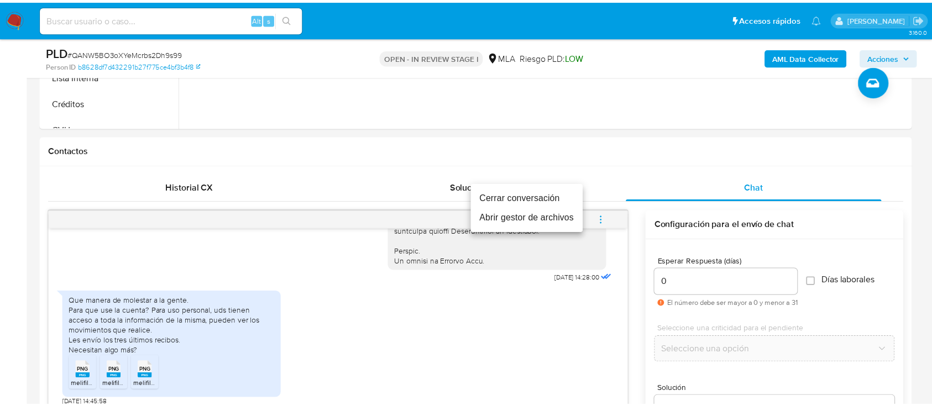
scroll to position [665, 0]
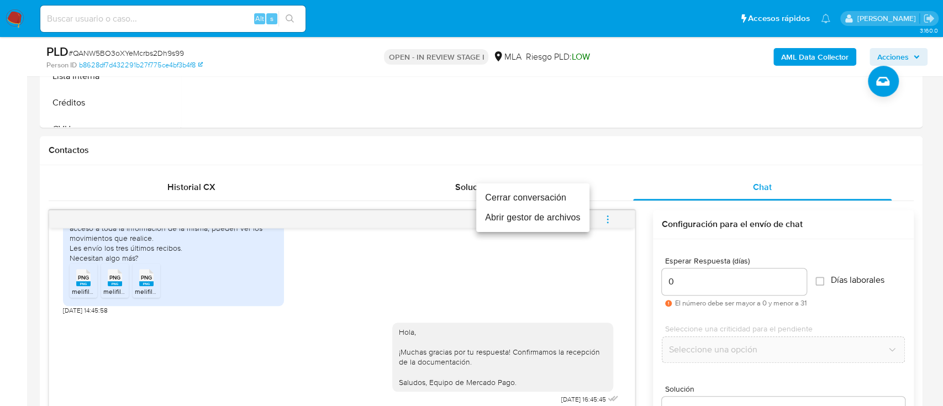
click at [544, 193] on li "Cerrar conversación" at bounding box center [532, 198] width 113 height 20
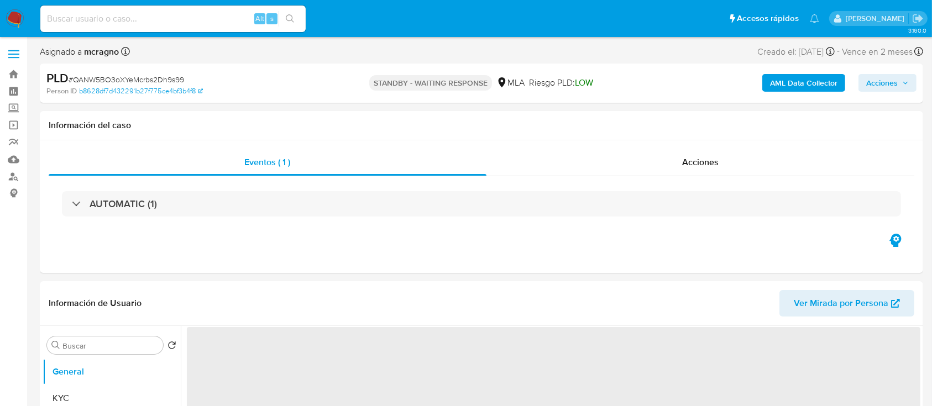
select select "10"
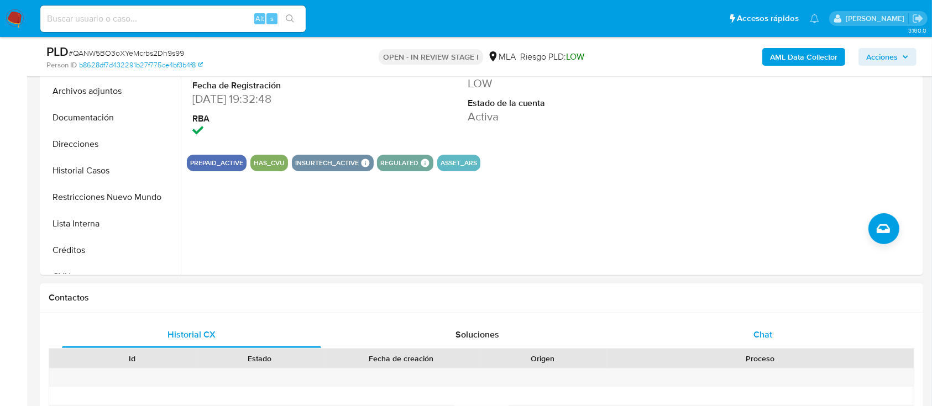
click at [816, 332] on div "Chat" at bounding box center [762, 335] width 259 height 27
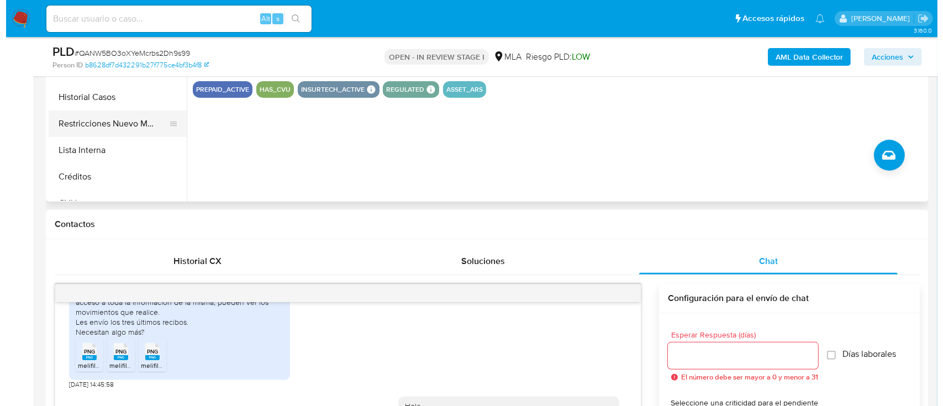
scroll to position [221, 0]
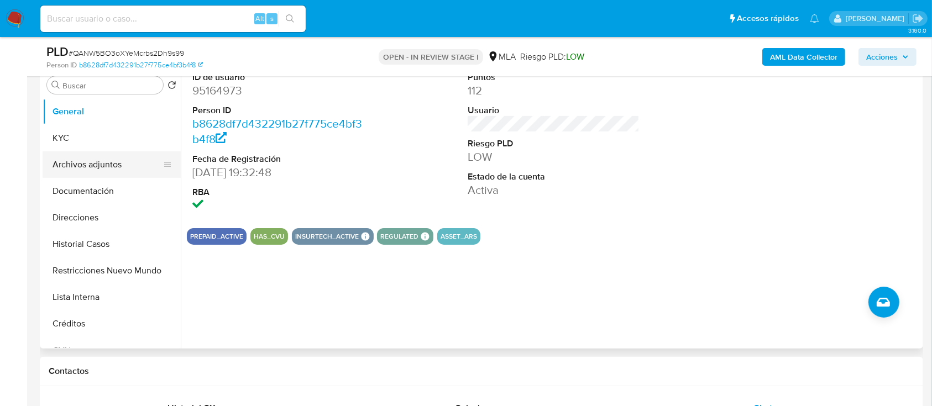
click at [87, 169] on button "Archivos adjuntos" at bounding box center [107, 164] width 129 height 27
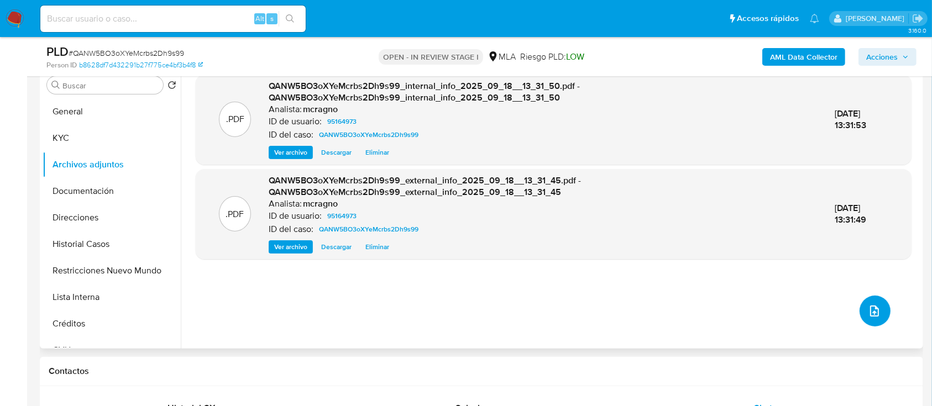
click at [874, 307] on icon "upload-file" at bounding box center [874, 311] width 13 height 13
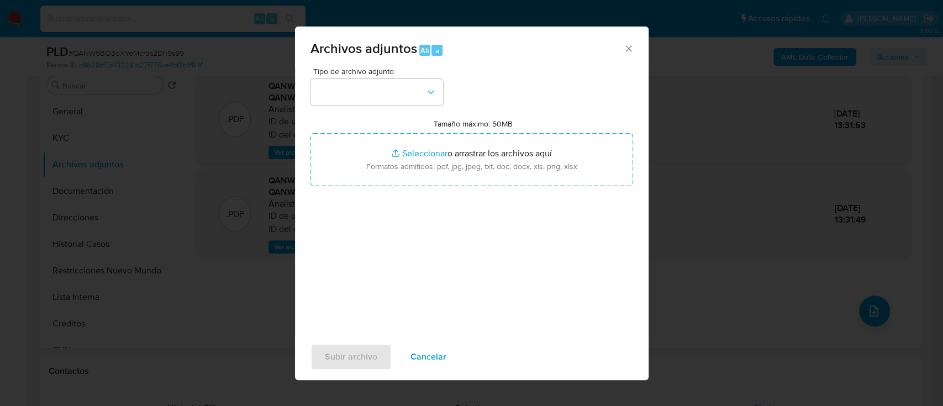
click at [354, 108] on div "Tipo de archivo adjunto Tamaño máximo: 50MB Seleccionar archivos Seleccionar o …" at bounding box center [472, 197] width 323 height 261
click at [373, 93] on button "button" at bounding box center [377, 92] width 133 height 27
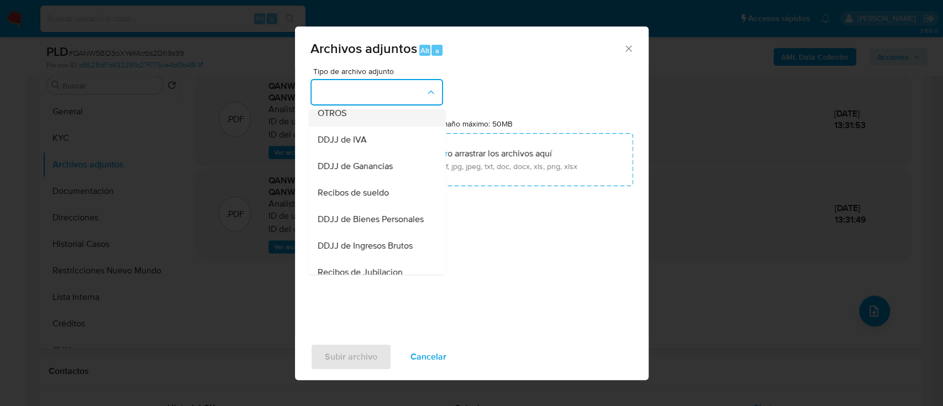
drag, startPoint x: 375, startPoint y: 134, endPoint x: 464, endPoint y: 172, distance: 96.8
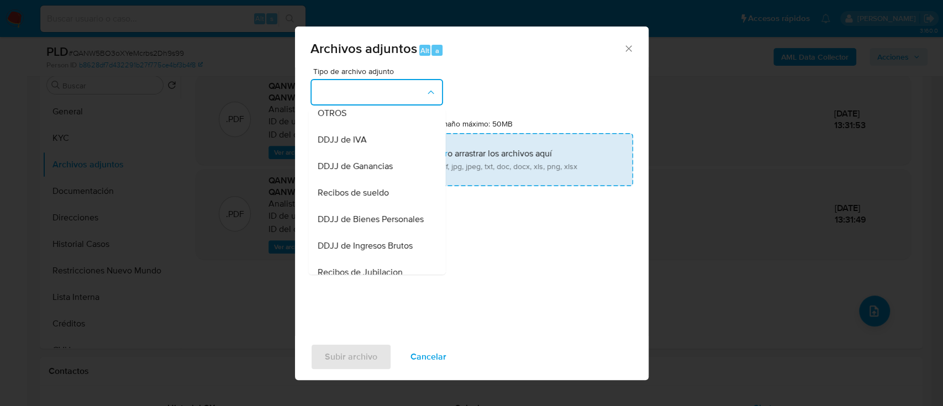
click at [375, 127] on div "OTROS" at bounding box center [373, 113] width 113 height 27
click at [464, 172] on input "Tamaño máximo: 50MB Seleccionar archivos" at bounding box center [472, 159] width 323 height 53
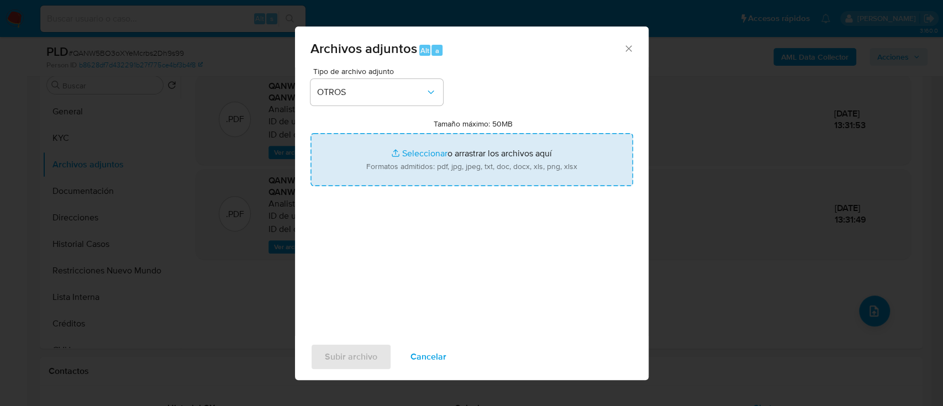
type input "C:\fakepath\95164973 - Movimientos.xlsx"
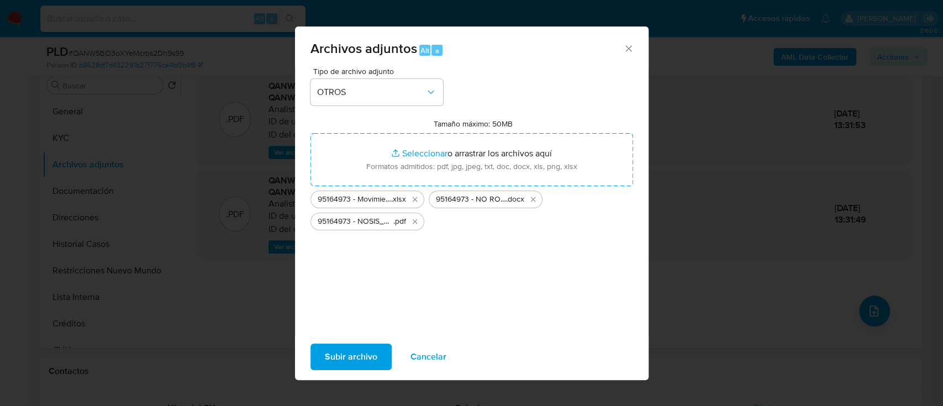
click at [342, 347] on span "Subir archivo" at bounding box center [351, 357] width 53 height 24
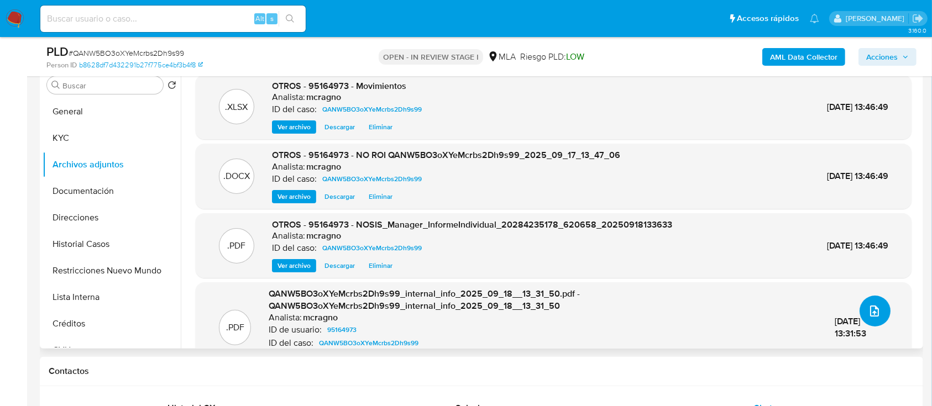
click at [870, 315] on icon "upload-file" at bounding box center [874, 311] width 9 height 11
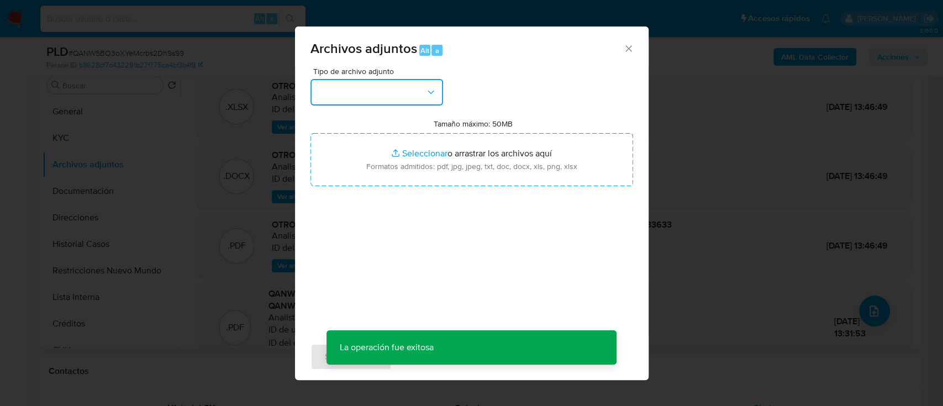
click at [357, 97] on button "button" at bounding box center [377, 92] width 133 height 27
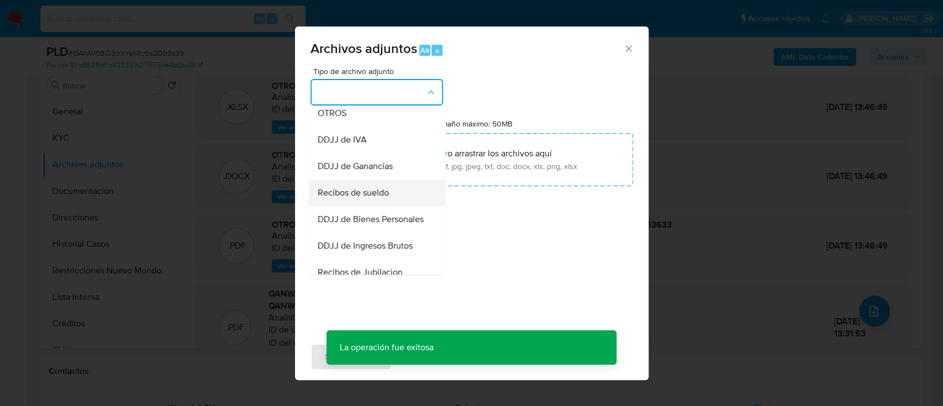
click at [390, 201] on div "Recibos de sueldo" at bounding box center [373, 193] width 113 height 27
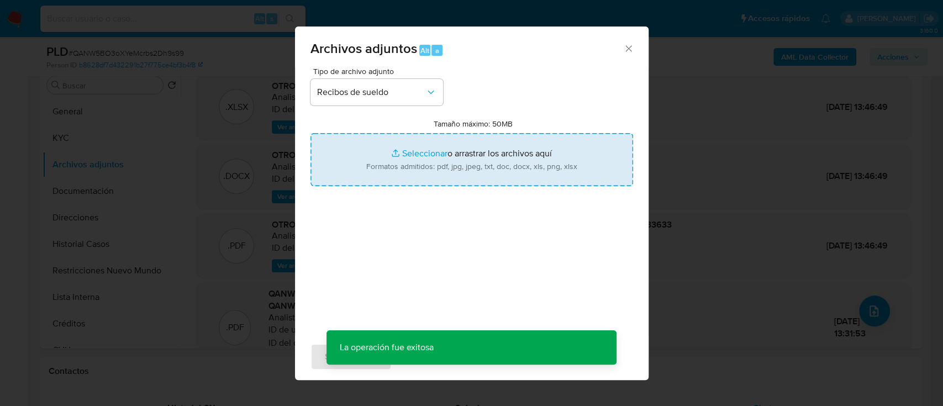
click at [443, 167] on input "Tamaño máximo: 50MB Seleccionar archivos" at bounding box center [472, 159] width 323 height 53
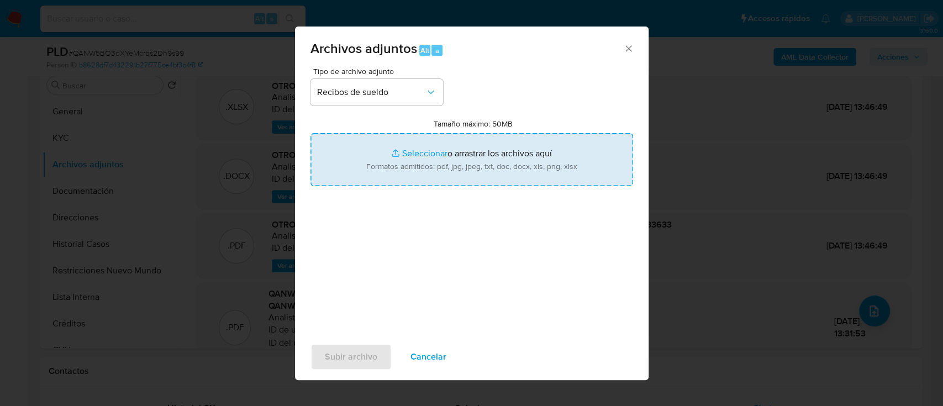
type input "C:\fakepath\95164973 - Recibos de sueldo junio – agosto 2025.pdf"
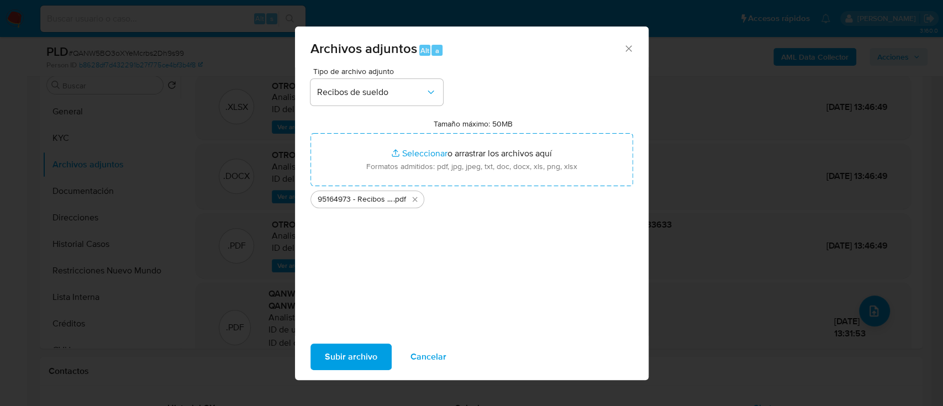
click at [375, 364] on span "Subir archivo" at bounding box center [351, 357] width 53 height 24
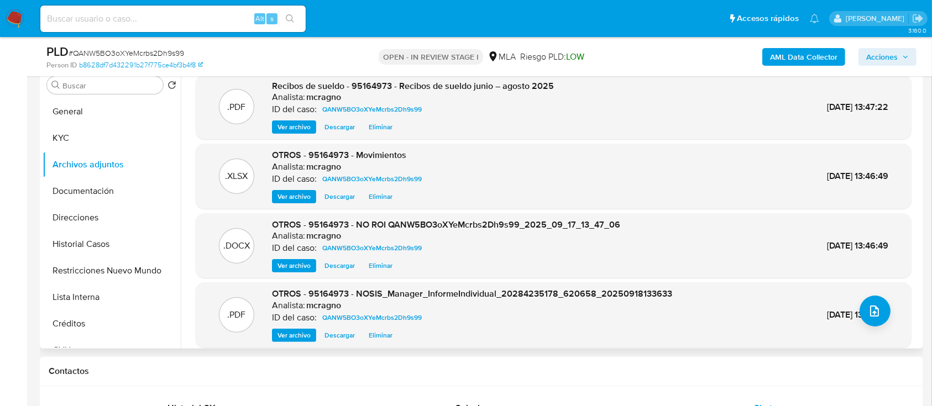
drag, startPoint x: 90, startPoint y: 116, endPoint x: 184, endPoint y: 138, distance: 95.9
click at [93, 116] on button "General" at bounding box center [112, 111] width 138 height 27
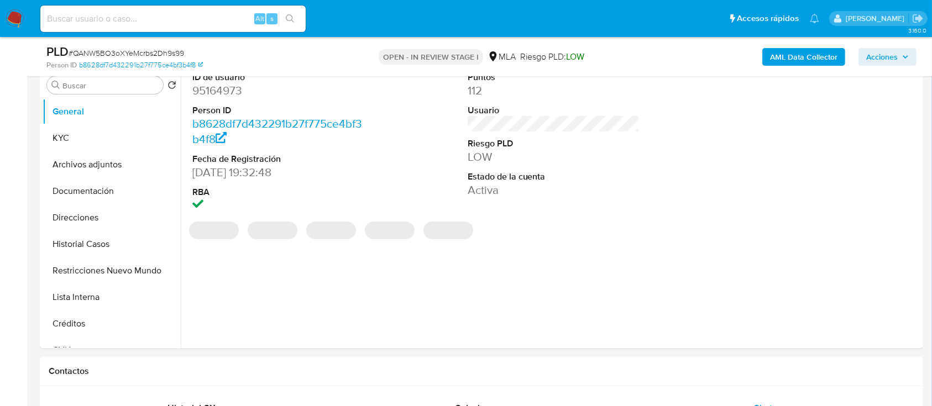
click at [887, 57] on span "Acciones" at bounding box center [882, 57] width 32 height 18
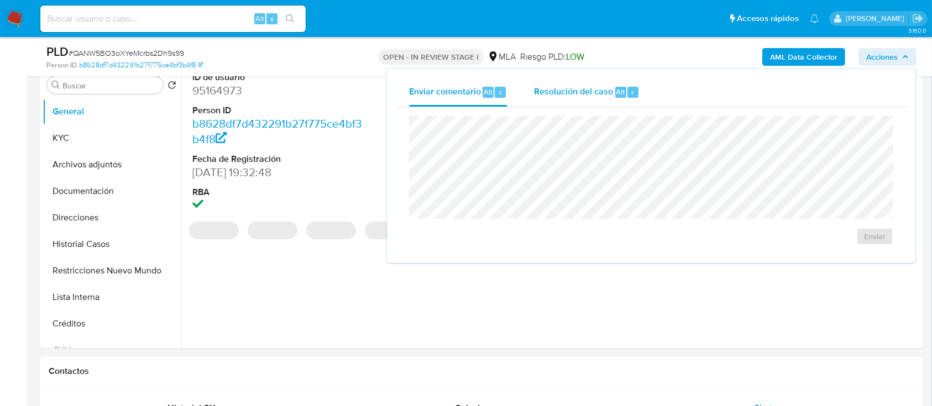
click at [621, 91] on span "Alt" at bounding box center [620, 92] width 9 height 11
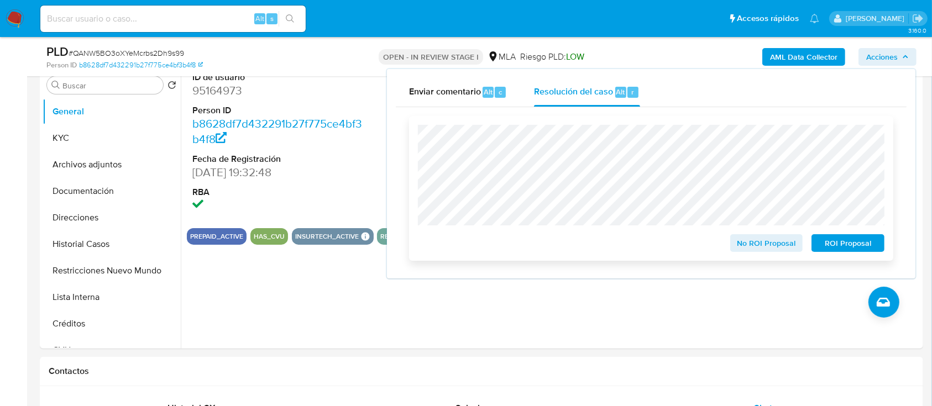
click at [765, 240] on span "No ROI Proposal" at bounding box center [766, 242] width 57 height 15
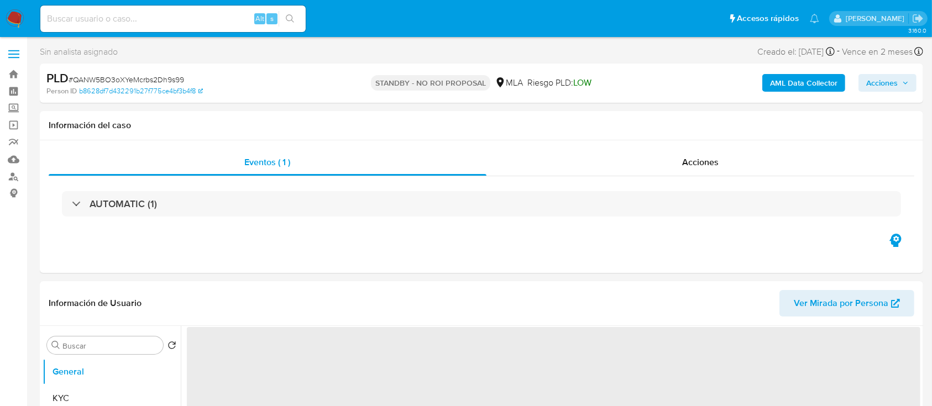
select select "10"
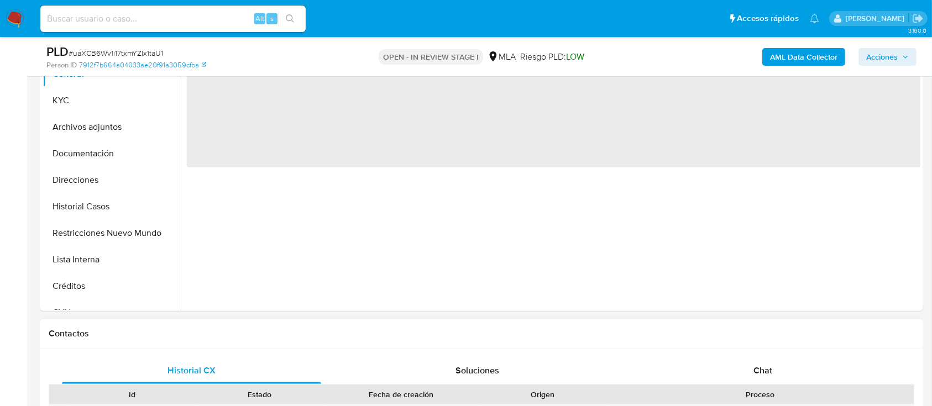
scroll to position [368, 0]
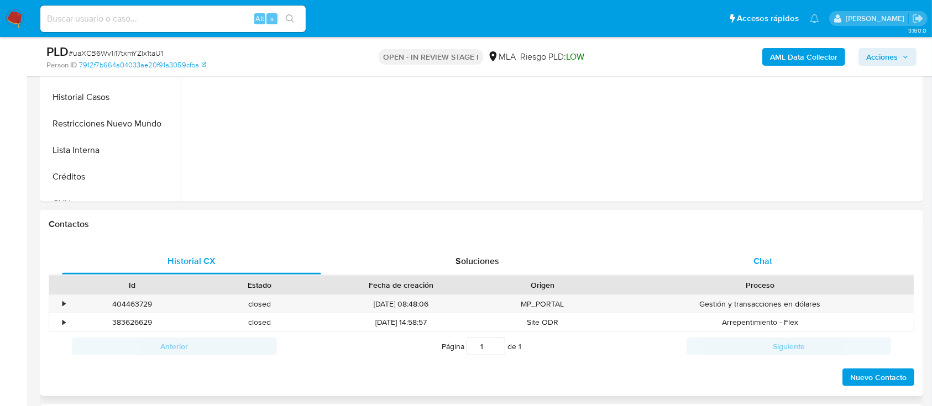
click at [832, 260] on div "Chat" at bounding box center [762, 261] width 259 height 27
select select "10"
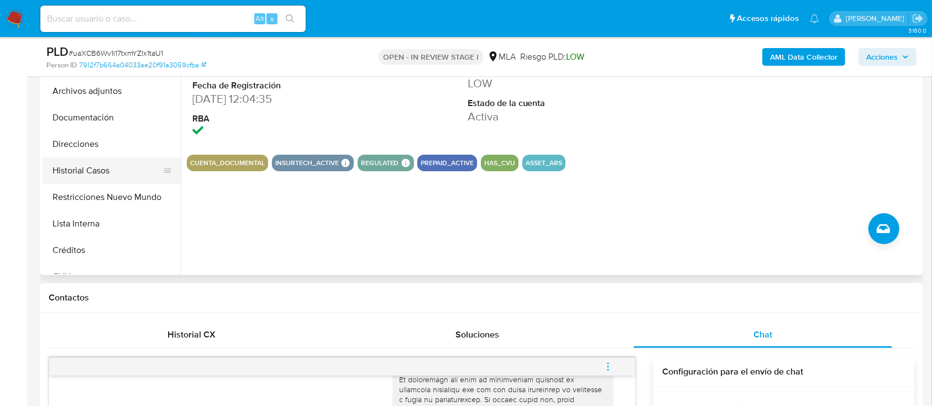
scroll to position [147, 0]
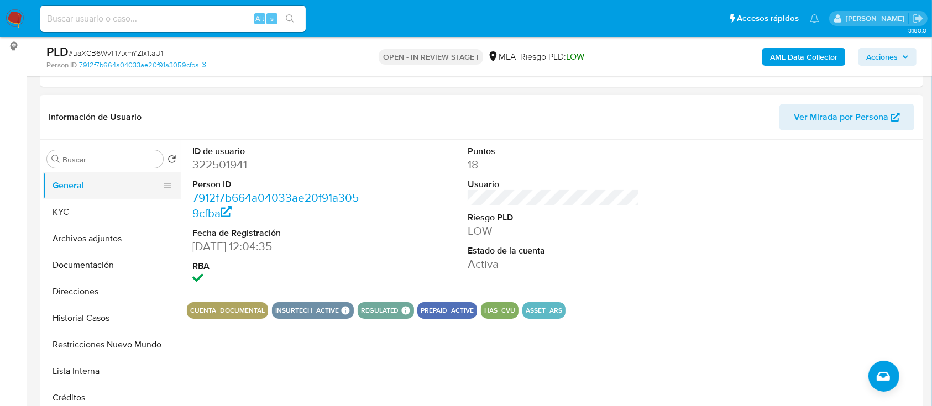
click at [98, 184] on button "General" at bounding box center [107, 185] width 129 height 27
click at [105, 321] on button "Historial Casos" at bounding box center [107, 318] width 129 height 27
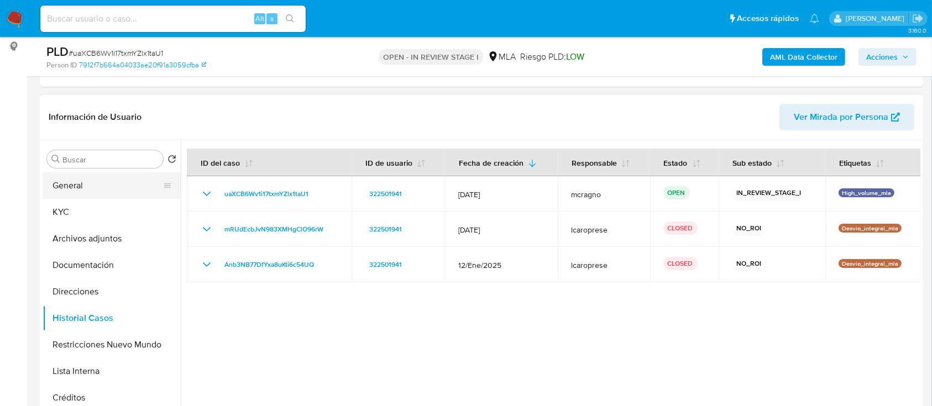
click at [109, 189] on button "General" at bounding box center [107, 185] width 129 height 27
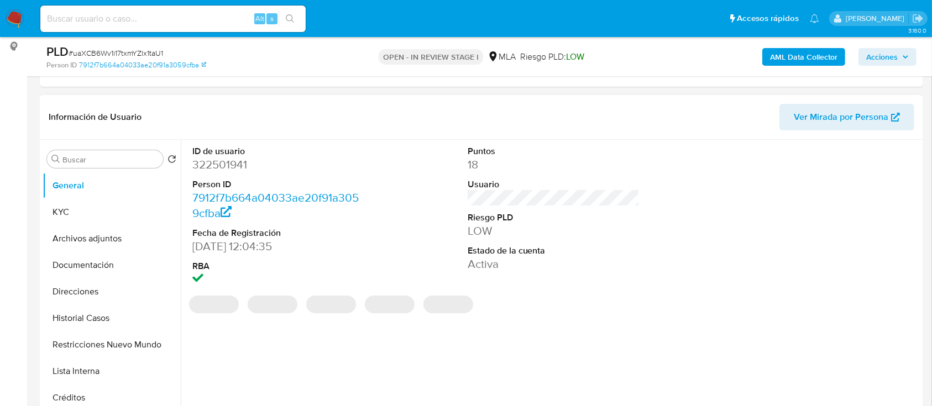
click at [230, 165] on dd "322501941" at bounding box center [278, 164] width 172 height 15
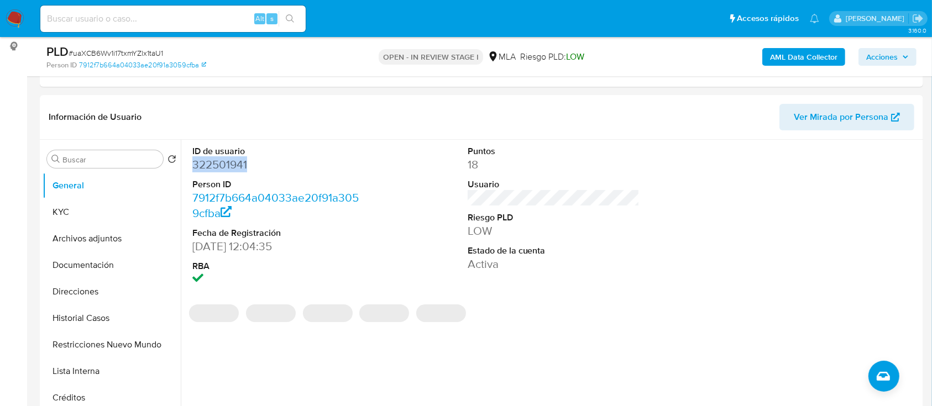
copy dd "322501941"
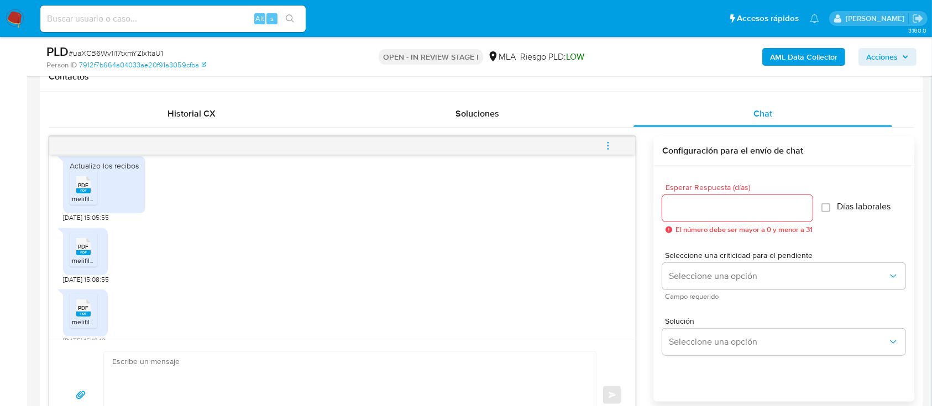
scroll to position [668, 0]
drag, startPoint x: 83, startPoint y: 210, endPoint x: 86, endPoint y: 259, distance: 48.7
click at [82, 193] on rect at bounding box center [83, 190] width 14 height 5
click at [85, 250] on span "PDF" at bounding box center [83, 246] width 11 height 7
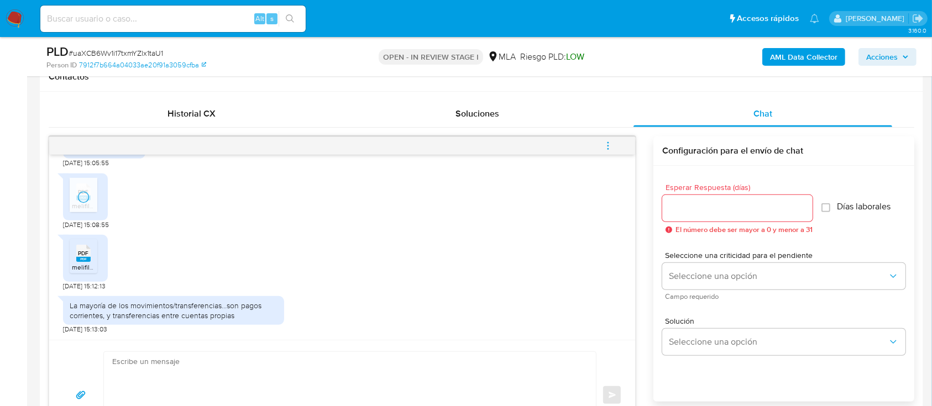
drag, startPoint x: 85, startPoint y: 252, endPoint x: 189, endPoint y: 284, distance: 108.7
click at [85, 252] on span "PDF" at bounding box center [83, 253] width 11 height 7
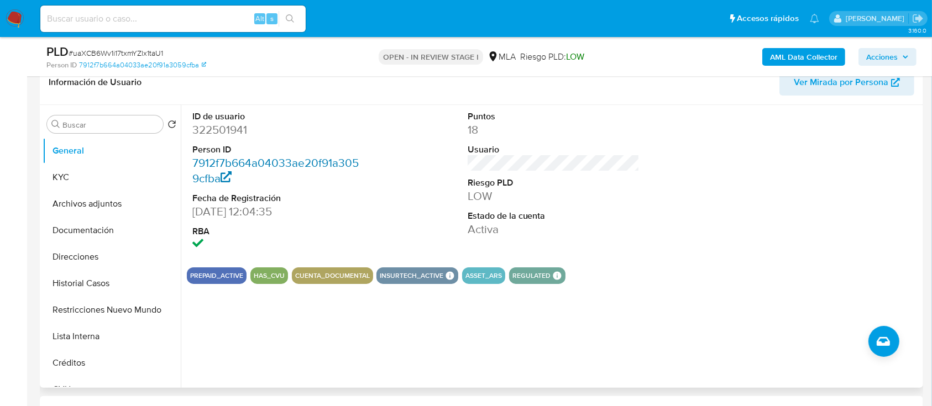
scroll to position [74, 0]
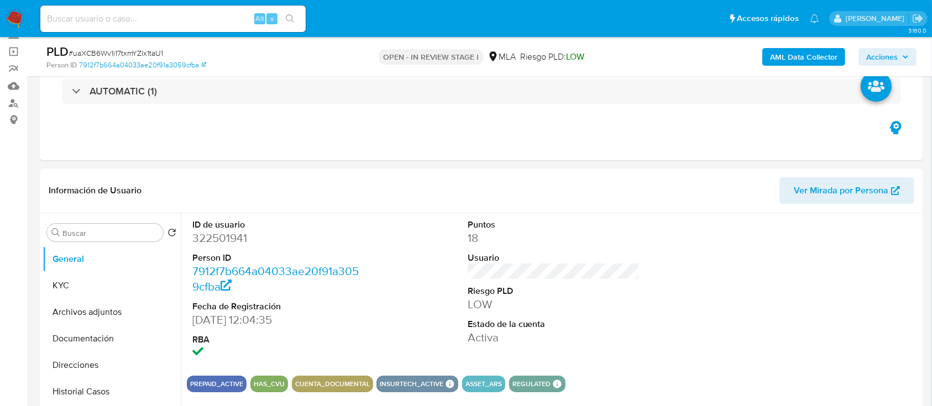
drag, startPoint x: 74, startPoint y: 280, endPoint x: 548, endPoint y: 40, distance: 531.7
click at [74, 279] on button "KYC" at bounding box center [112, 285] width 138 height 27
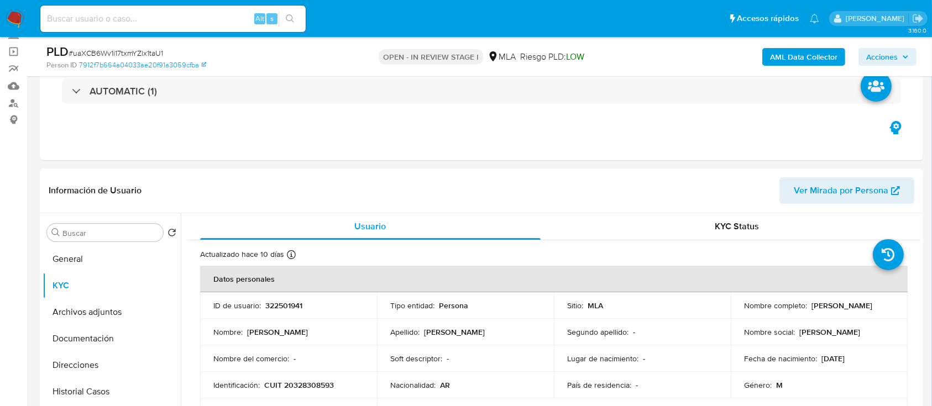
click at [827, 55] on b "AML Data Collector" at bounding box center [803, 57] width 67 height 18
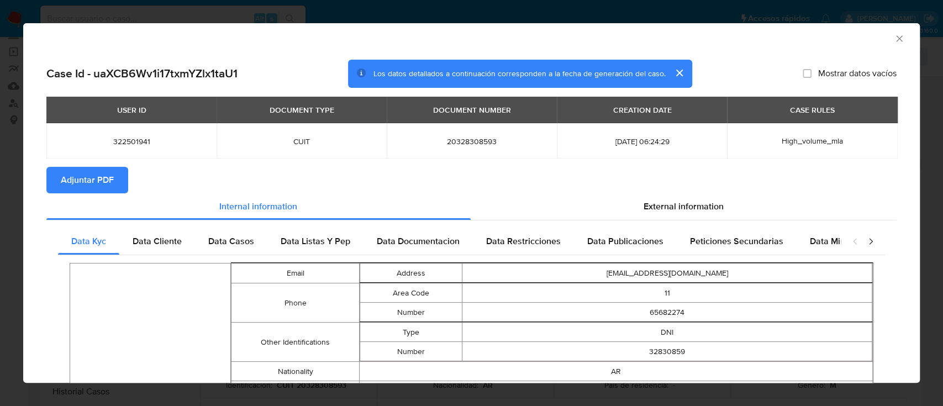
click at [113, 176] on span "Adjuntar PDF" at bounding box center [87, 180] width 53 height 24
click at [894, 38] on icon "Cerrar ventana" at bounding box center [899, 38] width 11 height 11
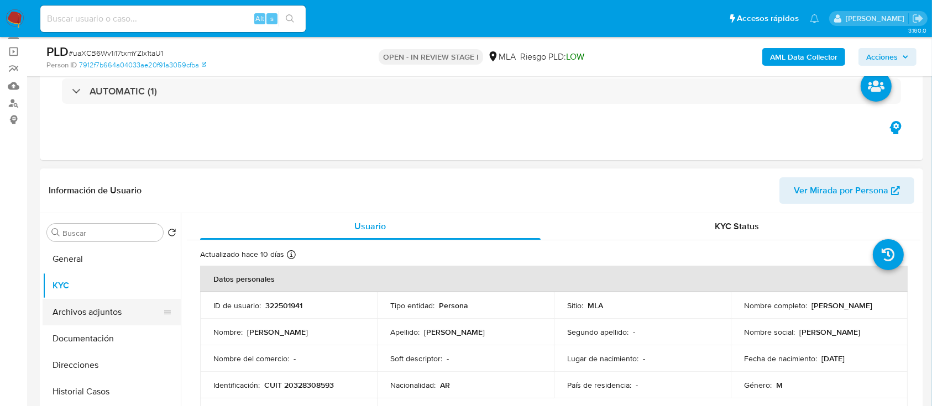
click at [123, 319] on button "Archivos adjuntos" at bounding box center [107, 312] width 129 height 27
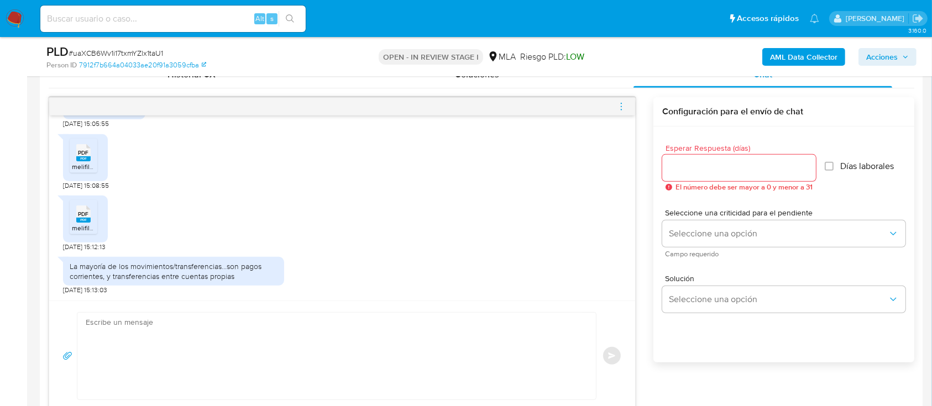
scroll to position [632, 0]
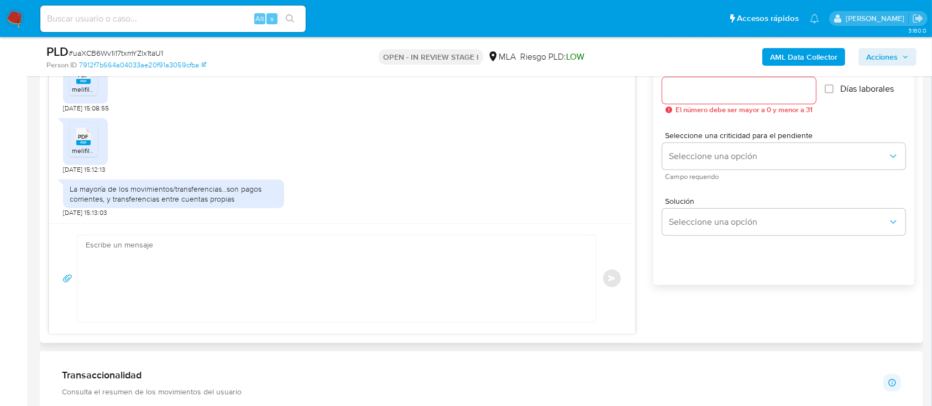
click at [272, 189] on div "La mayoría de los movimientos/transferencias...son pagos corrientes, y transfer…" at bounding box center [174, 194] width 208 height 20
click at [256, 242] on textarea at bounding box center [334, 278] width 496 height 87
paste textarea "Hola, ¡Muchas gracias por tu respuesta! Confirmamos la recepción de la document…"
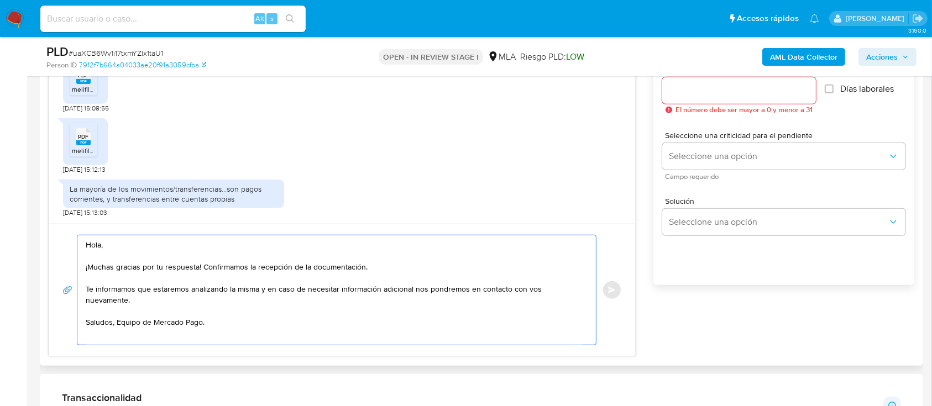
click at [230, 297] on textarea "Hola, ¡Muchas gracias por tu respuesta! Confirmamos la recepción de la document…" at bounding box center [334, 289] width 496 height 109
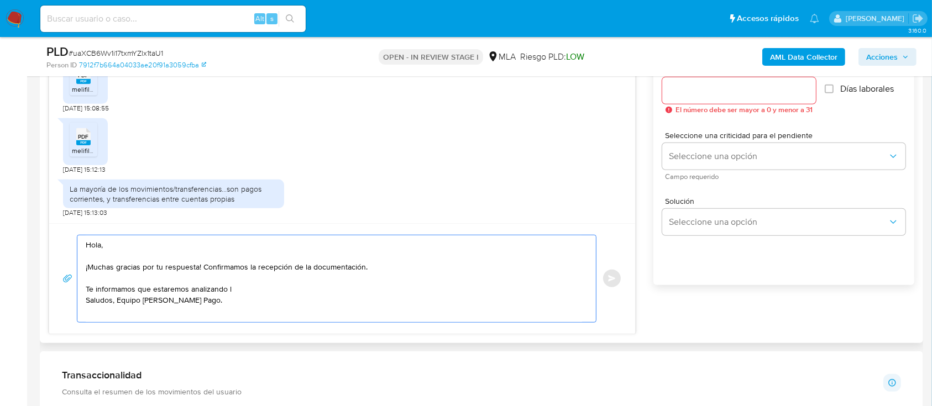
drag, startPoint x: 223, startPoint y: 291, endPoint x: 79, endPoint y: 290, distance: 144.3
click at [79, 290] on div "Hola, ¡Muchas gracias por tu respuesta! Confirmamos la recepción de la document…" at bounding box center [333, 278] width 513 height 87
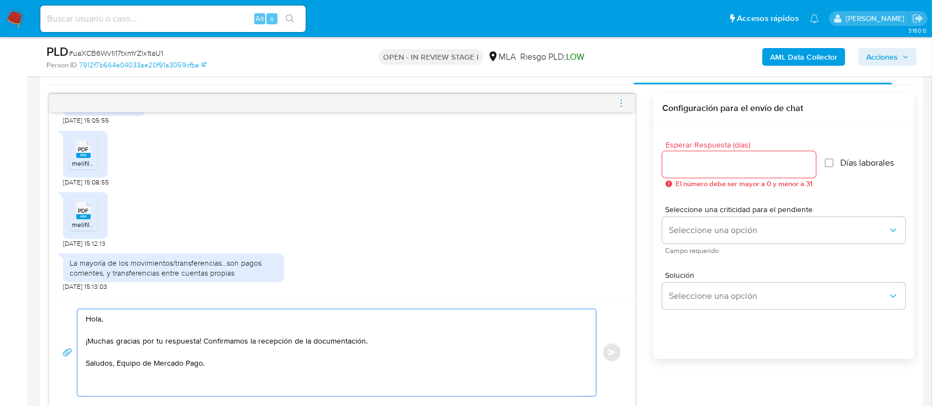
type textarea "Hola, ¡Muchas gracias por tu respuesta! Confirmamos la recepción de la document…"
click at [707, 150] on div "Esperar Respuesta (días) El número debe ser mayor a 0 y menor a 31" at bounding box center [739, 164] width 154 height 47
click at [712, 171] on div at bounding box center [739, 164] width 154 height 27
click at [712, 160] on input "Esperar Respuesta (días)" at bounding box center [739, 165] width 154 height 14
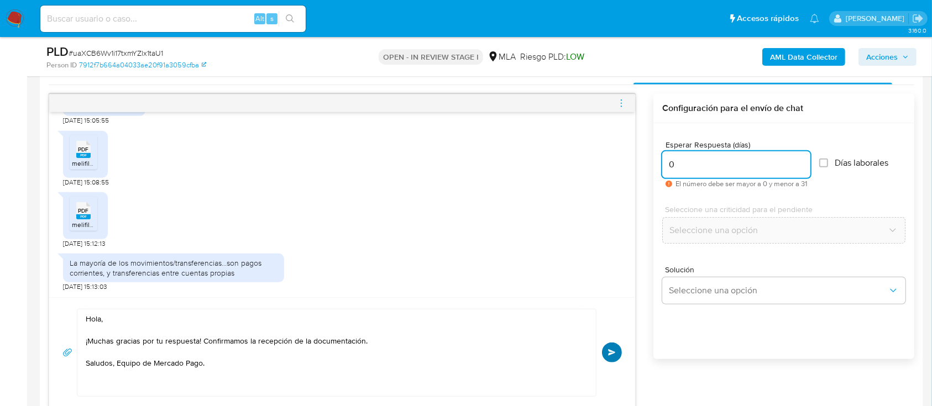
type input "0"
click at [619, 345] on button "Enviar" at bounding box center [612, 353] width 20 height 20
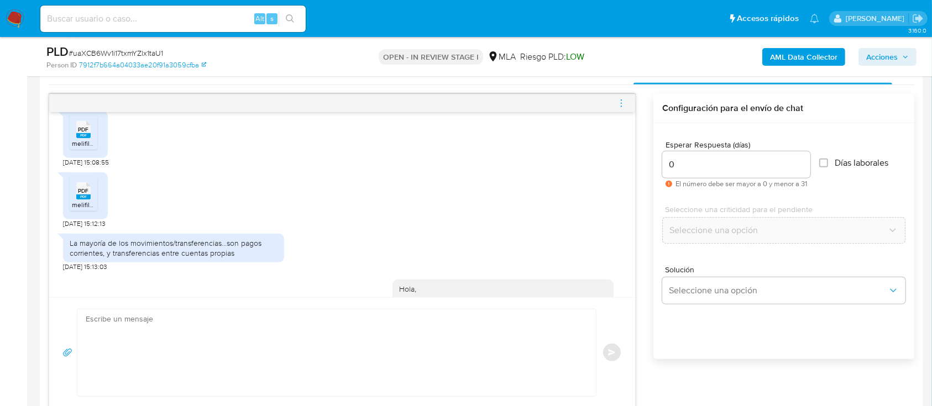
scroll to position [835, 0]
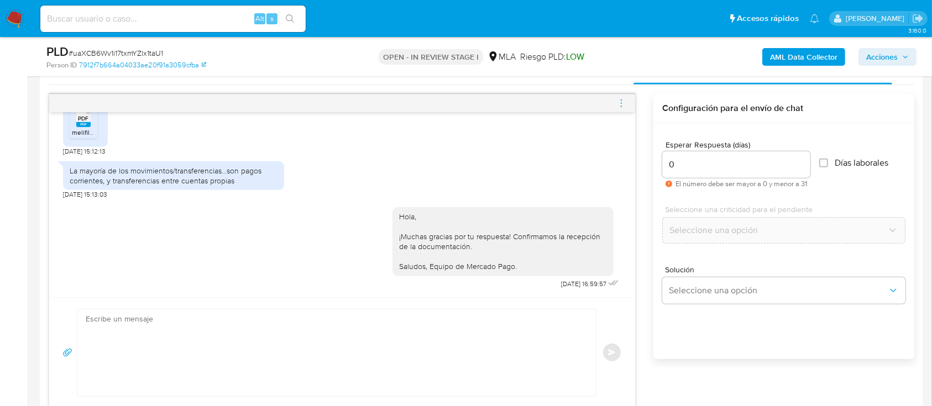
click at [620, 99] on icon "menu-action" at bounding box center [621, 103] width 10 height 10
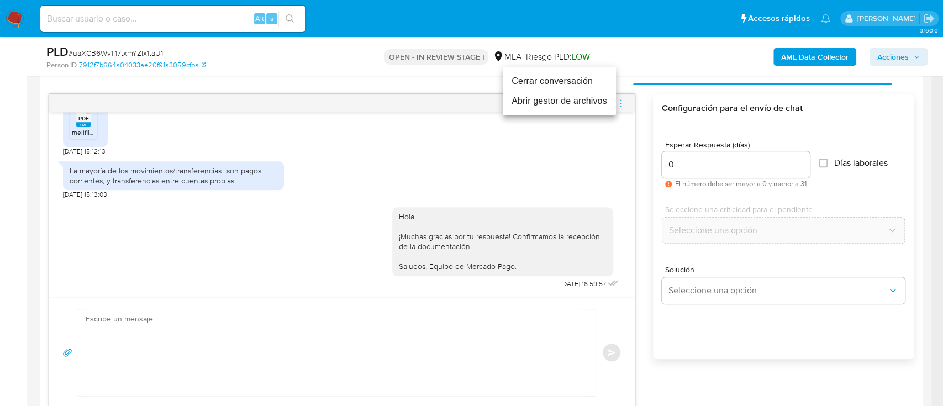
click at [553, 82] on li "Cerrar conversación" at bounding box center [559, 81] width 113 height 20
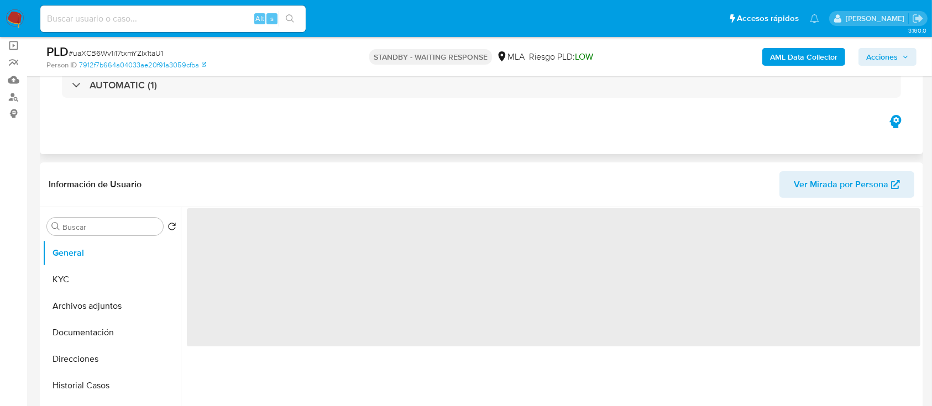
scroll to position [147, 0]
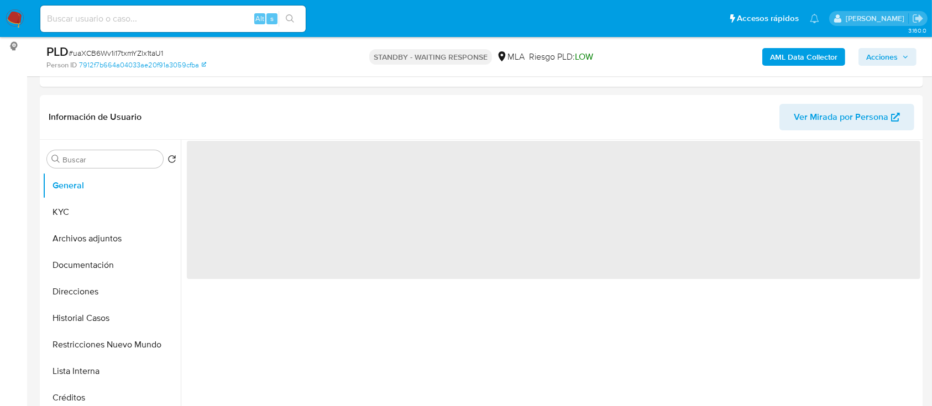
select select "10"
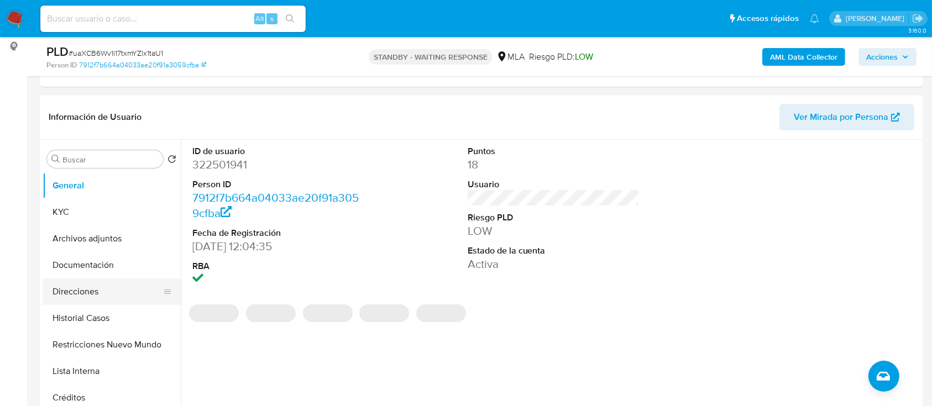
drag, startPoint x: 105, startPoint y: 311, endPoint x: 115, endPoint y: 298, distance: 16.6
click at [105, 311] on button "Historial Casos" at bounding box center [112, 318] width 138 height 27
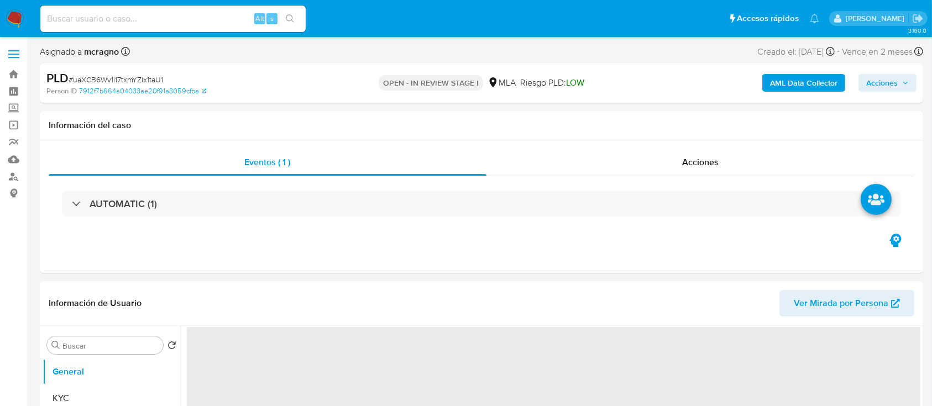
select select "10"
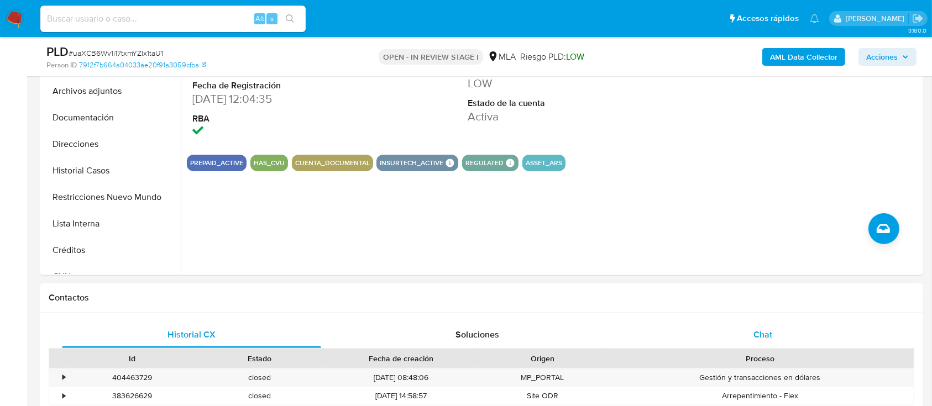
click at [768, 342] on div "Chat" at bounding box center [762, 335] width 259 height 27
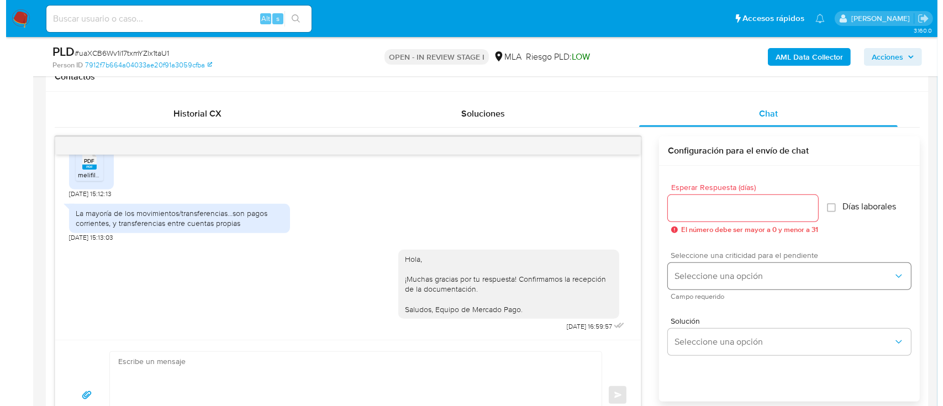
scroll to position [221, 0]
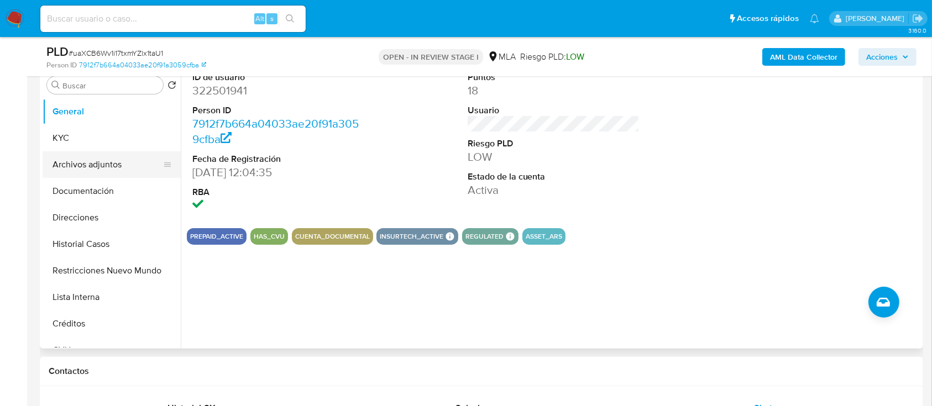
click at [128, 169] on button "Archivos adjuntos" at bounding box center [107, 164] width 129 height 27
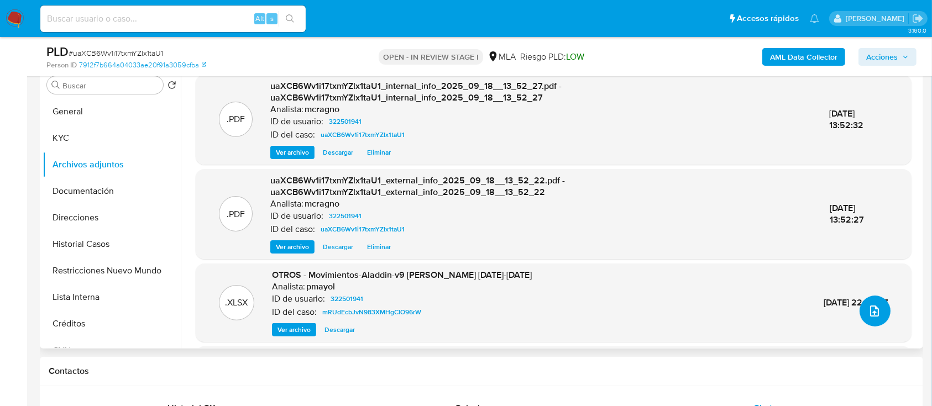
click at [879, 307] on button "upload-file" at bounding box center [874, 311] width 31 height 31
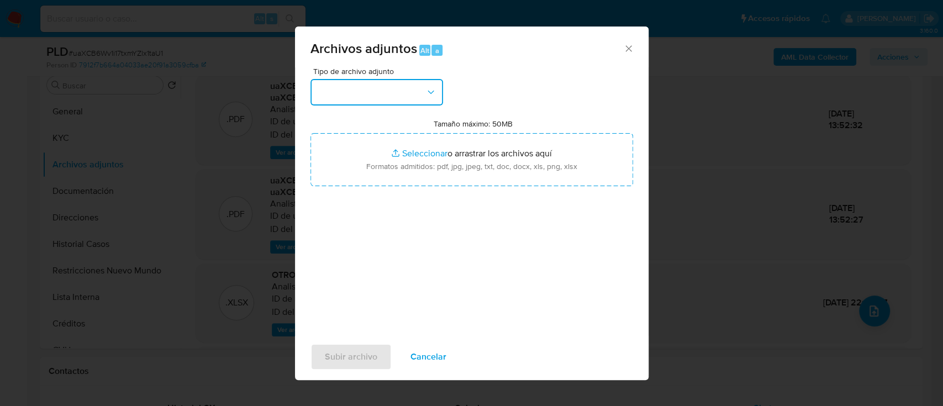
click at [394, 103] on button "button" at bounding box center [377, 92] width 133 height 27
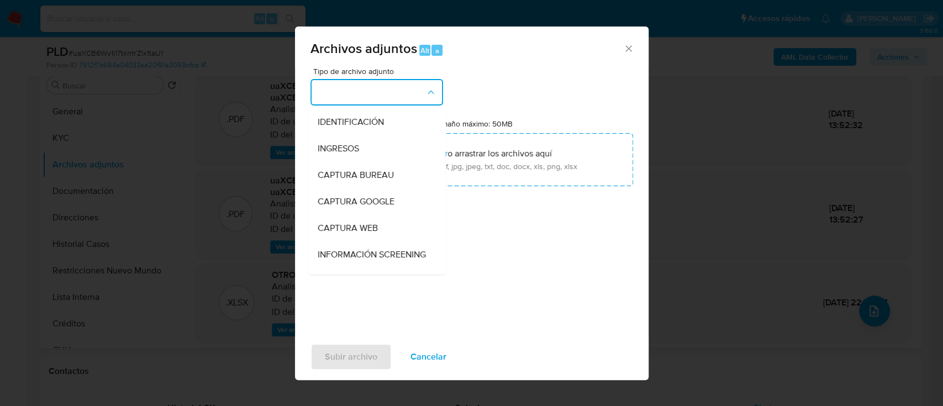
scroll to position [147, 0]
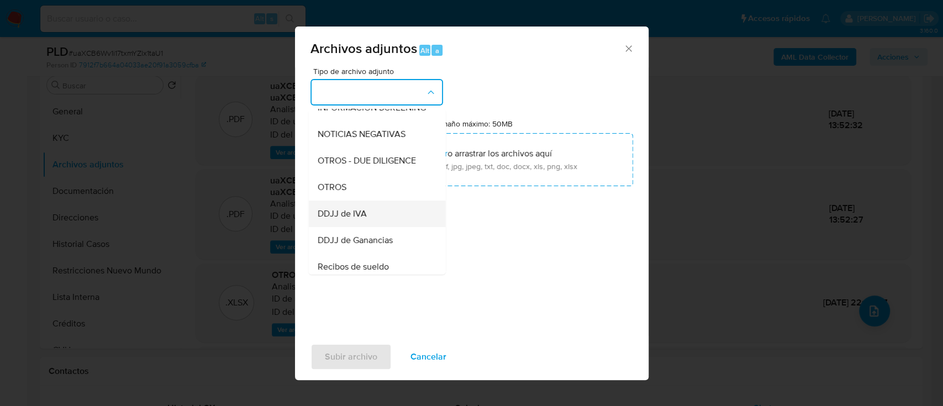
click at [380, 212] on div "DDJJ de IVA" at bounding box center [373, 214] width 113 height 27
click at [380, 212] on div "Tipo de archivo adjunto IDENTIFICACIÓN INGRESOS CAPTURA BUREAU CAPTURA GOOGLE C…" at bounding box center [472, 197] width 323 height 261
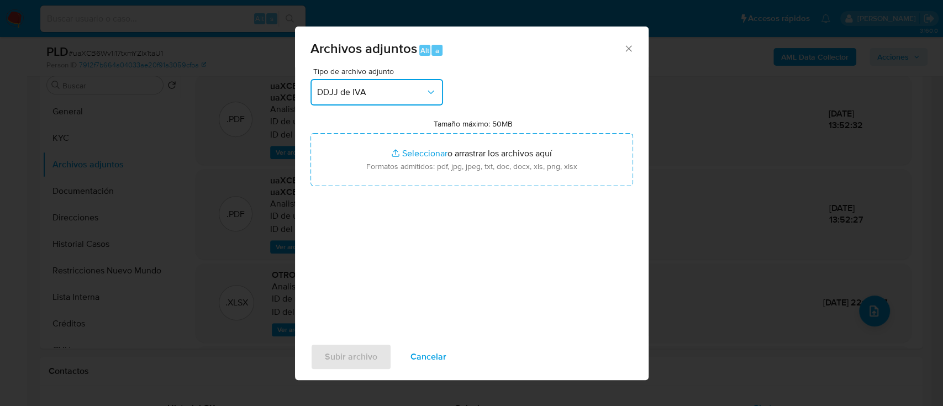
click at [378, 102] on button "DDJJ de IVA" at bounding box center [377, 92] width 133 height 27
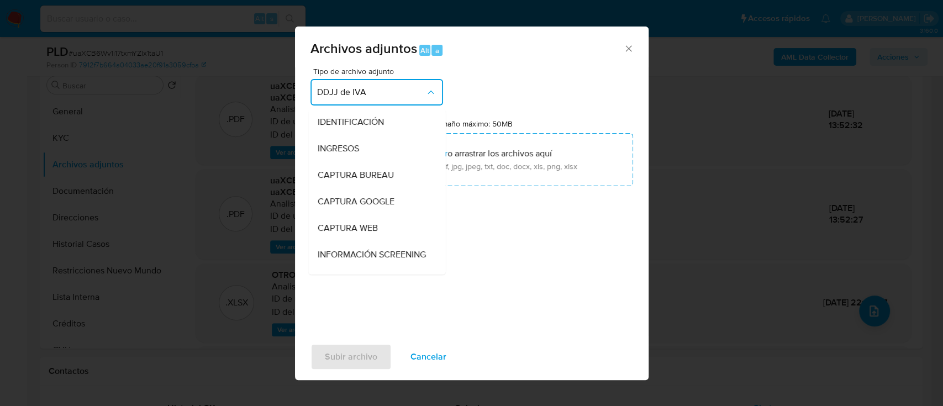
scroll to position [180, 0]
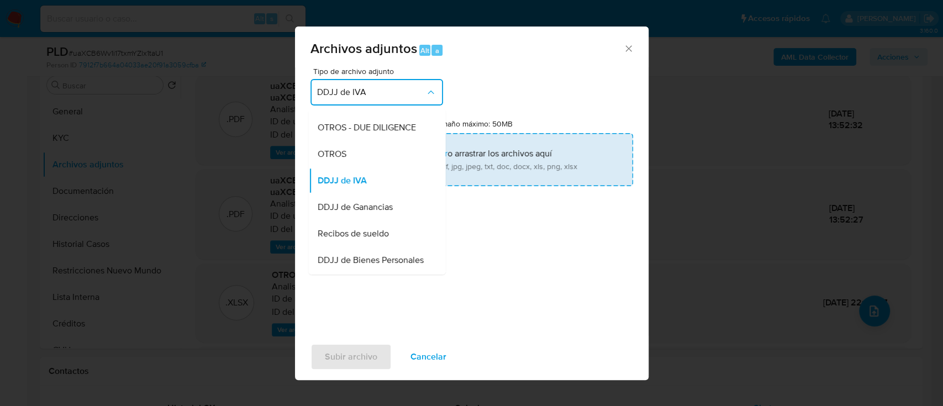
drag, startPoint x: 339, startPoint y: 165, endPoint x: 390, endPoint y: 161, distance: 51.6
click at [340, 160] on span "OTROS" at bounding box center [331, 154] width 29 height 11
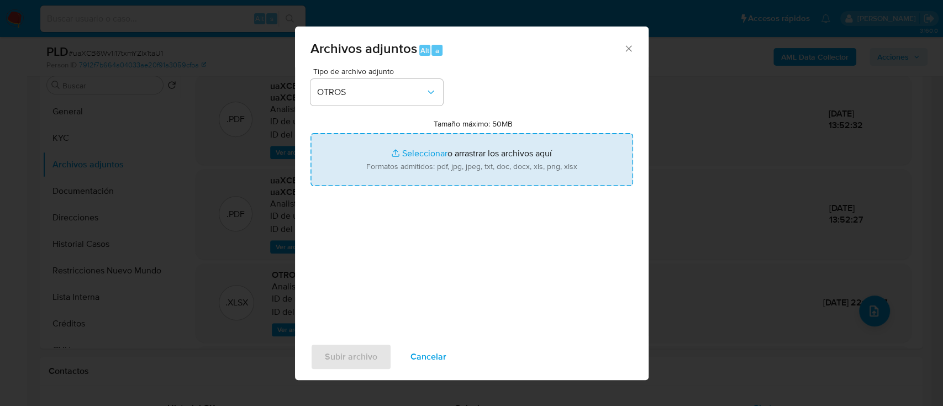
click at [391, 161] on input "Tamaño máximo: 50MB Seleccionar archivos" at bounding box center [472, 159] width 323 height 53
type input "C:\fakepath\322501941 - Movimientos.xlsx"
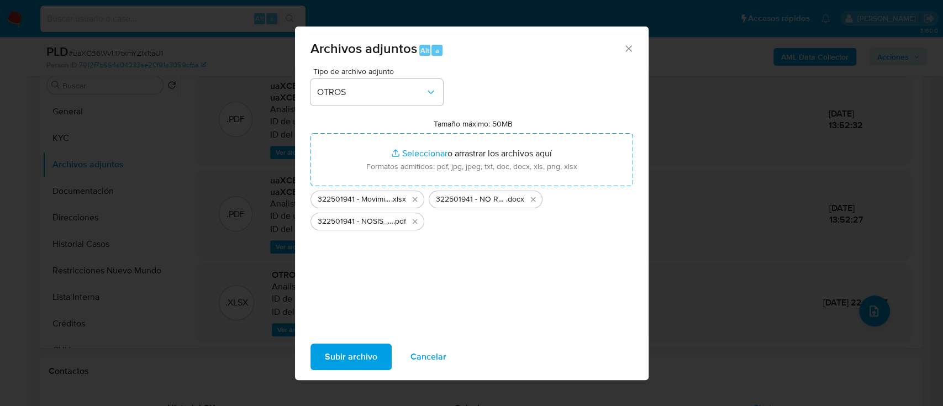
click at [350, 359] on span "Subir archivo" at bounding box center [351, 357] width 53 height 24
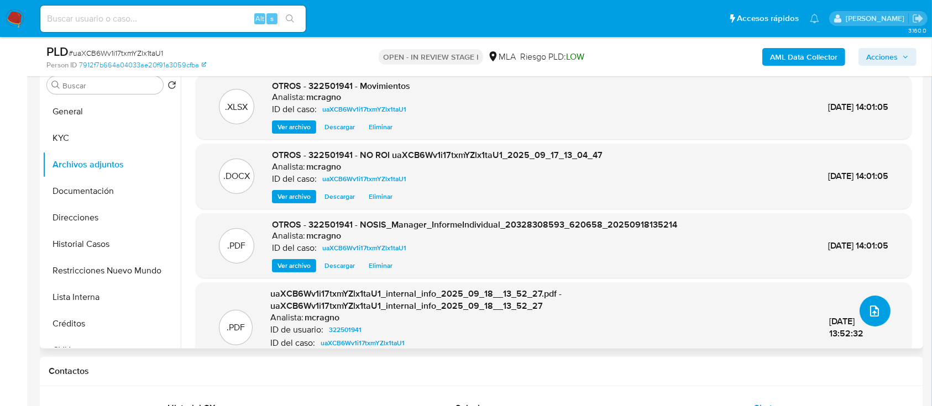
click at [859, 308] on button "upload-file" at bounding box center [874, 311] width 31 height 31
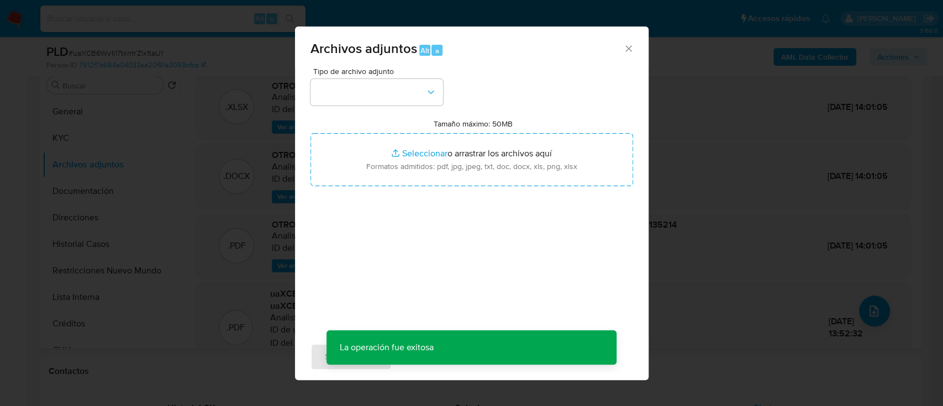
click at [375, 106] on div "Tipo de archivo adjunto Tamaño máximo: 50MB Seleccionar archivos Seleccionar o …" at bounding box center [472, 197] width 323 height 261
click at [403, 82] on button "button" at bounding box center [377, 92] width 133 height 27
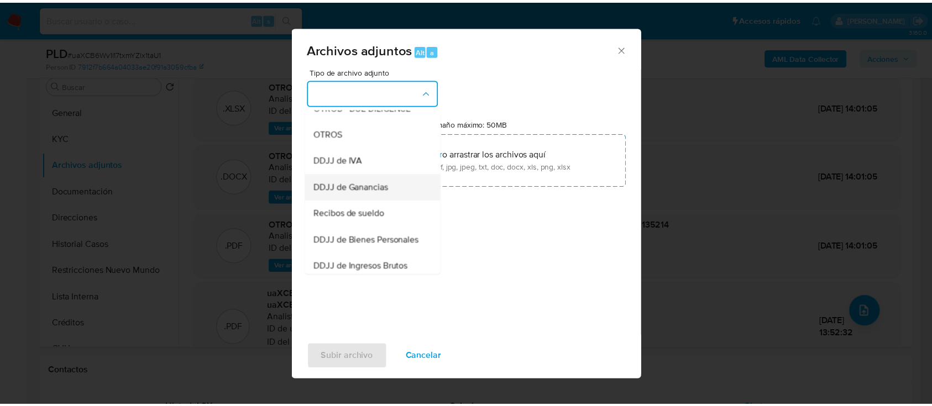
scroll to position [295, 0]
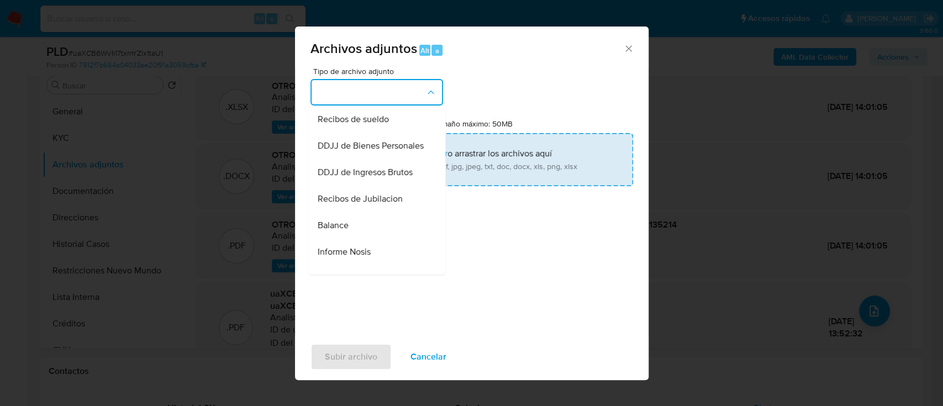
click at [397, 133] on div "Recibos de sueldo" at bounding box center [373, 119] width 113 height 27
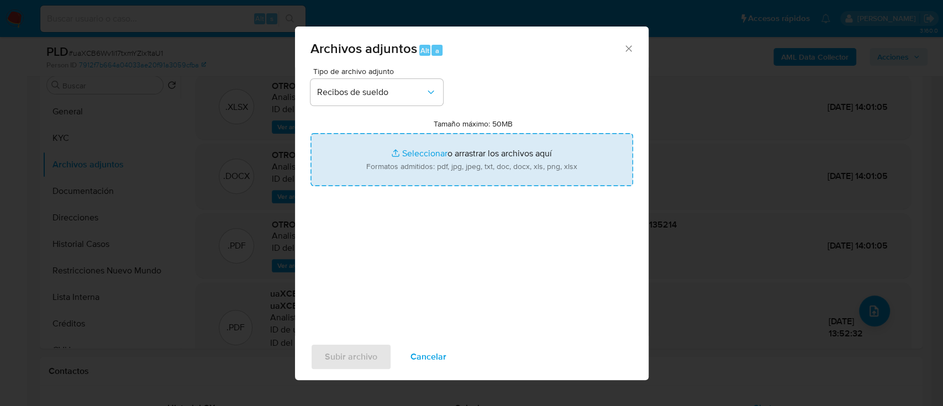
click at [458, 153] on input "Tamaño máximo: 50MB Seleccionar archivos" at bounding box center [472, 159] width 323 height 53
type input "C:\fakepath\322501941 - Recibos de sueldo jul-sep25.pdf"
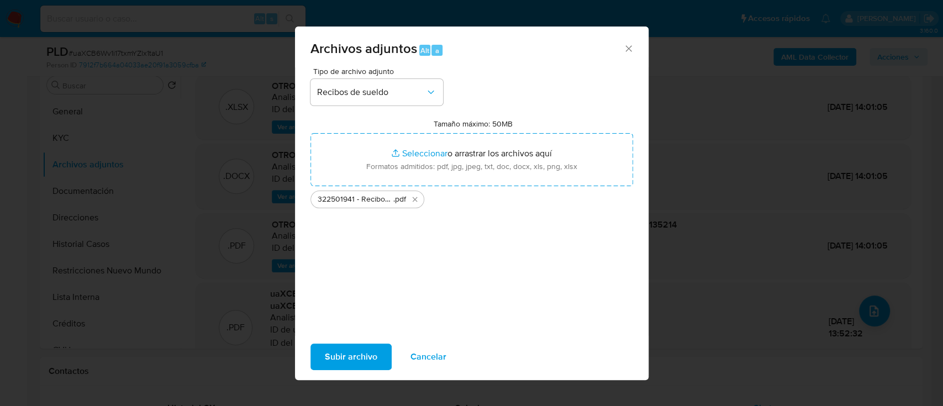
click at [368, 358] on span "Subir archivo" at bounding box center [351, 357] width 53 height 24
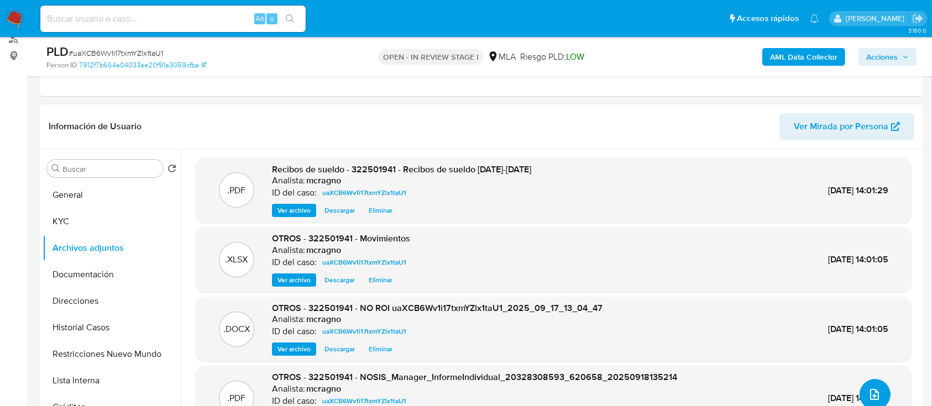
scroll to position [74, 0]
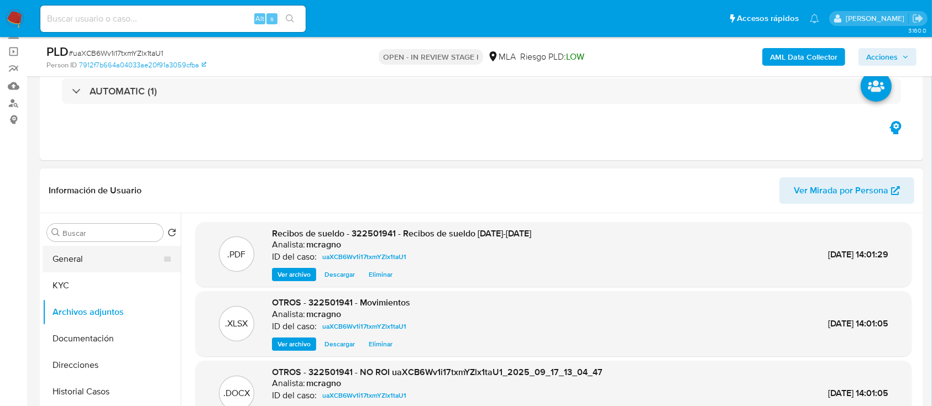
click at [88, 256] on button "General" at bounding box center [107, 259] width 129 height 27
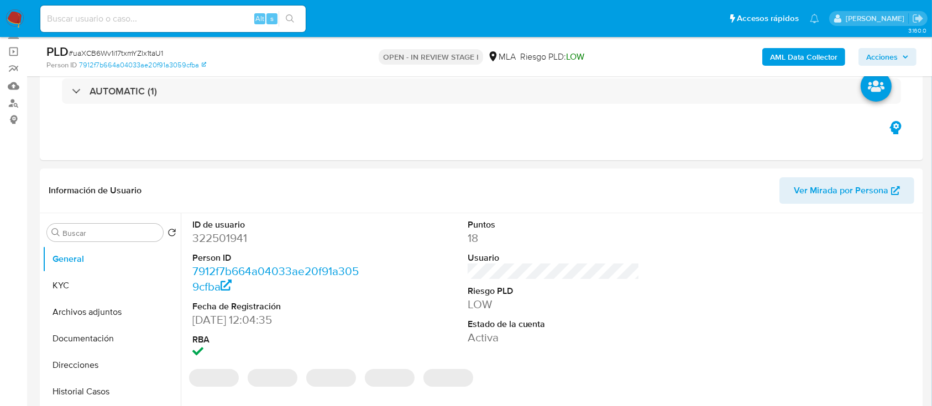
click at [903, 60] on icon "button" at bounding box center [905, 57] width 7 height 7
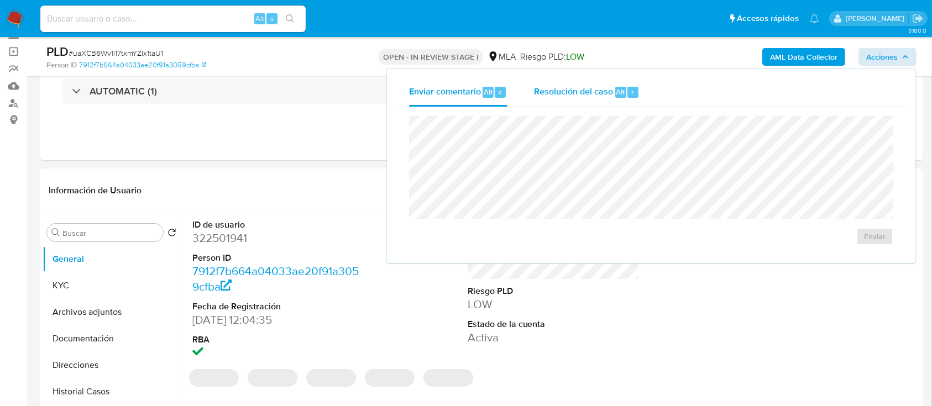
drag, startPoint x: 593, startPoint y: 91, endPoint x: 596, endPoint y: 102, distance: 11.5
click at [593, 91] on span "Resolución del caso" at bounding box center [573, 91] width 79 height 13
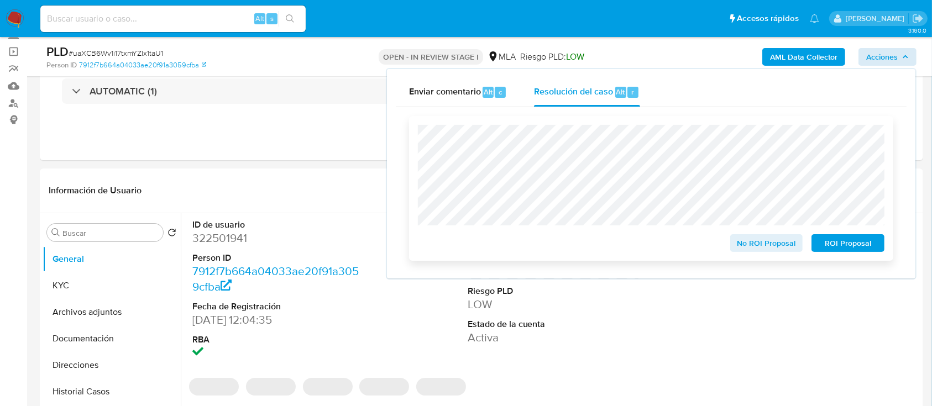
click at [795, 255] on div "No ROI Proposal ROI Proposal" at bounding box center [651, 188] width 484 height 145
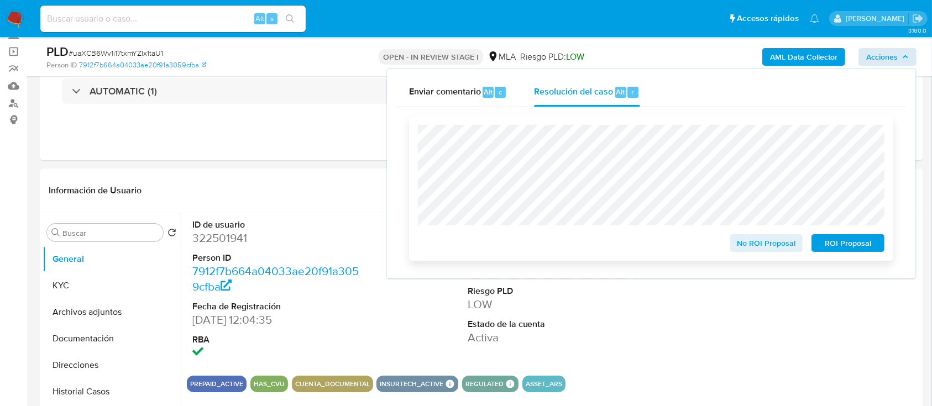
click at [788, 250] on span "No ROI Proposal" at bounding box center [766, 242] width 57 height 15
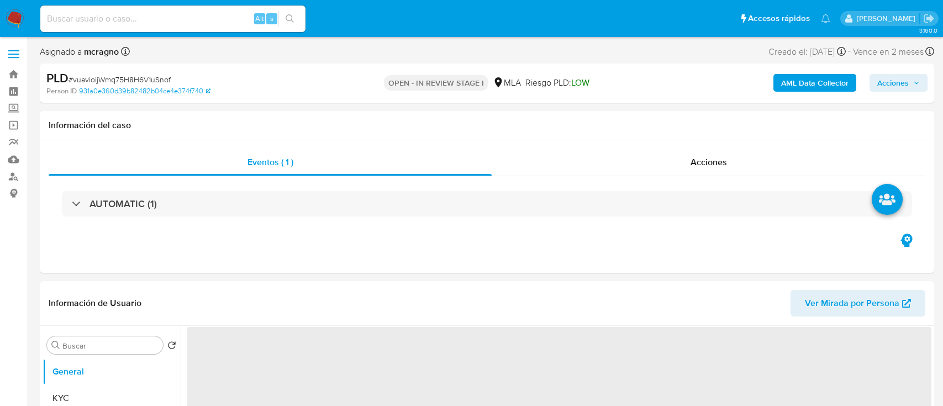
select select "10"
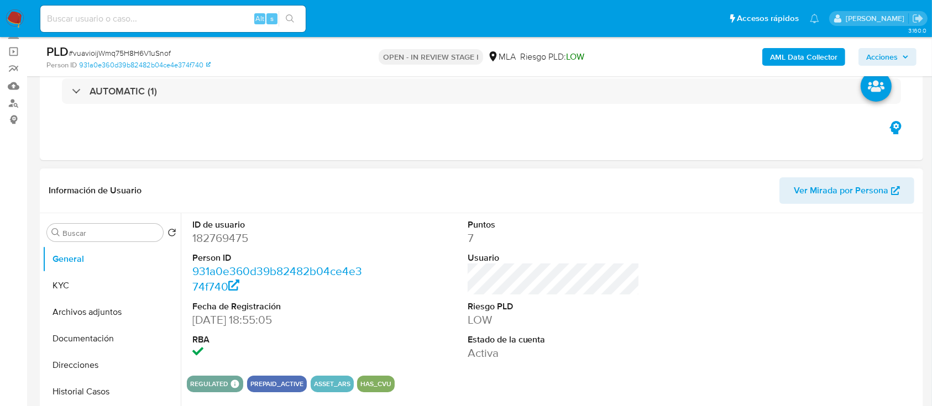
drag, startPoint x: 100, startPoint y: 386, endPoint x: 486, endPoint y: 315, distance: 392.2
click at [100, 386] on button "Historial Casos" at bounding box center [112, 392] width 138 height 27
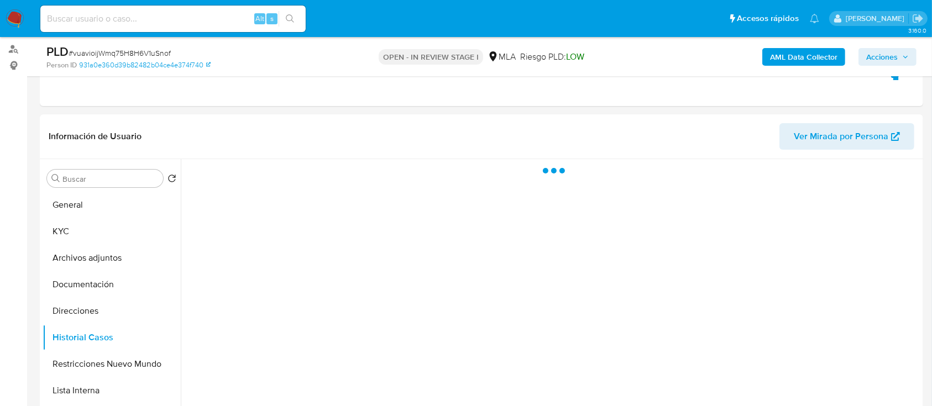
scroll to position [163, 0]
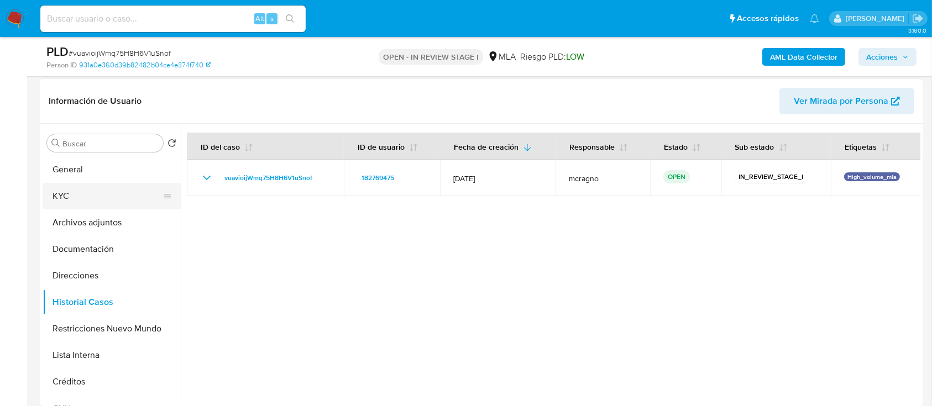
click at [91, 200] on button "KYC" at bounding box center [107, 196] width 129 height 27
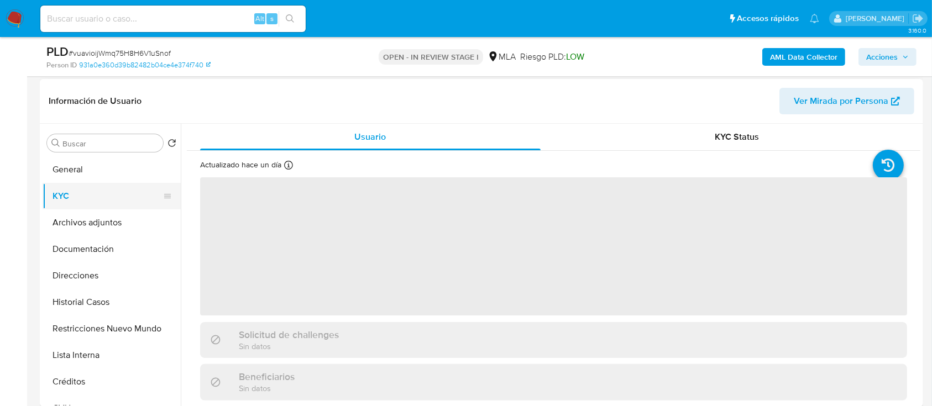
click at [104, 172] on button "General" at bounding box center [112, 169] width 138 height 27
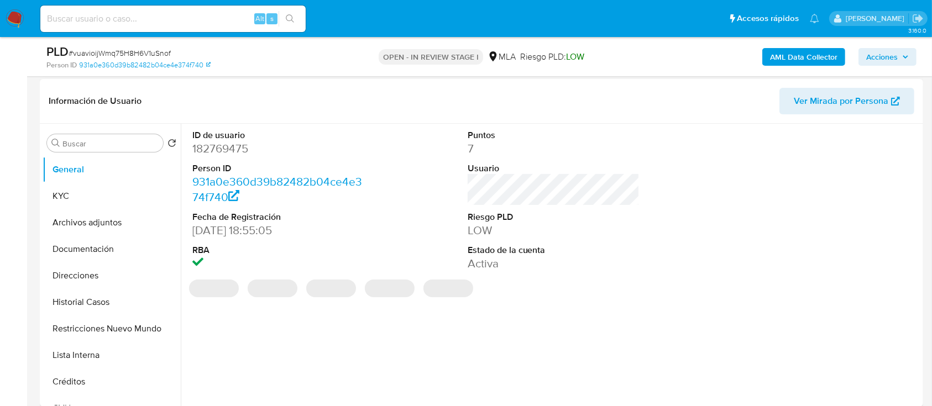
click at [229, 145] on dd "182769475" at bounding box center [278, 148] width 172 height 15
copy dd "182769475"
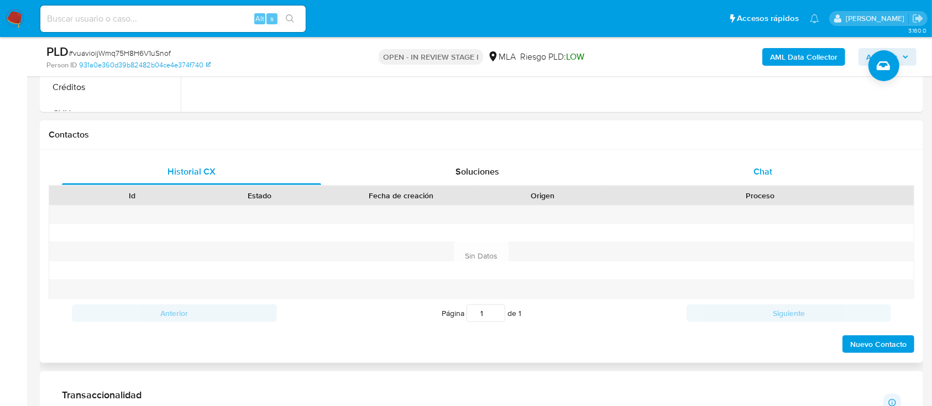
click at [759, 175] on span "Chat" at bounding box center [762, 171] width 19 height 13
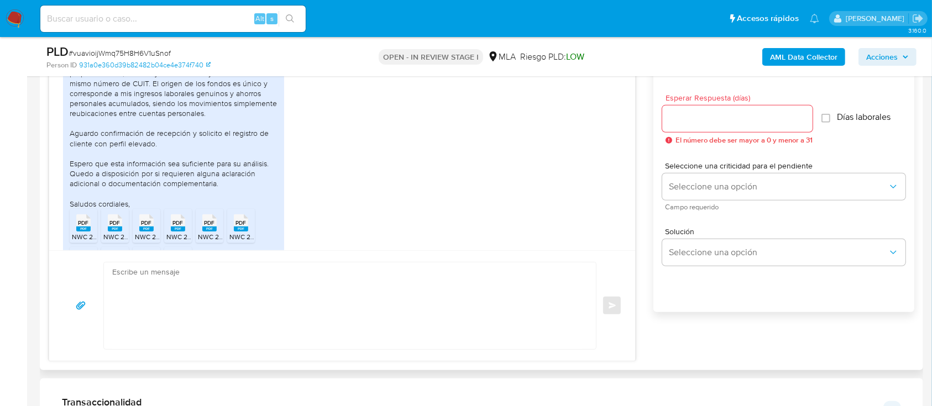
scroll to position [791, 0]
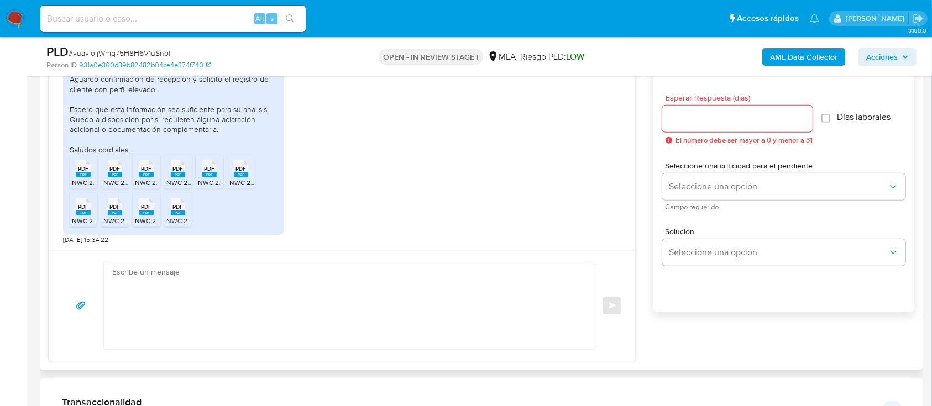
click at [88, 175] on rect at bounding box center [83, 174] width 14 height 5
drag, startPoint x: 115, startPoint y: 171, endPoint x: 143, endPoint y: 171, distance: 28.2
click at [114, 171] on span "PDF" at bounding box center [115, 168] width 11 height 7
click at [143, 171] on span "PDF" at bounding box center [146, 168] width 11 height 7
click at [174, 172] on span "PDF" at bounding box center [178, 168] width 11 height 7
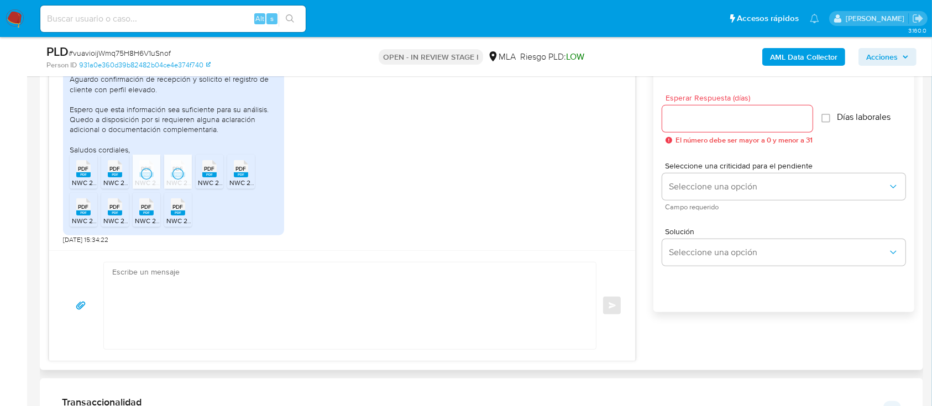
click at [208, 167] on span "PDF" at bounding box center [210, 168] width 11 height 7
drag, startPoint x: 237, startPoint y: 175, endPoint x: 154, endPoint y: 197, distance: 86.3
click at [238, 175] on rect at bounding box center [241, 174] width 14 height 5
click at [84, 210] on span "PDF" at bounding box center [83, 206] width 11 height 7
drag, startPoint x: 117, startPoint y: 214, endPoint x: 139, endPoint y: 211, distance: 22.9
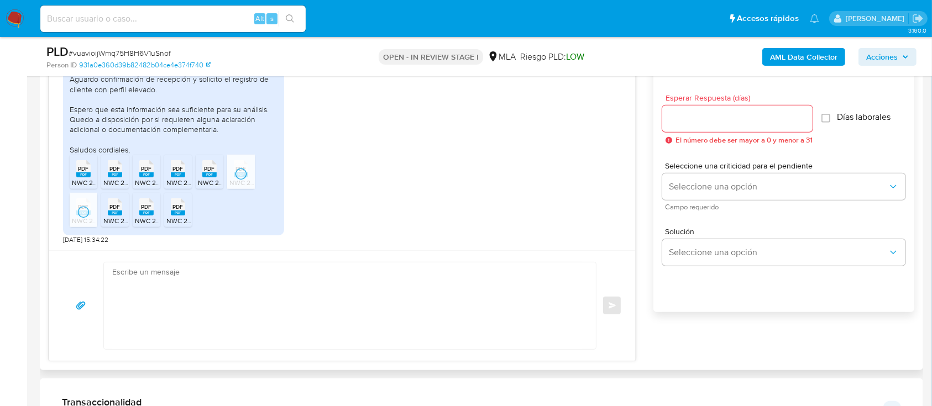
click at [117, 214] on rect at bounding box center [115, 213] width 14 height 5
drag, startPoint x: 144, startPoint y: 209, endPoint x: 168, endPoint y: 209, distance: 23.8
click at [144, 209] on span "PDF" at bounding box center [146, 206] width 11 height 7
click at [171, 208] on icon "PDF" at bounding box center [178, 206] width 14 height 19
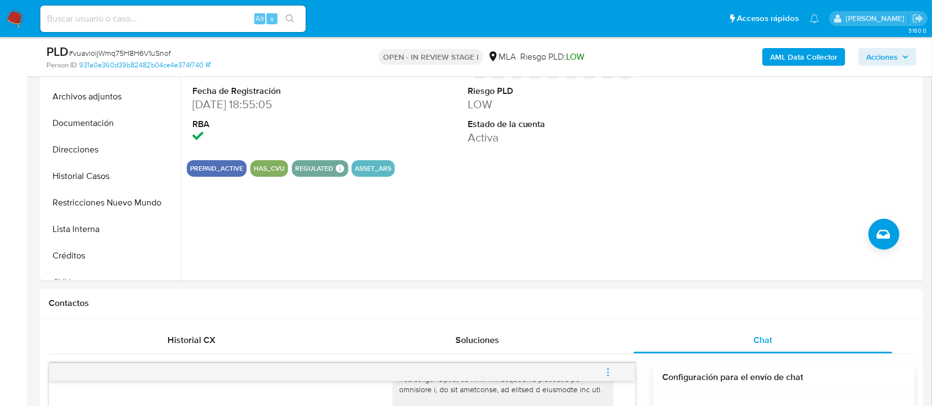
scroll to position [163, 0]
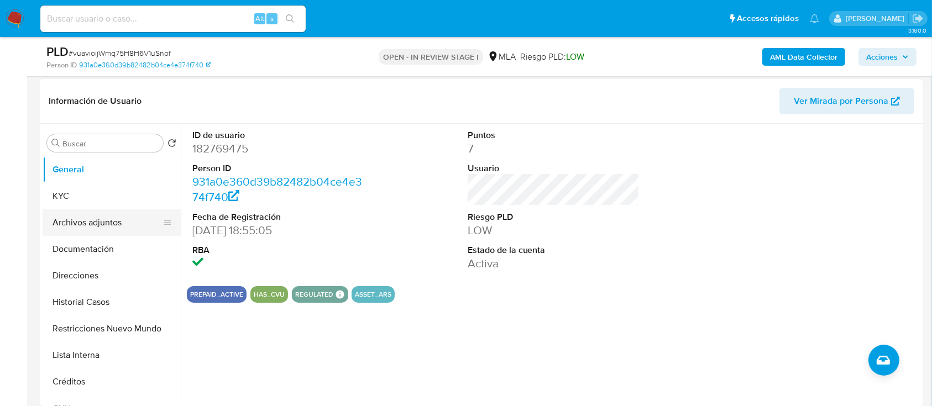
click at [88, 230] on button "Archivos adjuntos" at bounding box center [107, 222] width 129 height 27
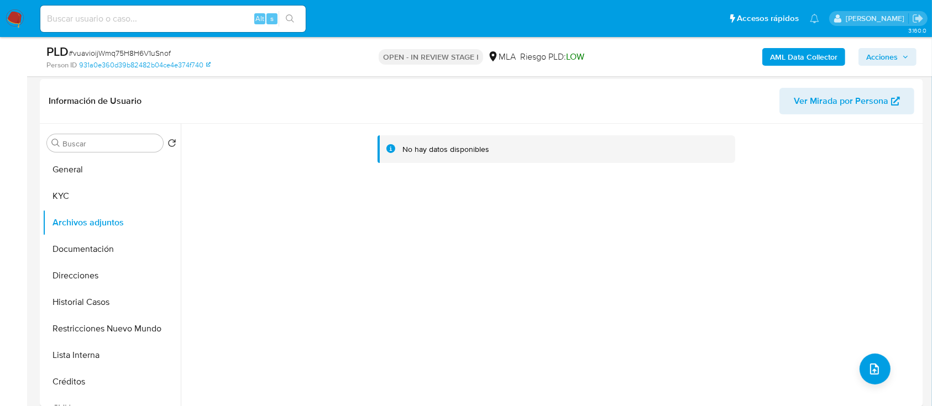
click at [796, 55] on b "AML Data Collector" at bounding box center [803, 57] width 67 height 18
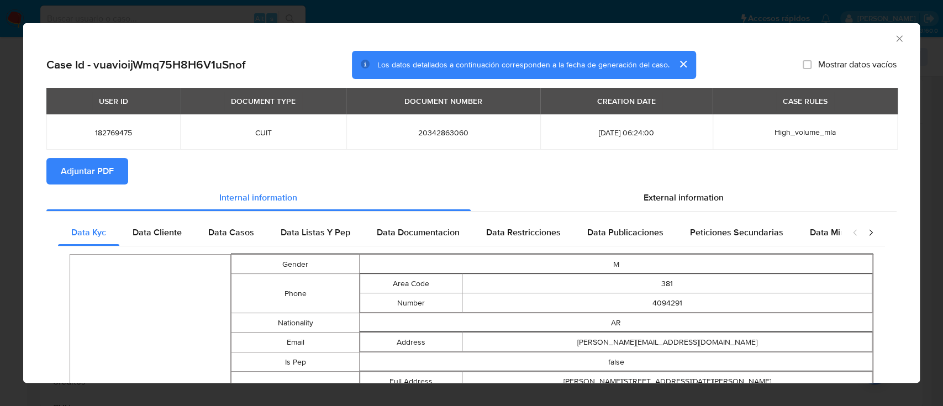
click at [107, 175] on span "Adjuntar PDF" at bounding box center [87, 171] width 53 height 24
click at [897, 40] on icon "Cerrar ventana" at bounding box center [900, 38] width 6 height 6
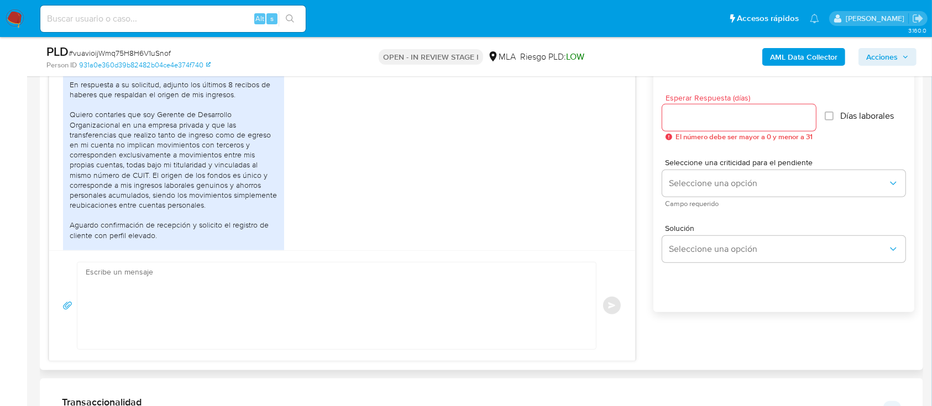
scroll to position [644, 0]
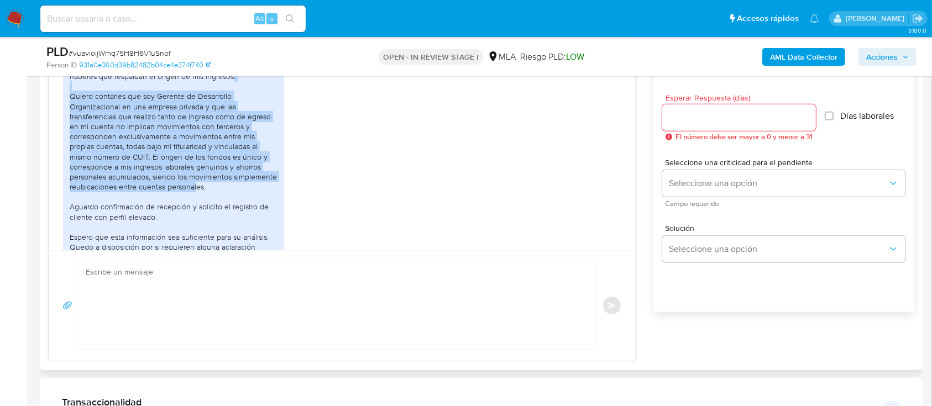
drag, startPoint x: 70, startPoint y: 114, endPoint x: 217, endPoint y: 206, distance: 173.3
click at [217, 206] on div "Estimado Equipo de Mercado Pago En respuesta a su solicitud, adjunto los último…" at bounding box center [174, 162] width 208 height 242
copy div "Quiero contarles que soy Gerente de Desarrollo Organizacional en una empresa pr…"
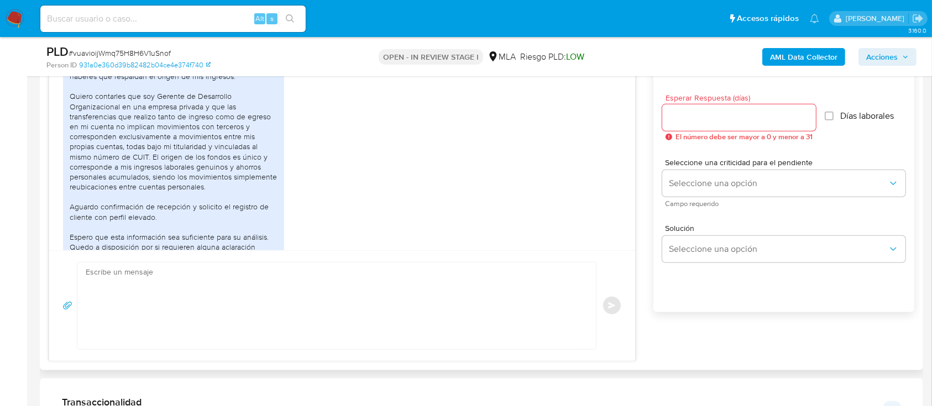
click at [346, 329] on textarea at bounding box center [334, 306] width 496 height 87
paste textarea "Hola, ¡Muchas gracias por tu respuesta! Confirmamos la recepción de la document…"
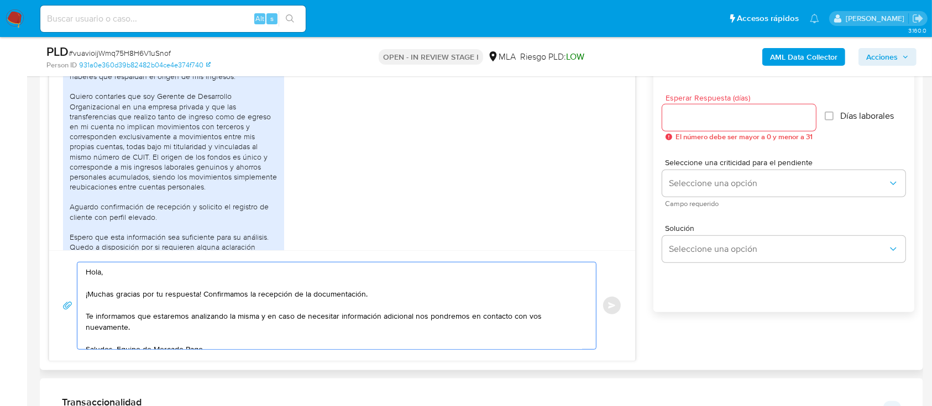
drag, startPoint x: 581, startPoint y: 315, endPoint x: 81, endPoint y: 314, distance: 500.2
click at [81, 314] on div "Hola, ¡Muchas gracias por tu respuesta! Confirmamos la recepción de la document…" at bounding box center [333, 306] width 513 height 87
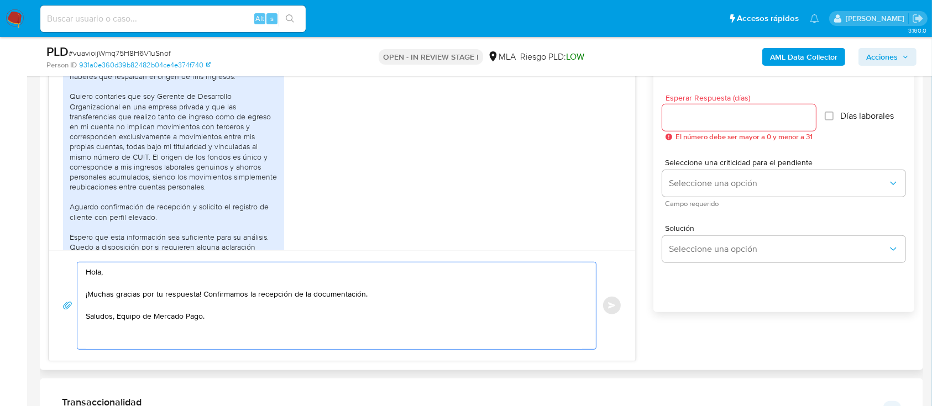
type textarea "Hola, ¡Muchas gracias por tu respuesta! Confirmamos la recepción de la document…"
click at [705, 123] on input "Esperar Respuesta (días)" at bounding box center [739, 118] width 154 height 14
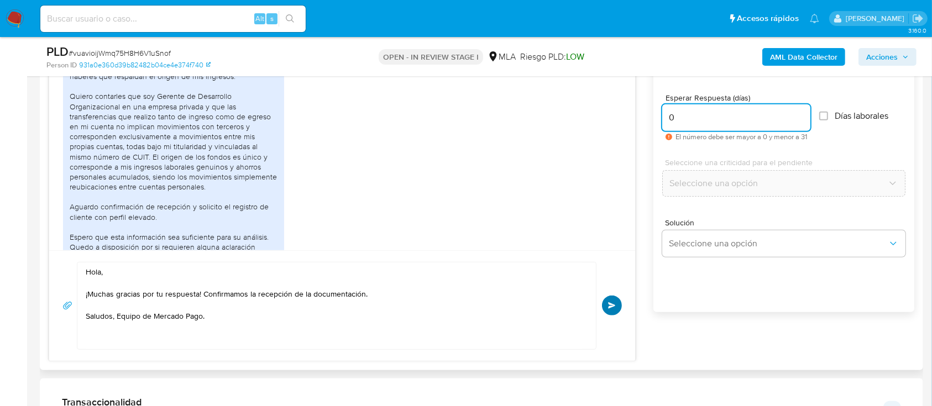
type input "0"
click at [606, 305] on button "Enviar" at bounding box center [612, 306] width 20 height 20
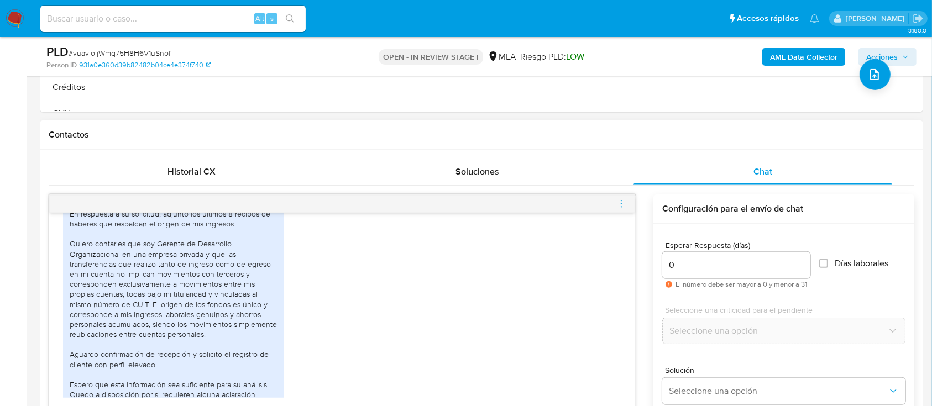
scroll to position [884, 0]
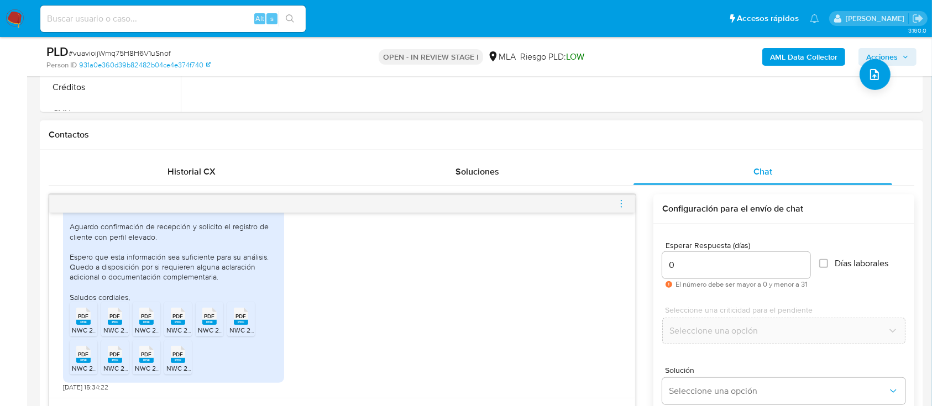
click at [616, 202] on icon "menu-action" at bounding box center [621, 204] width 10 height 10
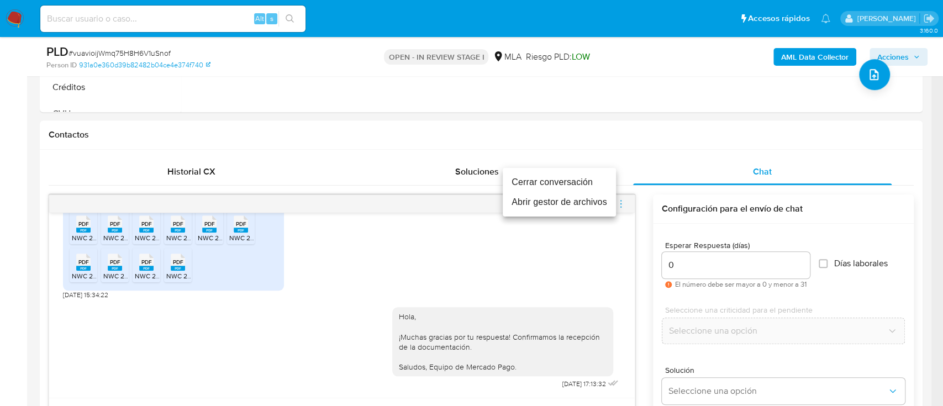
click at [538, 179] on li "Cerrar conversación" at bounding box center [559, 182] width 113 height 20
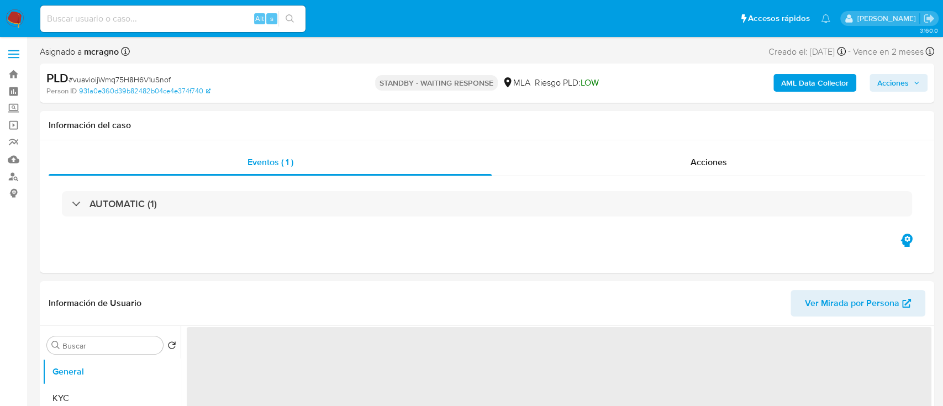
select select "10"
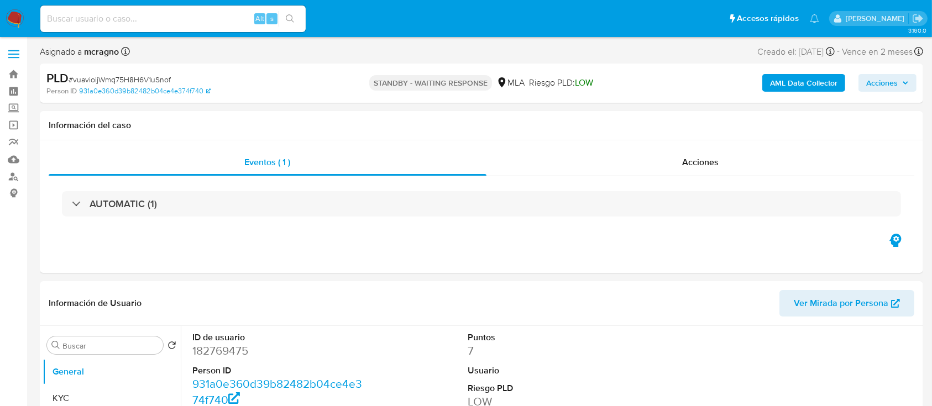
select select "10"
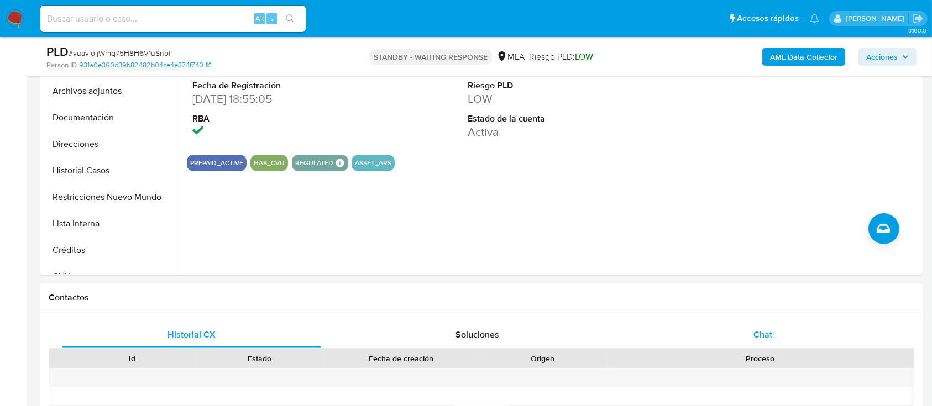
click at [798, 341] on div "Chat" at bounding box center [762, 335] width 259 height 27
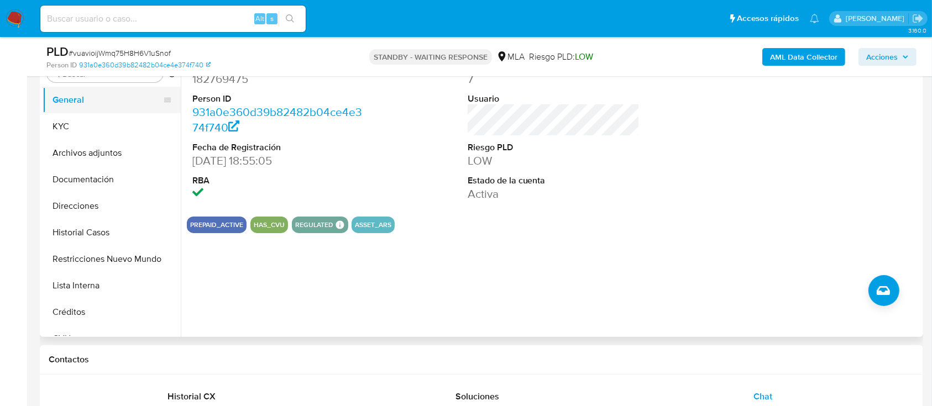
scroll to position [147, 0]
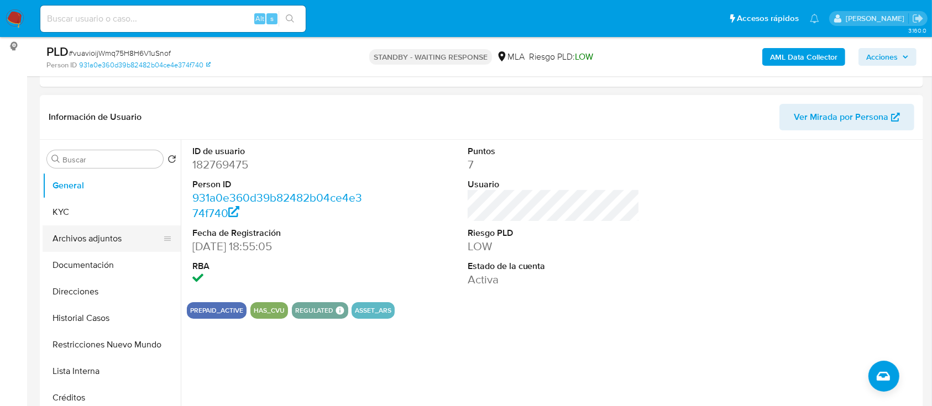
click at [89, 248] on button "Archivos adjuntos" at bounding box center [107, 239] width 129 height 27
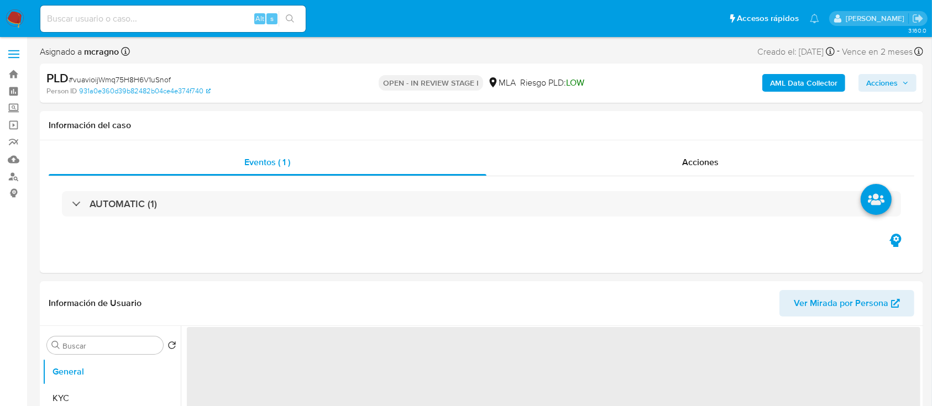
select select "10"
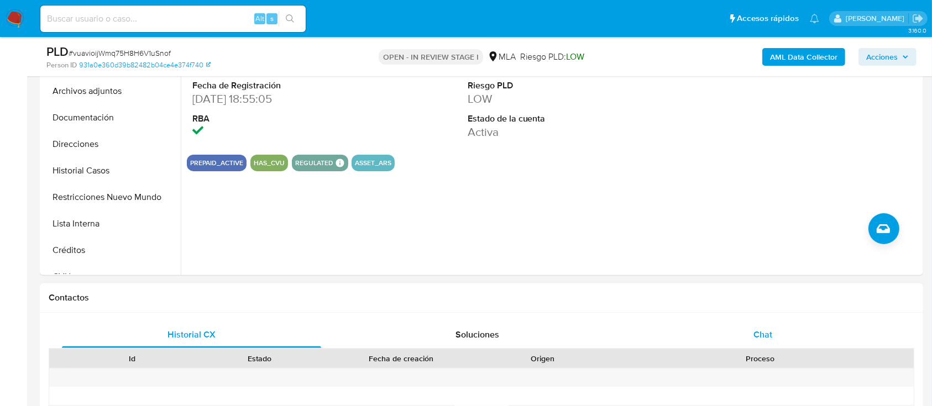
click at [826, 325] on div "Chat" at bounding box center [762, 335] width 259 height 27
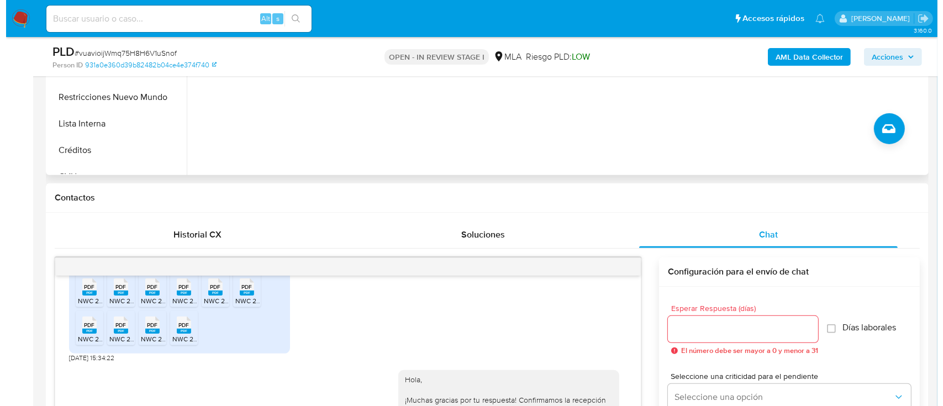
scroll to position [295, 0]
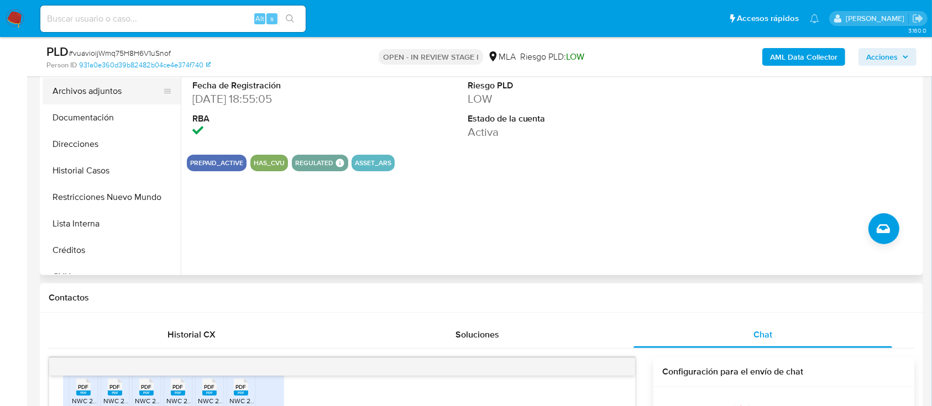
click at [106, 91] on button "Archivos adjuntos" at bounding box center [107, 91] width 129 height 27
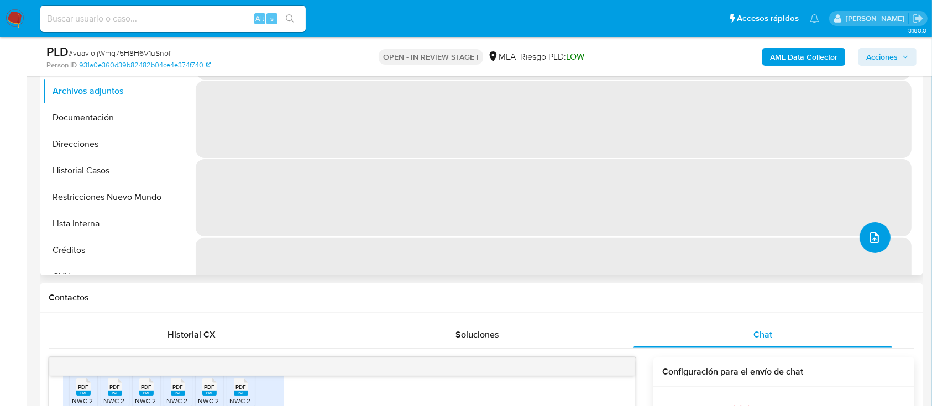
click at [883, 235] on button "upload-file" at bounding box center [874, 237] width 31 height 31
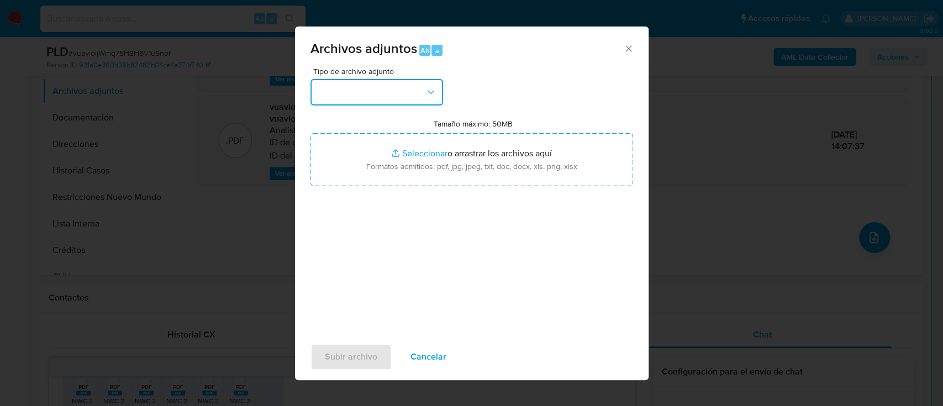
click at [395, 85] on button "button" at bounding box center [377, 92] width 133 height 27
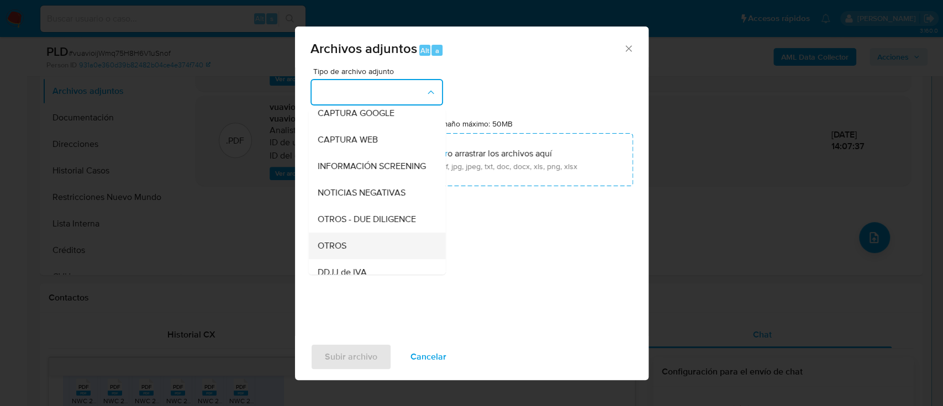
scroll to position [147, 0]
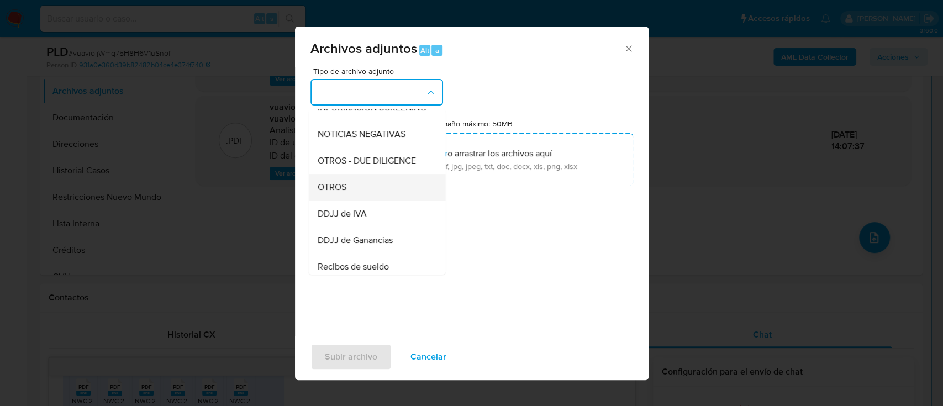
click at [358, 201] on div "OTROS" at bounding box center [373, 187] width 113 height 27
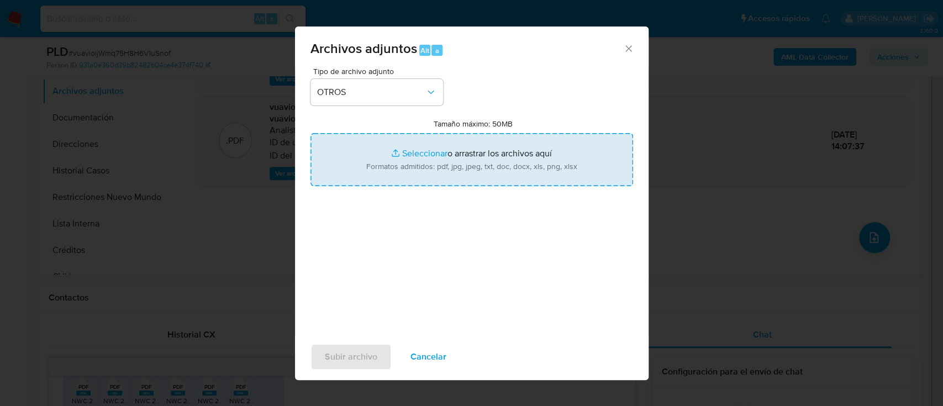
click at [400, 168] on input "Tamaño máximo: 50MB Seleccionar archivos" at bounding box center [472, 159] width 323 height 53
type input "C:\fakepath\182769475 - Movimientos.xlsx"
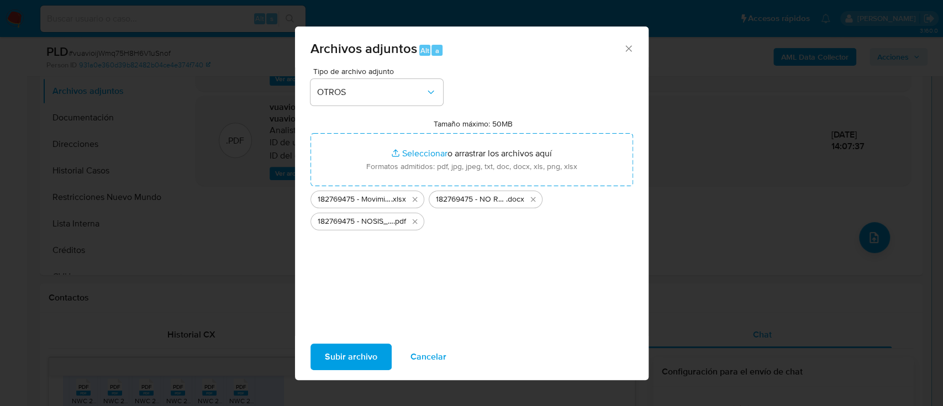
click at [344, 355] on span "Subir archivo" at bounding box center [351, 357] width 53 height 24
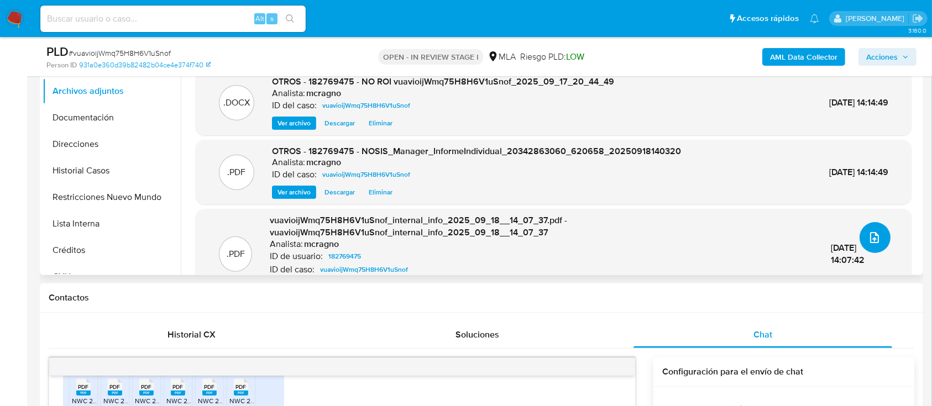
click at [871, 237] on icon "upload-file" at bounding box center [874, 237] width 13 height 13
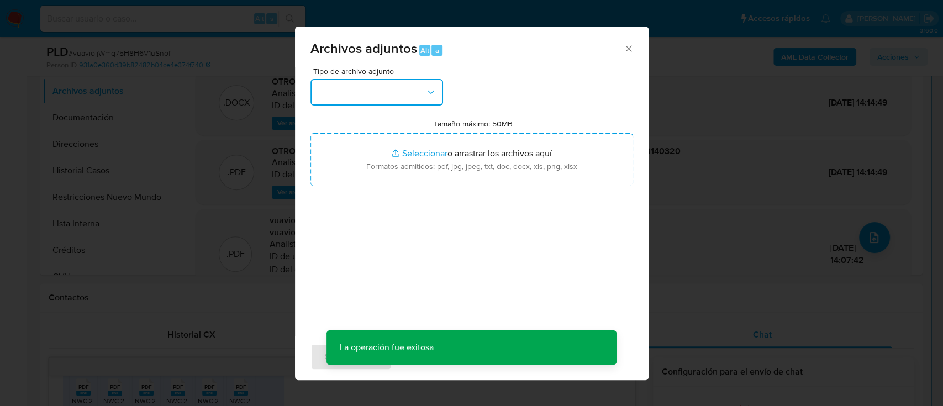
click at [428, 104] on button "button" at bounding box center [377, 92] width 133 height 27
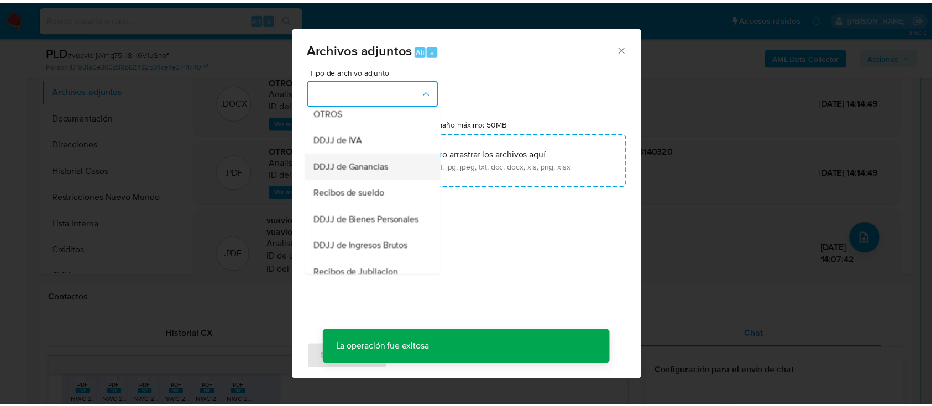
scroll to position [295, 0]
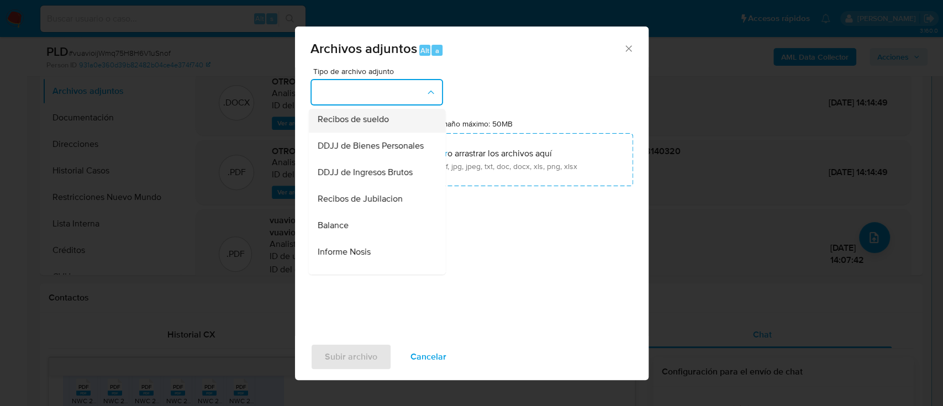
drag, startPoint x: 395, startPoint y: 136, endPoint x: 450, endPoint y: 155, distance: 58.6
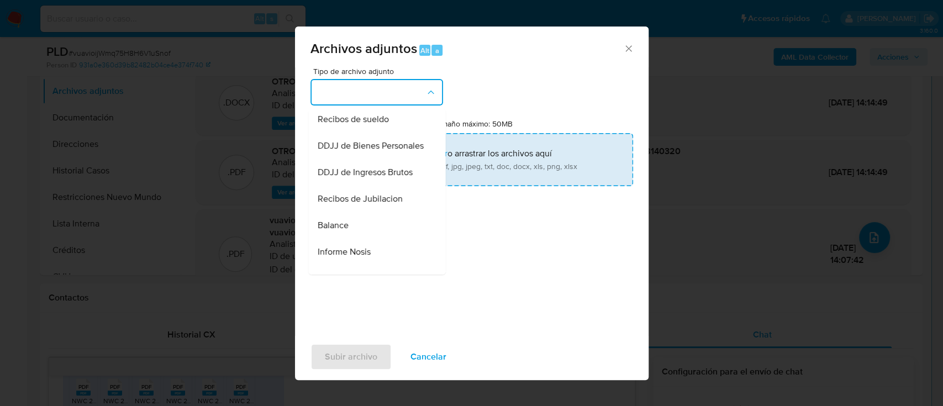
click at [395, 133] on div "Recibos de sueldo" at bounding box center [373, 119] width 113 height 27
click at [450, 155] on input "Tamaño máximo: 50MB Seleccionar archivos" at bounding box center [472, 159] width 323 height 53
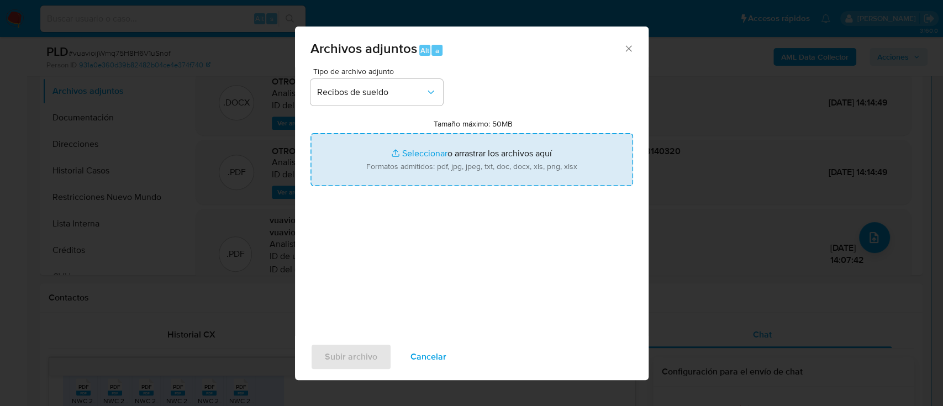
type input "C:\fakepath\182769475 - Recibos de sueldo jun-ago25.pdf"
click at [349, 357] on span "Subir archivo" at bounding box center [351, 357] width 53 height 24
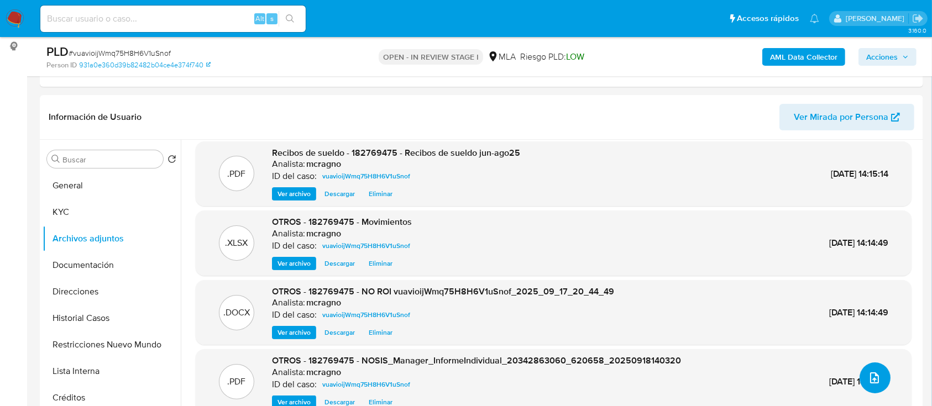
scroll to position [9, 0]
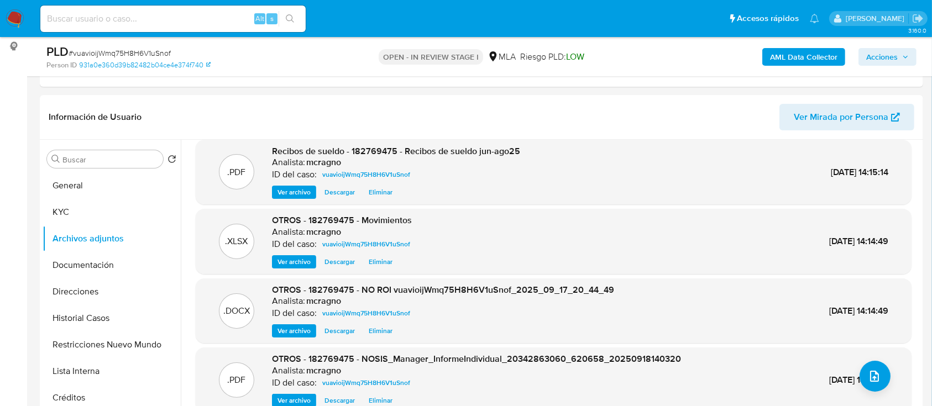
click at [900, 64] on span "Acciones" at bounding box center [887, 56] width 43 height 15
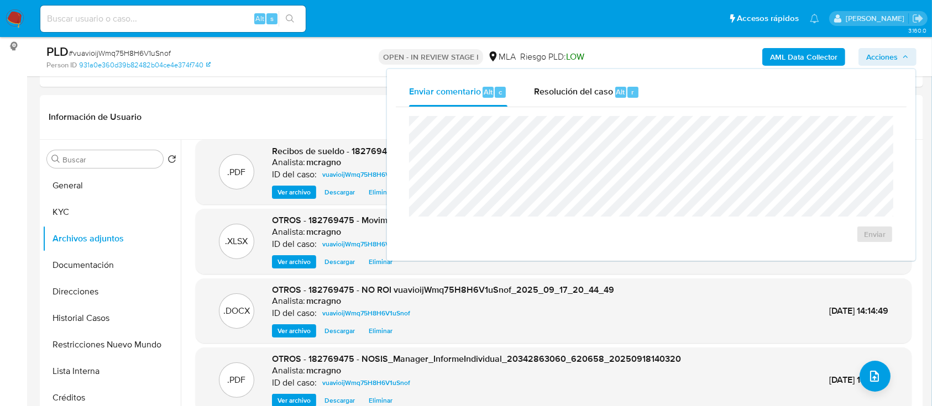
drag, startPoint x: 556, startPoint y: 98, endPoint x: 560, endPoint y: 107, distance: 10.4
click at [557, 99] on div "Resolución del caso Alt r" at bounding box center [587, 92] width 106 height 29
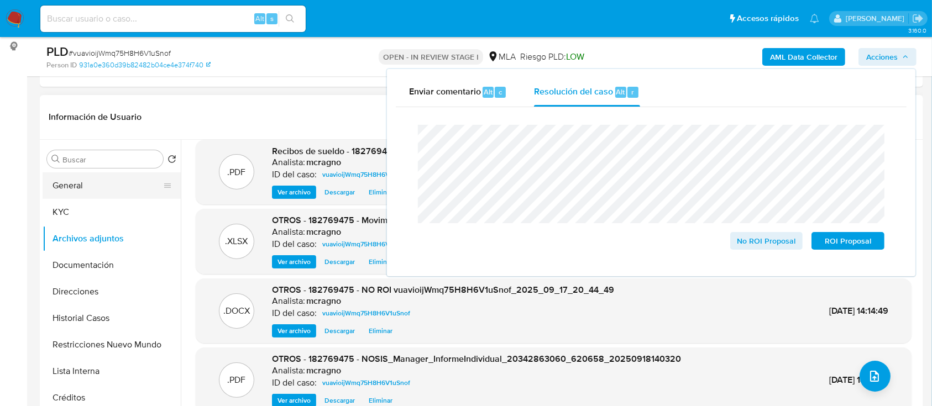
click at [124, 173] on button "General" at bounding box center [107, 185] width 129 height 27
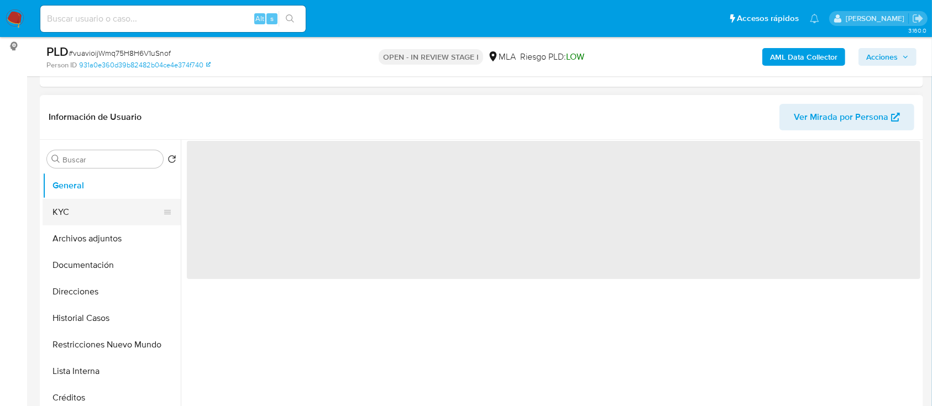
scroll to position [0, 0]
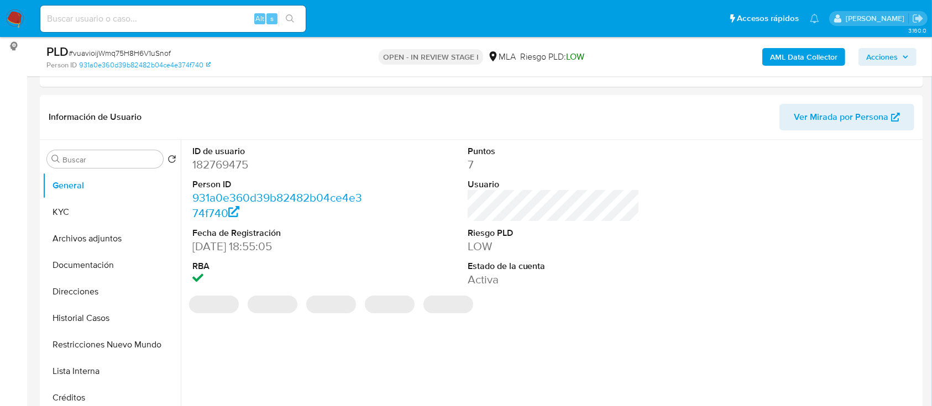
click at [872, 56] on span "Acciones" at bounding box center [882, 57] width 32 height 18
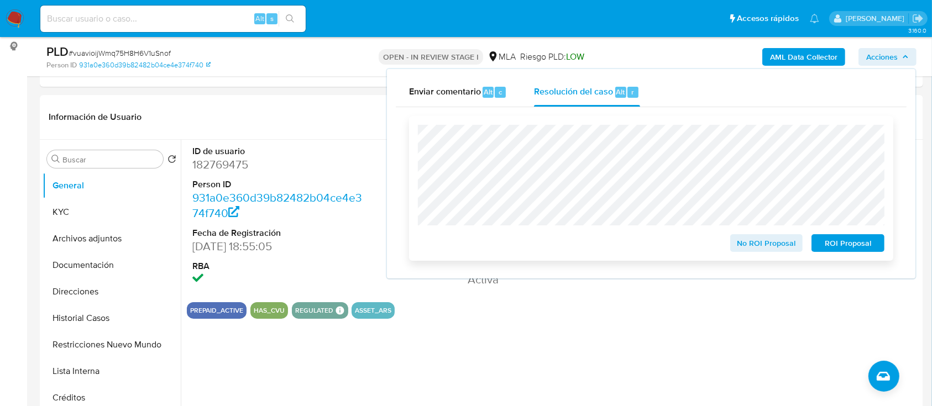
click at [779, 244] on span "No ROI Proposal" at bounding box center [766, 242] width 57 height 15
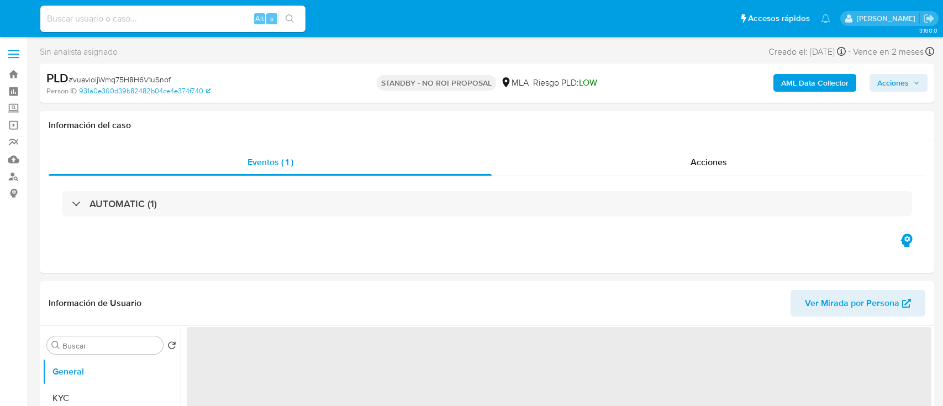
select select "10"
